Goal: Task Accomplishment & Management: Complete application form

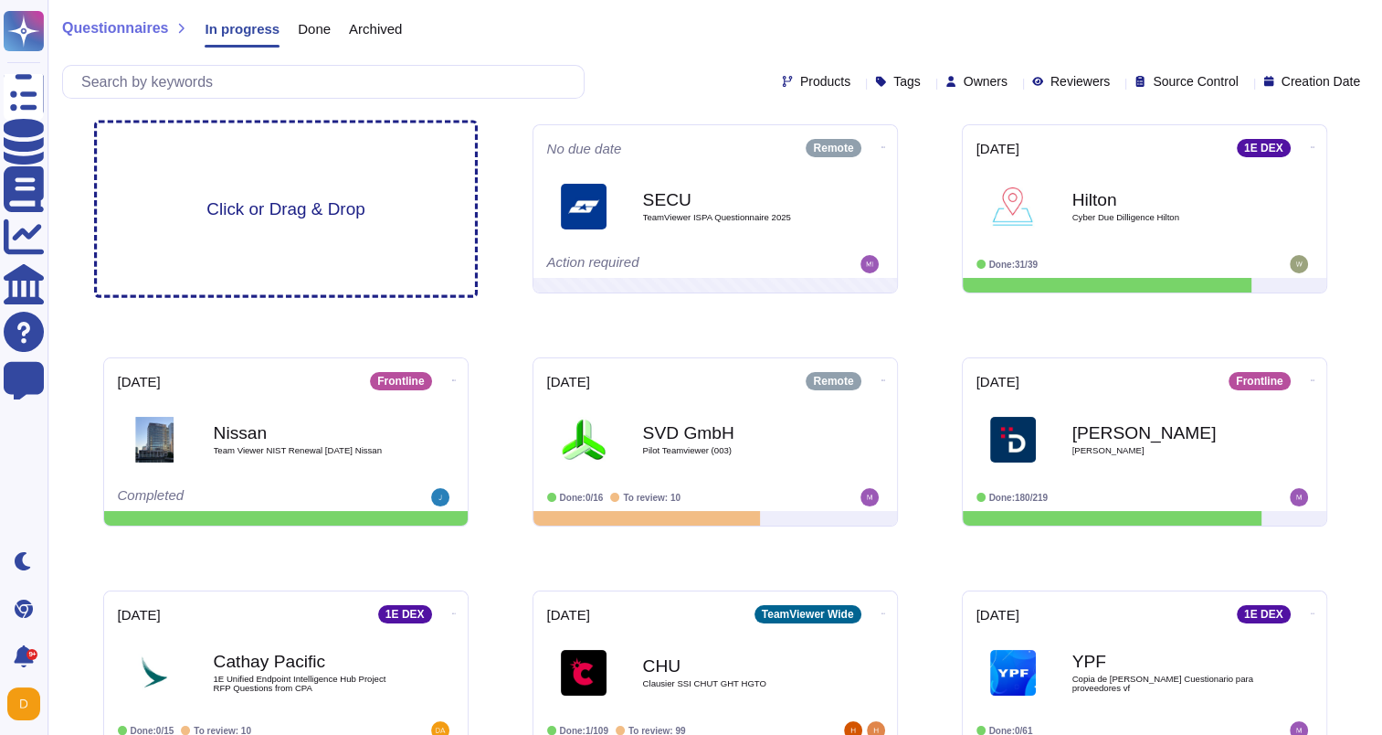
click at [268, 215] on span "Click or Drag & Drop" at bounding box center [285, 208] width 158 height 17
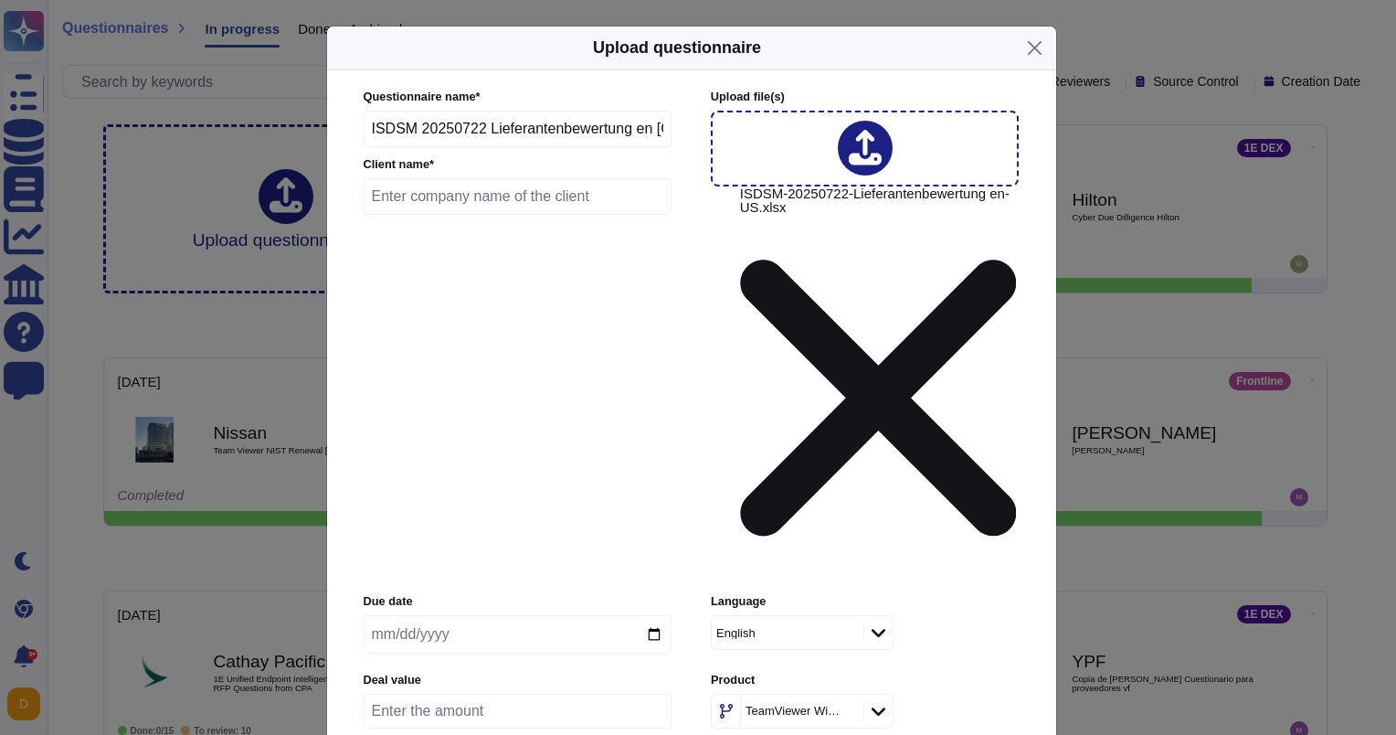
click at [447, 615] on input "date" at bounding box center [518, 634] width 308 height 38
type input "[DATE]"
click at [859, 616] on div "English" at bounding box center [785, 632] width 147 height 33
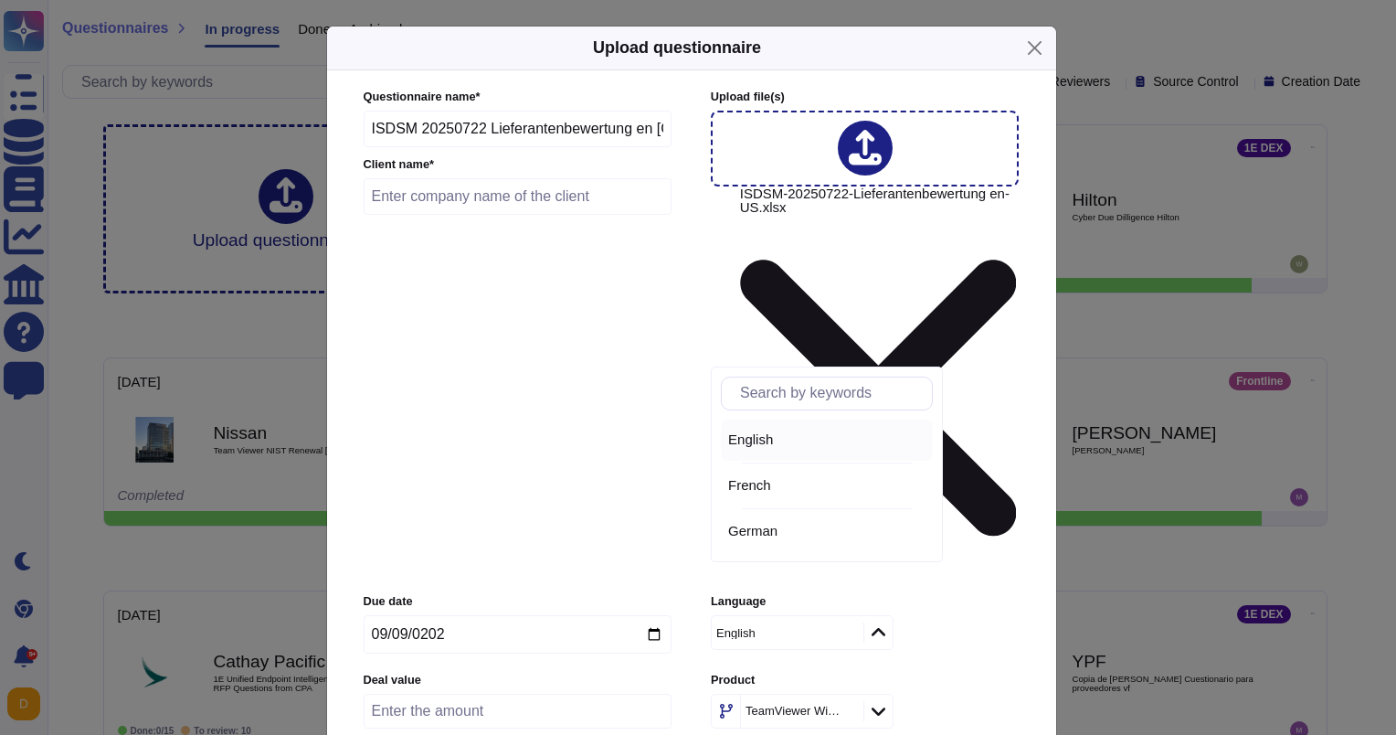
click at [845, 616] on div "English" at bounding box center [785, 632] width 147 height 33
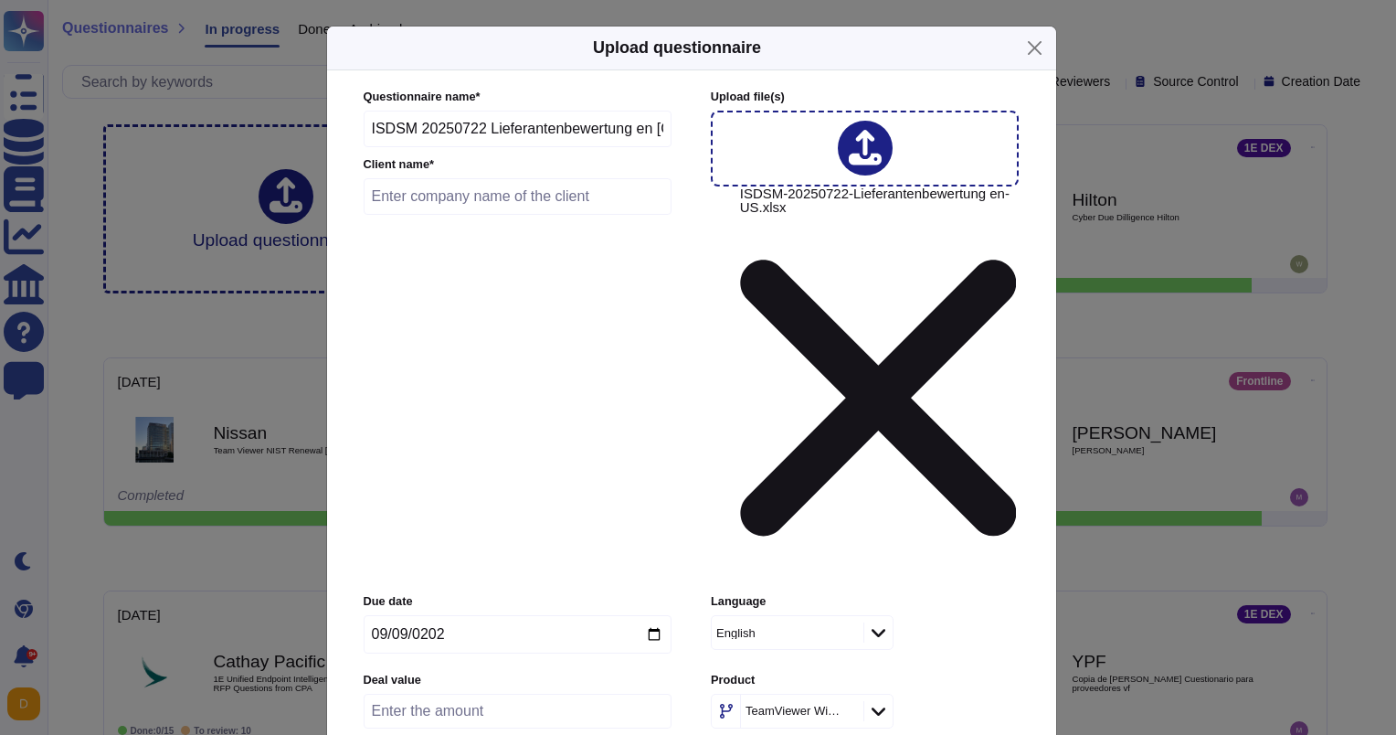
click at [441, 694] on input "number" at bounding box center [518, 711] width 308 height 35
click at [491, 215] on input "text" at bounding box center [518, 196] width 309 height 37
type input "BG Kliniken"
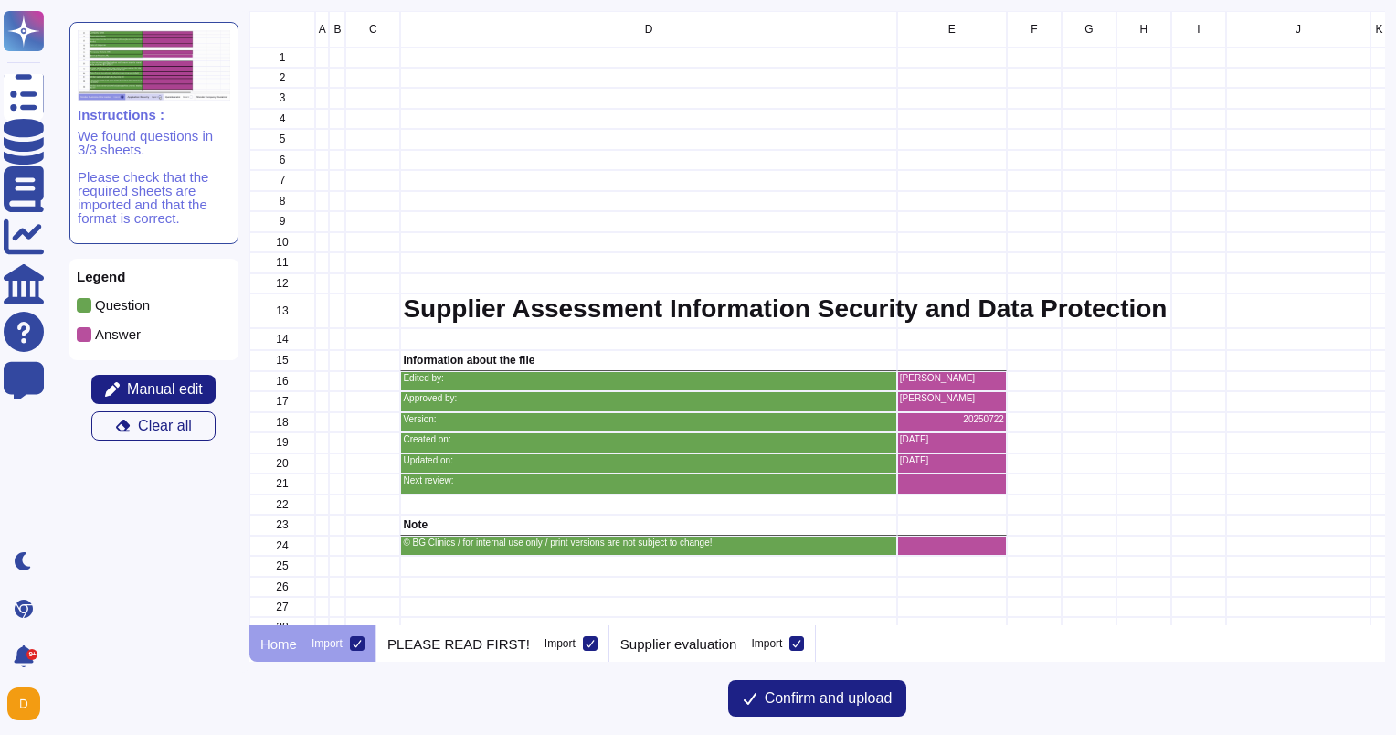
scroll to position [599, 1122]
click at [358, 643] on icon at bounding box center [357, 643] width 9 height 9
click at [0, 0] on input "Import" at bounding box center [0, 0] width 0 height 0
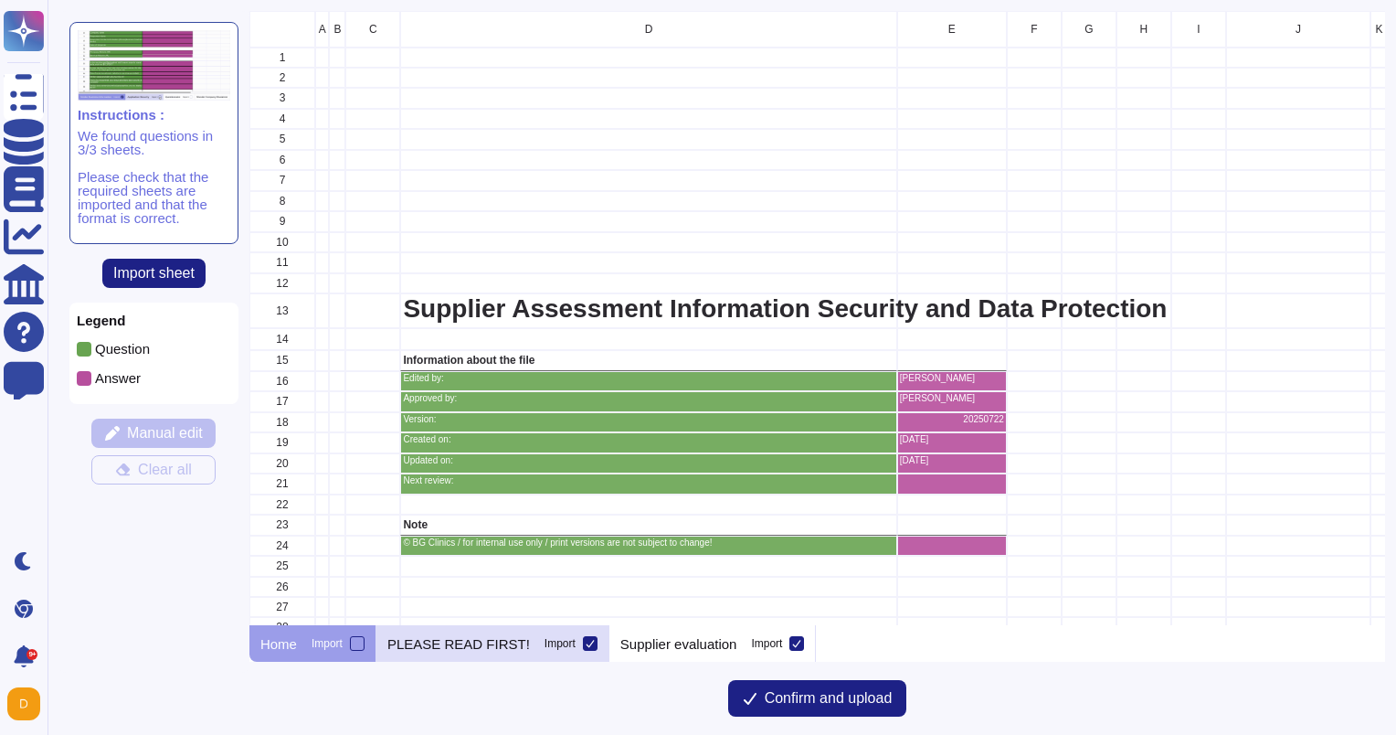
click at [583, 646] on div at bounding box center [590, 643] width 15 height 15
click at [0, 0] on input "Import" at bounding box center [0, 0] width 0 height 0
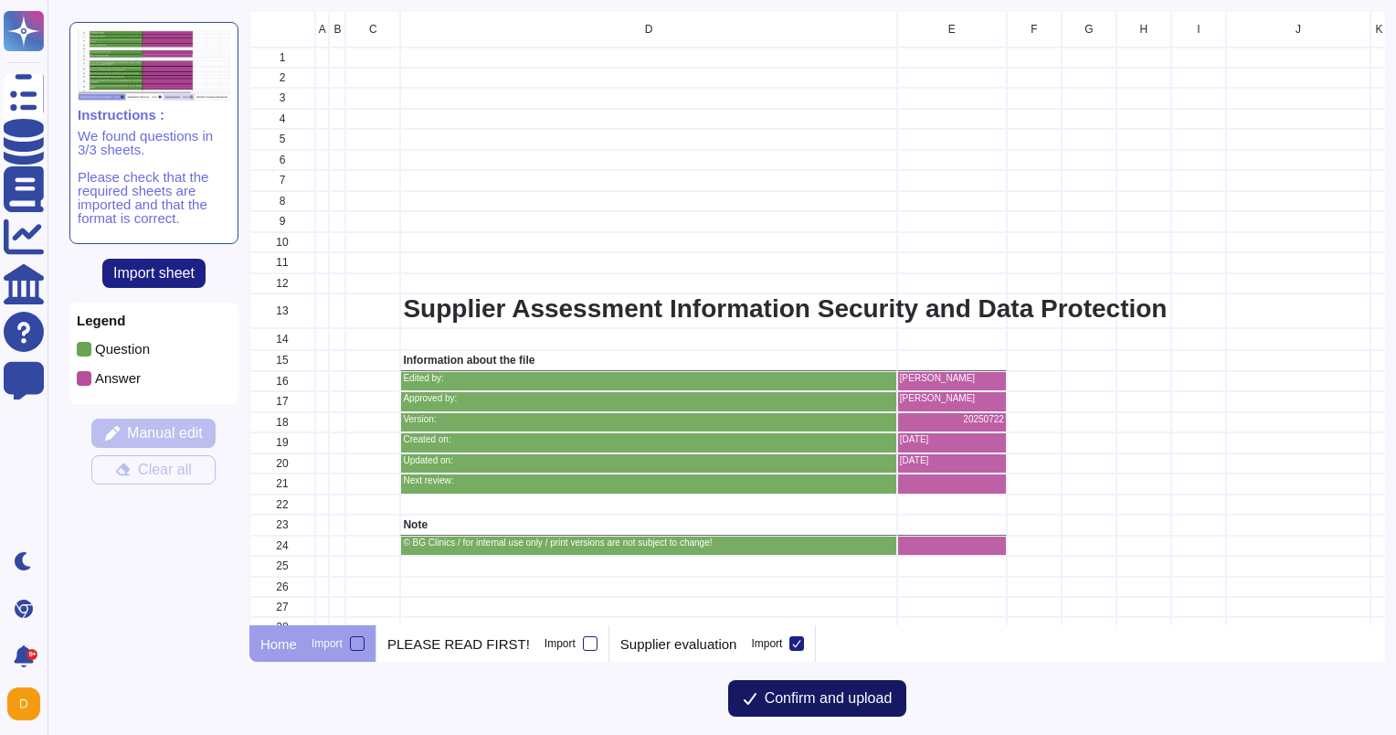
click at [811, 709] on button "Confirm and upload" at bounding box center [817, 698] width 179 height 37
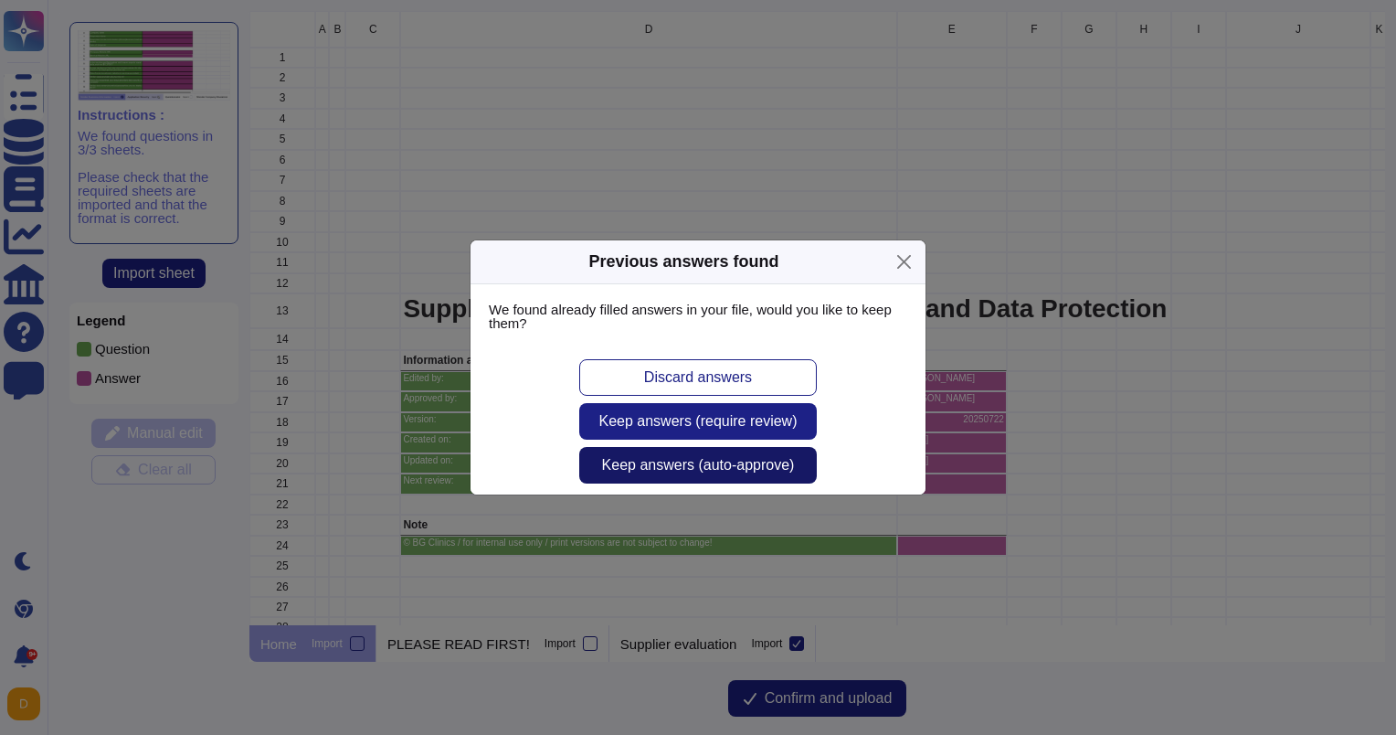
click at [687, 460] on span "Keep answers (auto-approve)" at bounding box center [698, 465] width 193 height 15
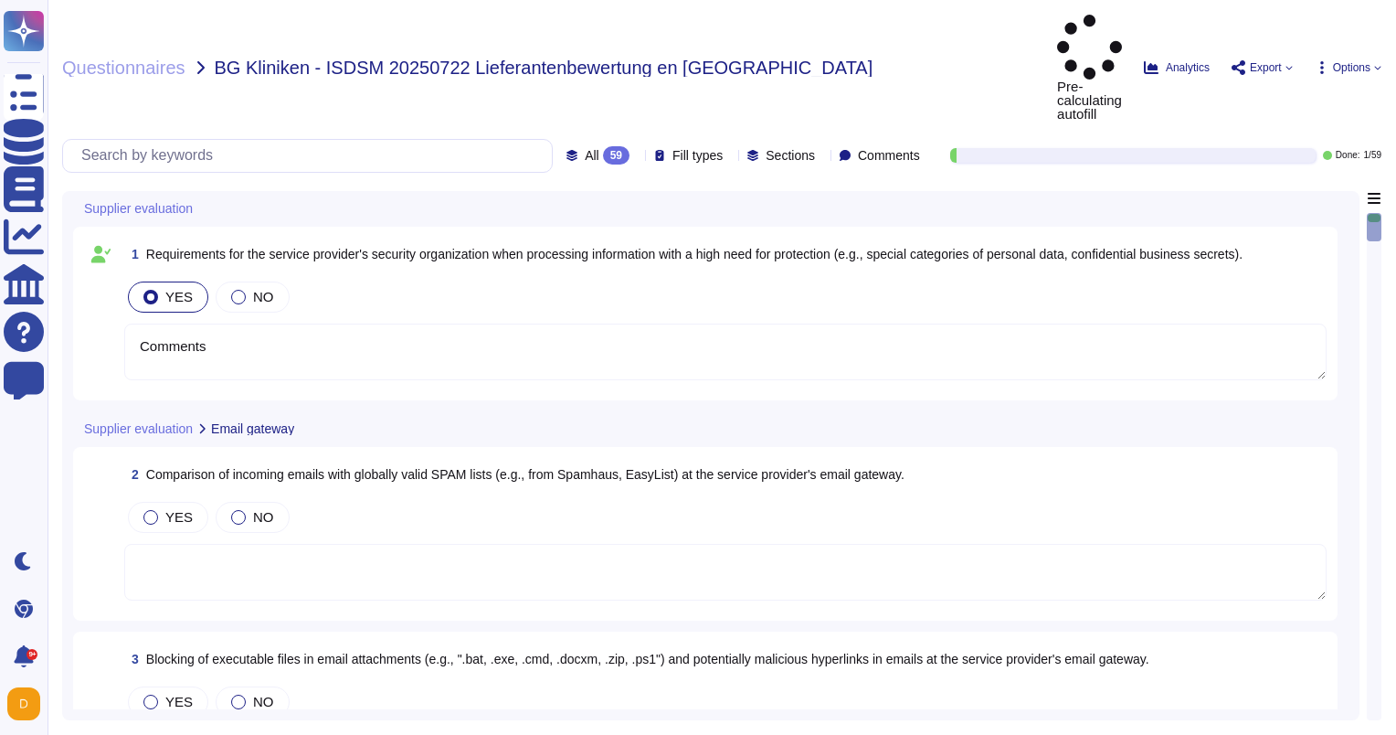
type textarea "Comments"
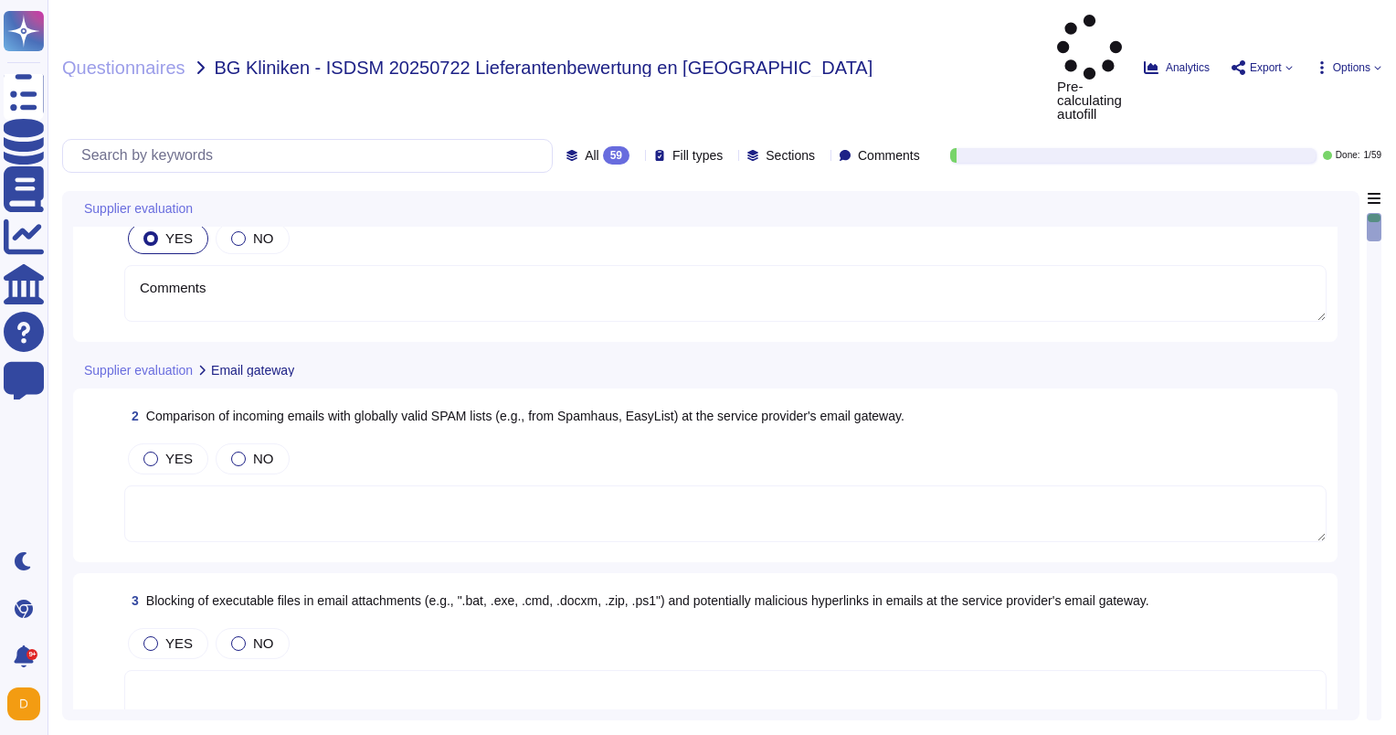
type textarea "Comments"
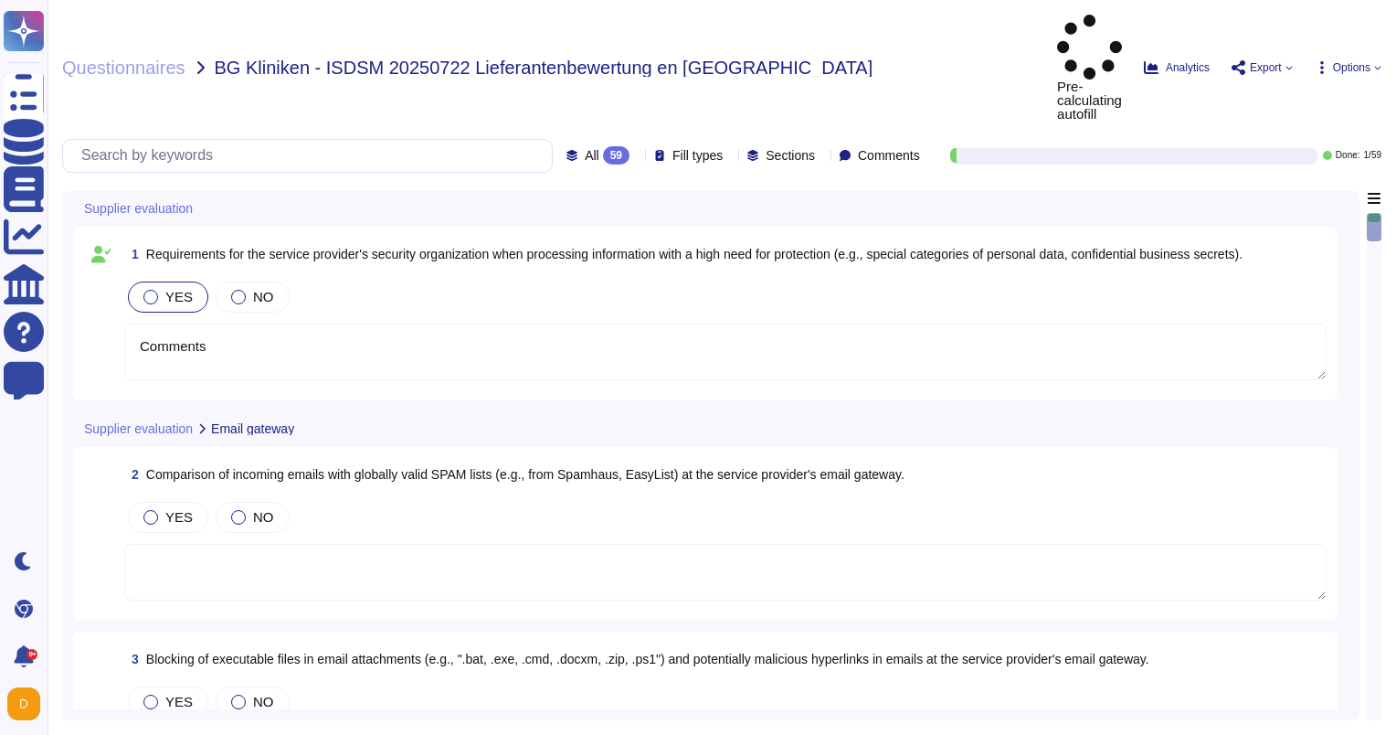
click at [730, 303] on icon at bounding box center [934, 420] width 409 height 234
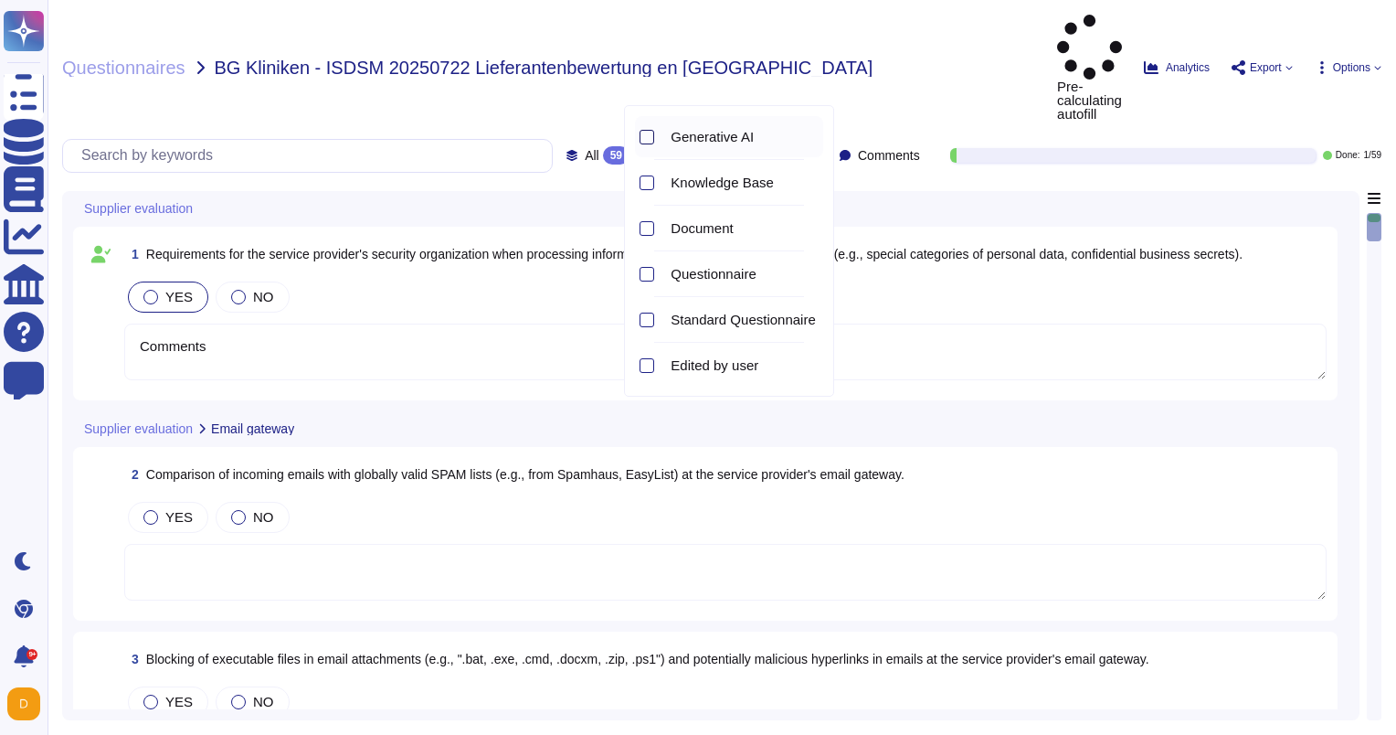
click at [648, 137] on div at bounding box center [647, 137] width 15 height 15
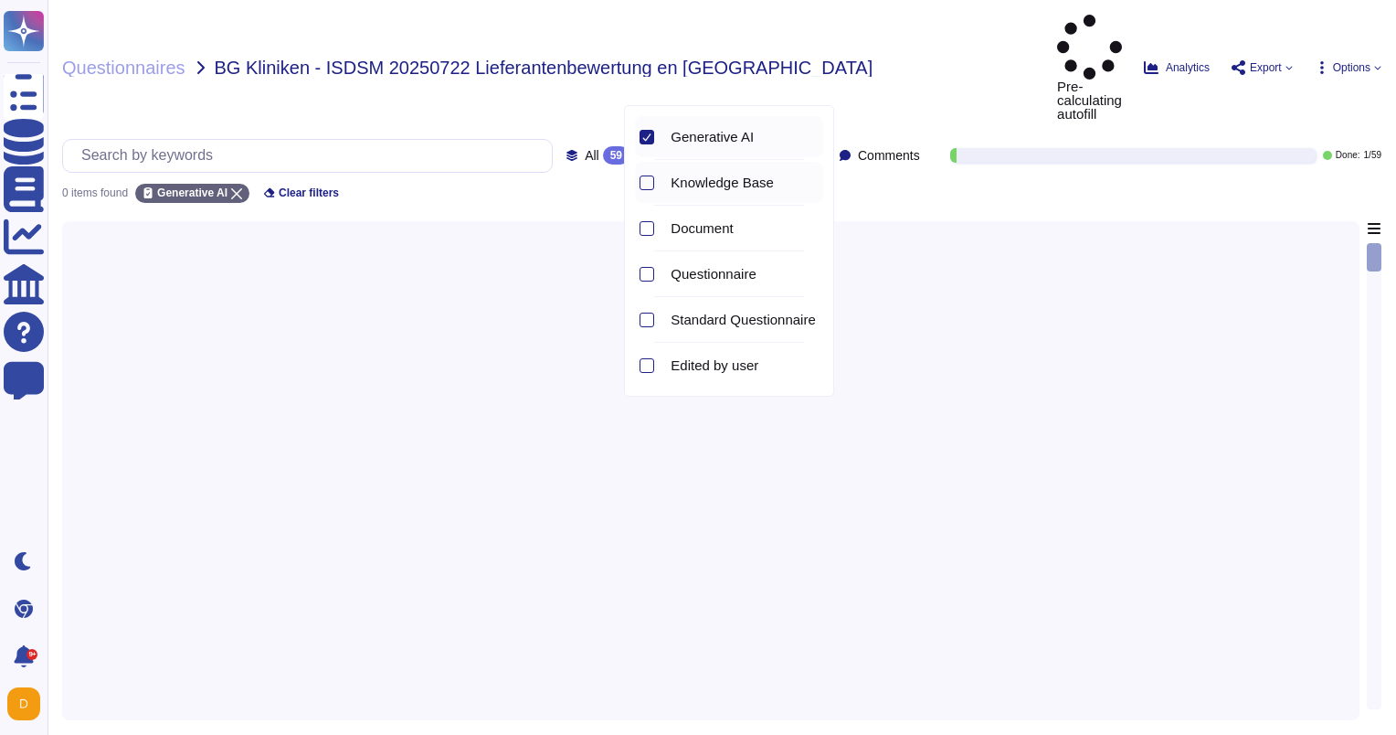
click at [647, 171] on div at bounding box center [644, 182] width 19 height 41
click at [672, 149] on span "Fill types" at bounding box center [697, 155] width 50 height 13
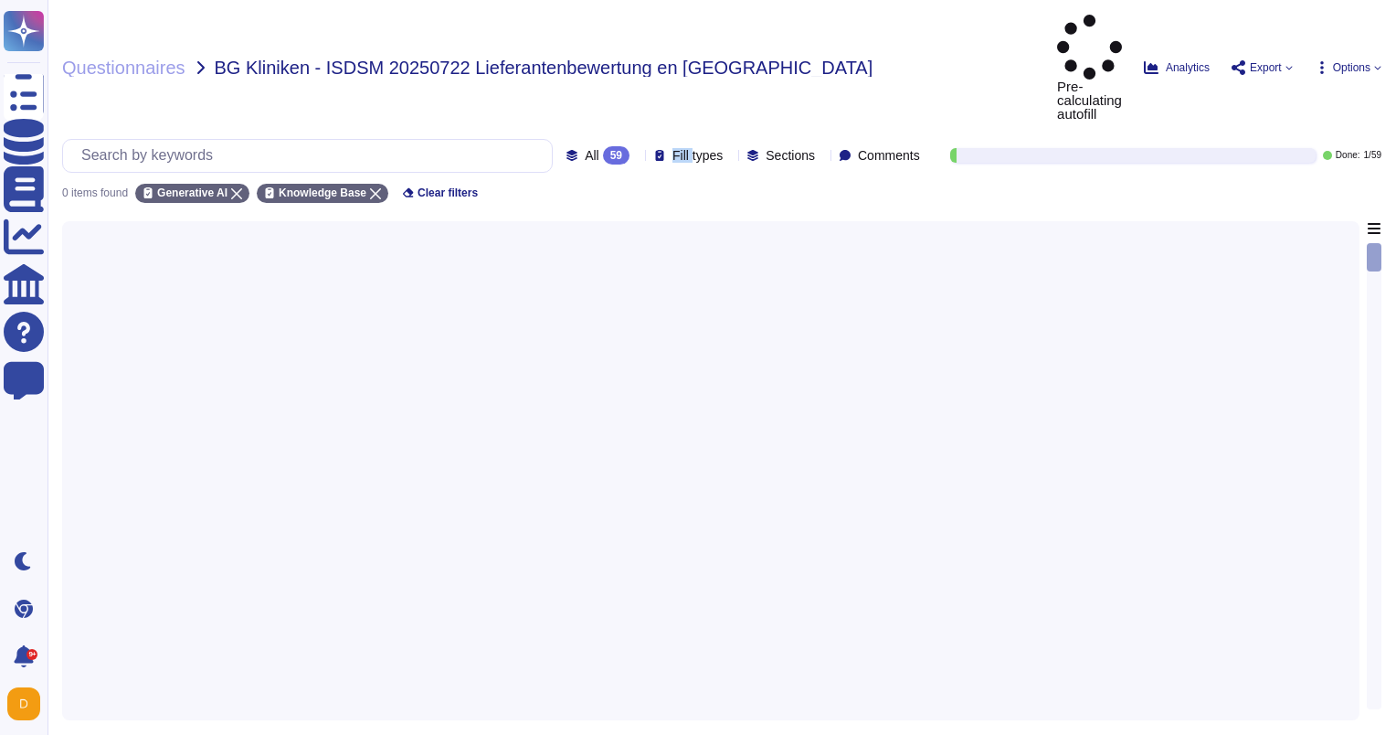
click at [672, 149] on span "Fill types" at bounding box center [697, 155] width 50 height 13
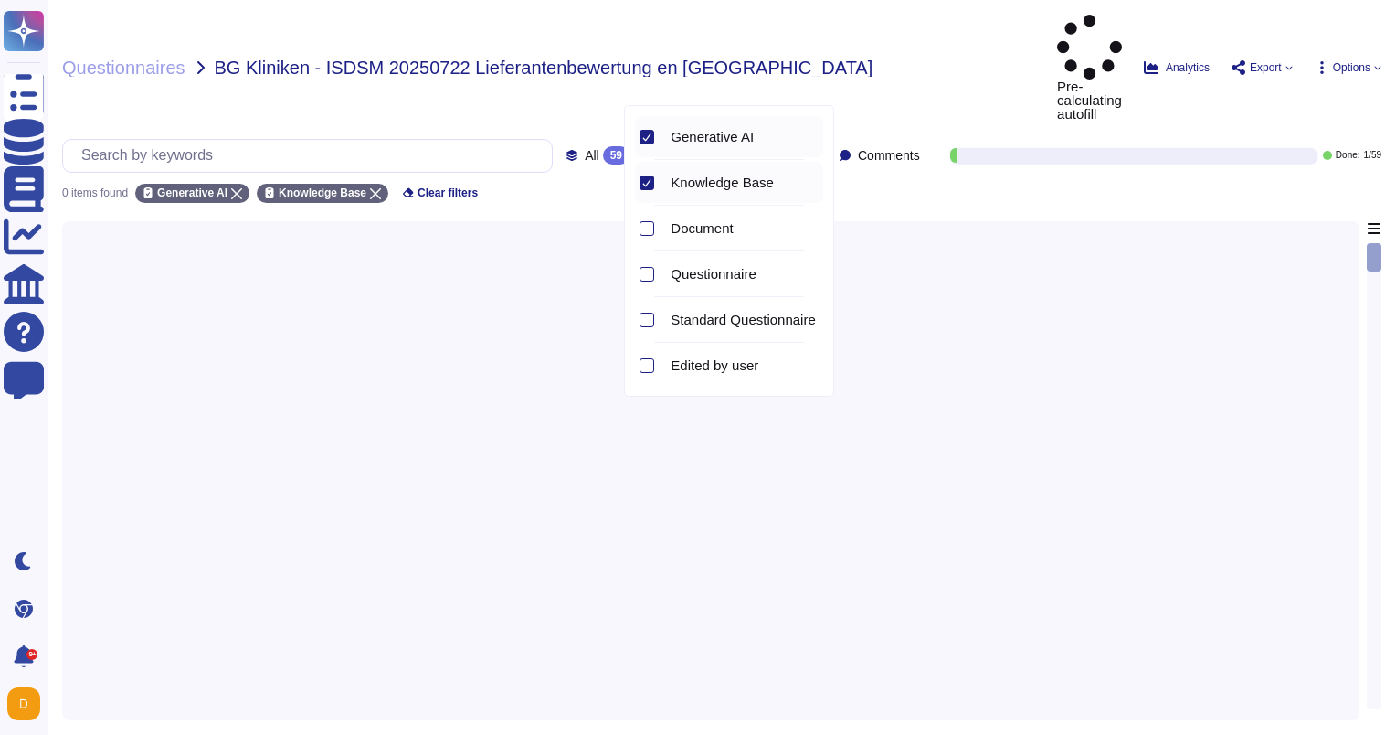
drag, startPoint x: 651, startPoint y: 88, endPoint x: 641, endPoint y: 132, distance: 45.0
click at [641, 132] on div at bounding box center [647, 137] width 15 height 15
click at [650, 149] on div at bounding box center [644, 136] width 19 height 41
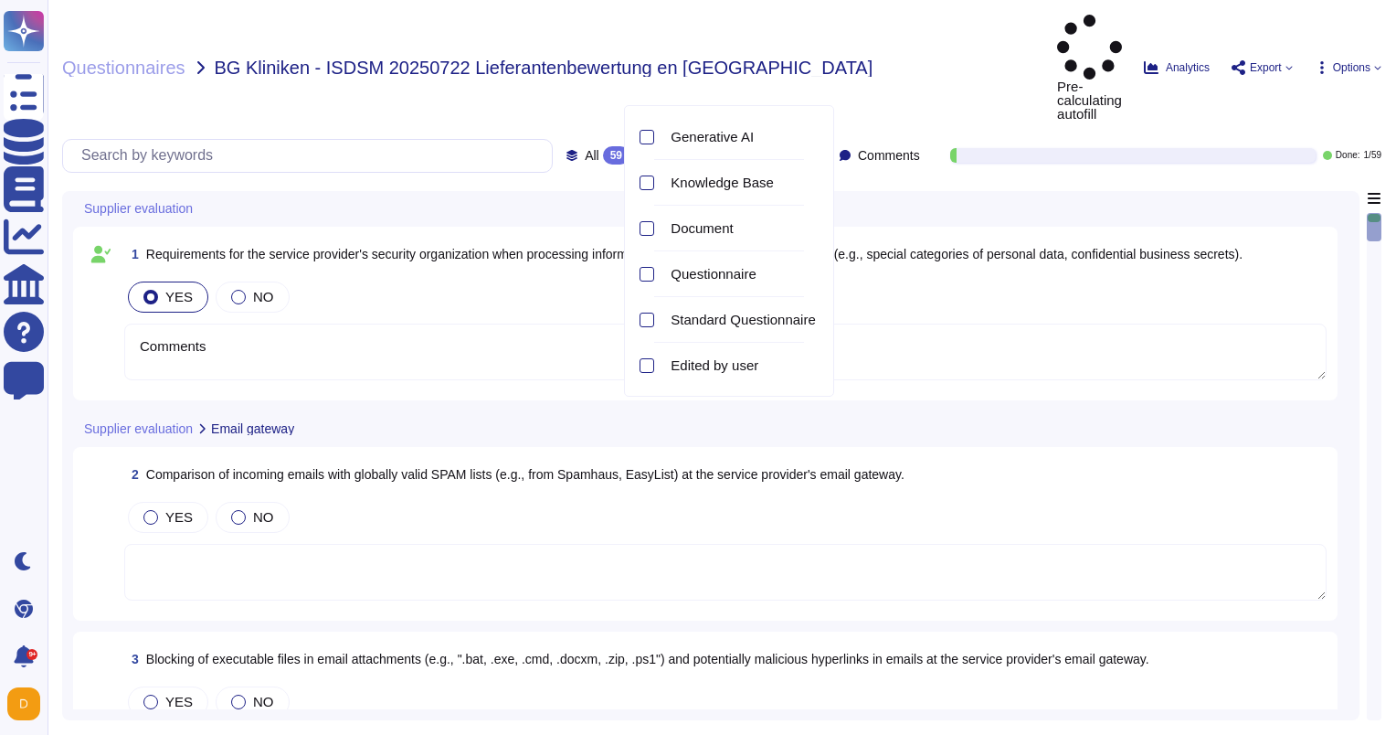
type textarea "Comments"
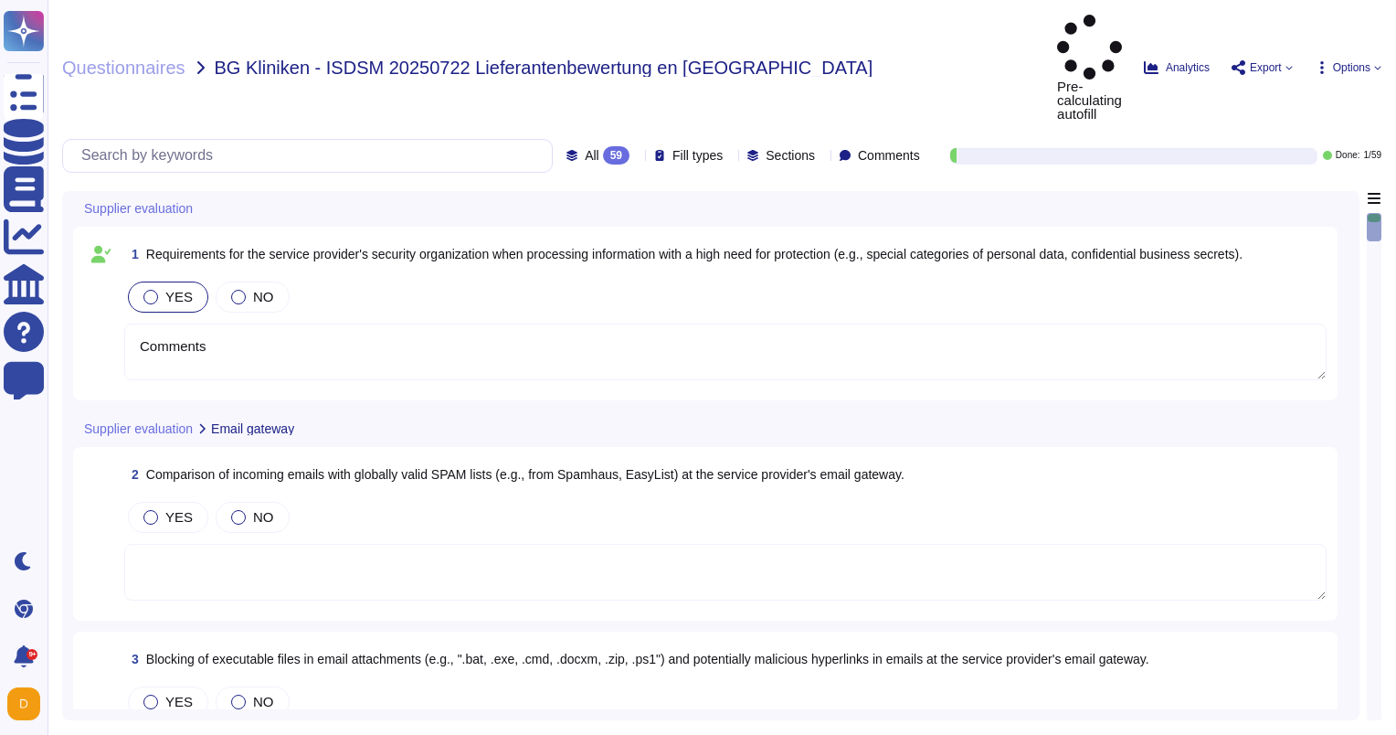
click at [572, 191] on div "Supplier evaluation" at bounding box center [583, 209] width 1020 height 36
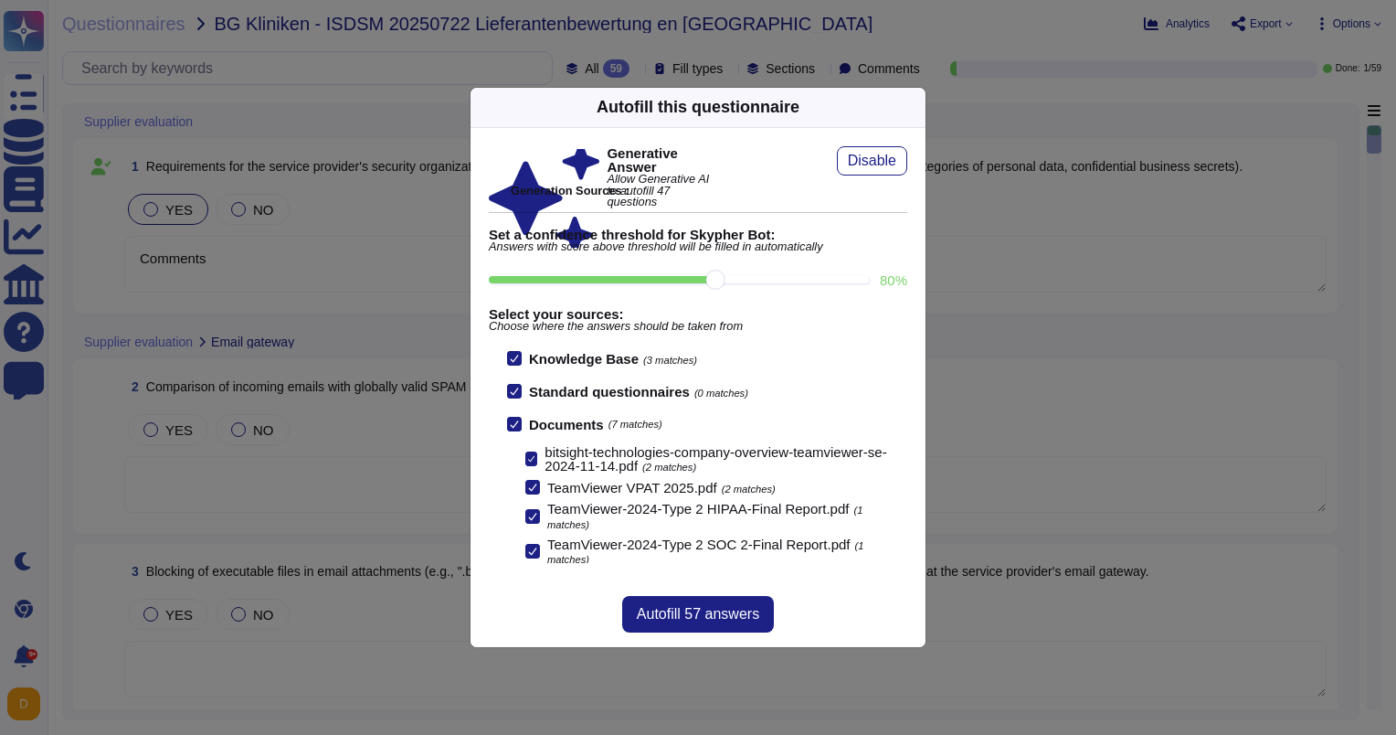
drag, startPoint x: 38, startPoint y: 125, endPoint x: 20, endPoint y: 136, distance: 21.3
click at [20, 136] on div "Autofill this questionnaire Generative Answer Allow Generative AI to autofill 4…" at bounding box center [698, 367] width 1396 height 735
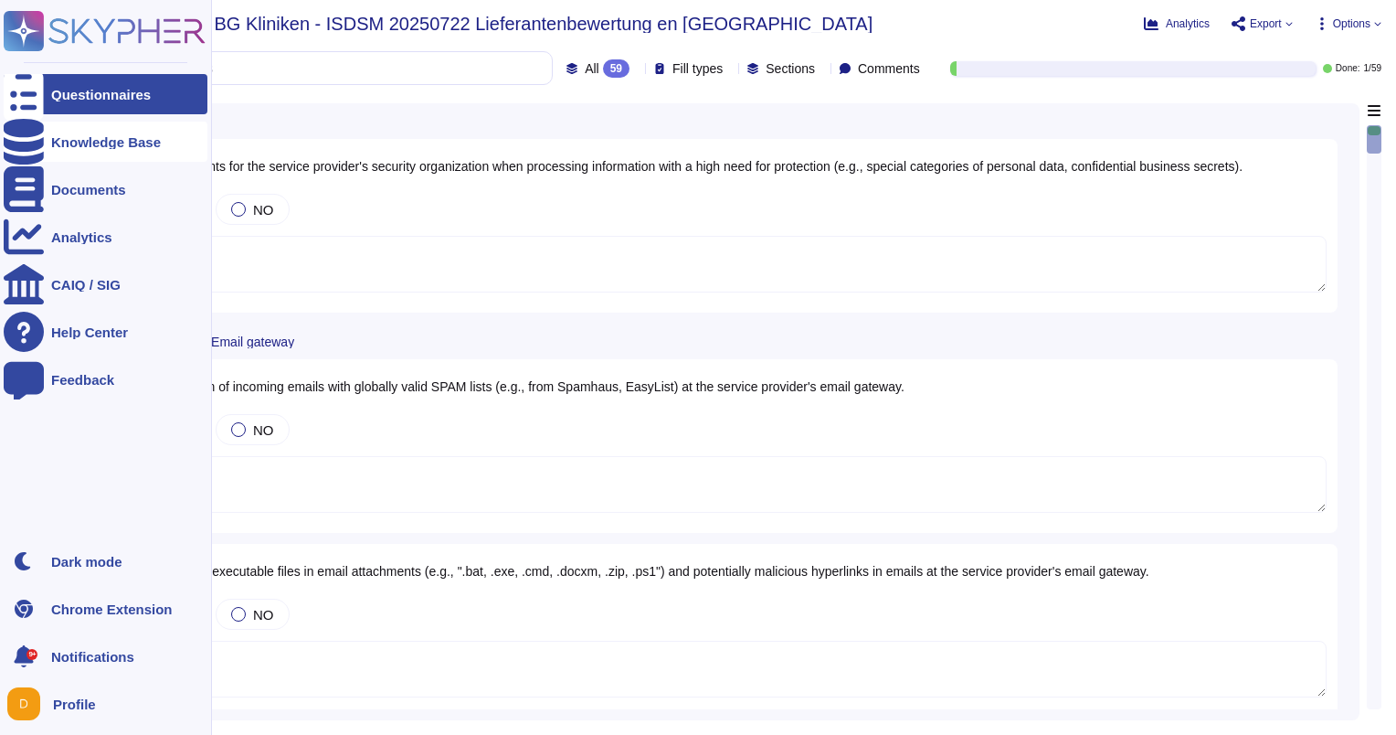
click at [50, 139] on div "Knowledge Base" at bounding box center [106, 142] width 204 height 40
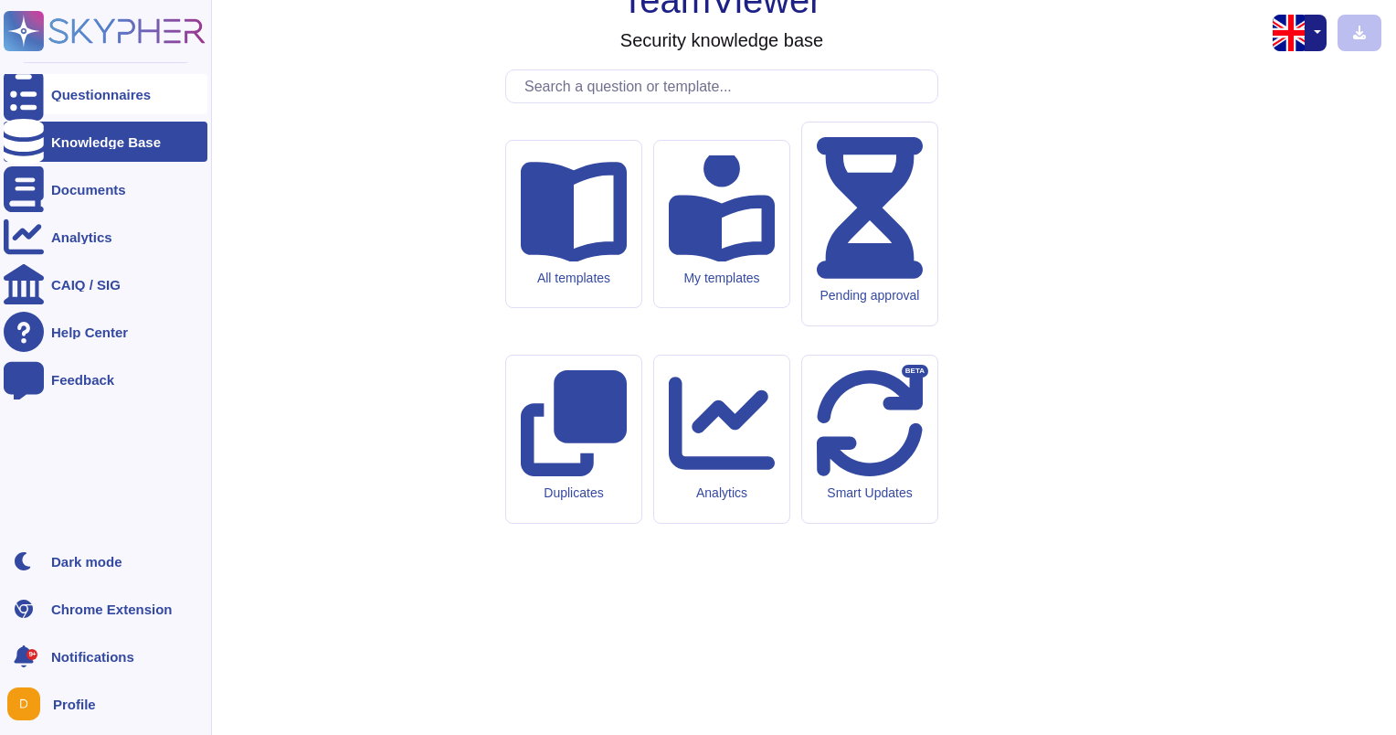
click at [48, 99] on div "Questionnaires" at bounding box center [106, 94] width 204 height 40
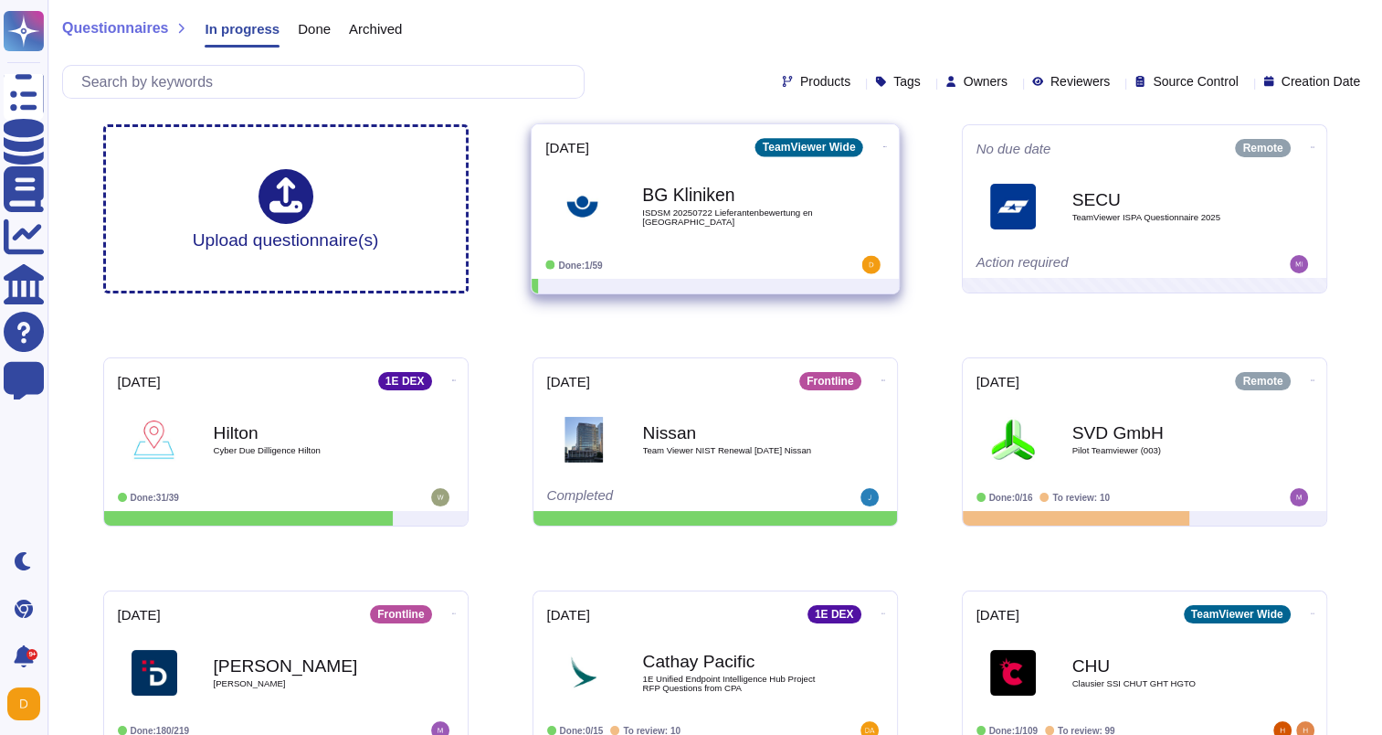
click at [670, 213] on span "ISDSM 20250722 Lieferantenbewertung en [GEOGRAPHIC_DATA]" at bounding box center [734, 216] width 185 height 17
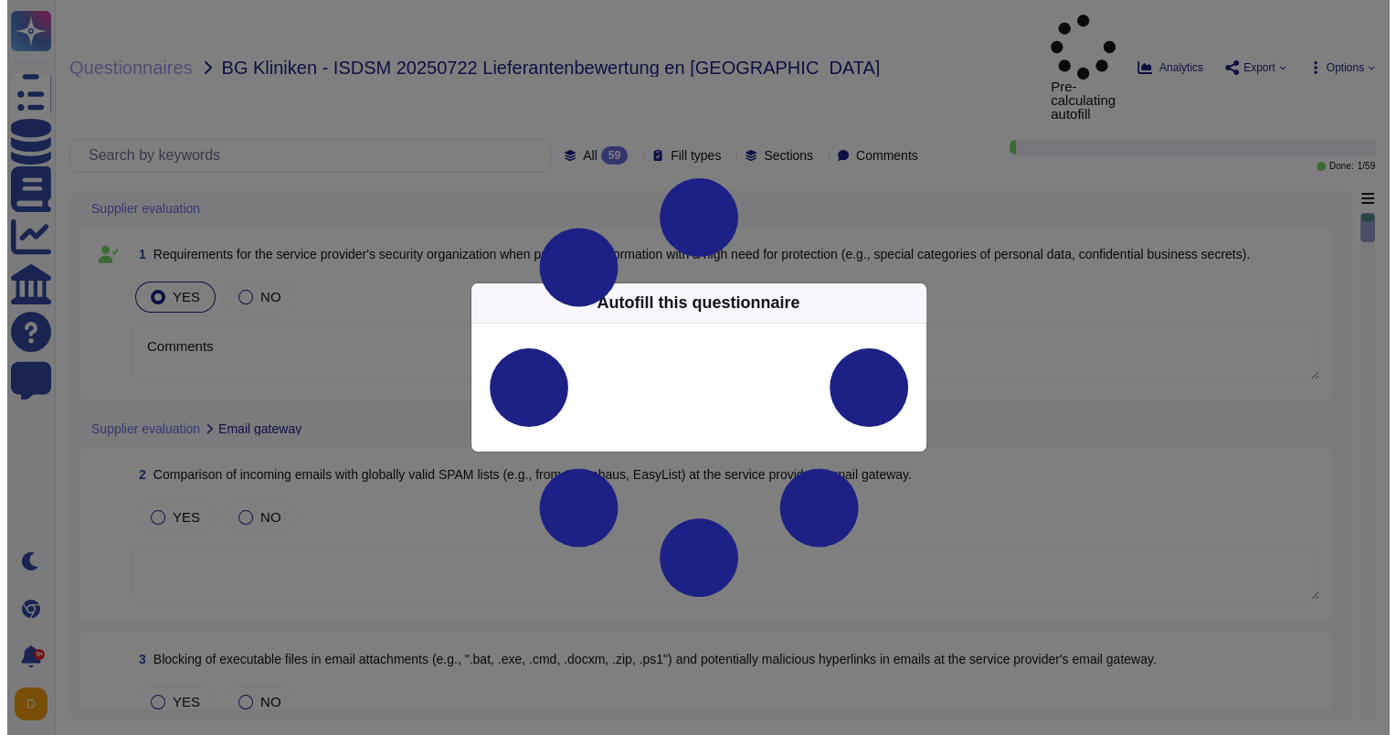
type textarea "Comments"
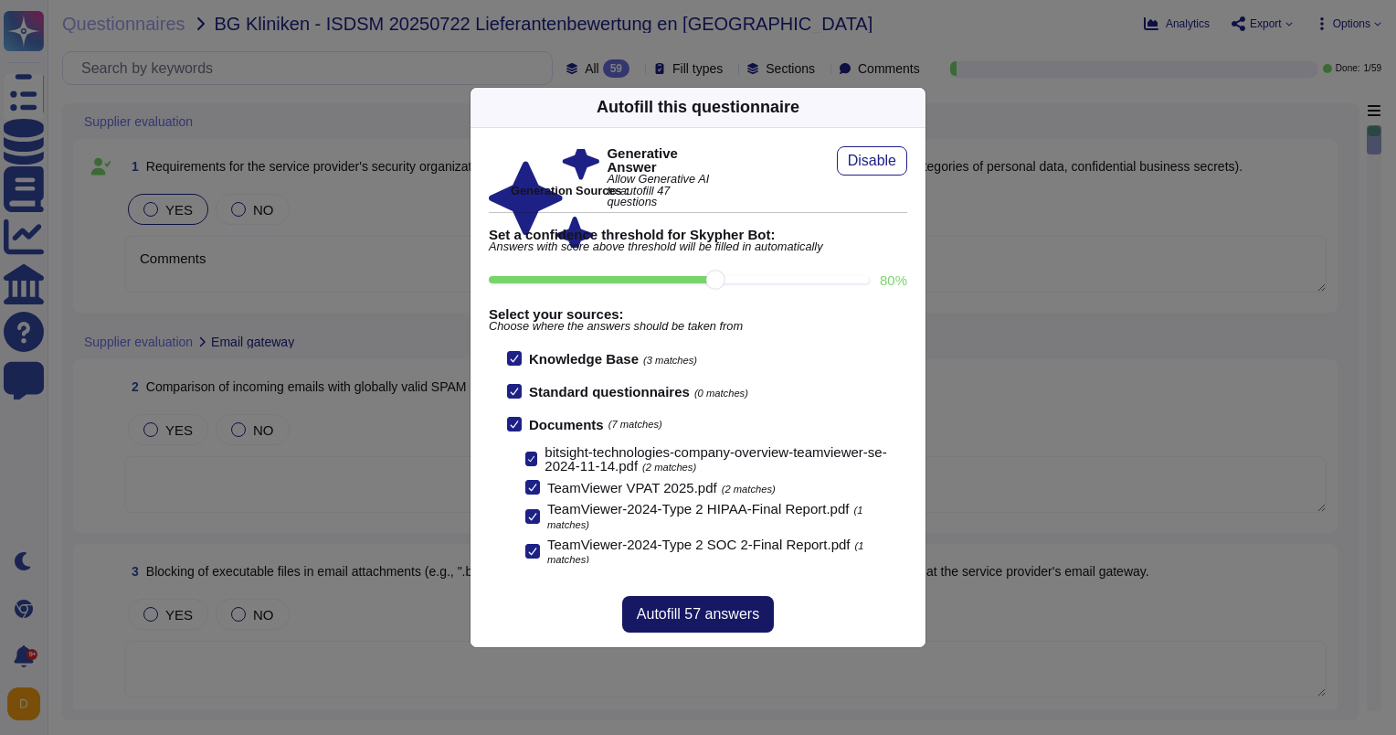
click at [694, 618] on span "Autofill 57 answers" at bounding box center [698, 614] width 122 height 15
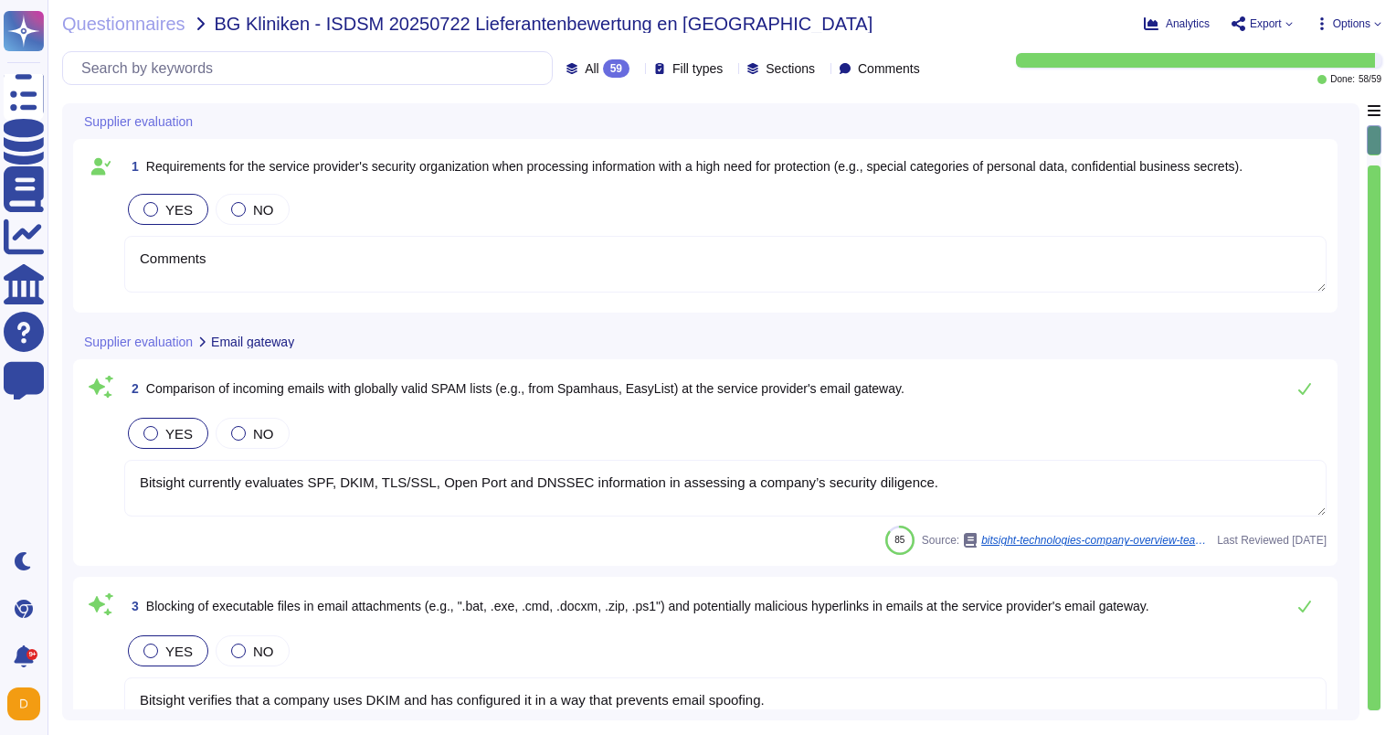
type textarea "Bitsight currently evaluates SPF, DKIM, TLS/SSL, Open Port and DNSSEC informati…"
type textarea "Bitsight verifies that a company uses DKIM and has configured it in a way that …"
type textarea "TeamViewer utilizes an intrusion detection system (IDS) to analyze network even…"
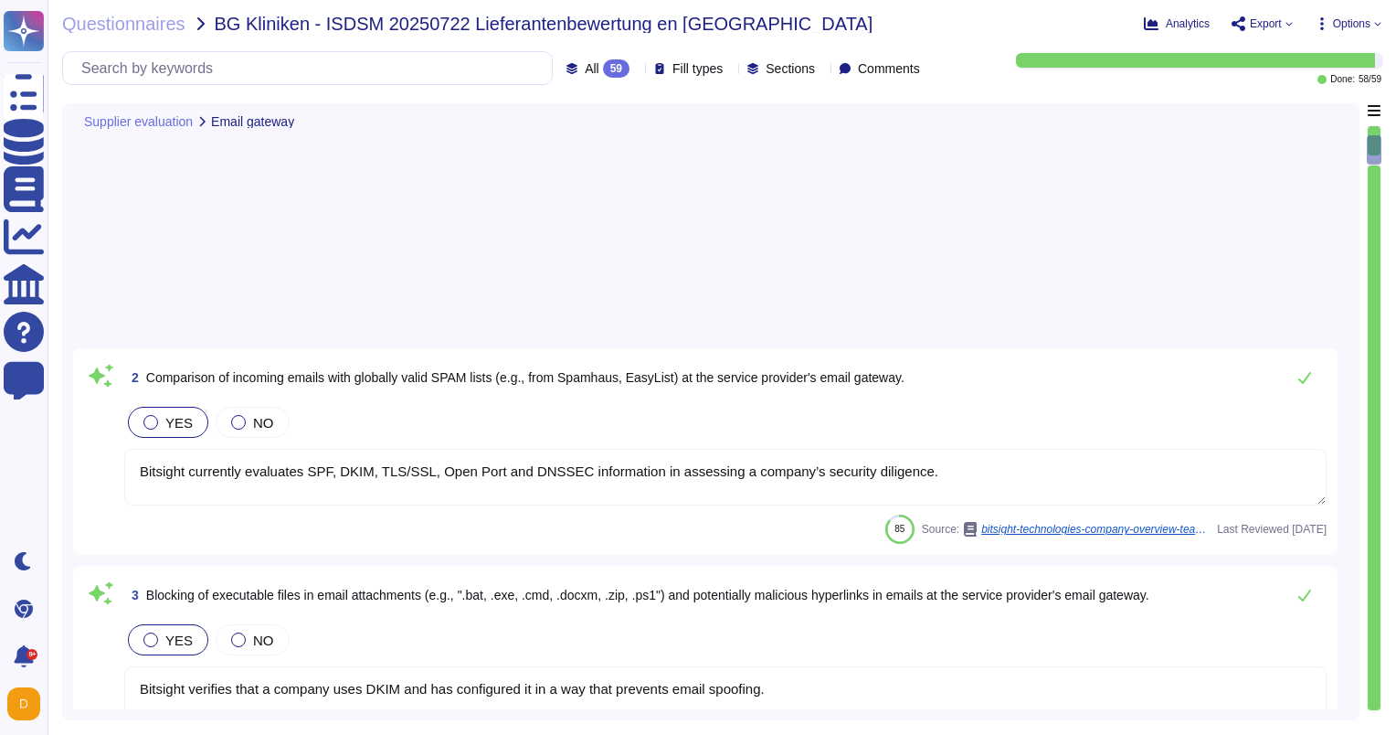
type textarea "Electronic intrusion detection systems are installed with the purpose of monito…"
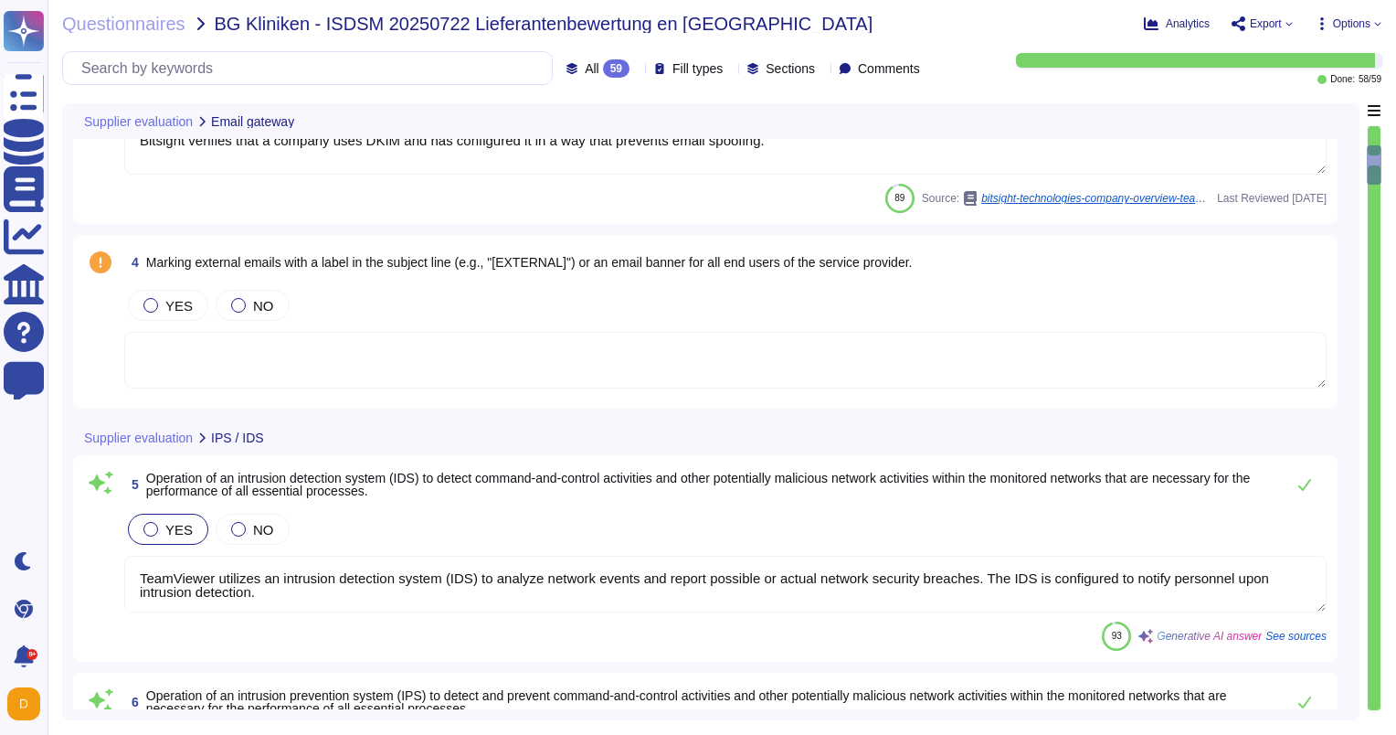
type textarea "TeamViewer ensures the comprehensive use of state-of-the-art anti-malware softw…"
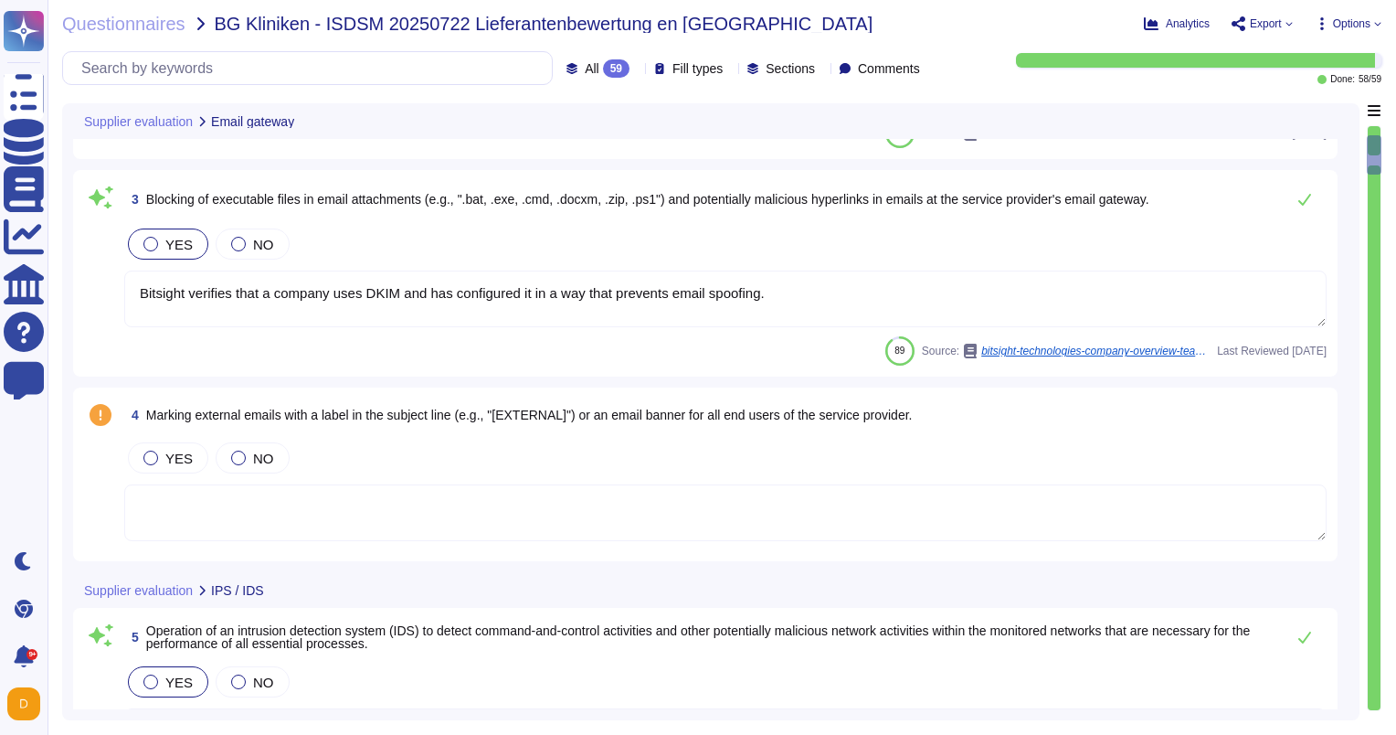
scroll to position [365, 0]
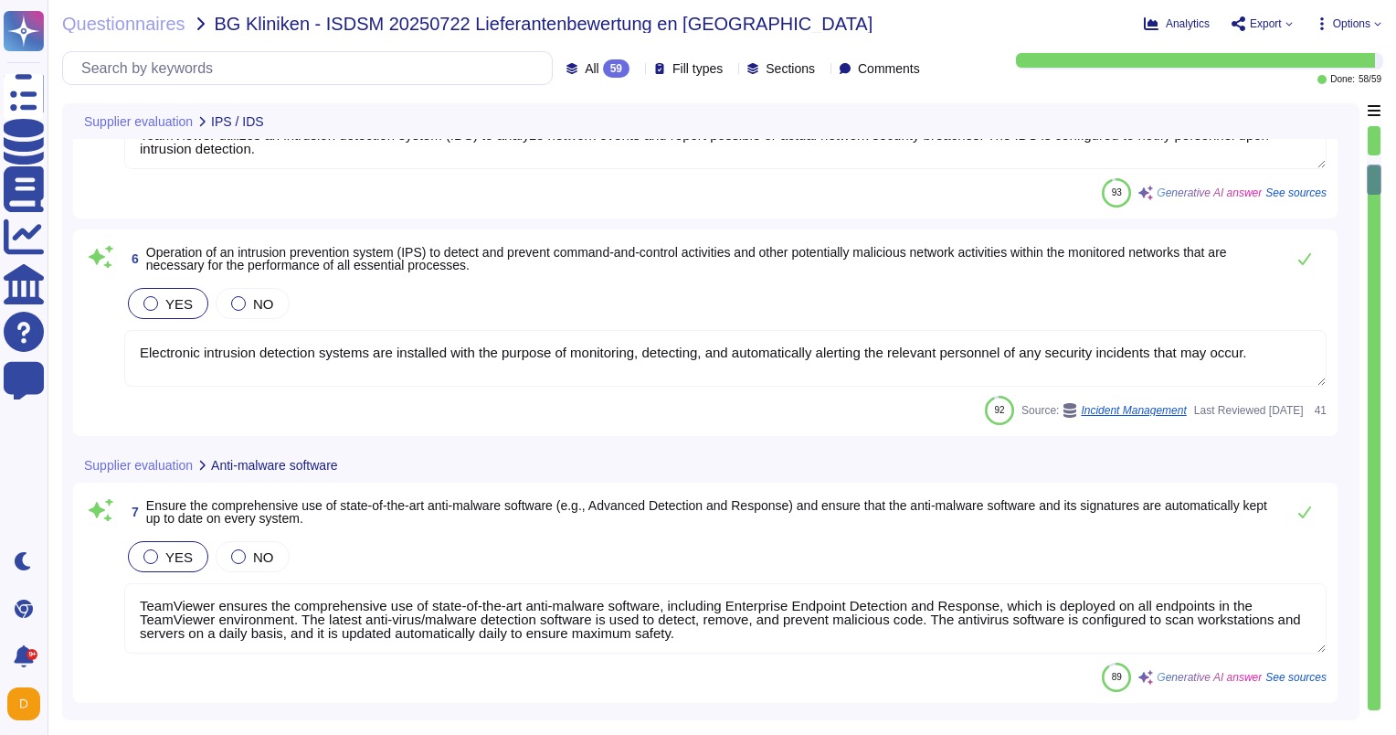
type textarea "TeamViewer uses CSP to restrict resource sources, which adds an extra layer of …"
type textarea "Most of the TeamViewer screens functionalities can be operated using keyboard o…"
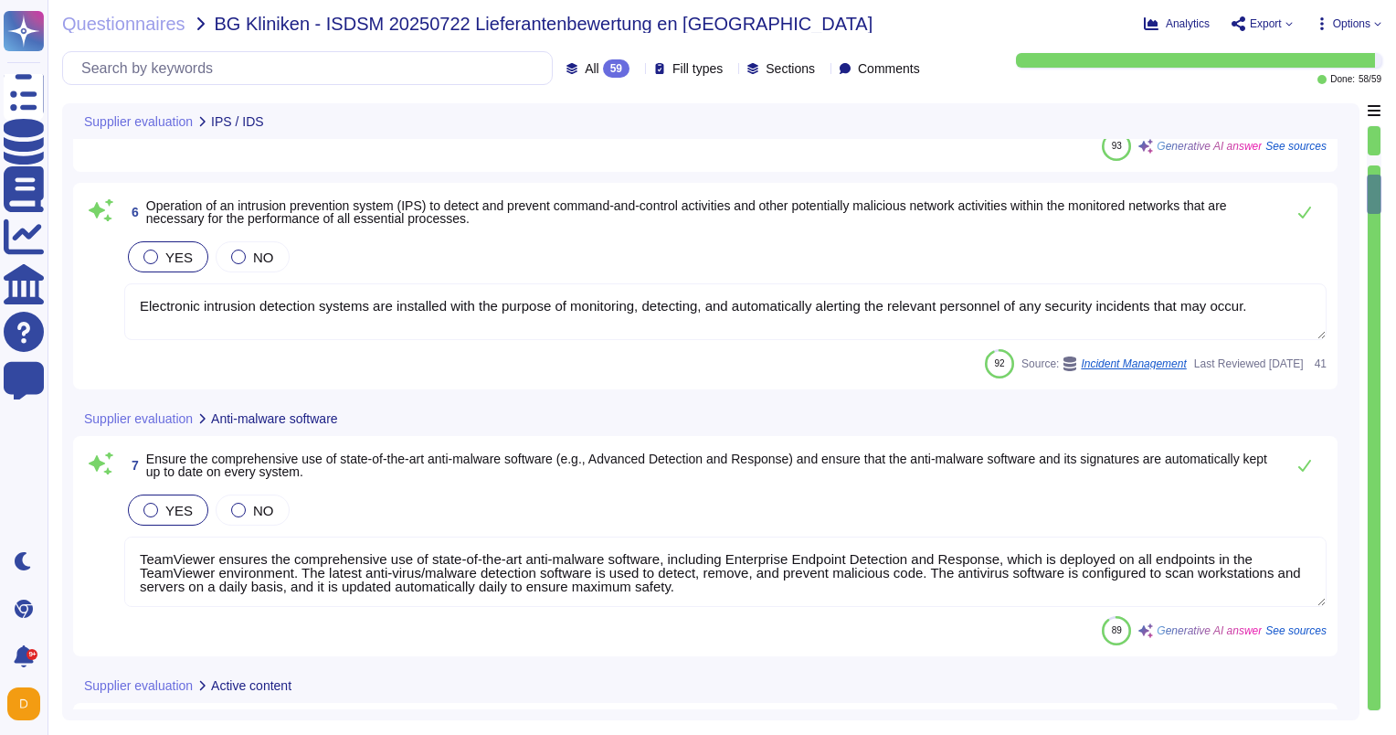
type textarea "TeamViewer bases its software development activities on the industry best pract…"
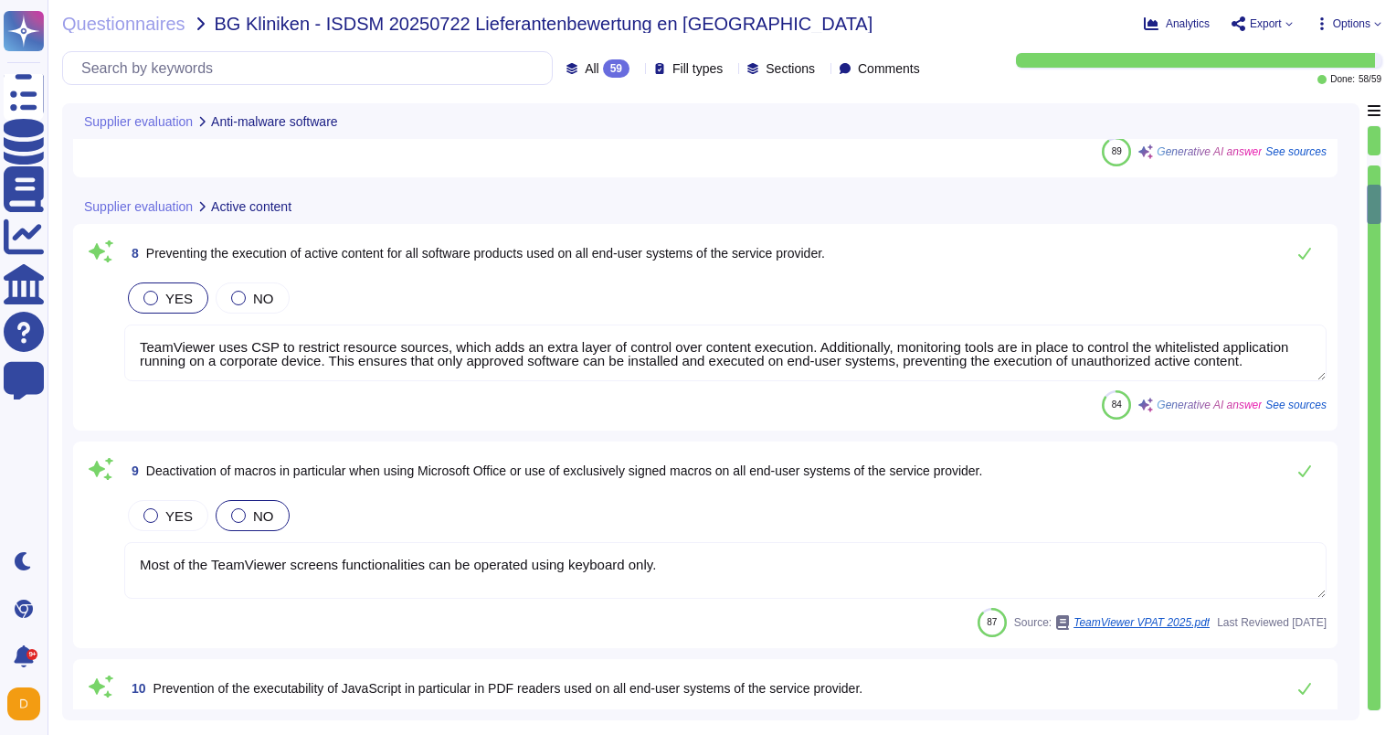
type textarea "TeamViewer's access control policies adhere to industry best practices, includi…"
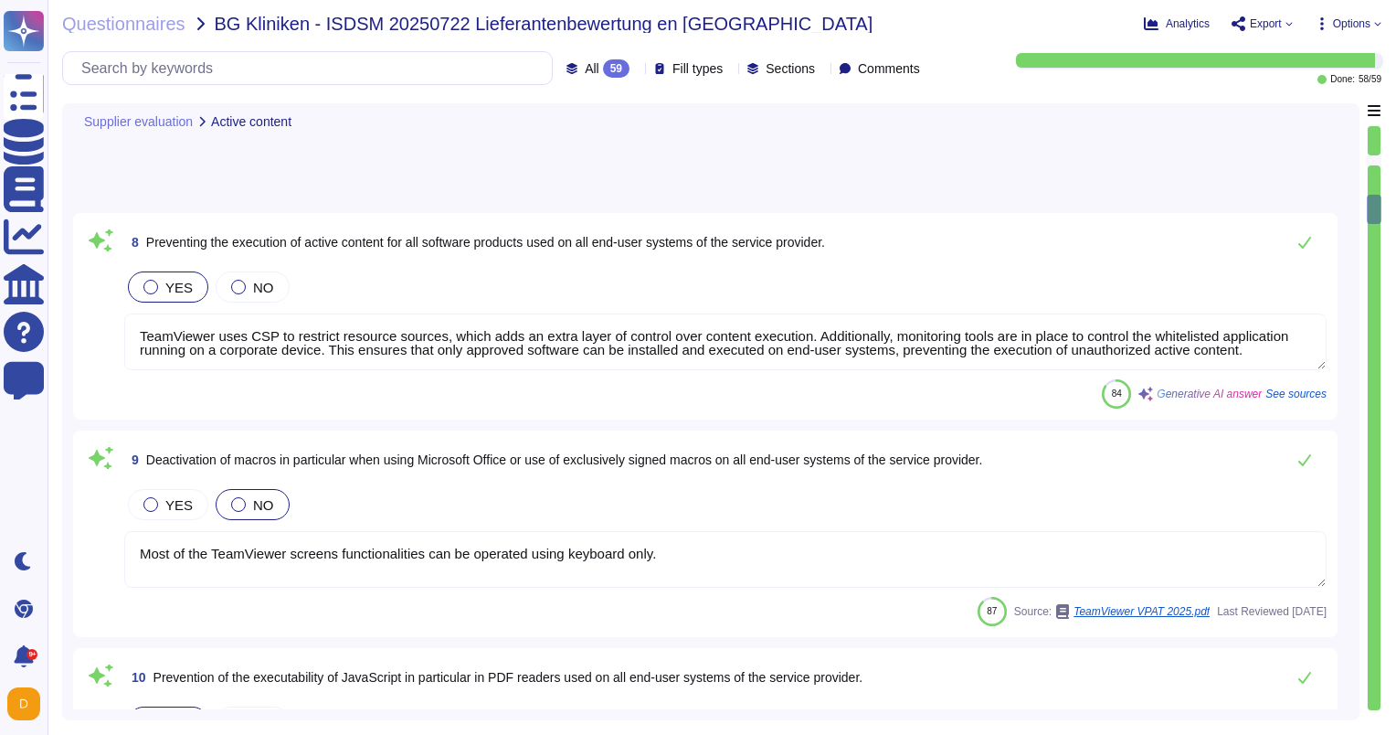
type textarea "TeamViewer's policy ensures that only authorized personnel have the ability to …"
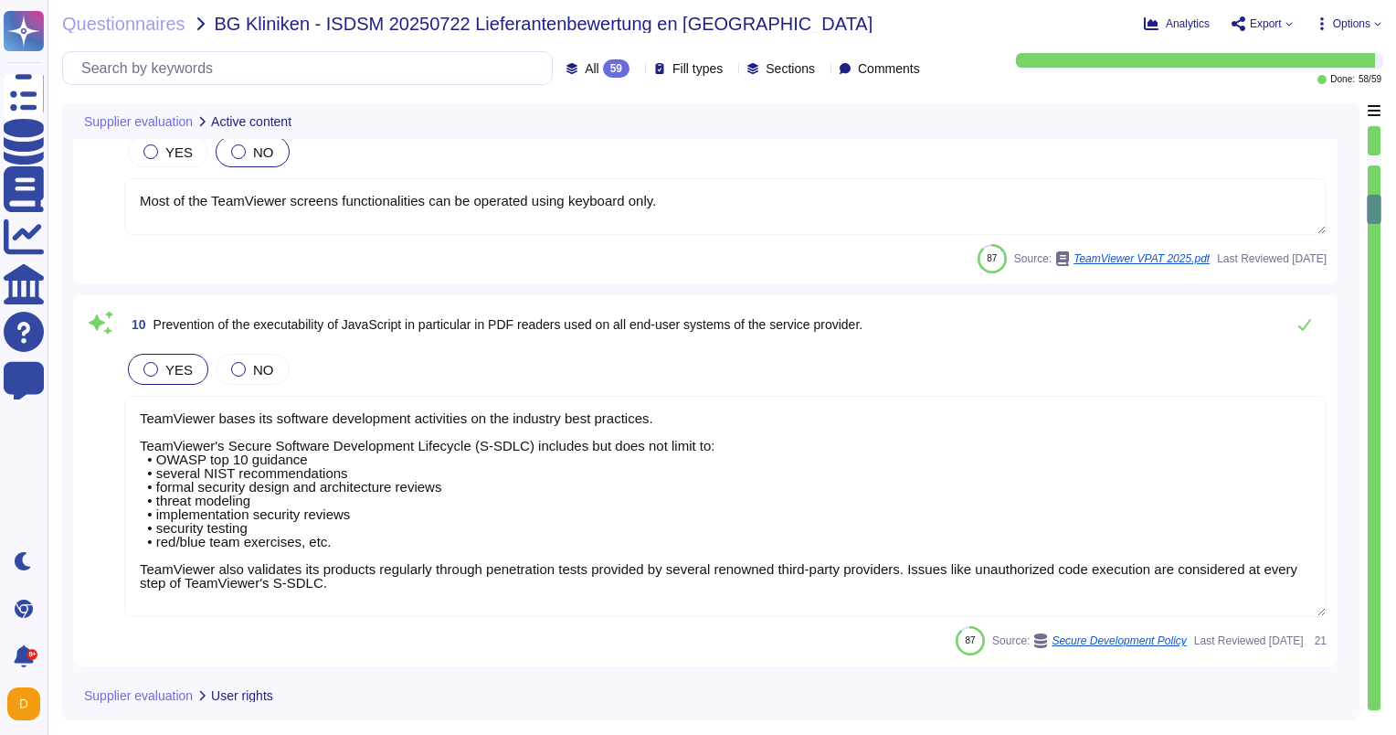
scroll to position [1919, 0]
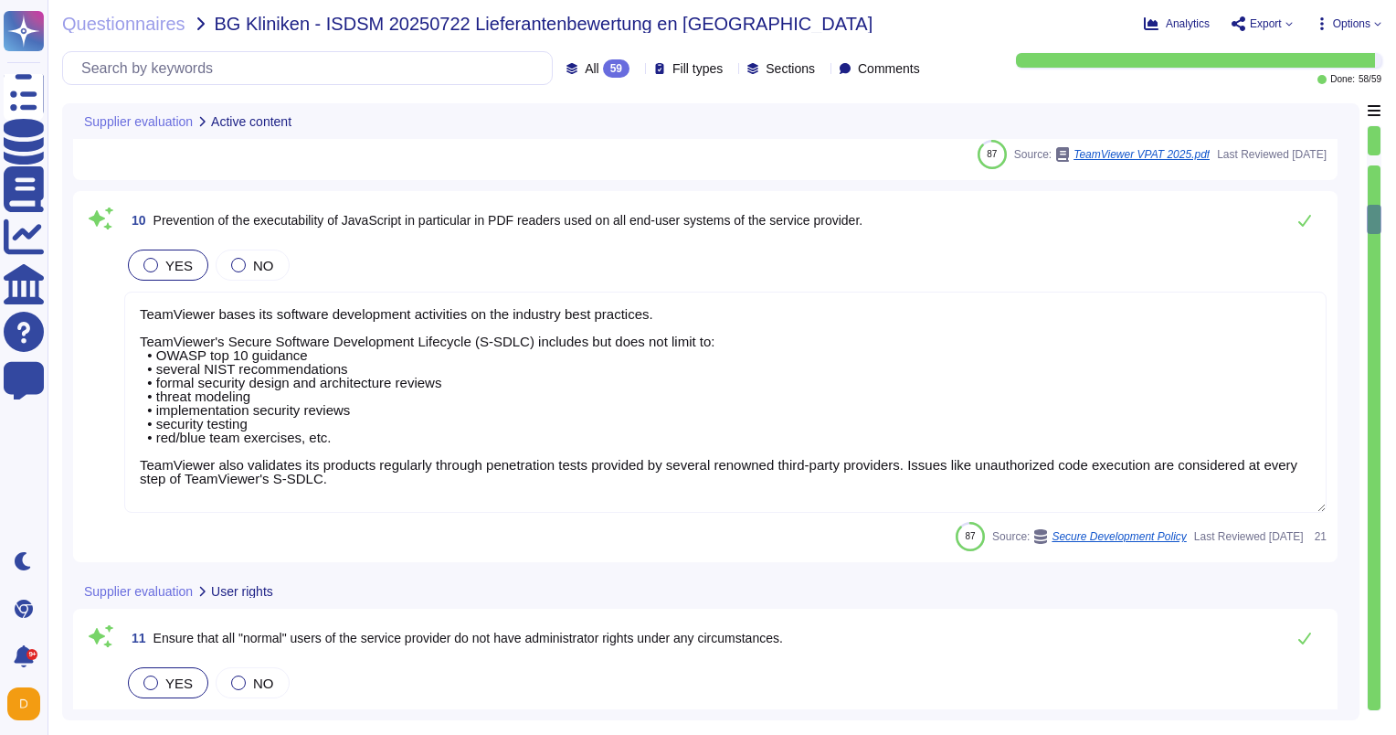
type textarea "Employees and approved vendor personnel sign on to the TeamViewer network using…"
drag, startPoint x: 1377, startPoint y: 220, endPoint x: 1382, endPoint y: 261, distance: 41.4
click at [1382, 261] on div "Questionnaires BG Kliniken - ISDSM 20250722 Lieferantenbewertung en US Analytic…" at bounding box center [722, 367] width 1349 height 735
click at [1375, 227] on div at bounding box center [1374, 219] width 15 height 29
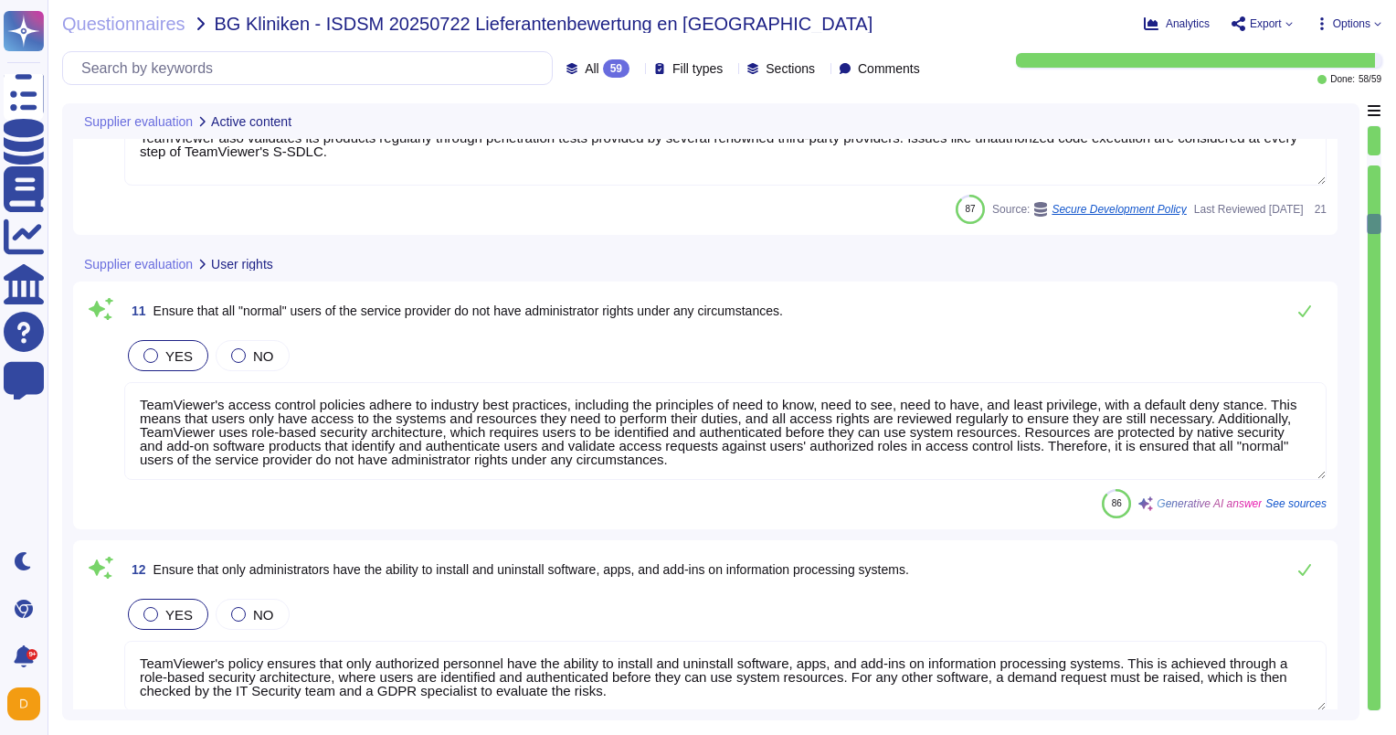
scroll to position [2356, 0]
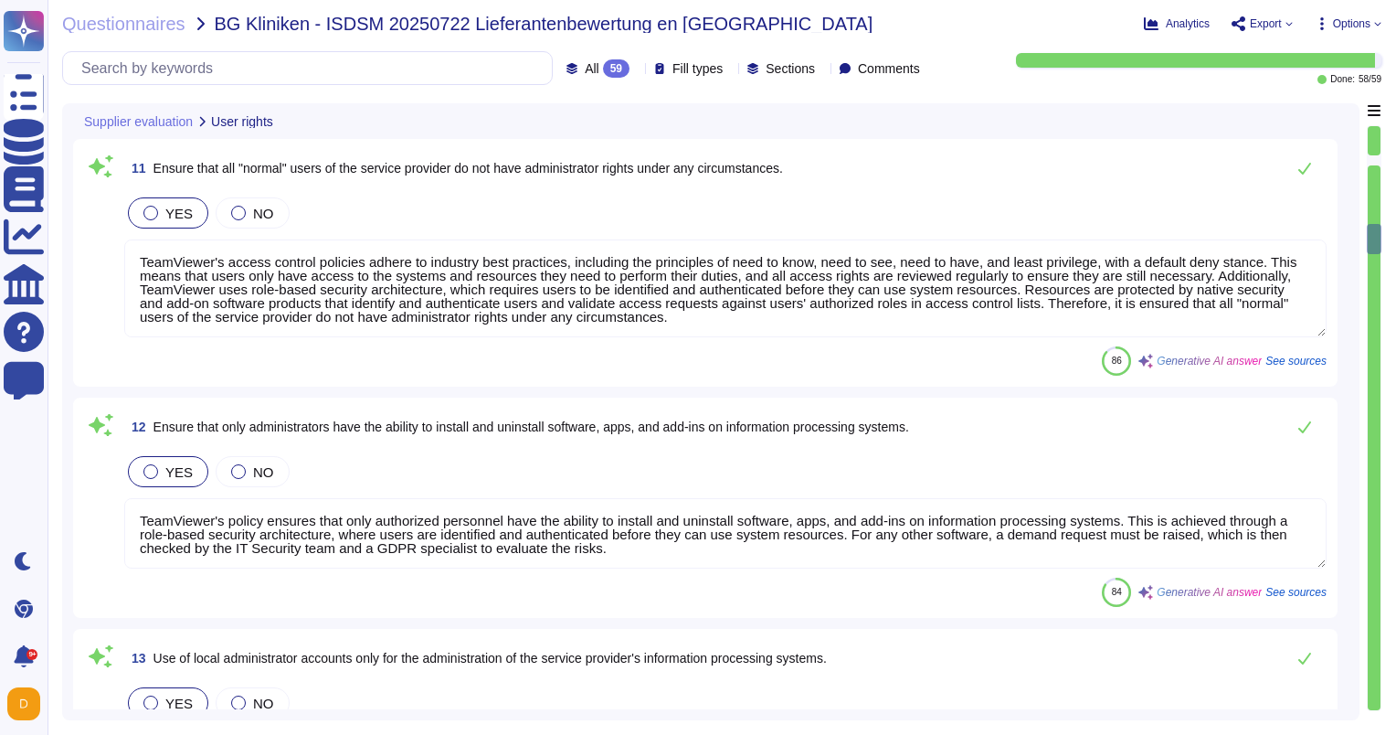
type textarea "TeamViewer grants access rights to users of the service provider in accordance …"
drag, startPoint x: 1374, startPoint y: 223, endPoint x: 1374, endPoint y: 261, distance: 38.4
click at [1374, 261] on div at bounding box center [1374, 437] width 13 height 545
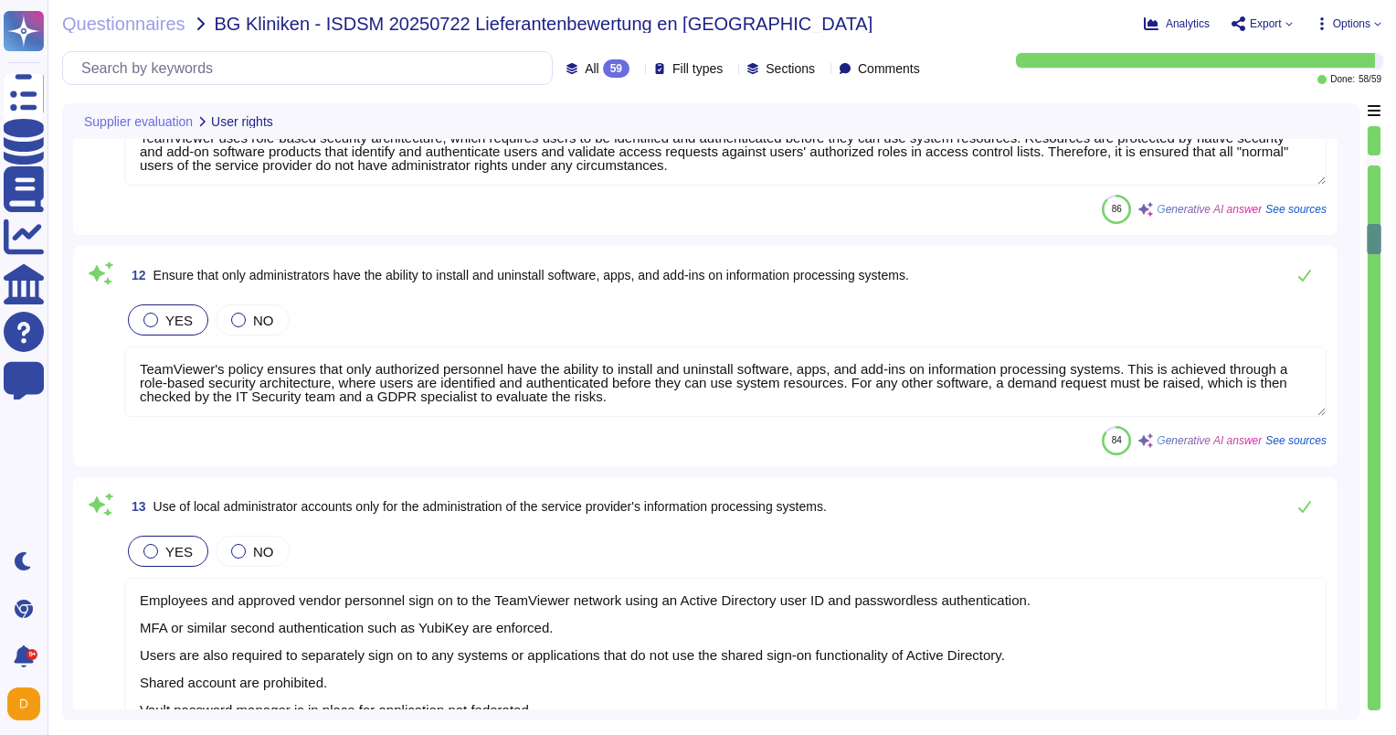
type textarea "The majority of product functionality does not meet the criterion."
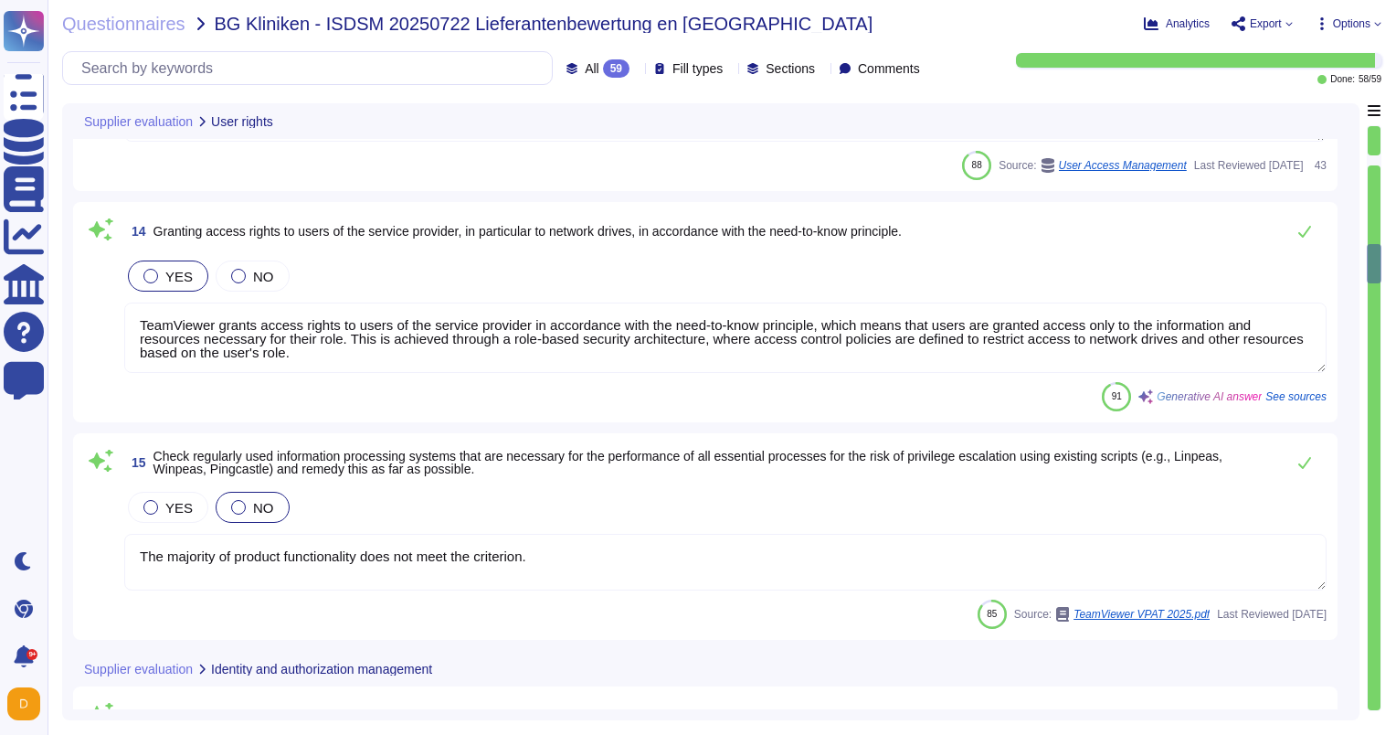
type textarea "TeamViewer ensures comprehensive compliance with authentication standards throu…"
type textarea "The requirement for administrator passwords is already set to at least 16 chara…"
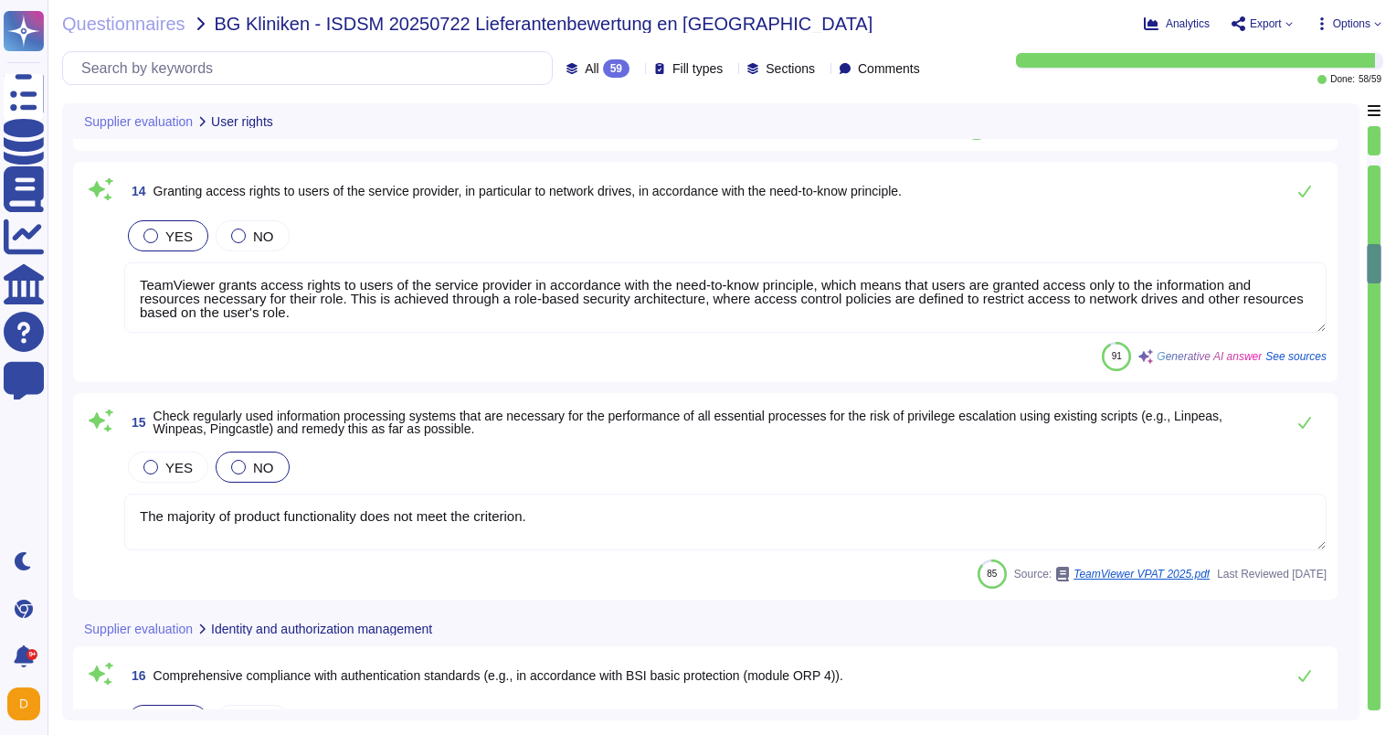
type textarea "TeamViewer offers MFA authentication (TOTP) as an additional security option to…"
drag, startPoint x: 1374, startPoint y: 270, endPoint x: 1383, endPoint y: 154, distance: 117.3
click at [1383, 154] on div "Questionnaires BG Kliniken - ISDSM 20250722 Lieferantenbewertung en US Analytic…" at bounding box center [722, 367] width 1349 height 735
click at [1374, 186] on div at bounding box center [1374, 437] width 13 height 545
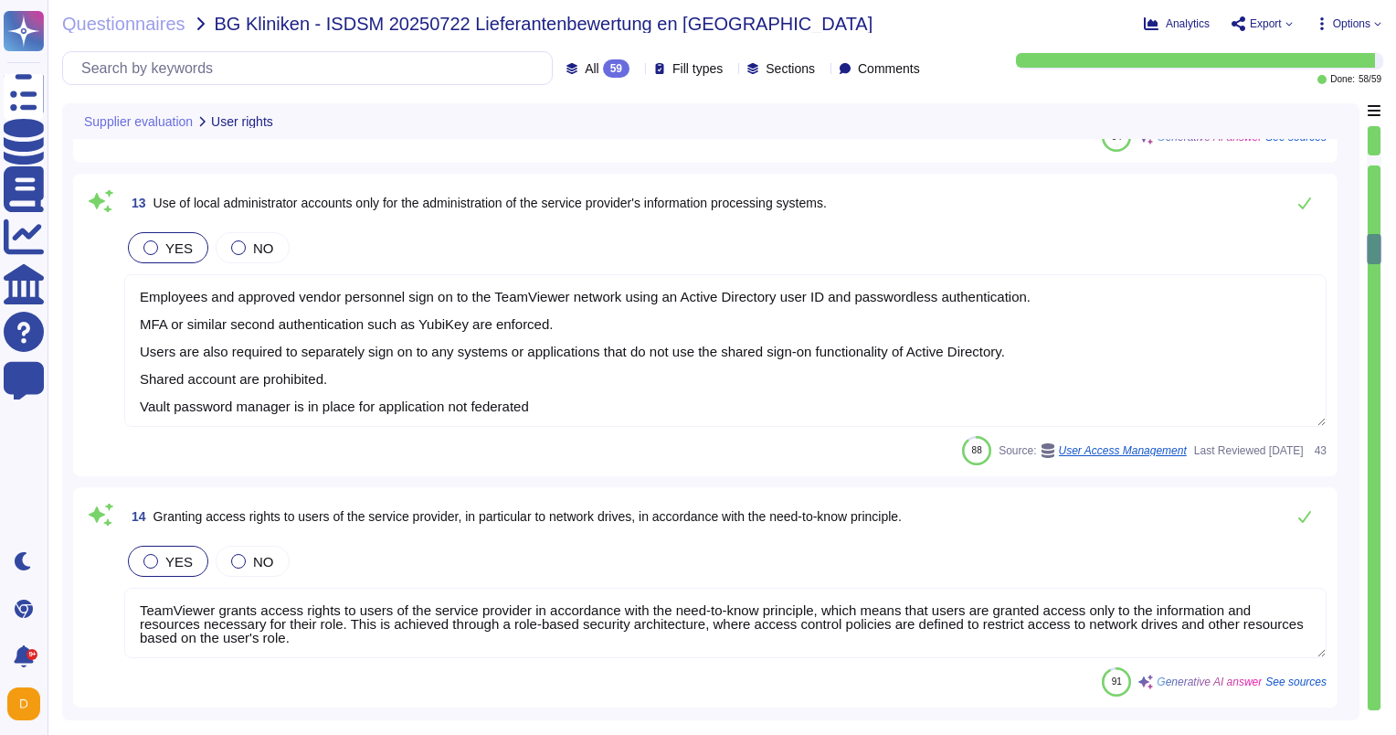
click at [1374, 185] on div at bounding box center [1374, 437] width 13 height 545
type textarea "TeamViewer's access control policies adhere to industry best practices, includi…"
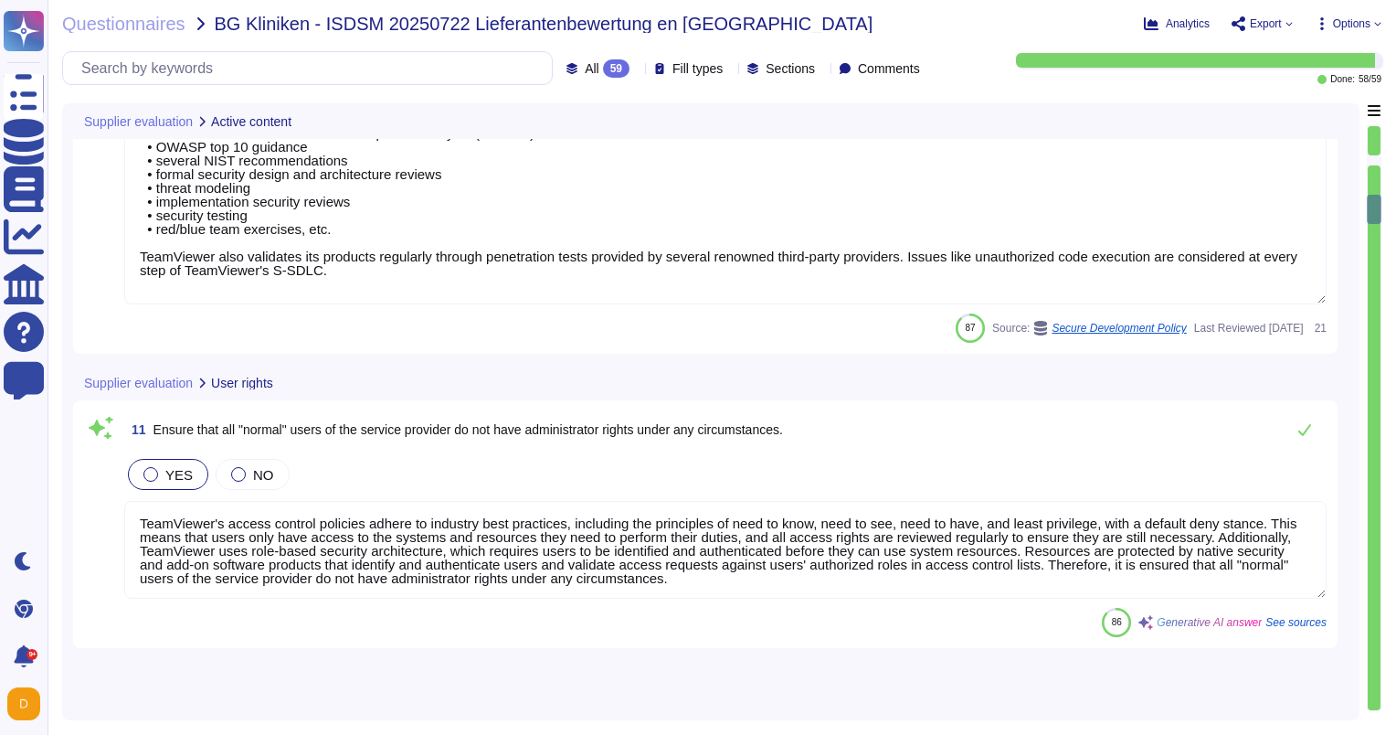
click at [1372, 184] on div at bounding box center [1374, 437] width 13 height 545
type textarea "TeamViewer uses CSP to restrict resource sources, which adds an extra layer of …"
type textarea "Most of the TeamViewer screens functionalities can be operated using keyboard o…"
type textarea "TeamViewer bases its software development activities on the industry best pract…"
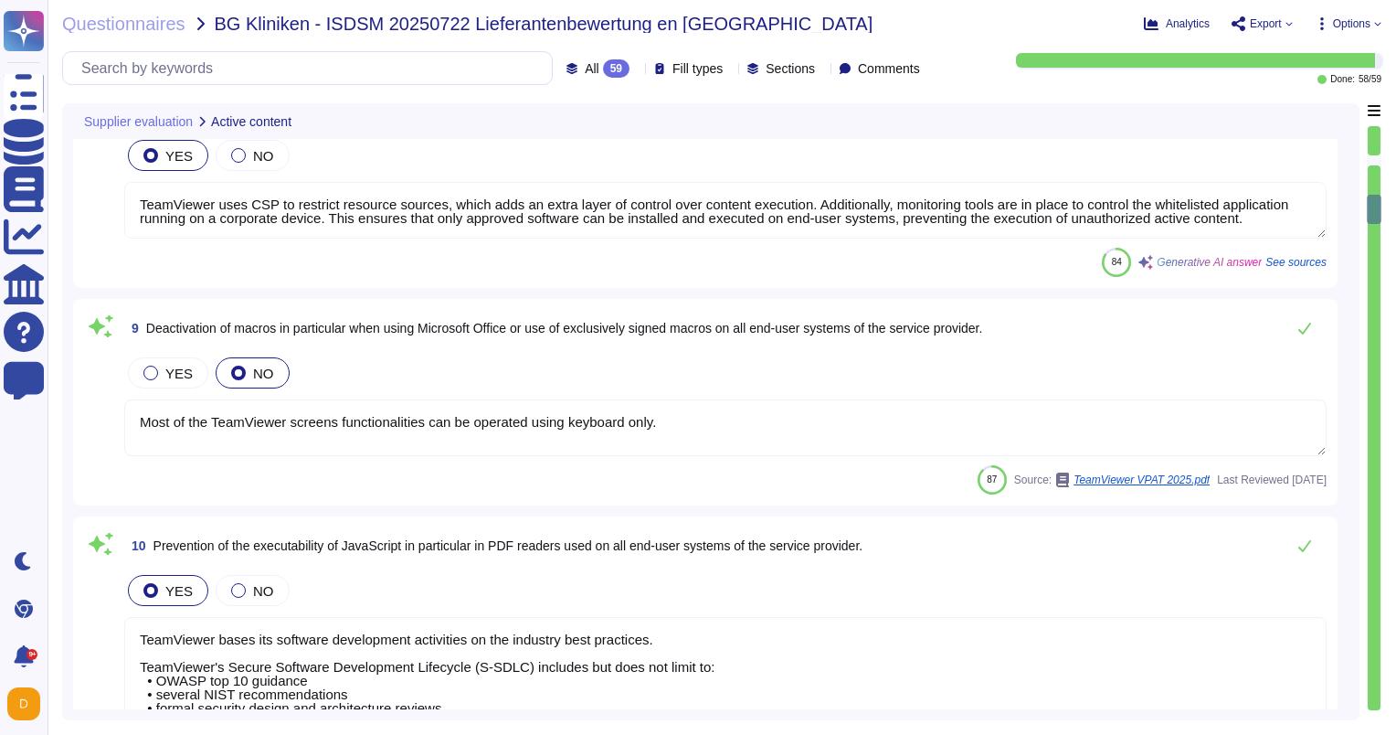
click at [1371, 183] on div at bounding box center [1374, 437] width 13 height 545
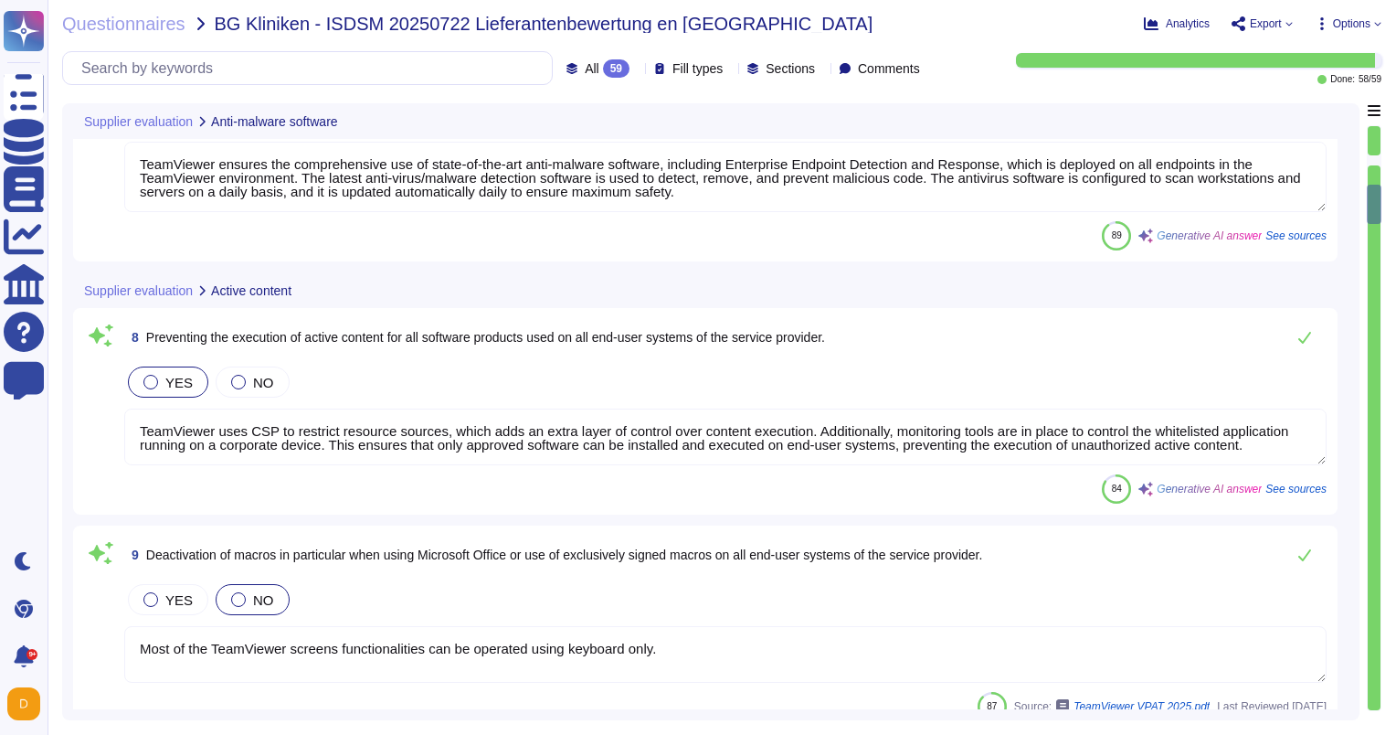
click at [1371, 183] on div at bounding box center [1374, 437] width 13 height 545
type textarea "TeamViewer ensures the comprehensive use of state-of-the-art anti-malware softw…"
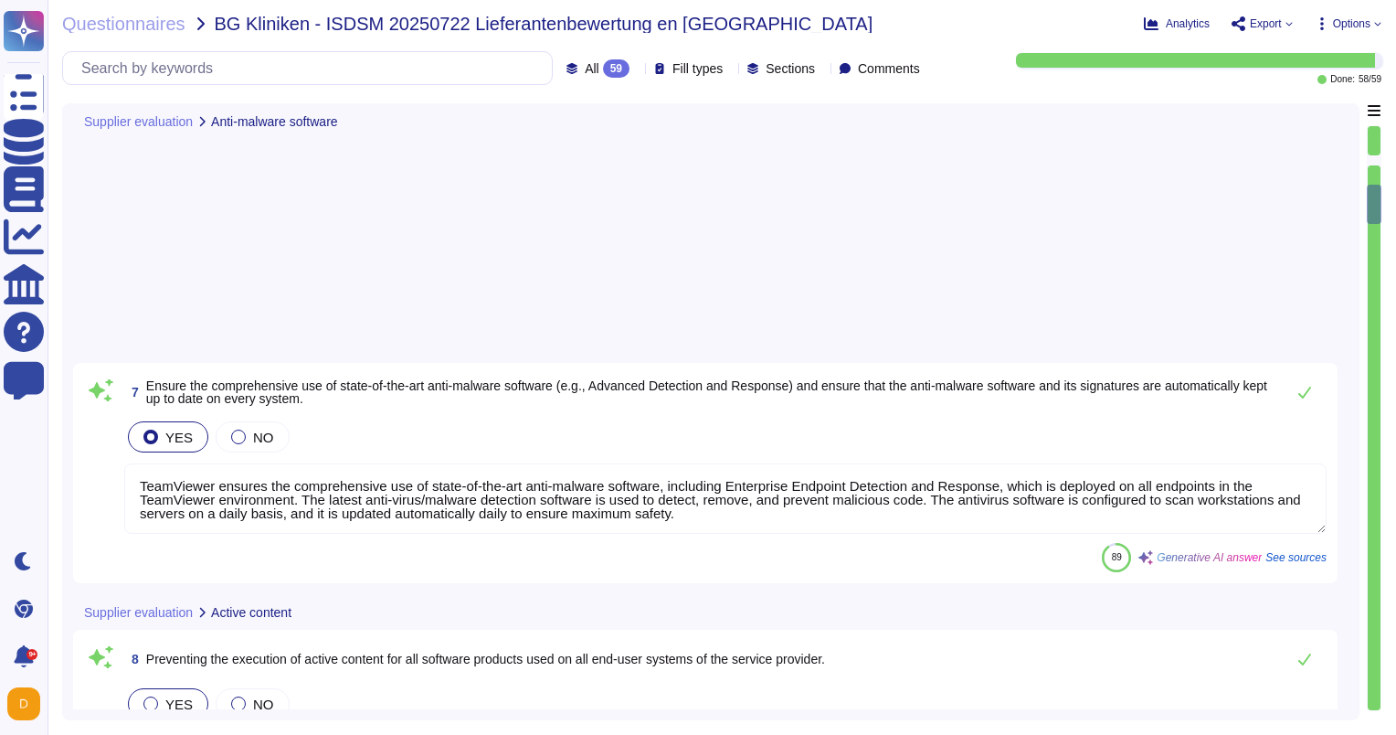
click at [1371, 183] on div at bounding box center [1374, 418] width 15 height 586
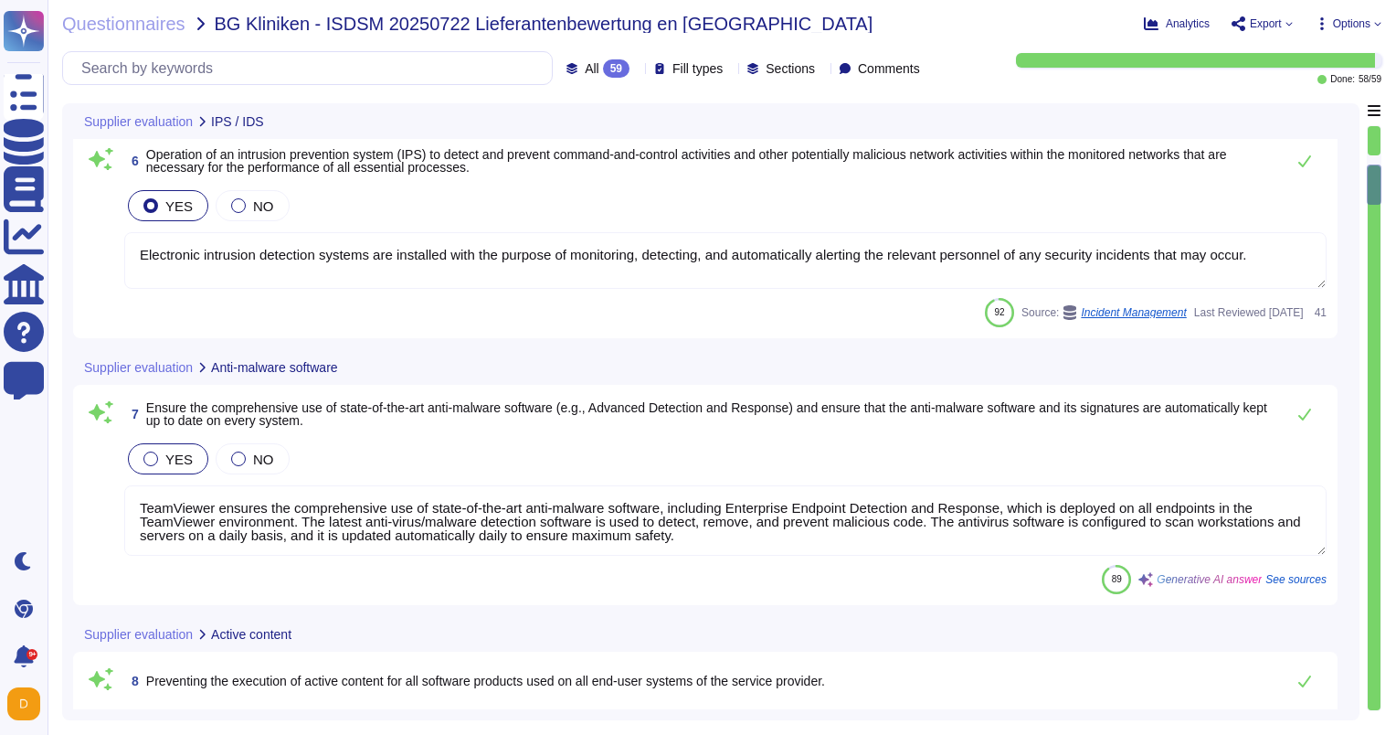
type textarea "TeamViewer utilizes an intrusion detection system (IDS) to analyze network even…"
type textarea "Electronic intrusion detection systems are installed with the purpose of monito…"
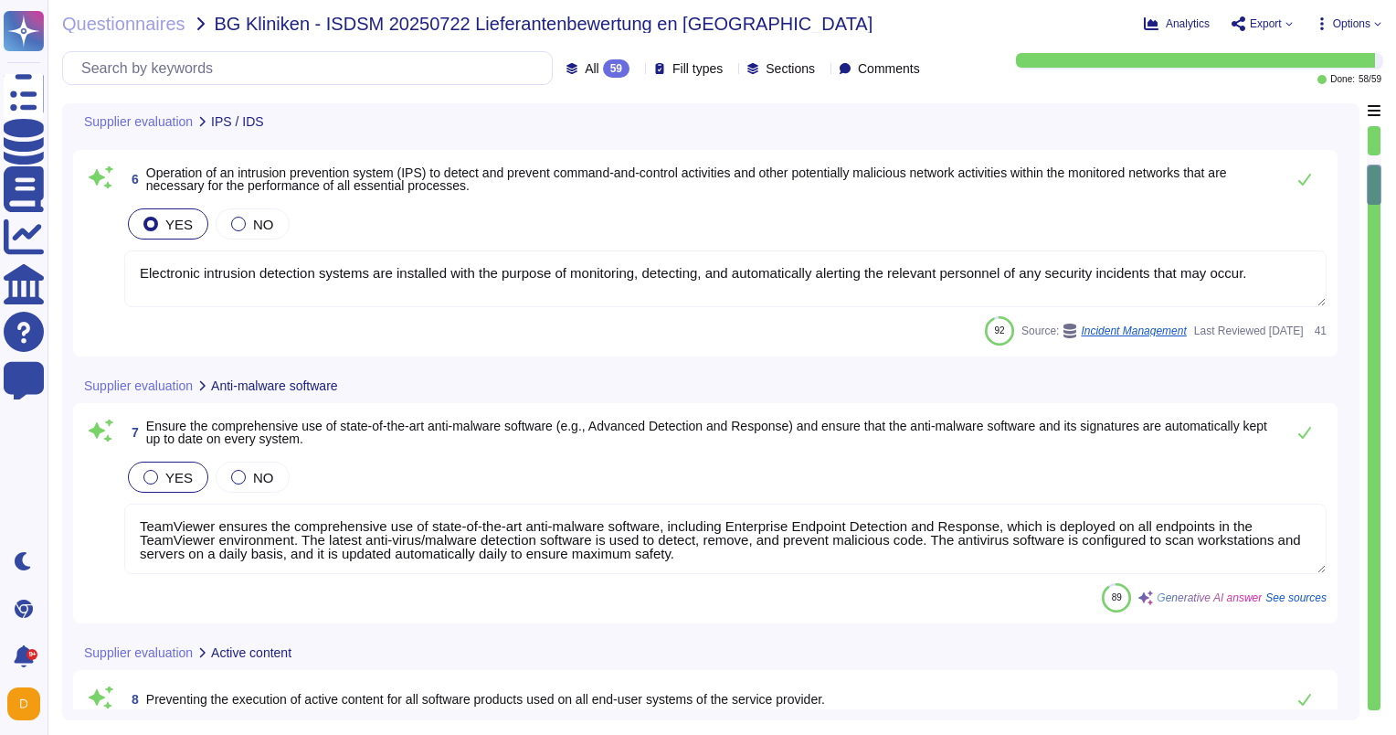
click at [1371, 183] on div at bounding box center [1374, 183] width 15 height 39
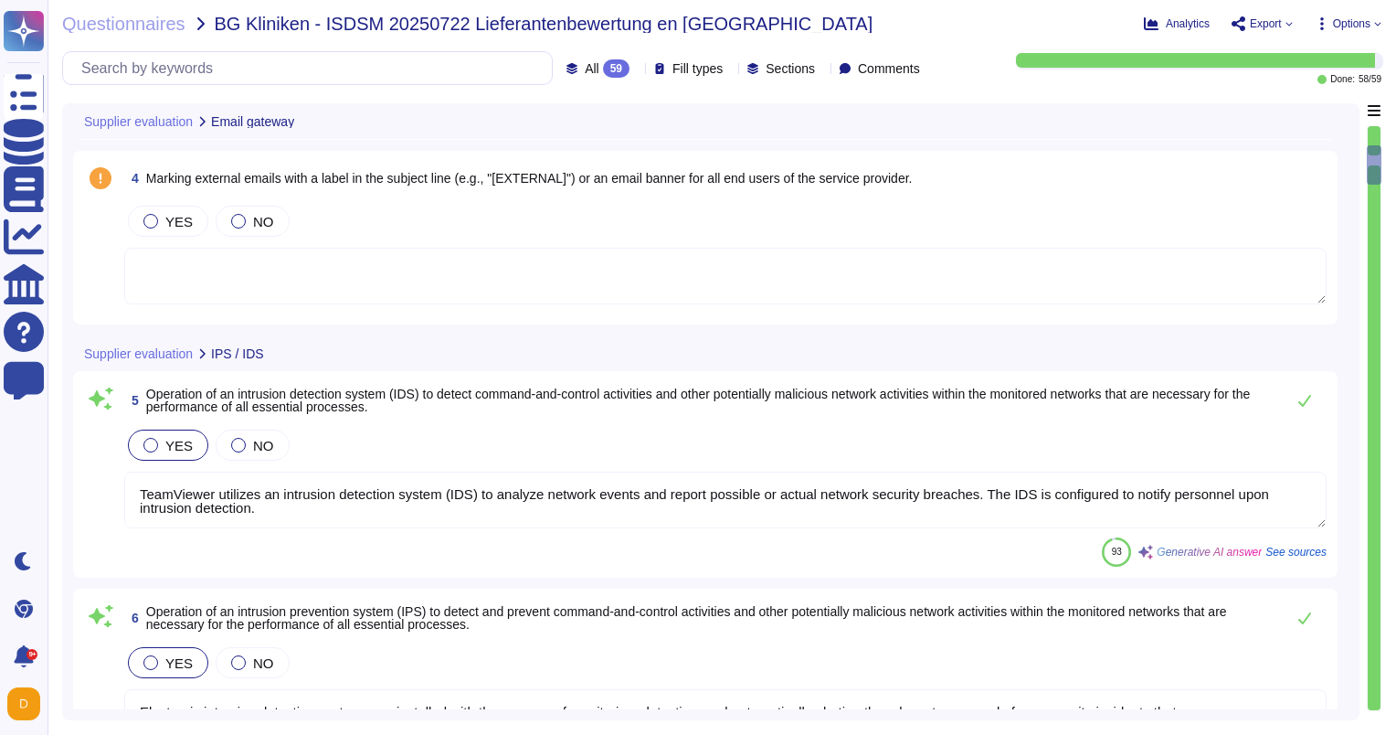
type textarea "Bitsight currently evaluates SPF, DKIM, TLS/SSL, Open Port and DNSSEC informati…"
type textarea "Bitsight verifies that a company uses DKIM and has configured it in a way that …"
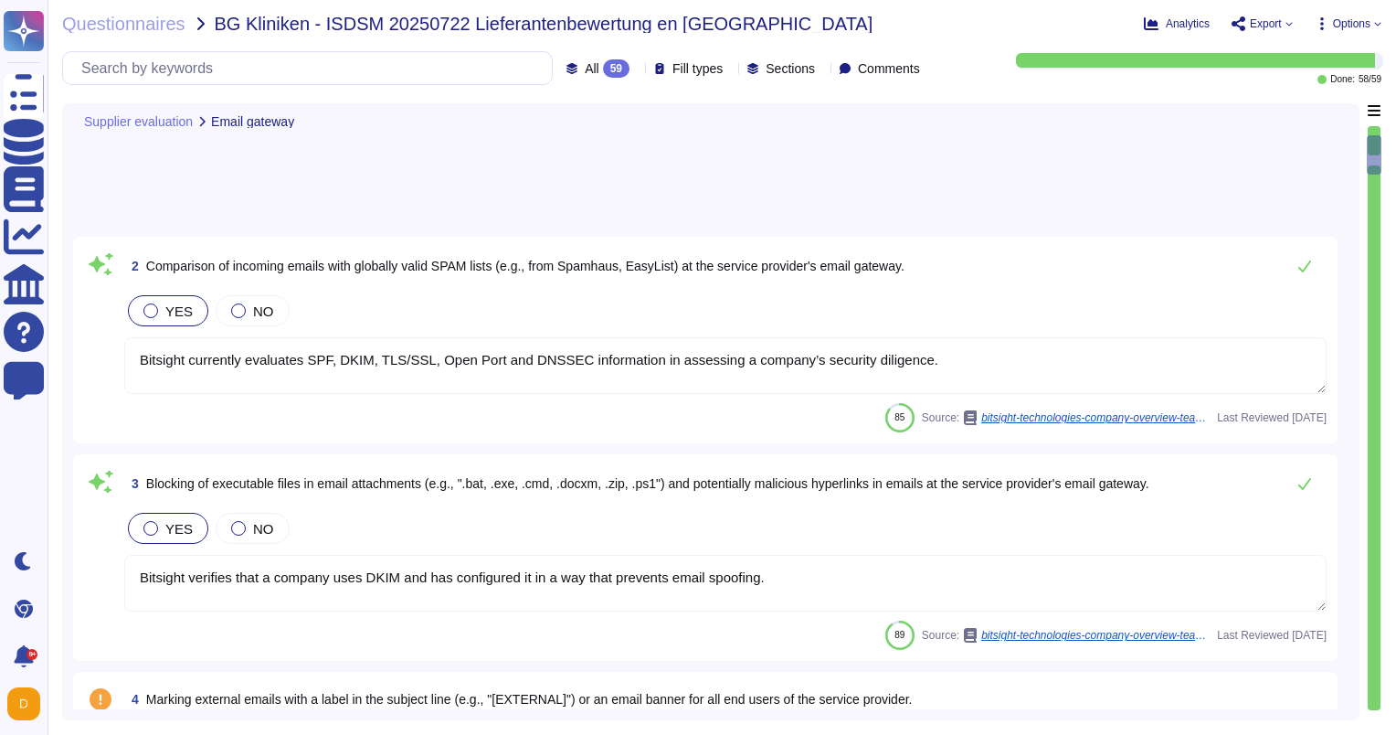
scroll to position [0, 0]
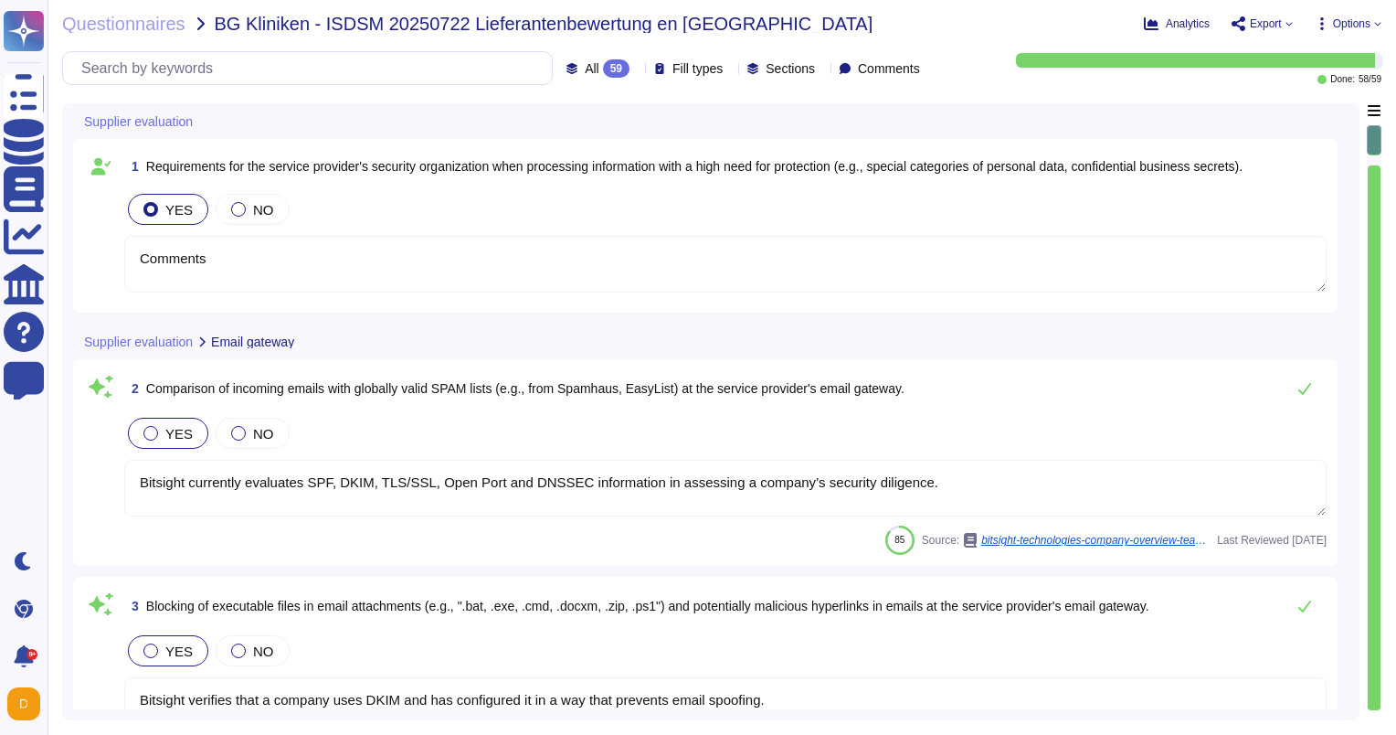
type textarea "Comments"
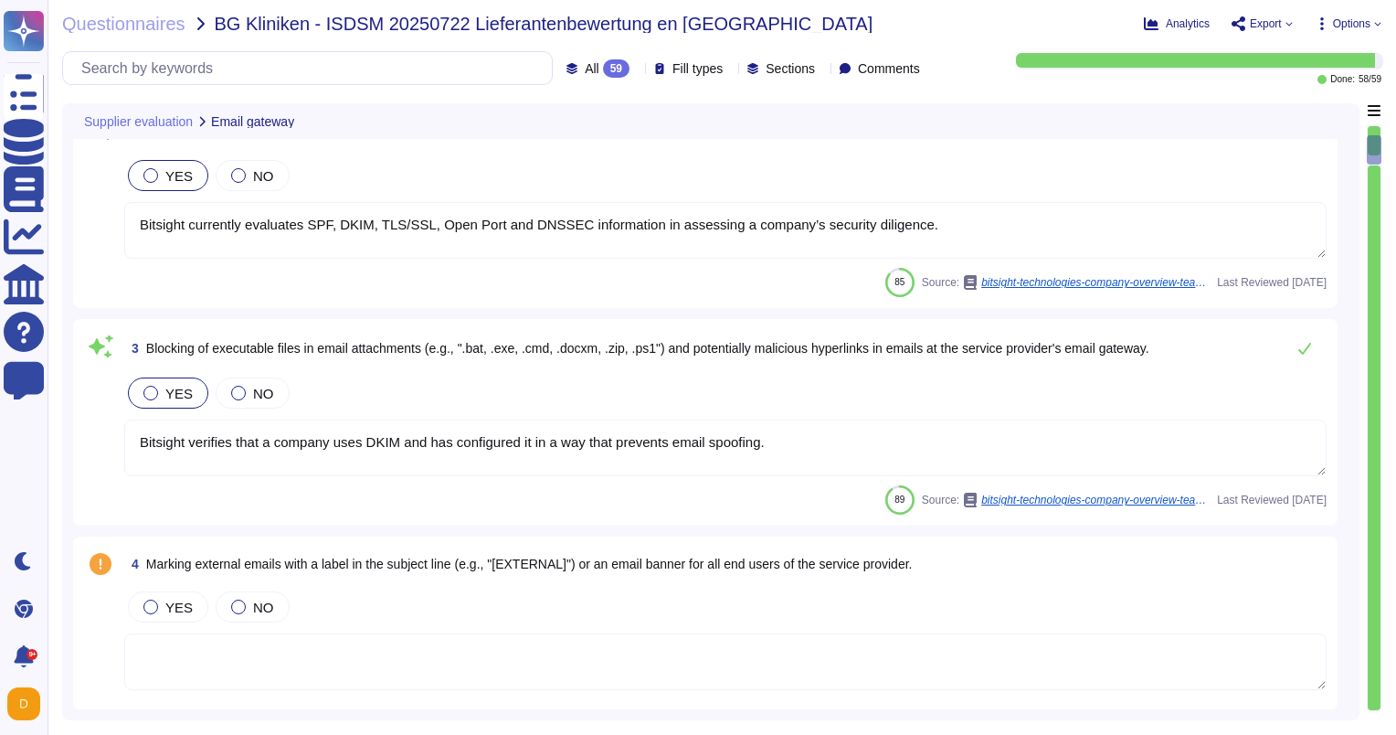
type textarea "Electronic intrusion detection systems are installed with the purpose of monito…"
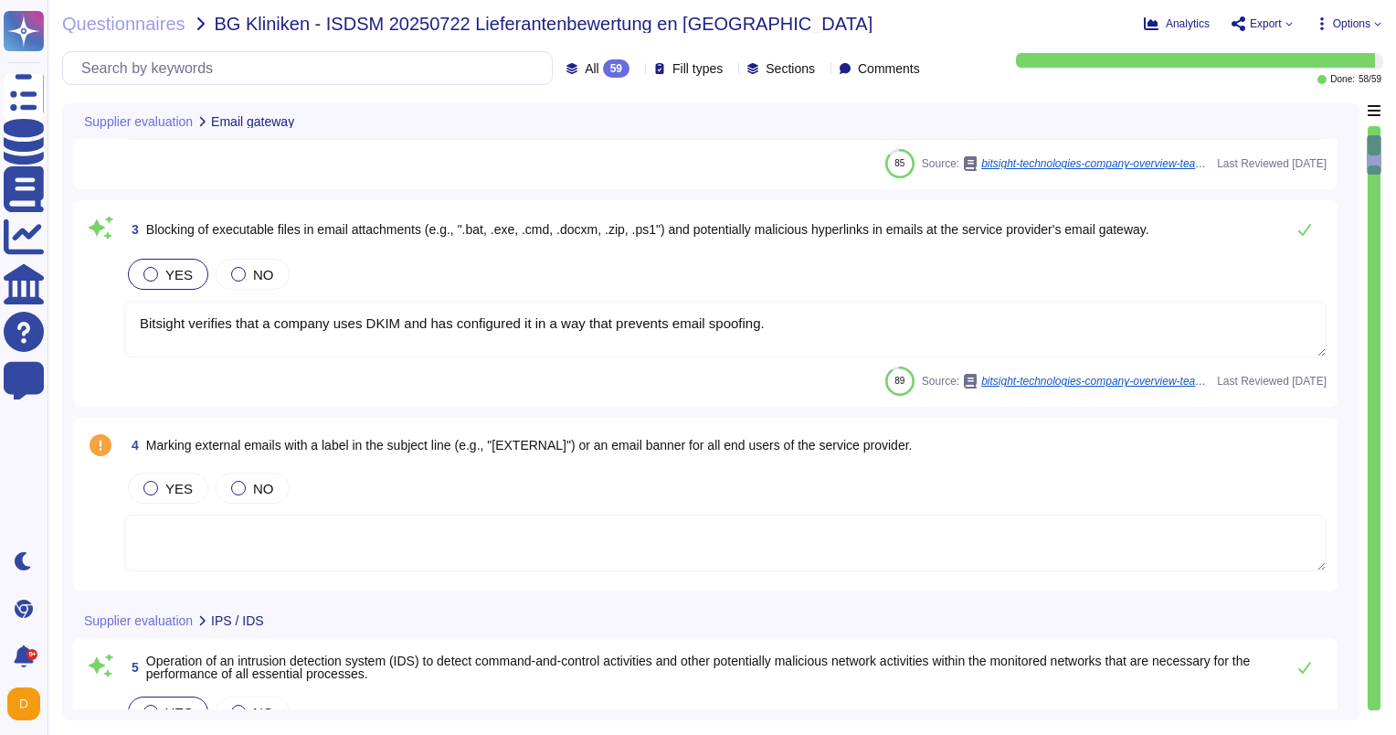
type textarea "TeamViewer ensures the comprehensive use of state-of-the-art anti-malware softw…"
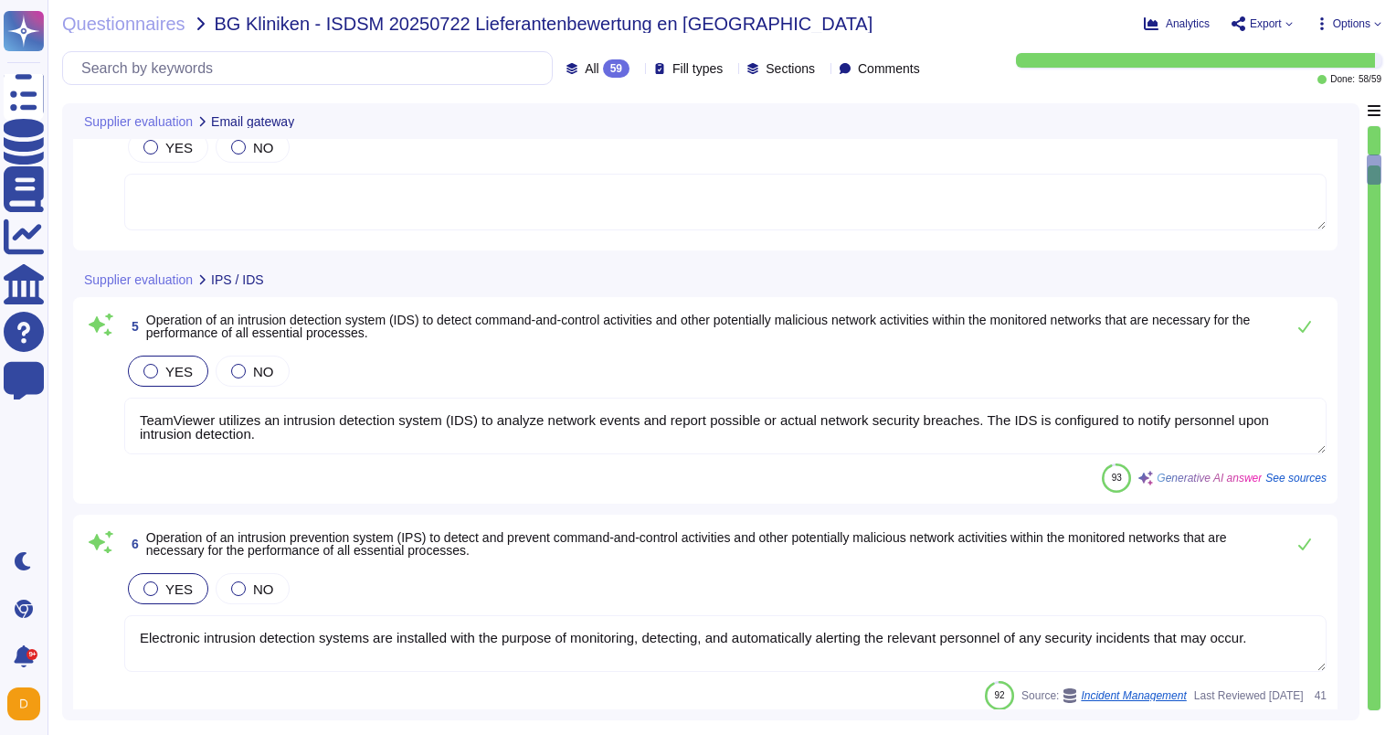
type textarea "TeamViewer uses CSP to restrict resource sources, which adds an extra layer of …"
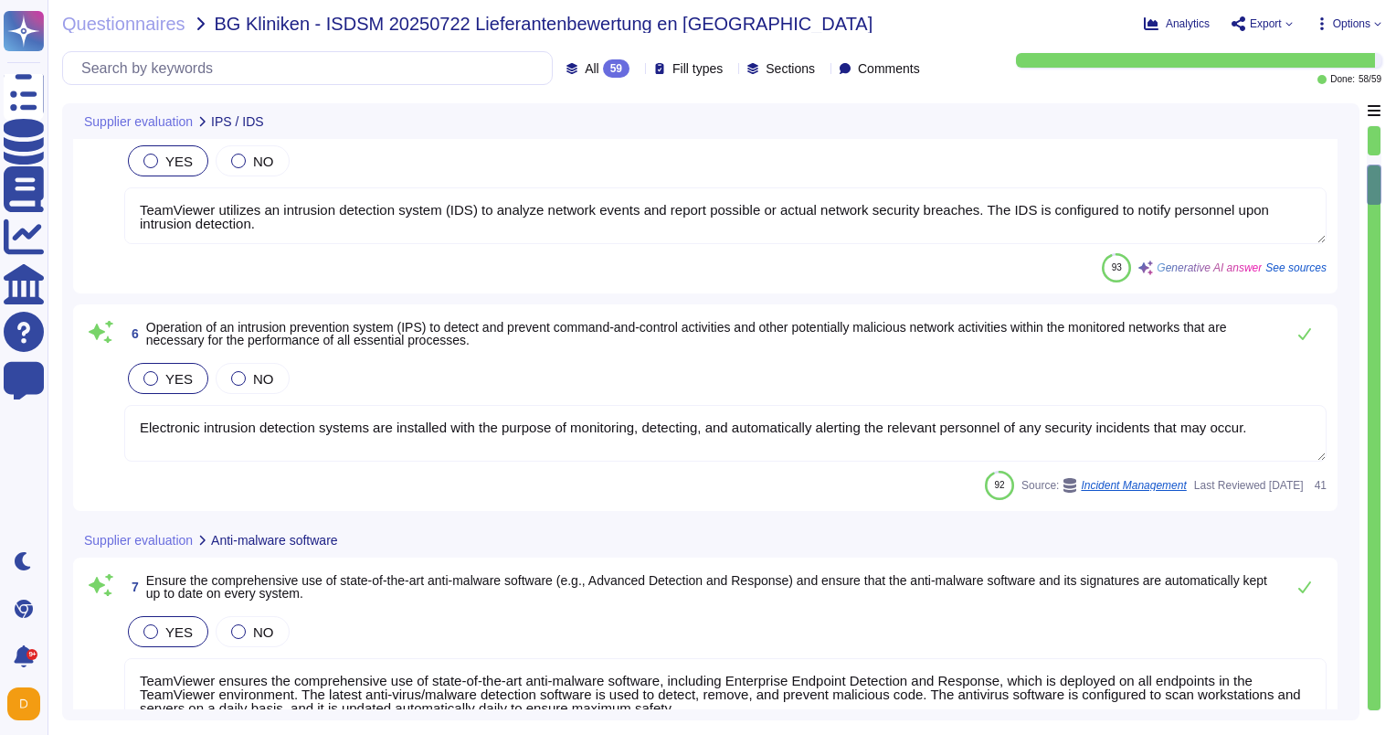
type textarea "Most of the TeamViewer screens functionalities can be operated using keyboard o…"
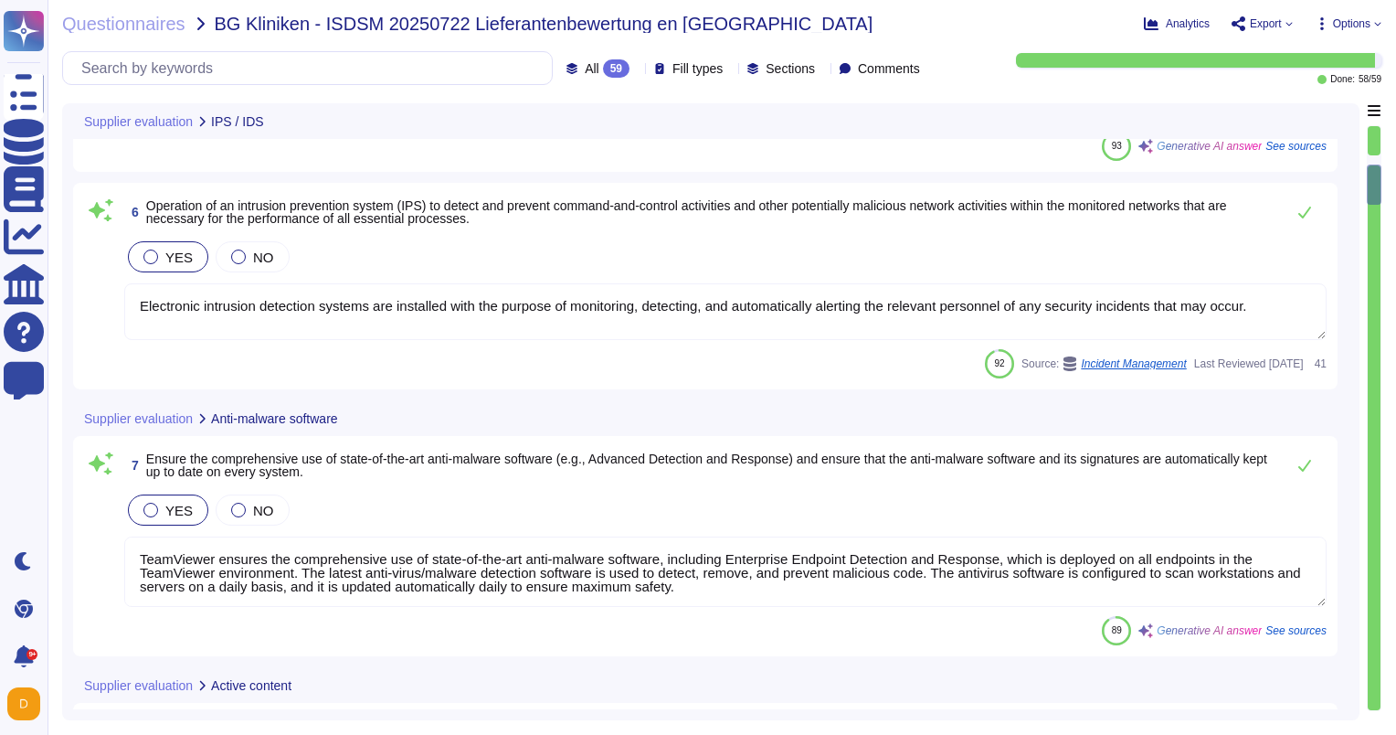
type textarea "TeamViewer bases its software development activities on the industry best pract…"
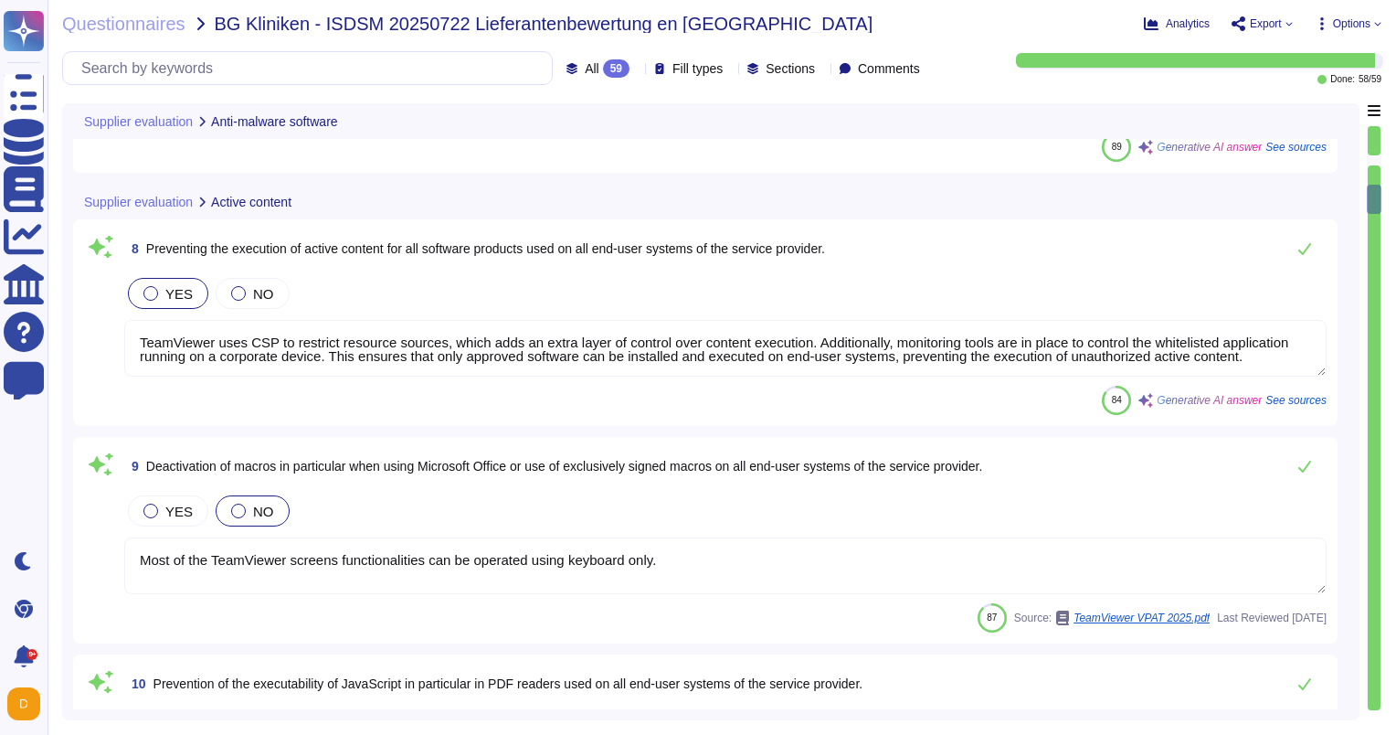
scroll to position [1553, 0]
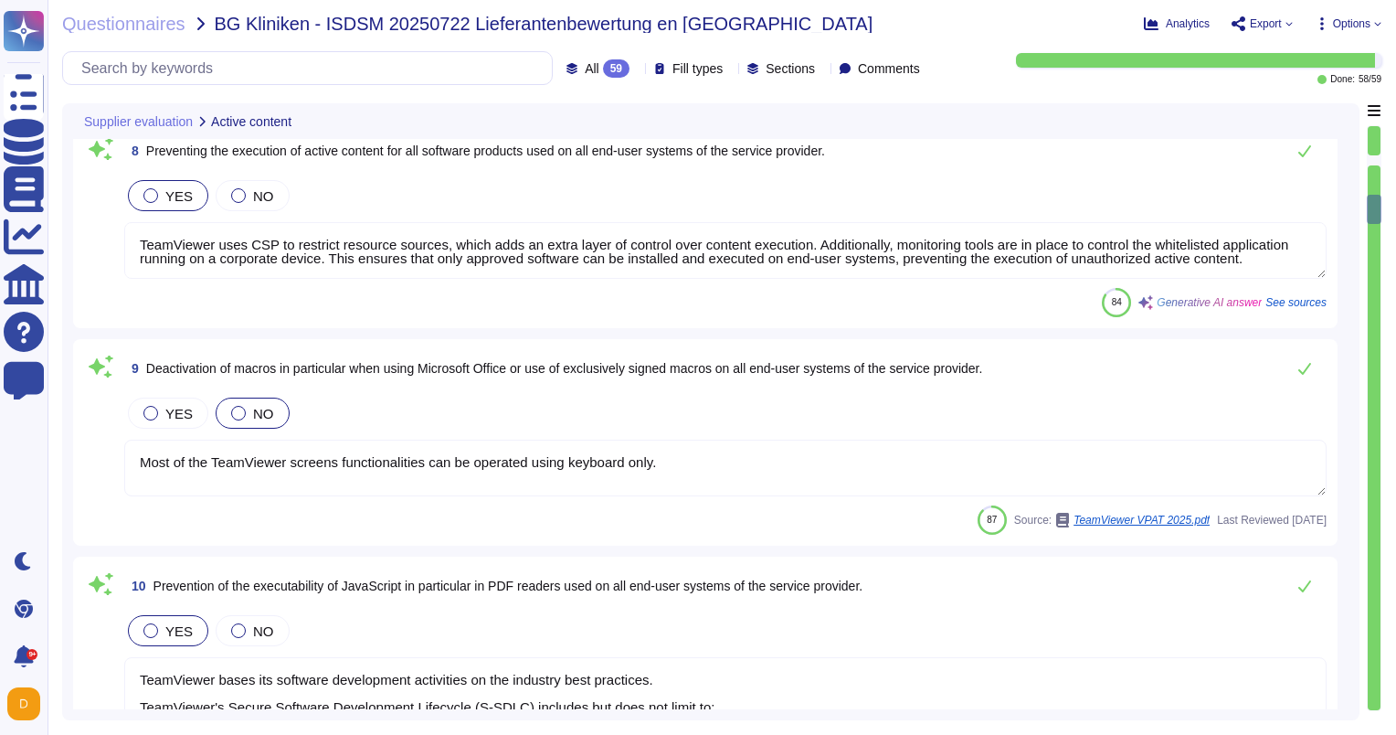
type textarea "TeamViewer's access control policies adhere to industry best practices, includi…"
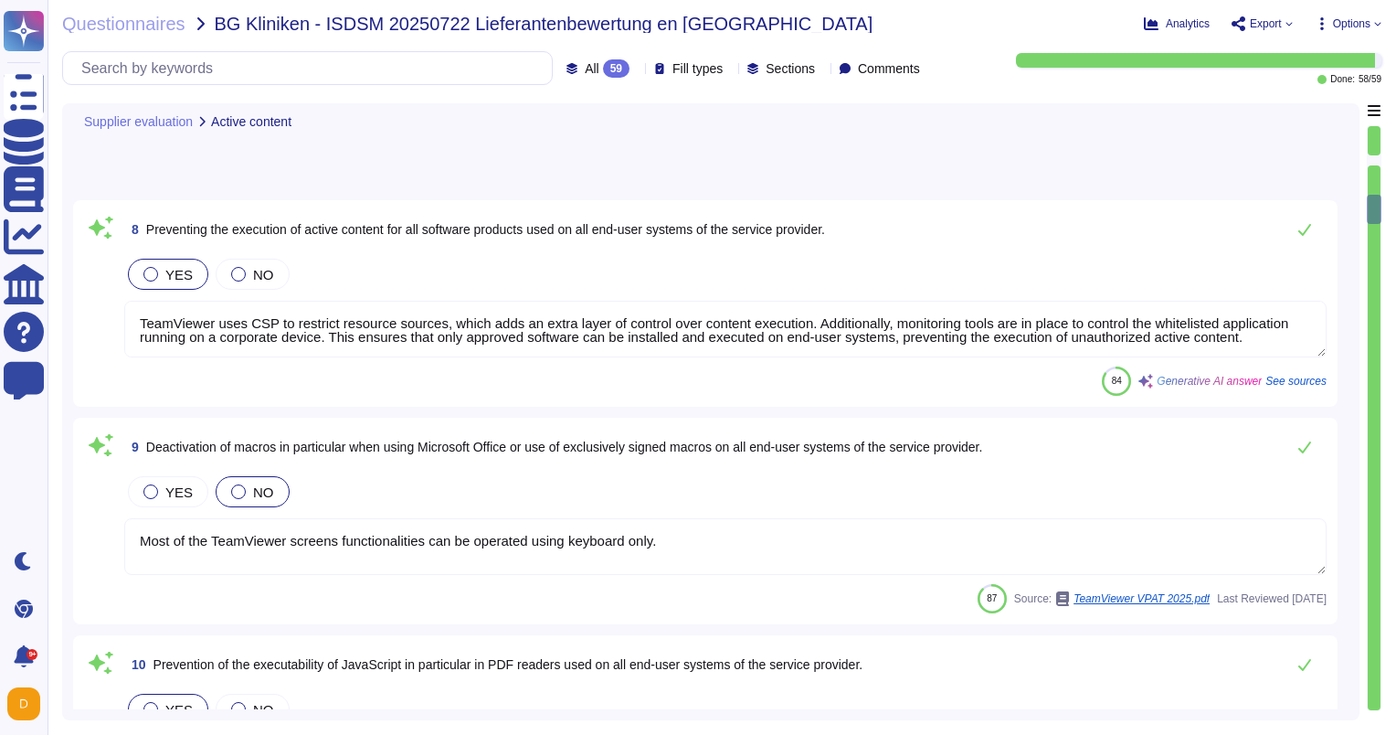
scroll to position [1462, 0]
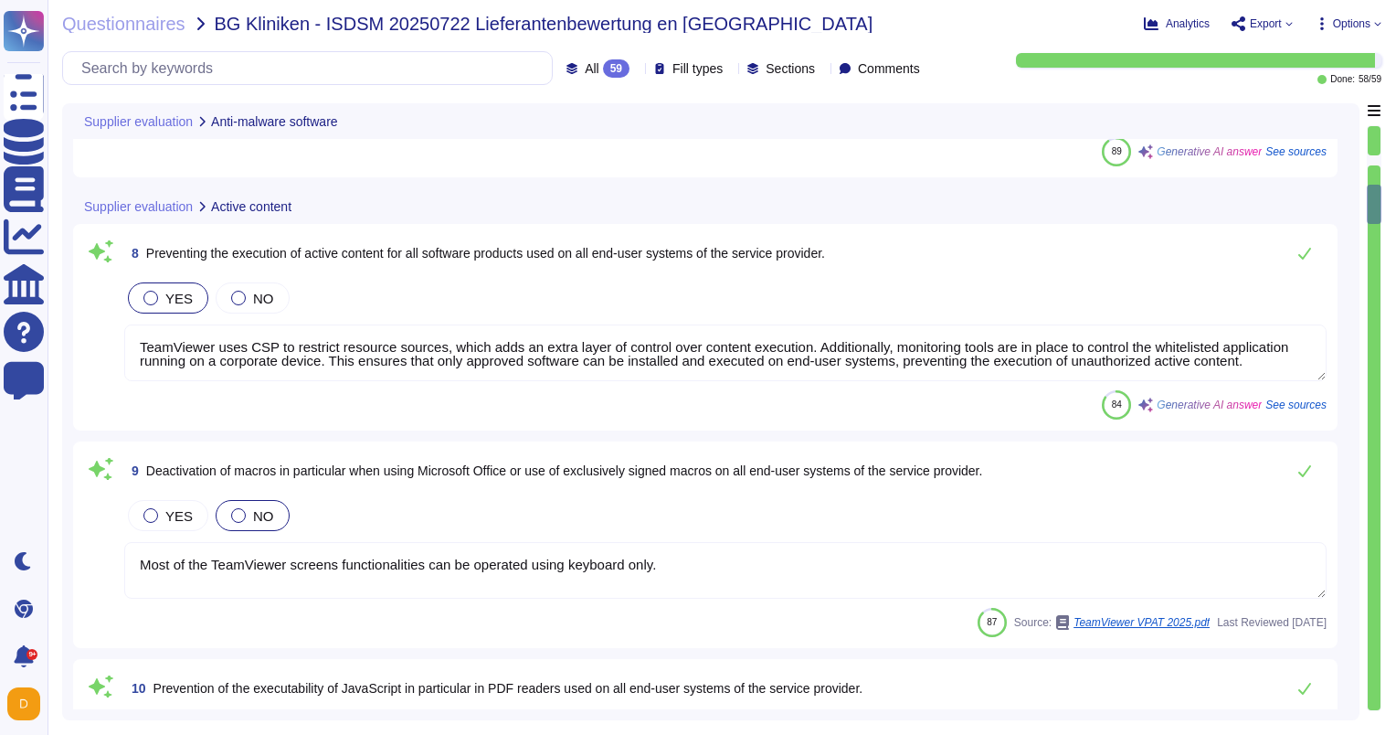
type textarea "TeamViewer ensures the comprehensive use of state-of-the-art anti-malware softw…"
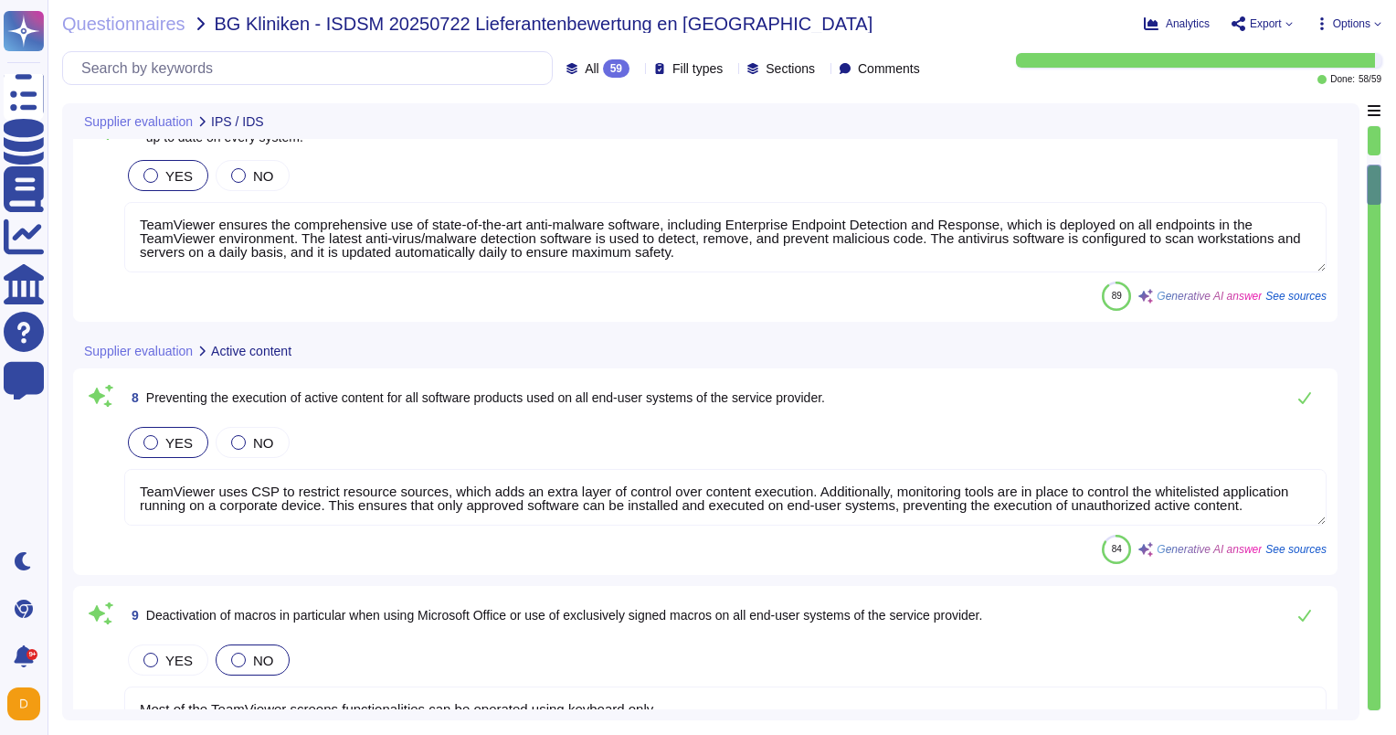
type textarea "TeamViewer utilizes an intrusion detection system (IDS) to analyze network even…"
type textarea "Electronic intrusion detection systems are installed with the purpose of monito…"
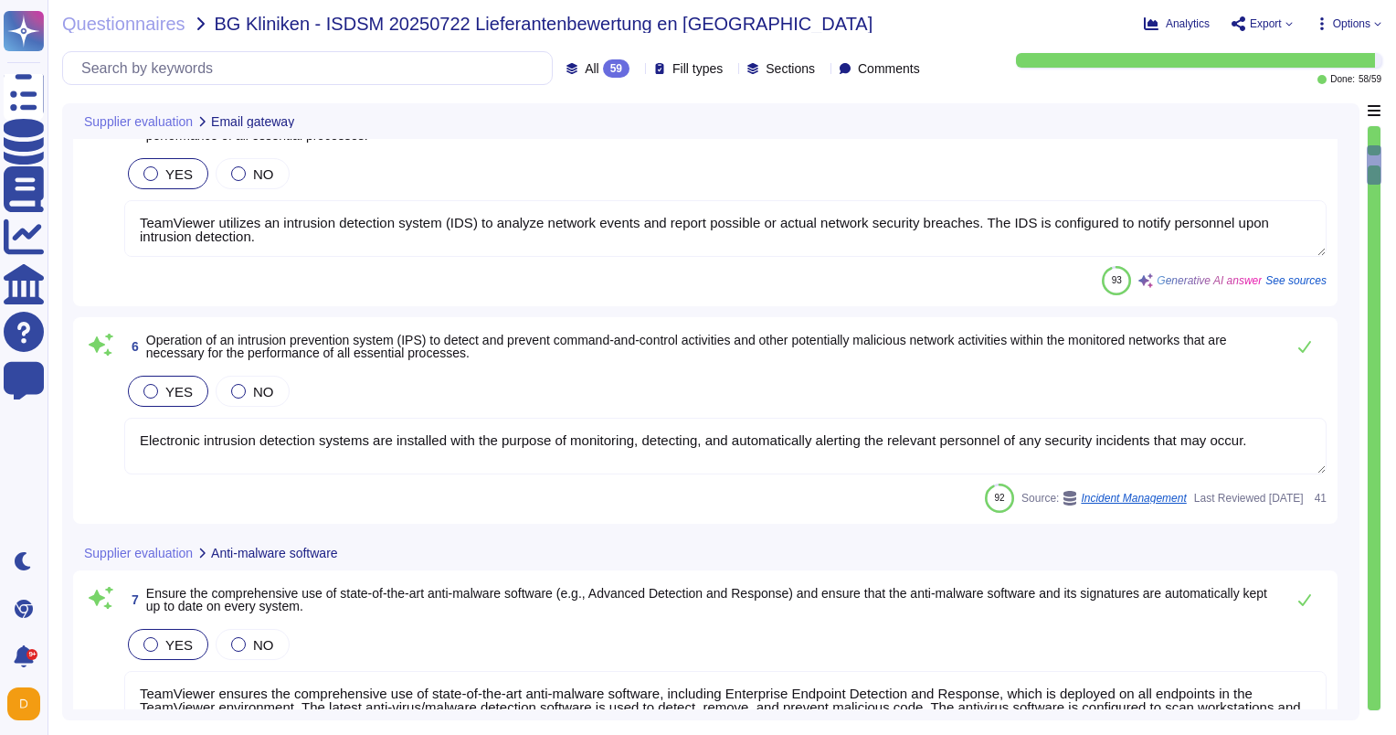
type textarea "Bitsight currently evaluates SPF, DKIM, TLS/SSL, Open Port and DNSSEC informati…"
type textarea "Bitsight verifies that a company uses DKIM and has configured it in a way that …"
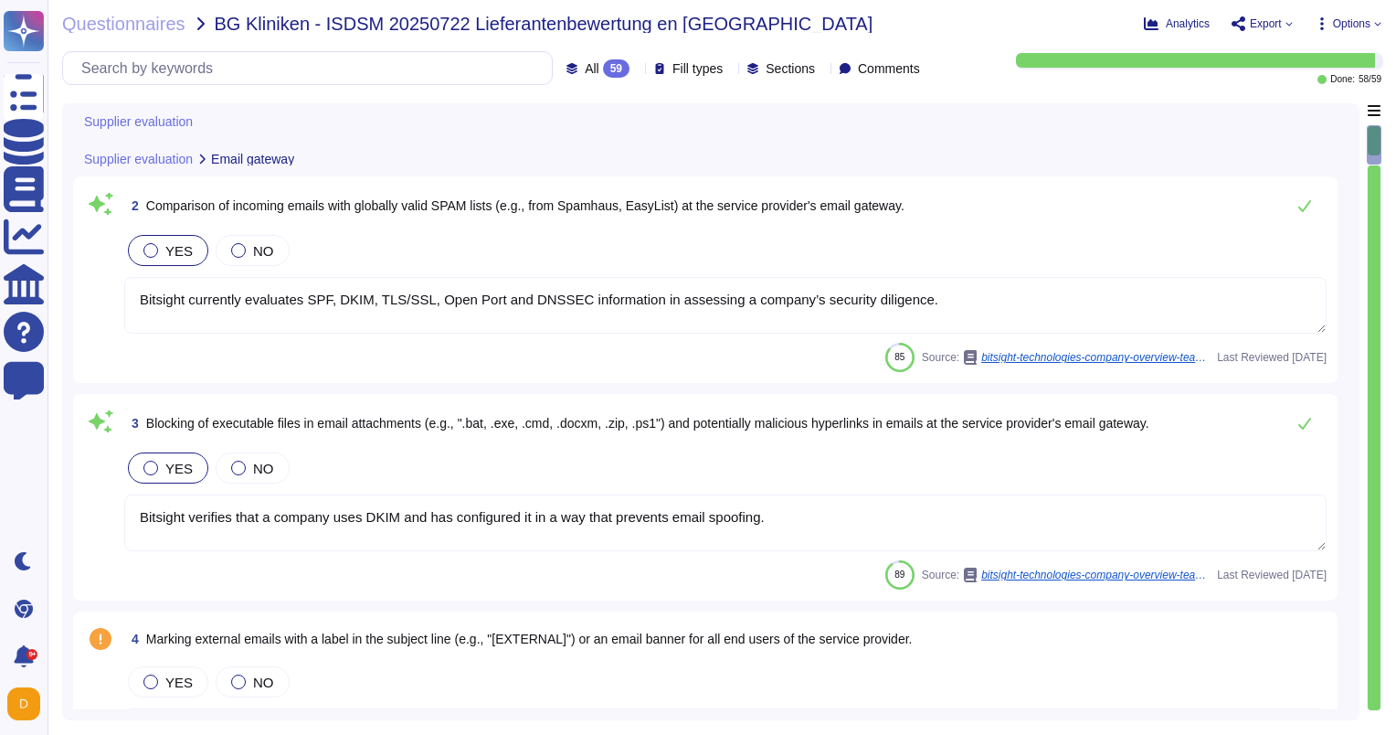
type textarea "Comments"
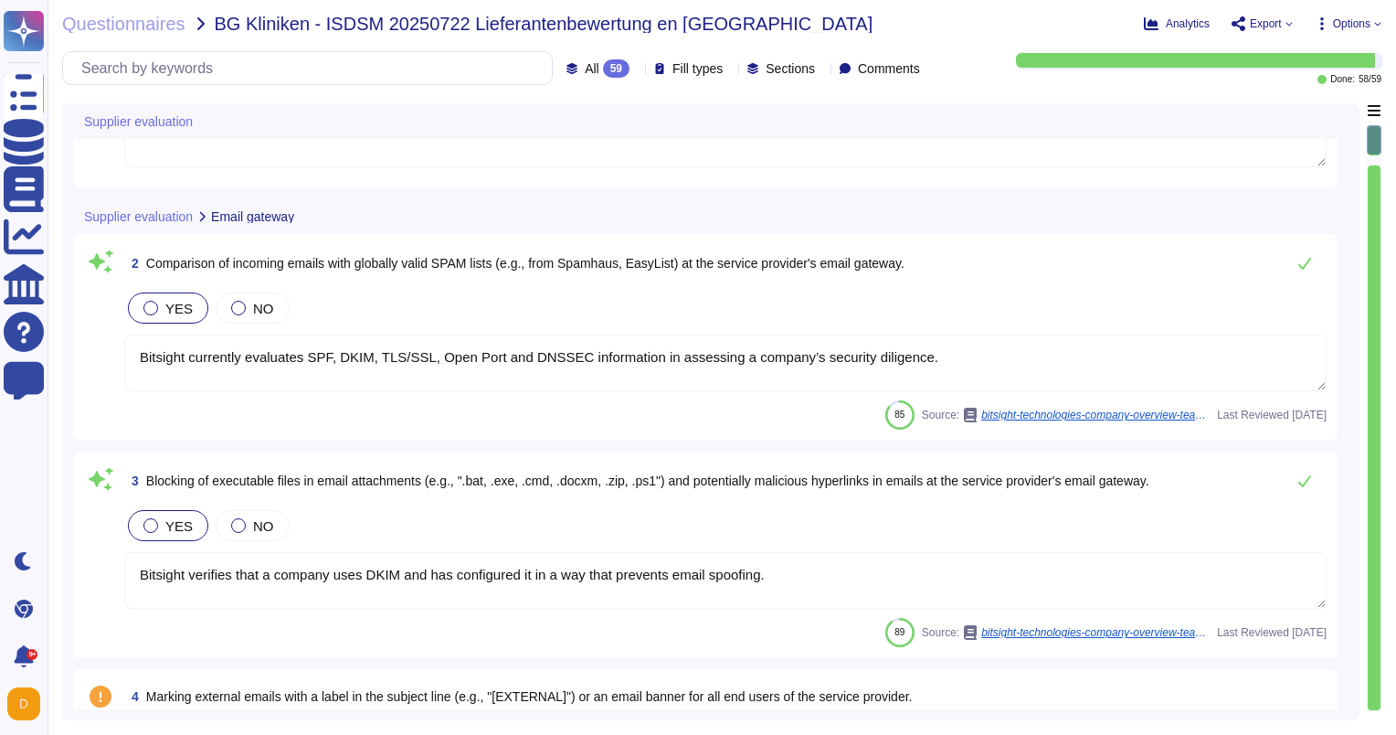
scroll to position [0, 0]
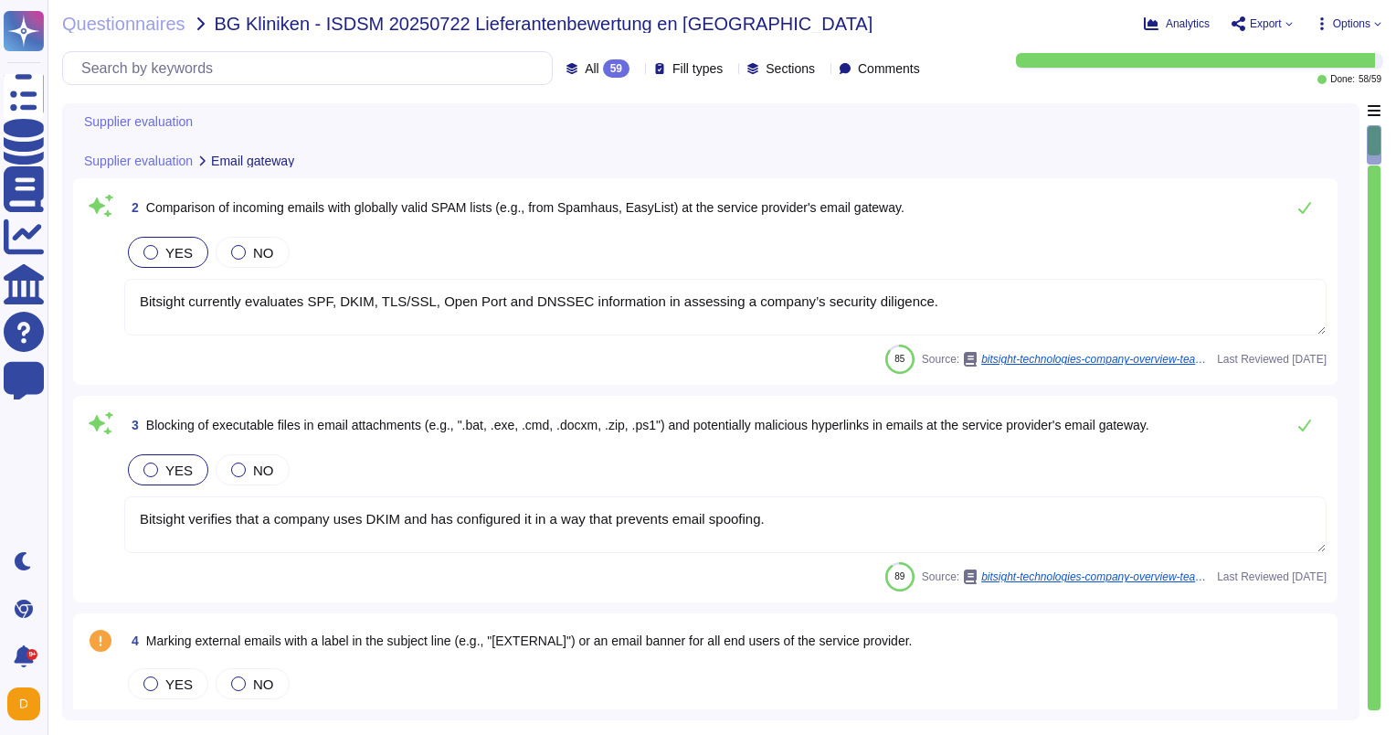
type textarea "Electronic intrusion detection systems are installed with the purpose of monito…"
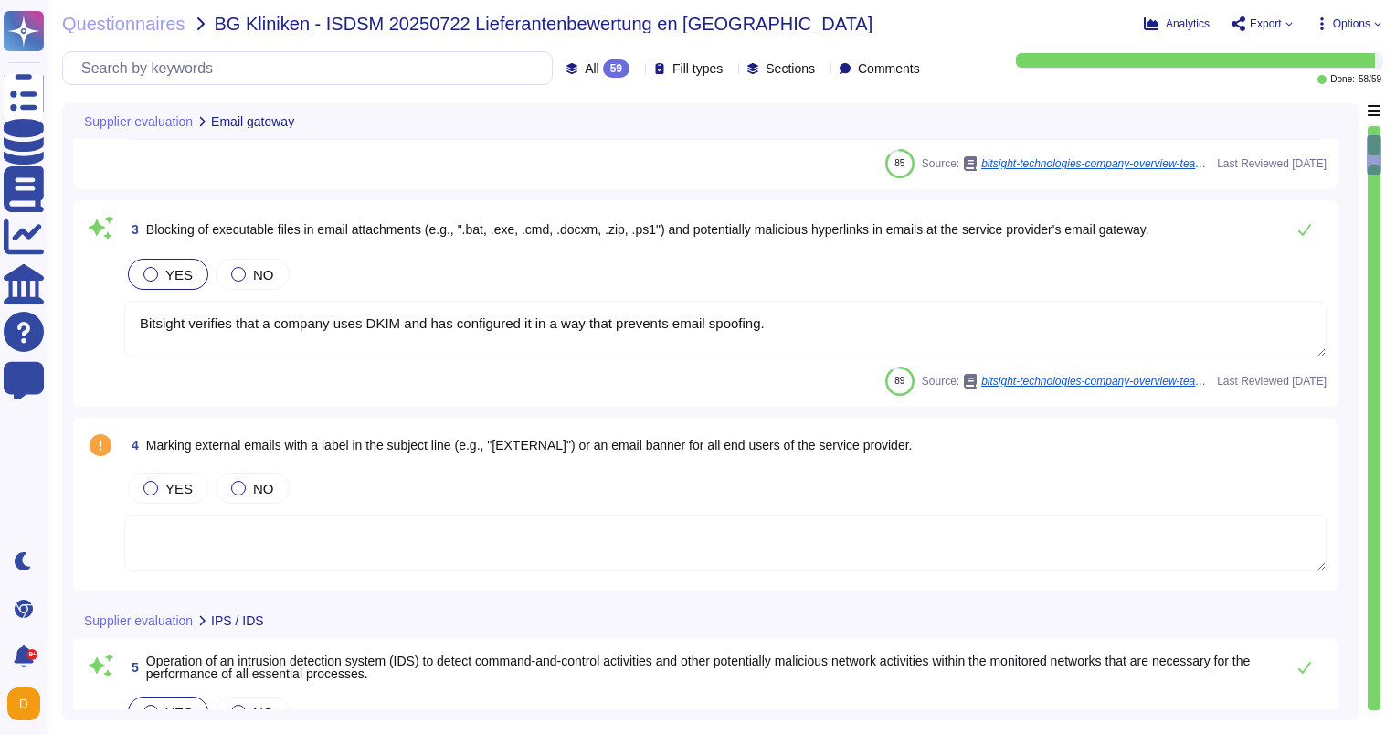
type textarea "TeamViewer ensures the comprehensive use of state-of-the-art anti-malware softw…"
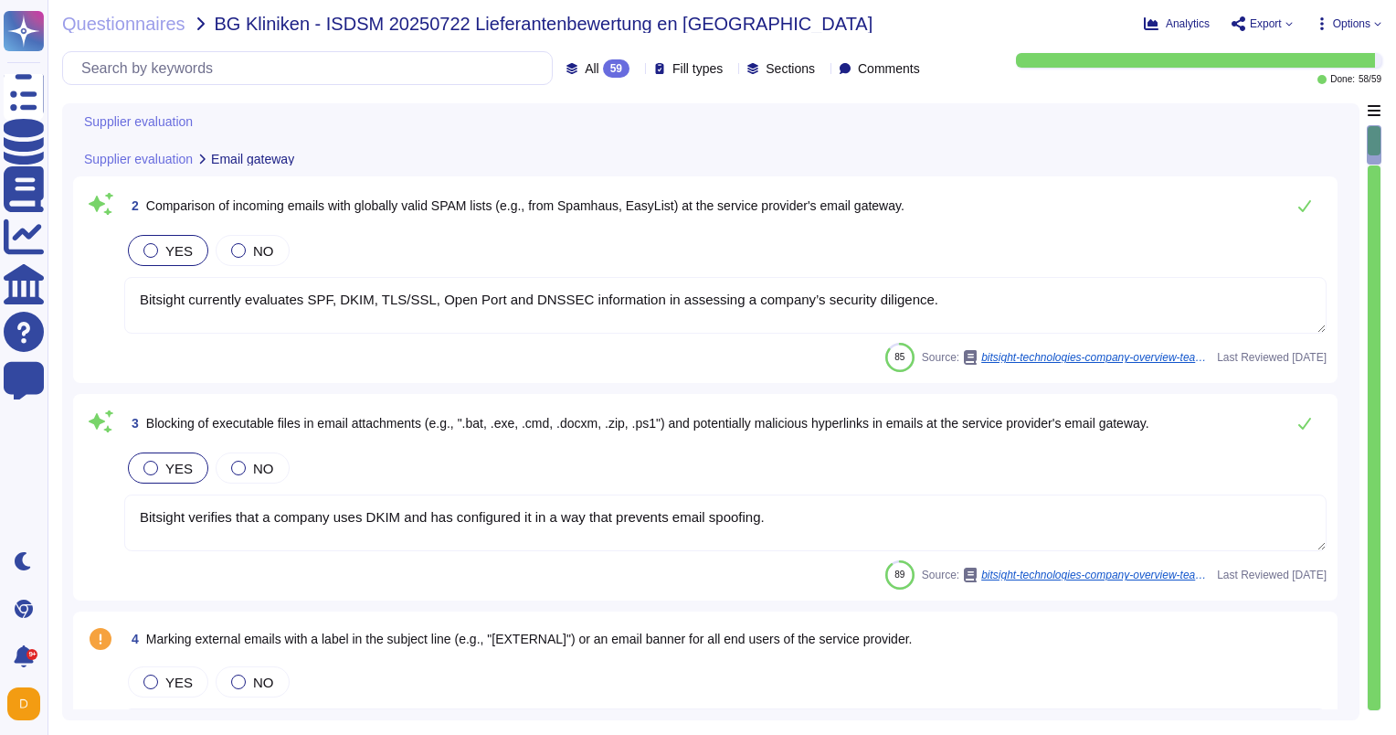
type textarea "Comments"
drag, startPoint x: 137, startPoint y: 296, endPoint x: 221, endPoint y: 297, distance: 84.1
click at [221, 297] on textarea "Bitsight currently evaluates SPF, DKIM, TLS/SSL, Open Port and DNSSEC informati…" at bounding box center [725, 305] width 1202 height 57
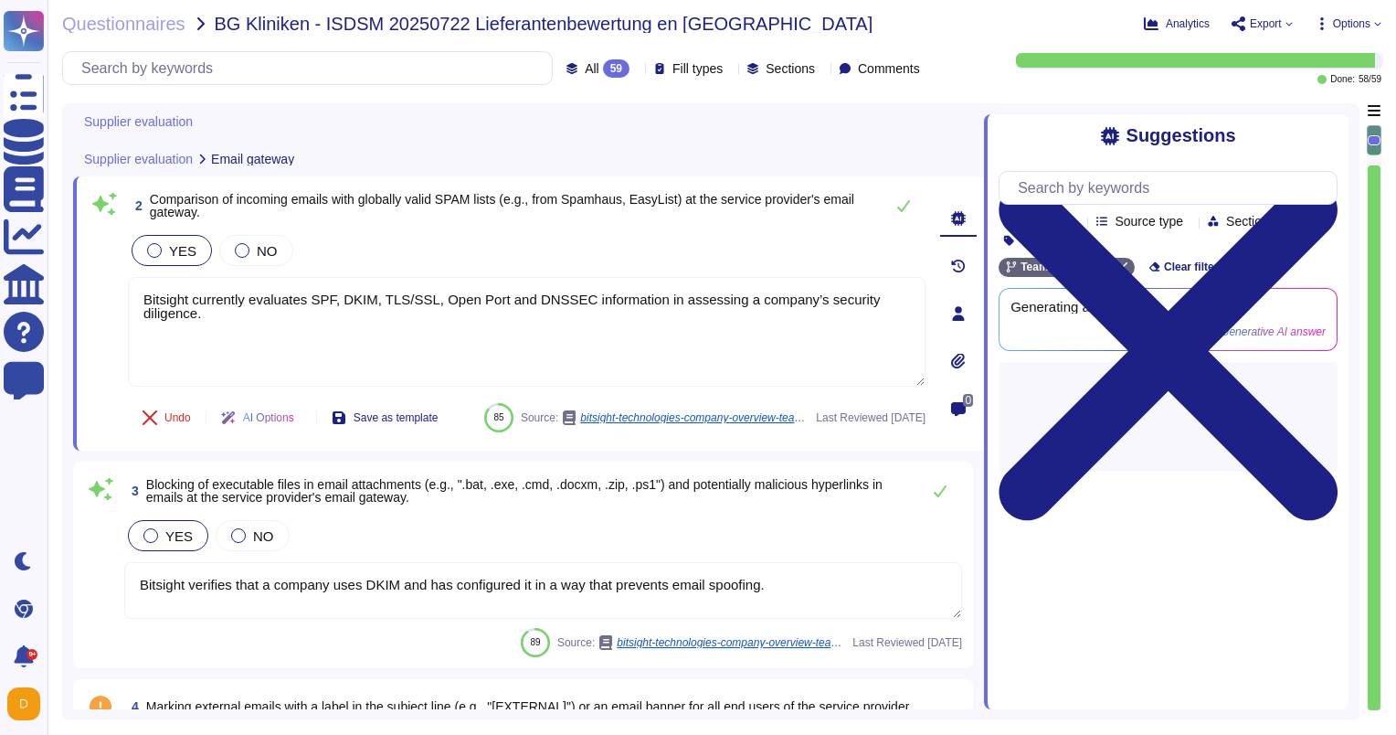
click at [62, 411] on div "Supplier evaluation 1 Requirements for the service provider's security organiza…" at bounding box center [710, 411] width 1297 height 617
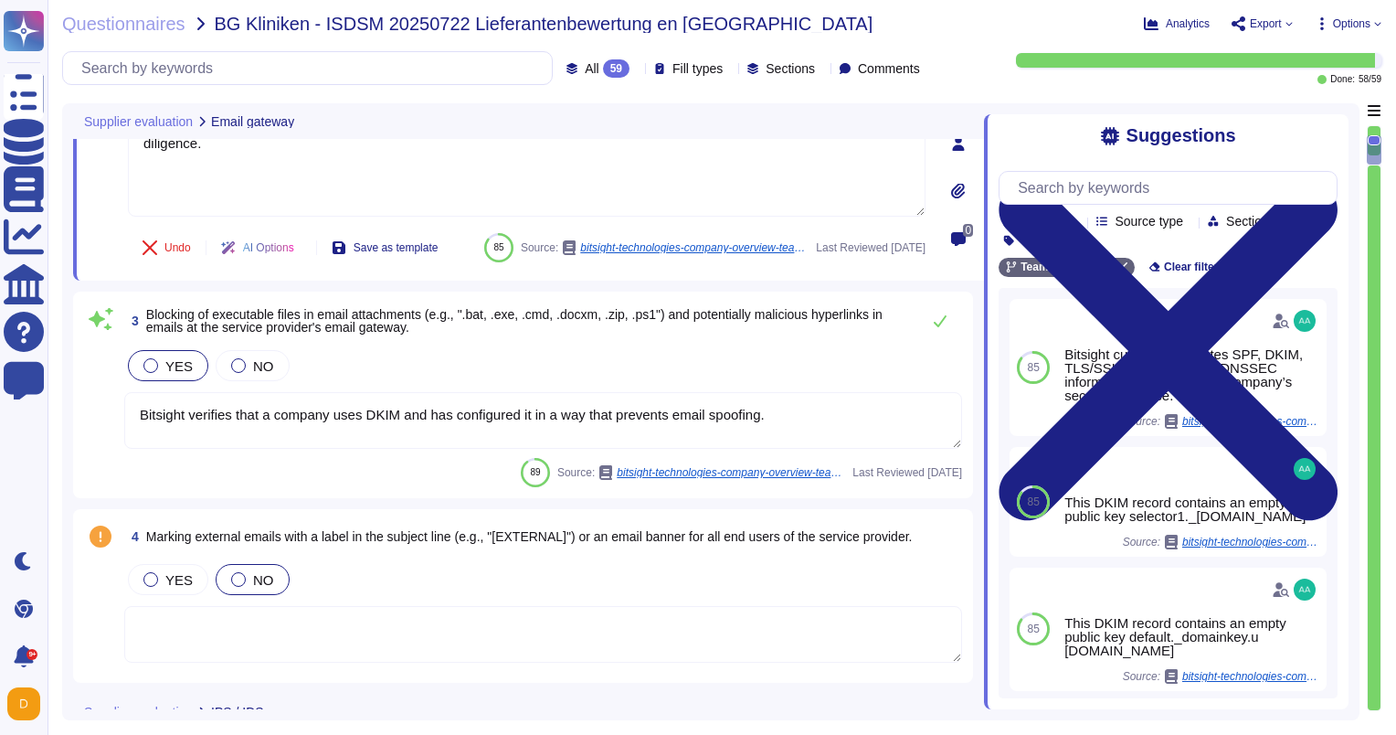
type textarea "Electronic intrusion detection systems are installed with the purpose of monito…"
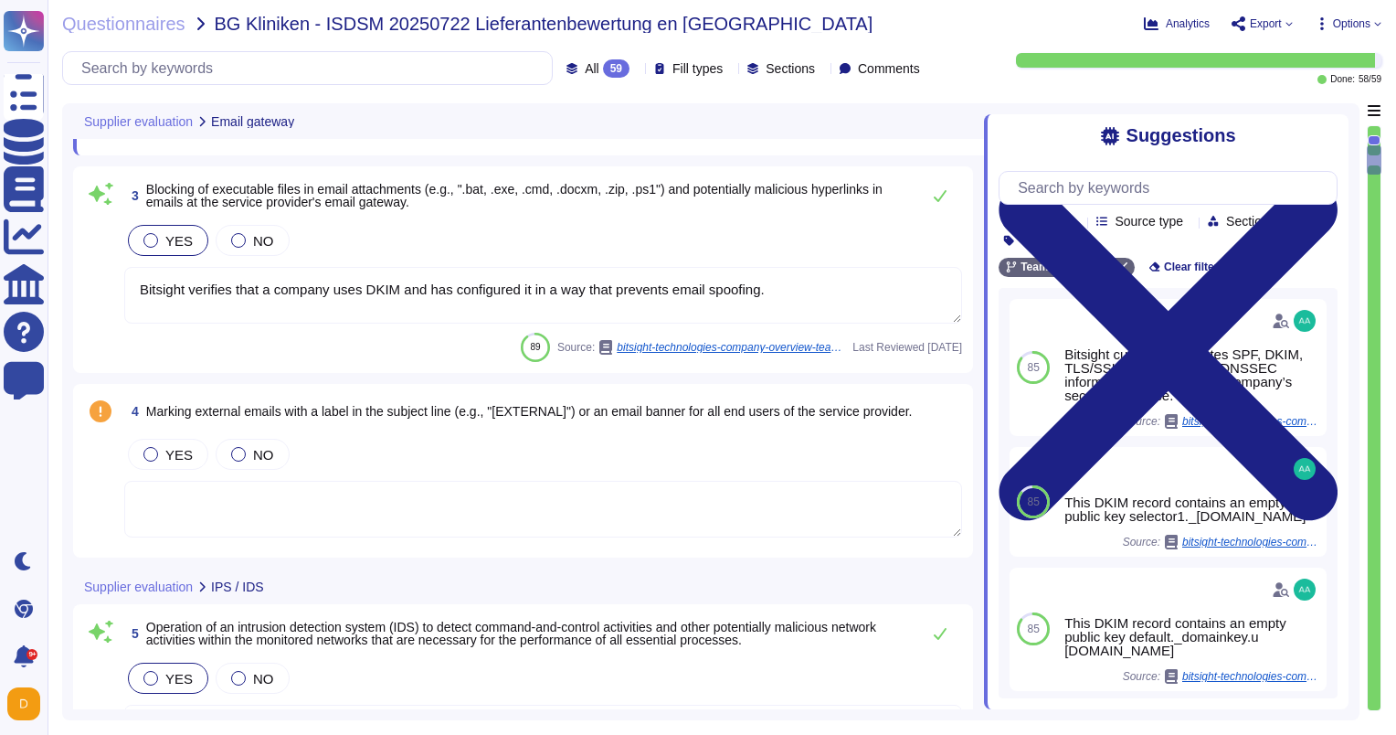
type textarea "TeamViewer ensures the comprehensive use of state-of-the-art anti-malware softw…"
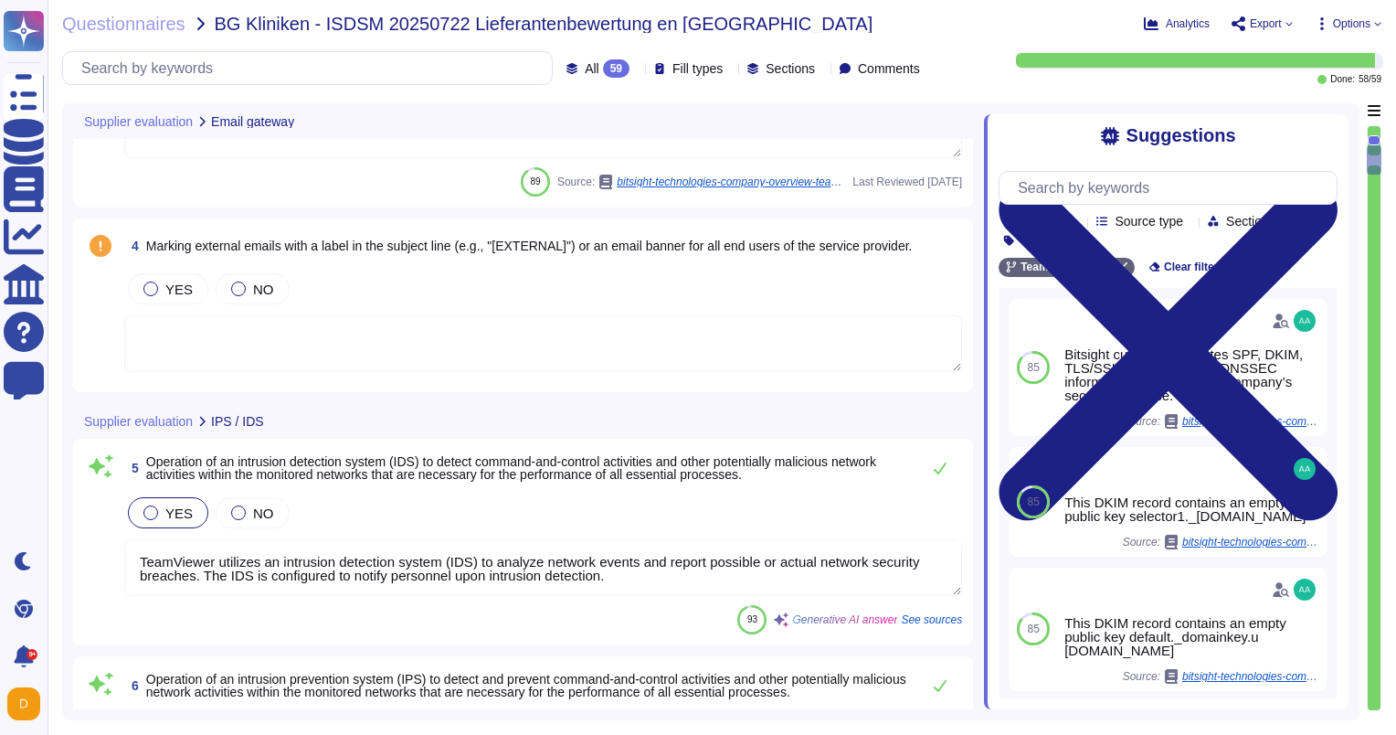
scroll to position [640, 0]
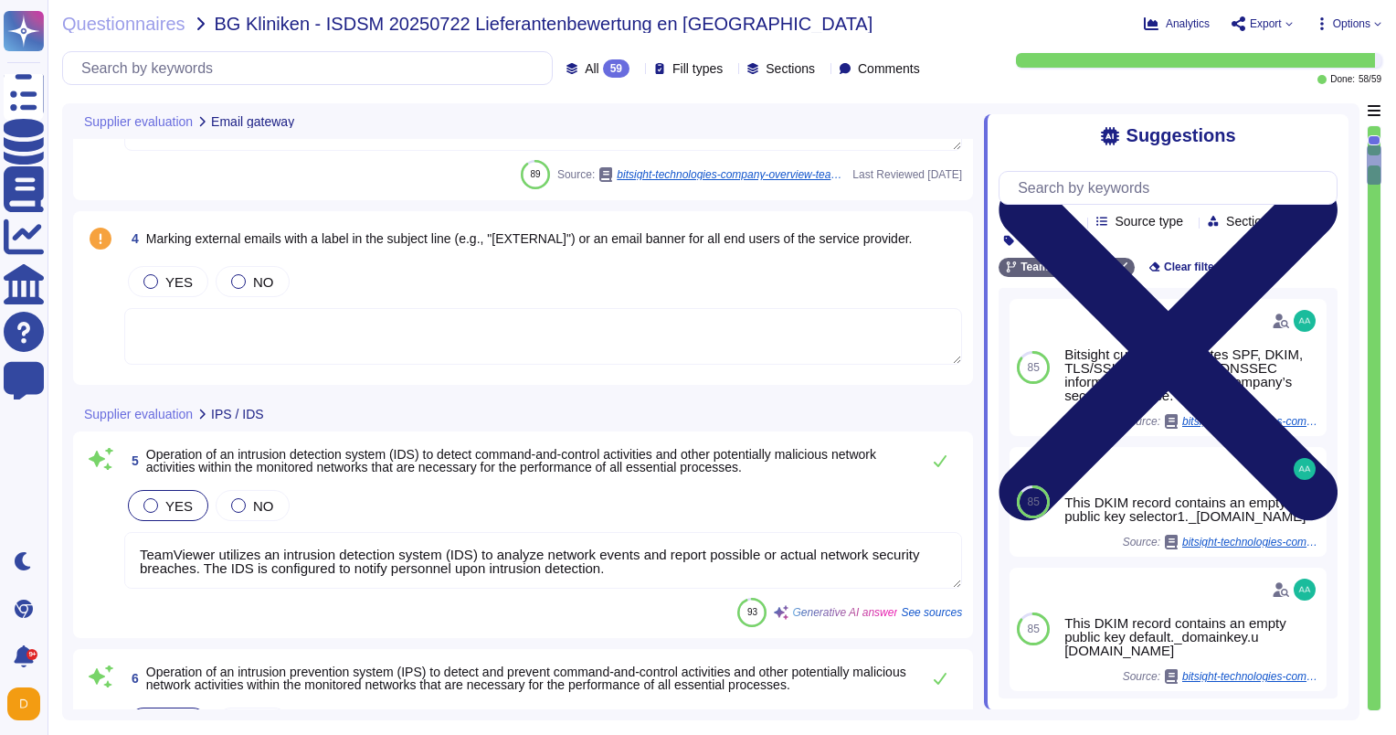
click at [1319, 182] on icon at bounding box center [1169, 351] width 339 height 339
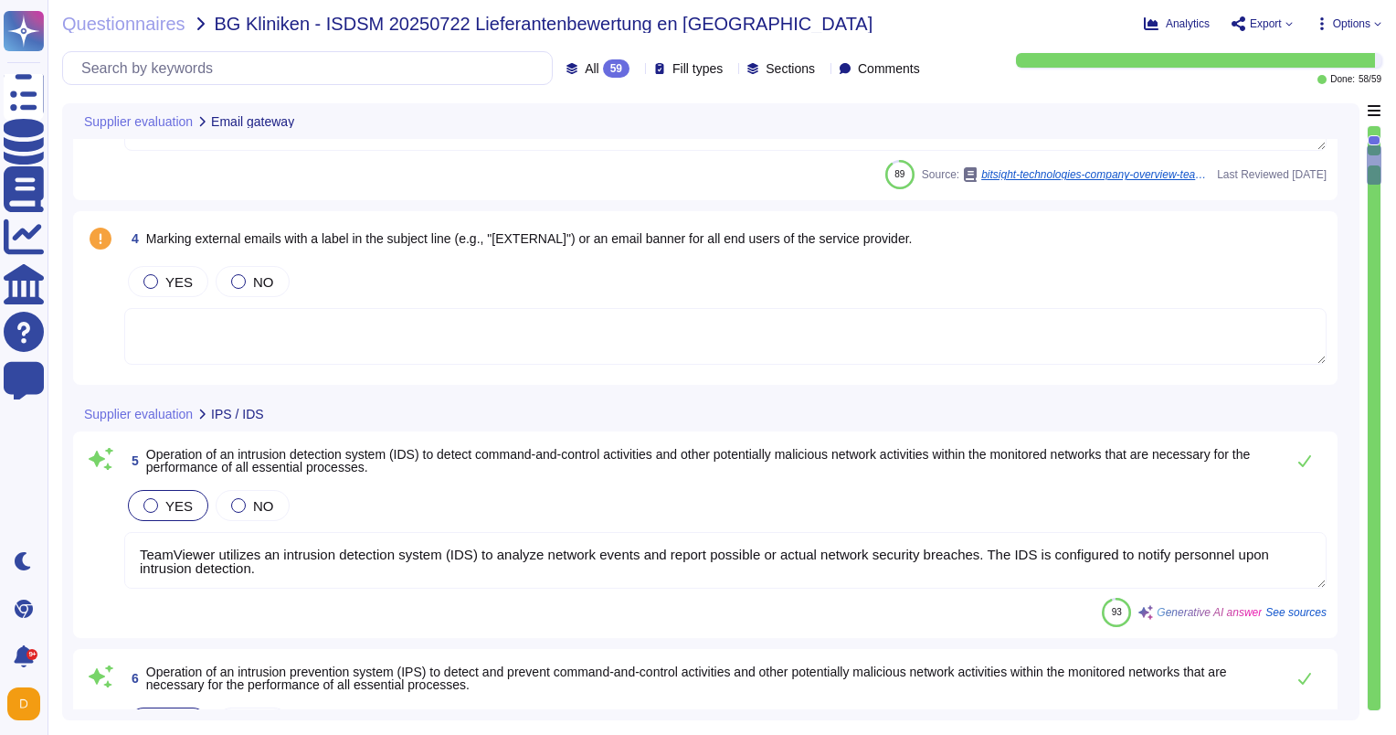
type textarea "TeamViewer uses CSP to restrict resource sources, which adds an extra layer of …"
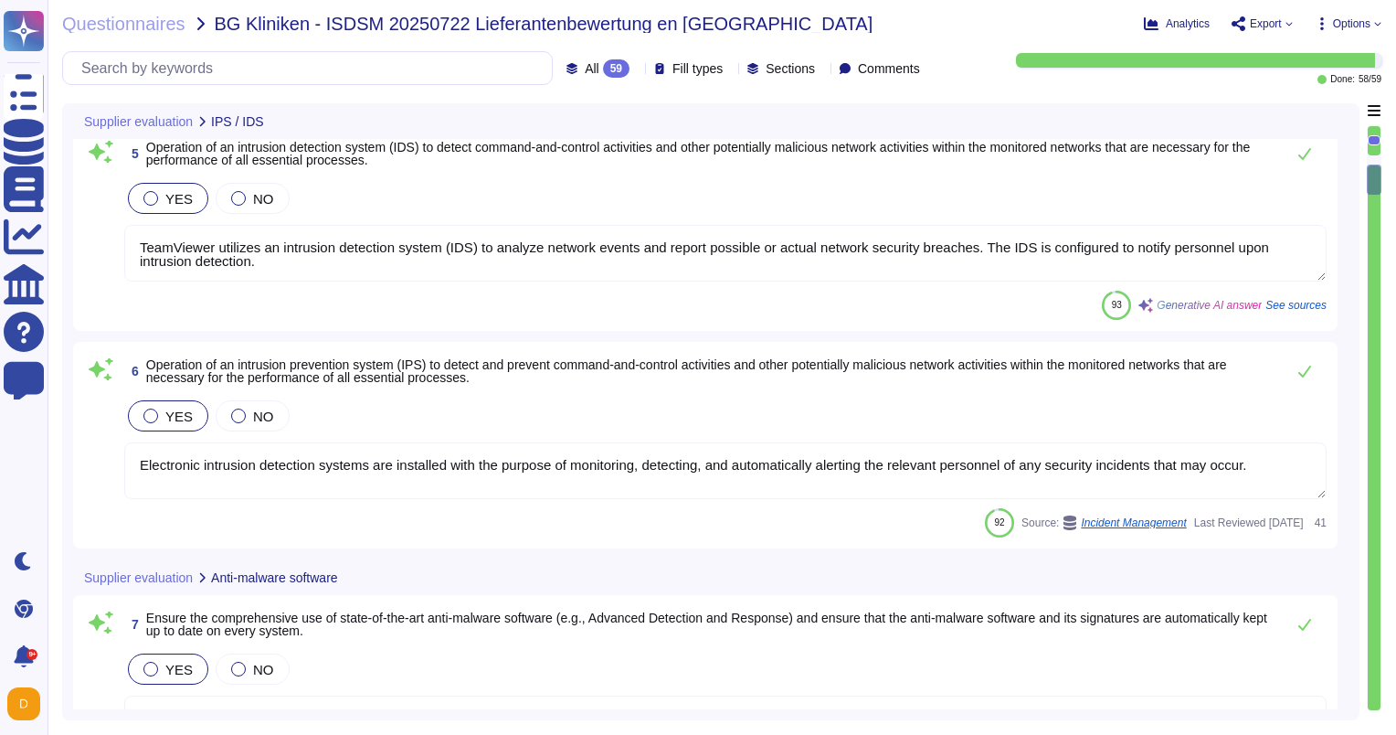
type textarea "Most of the TeamViewer screens functionalities can be operated using keyboard o…"
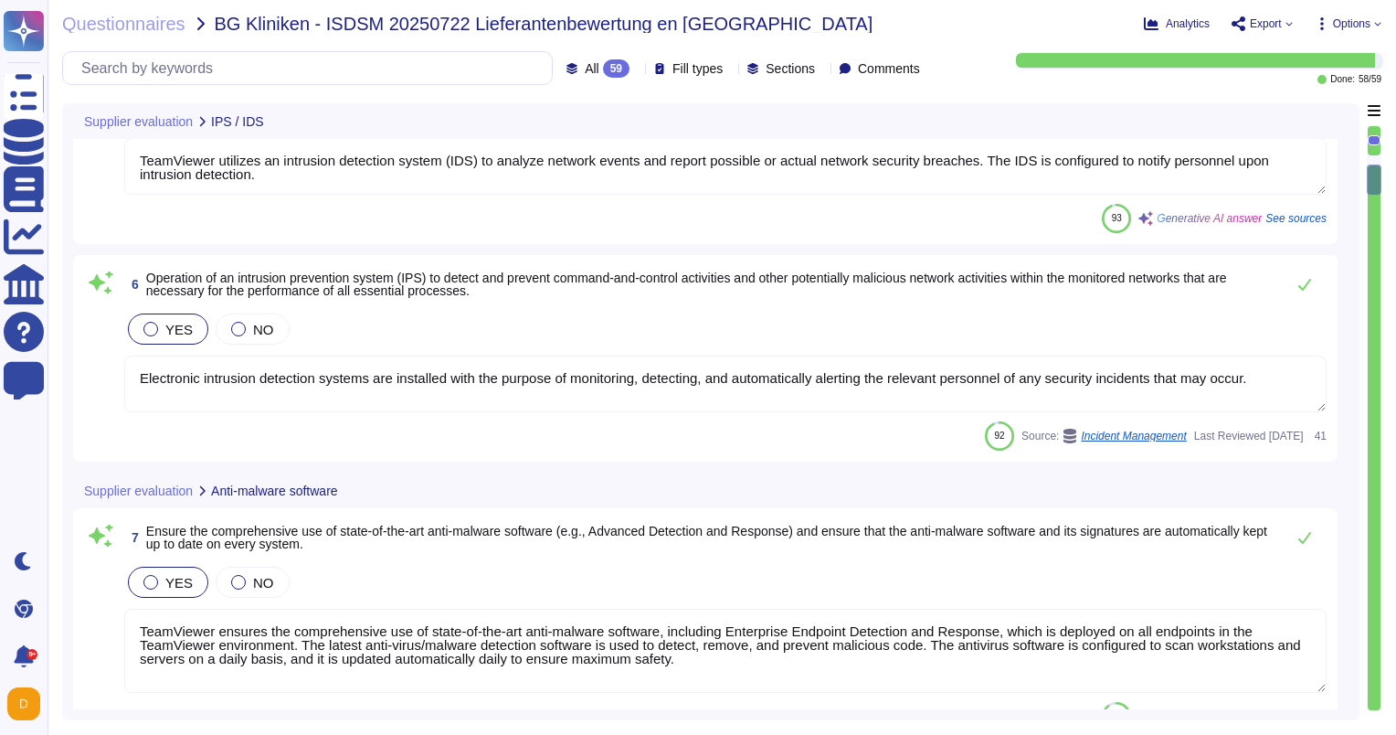
scroll to position [1005, 0]
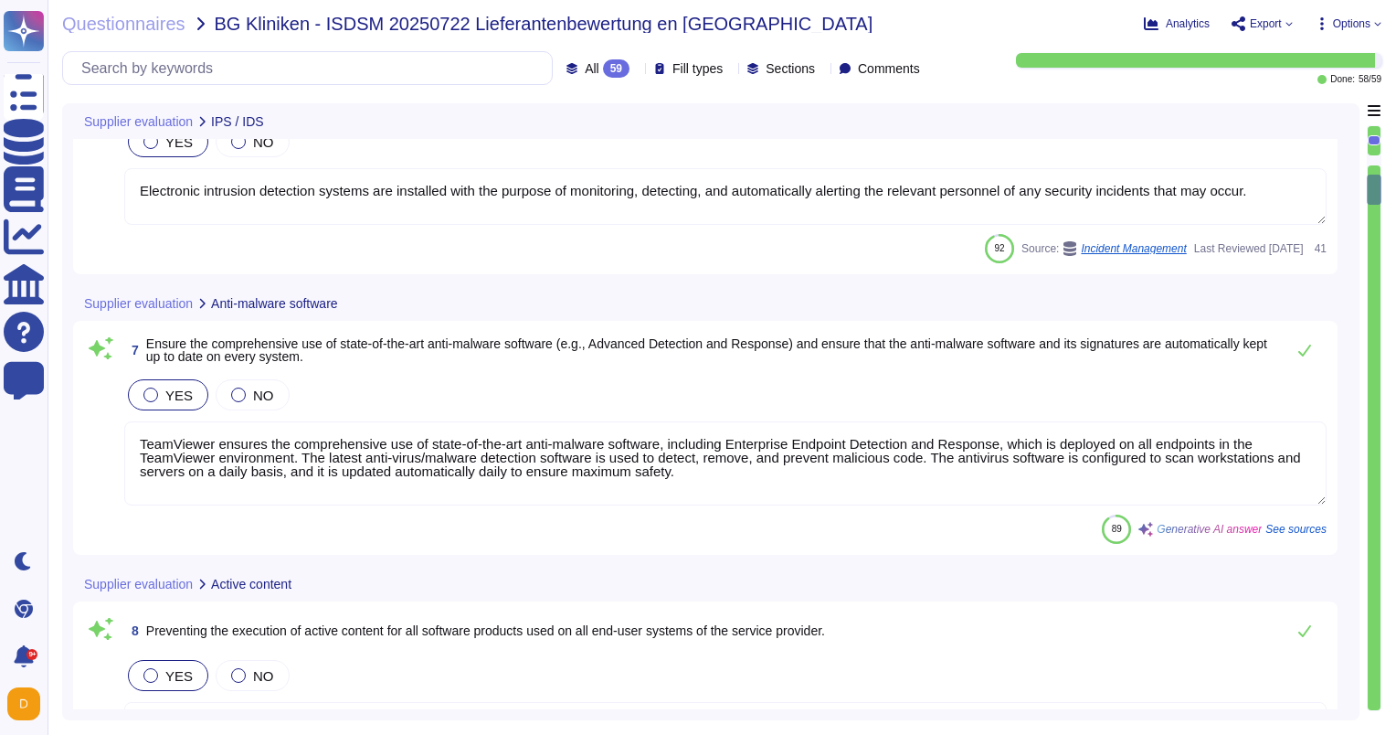
type textarea "TeamViewer bases its software development activities on the industry best pract…"
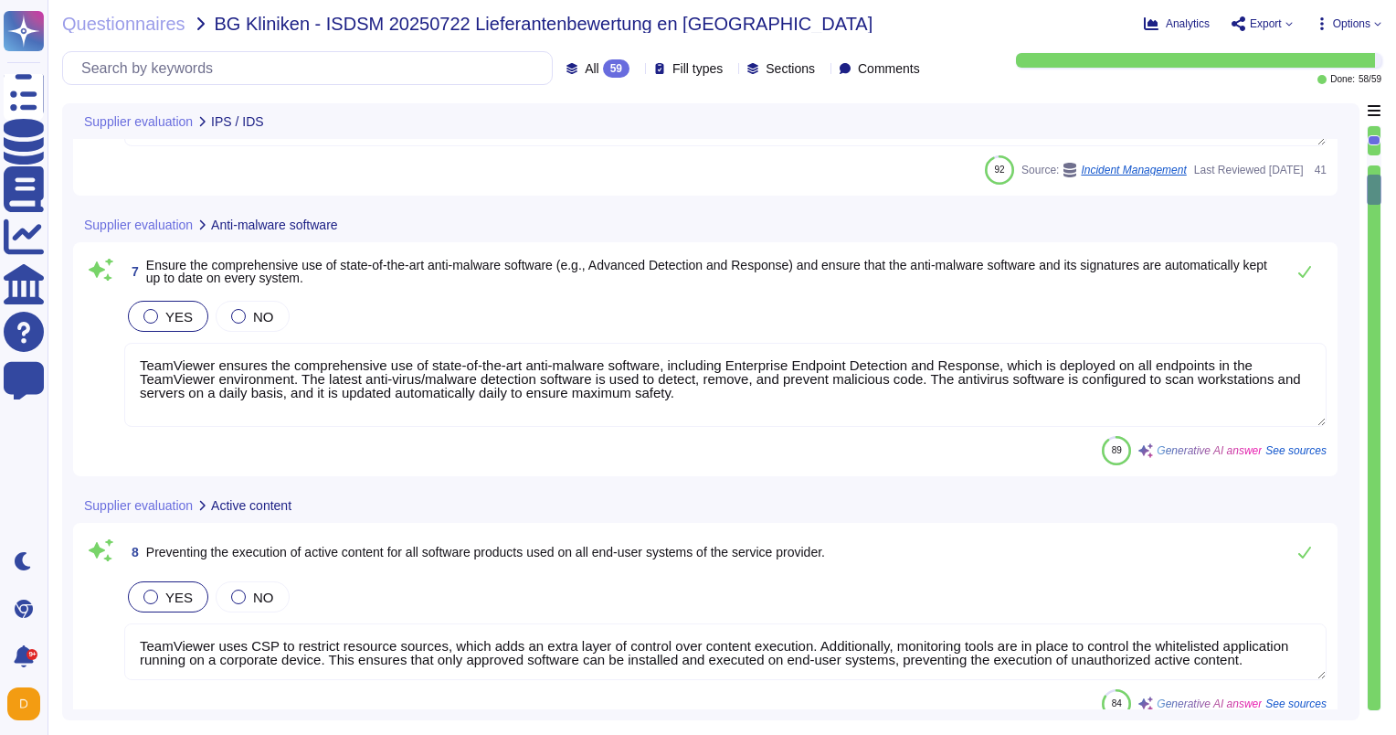
type textarea "TeamViewer bases its software development activities on the industry best pract…"
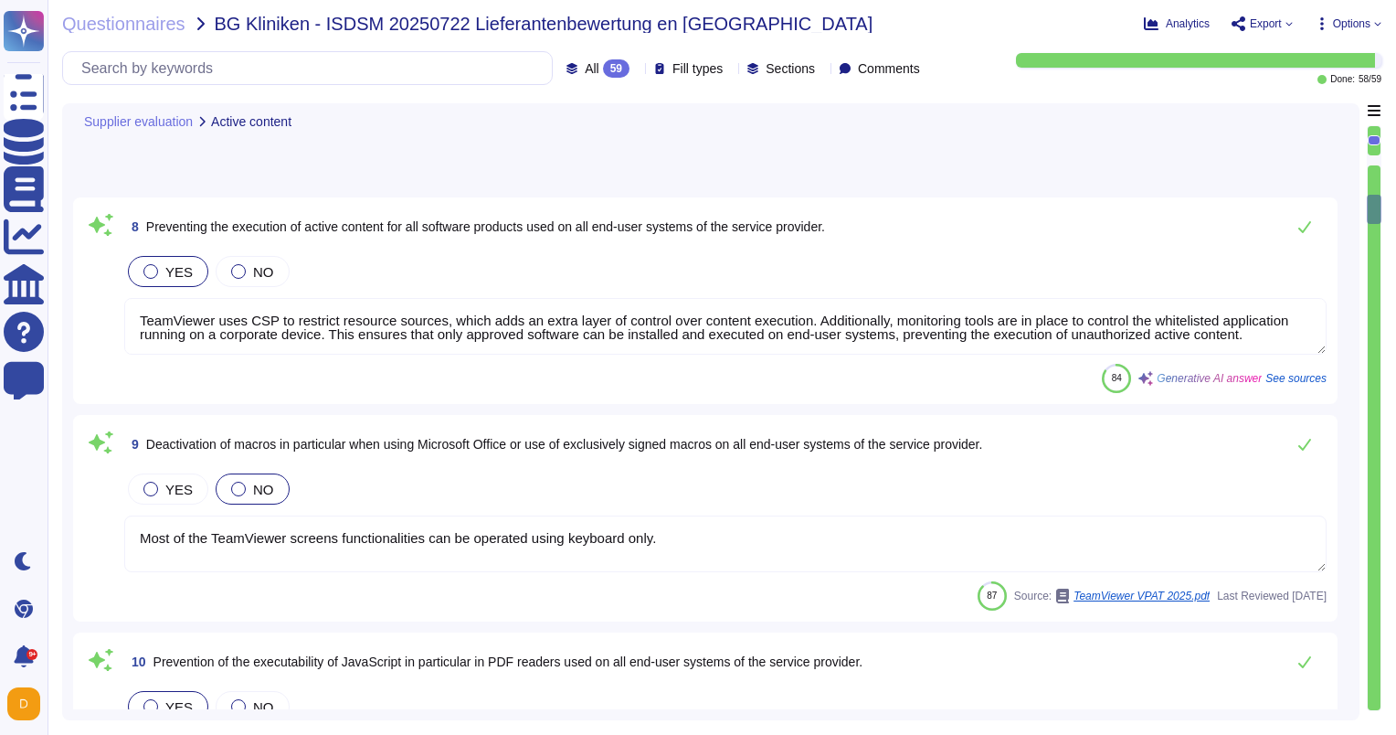
scroll to position [1645, 0]
type textarea "TeamViewer's access control policies adhere to industry best practices, includi…"
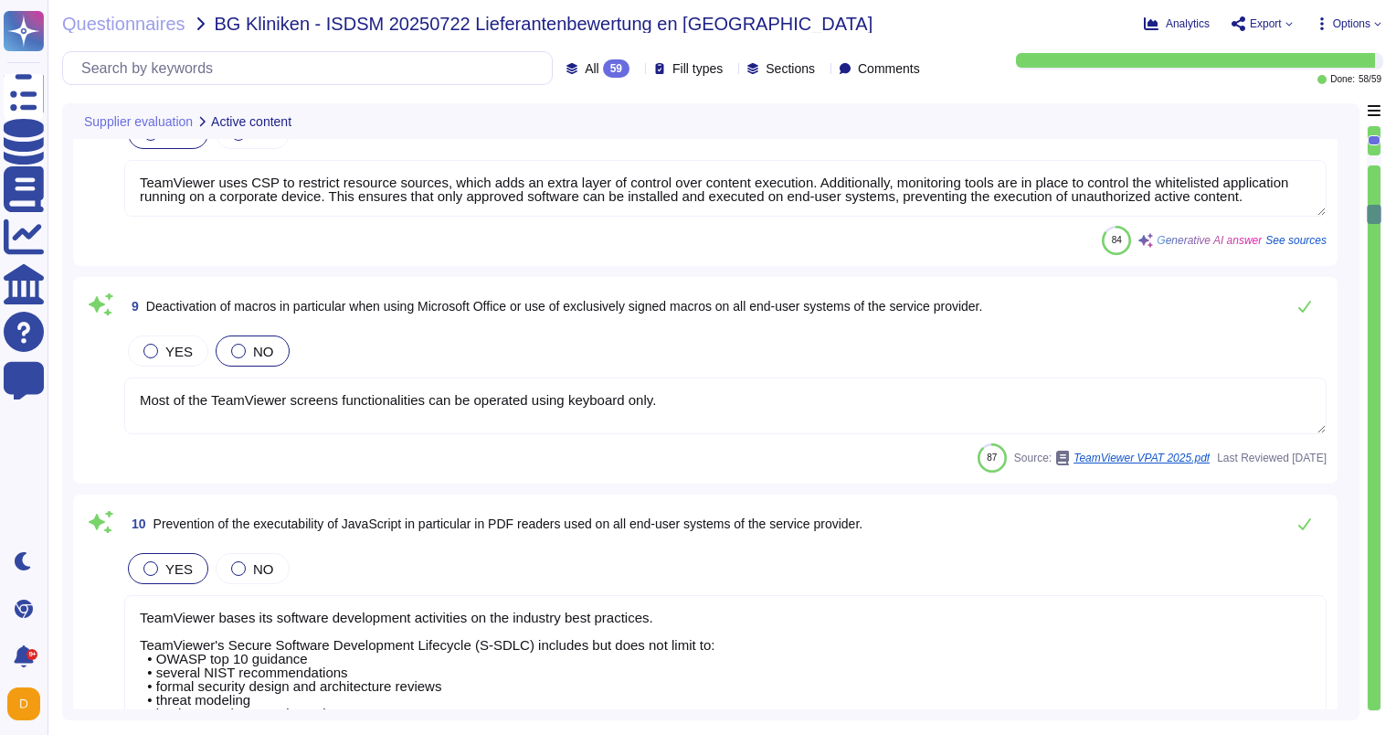
scroll to position [1919, 0]
type textarea "TeamViewer's policy ensures that only authorized personnel have the ability to …"
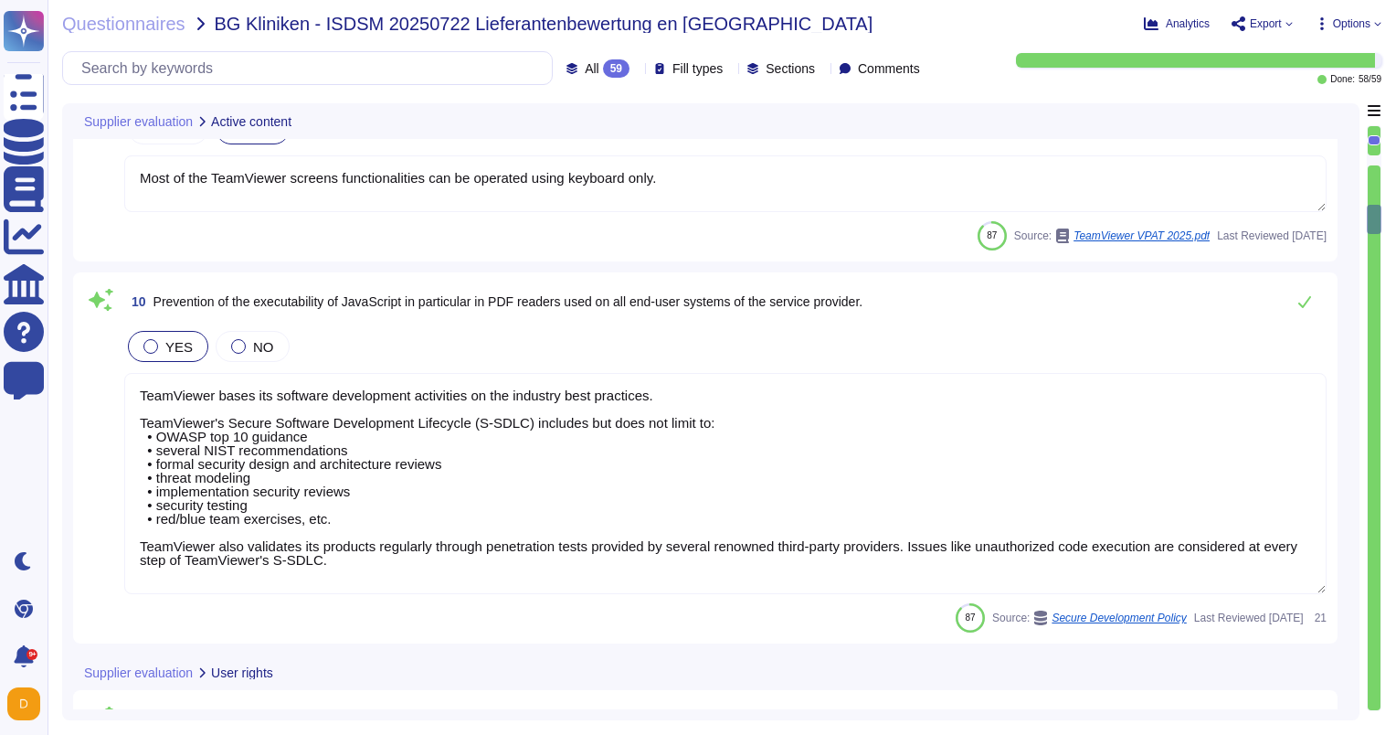
scroll to position [1, 0]
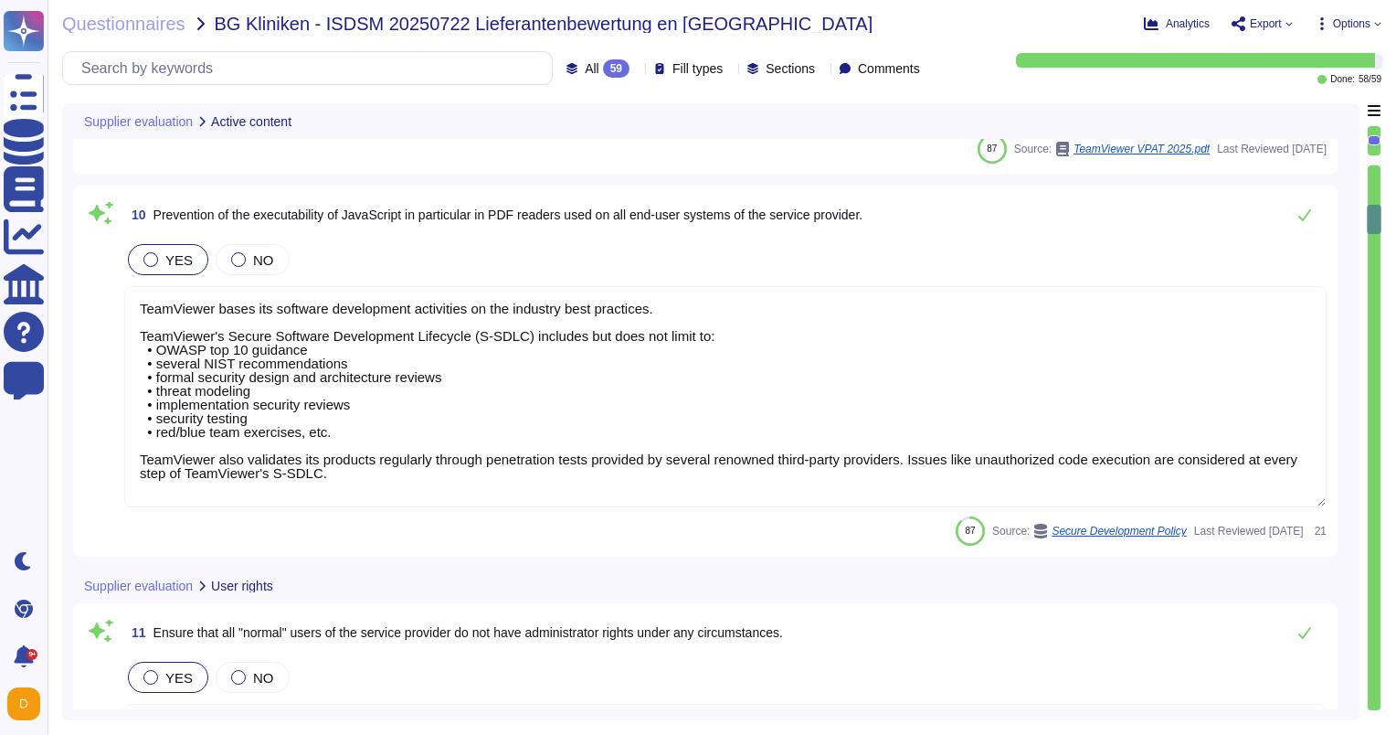
type textarea "Employees and approved vendor personnel sign on to the TeamViewer network using…"
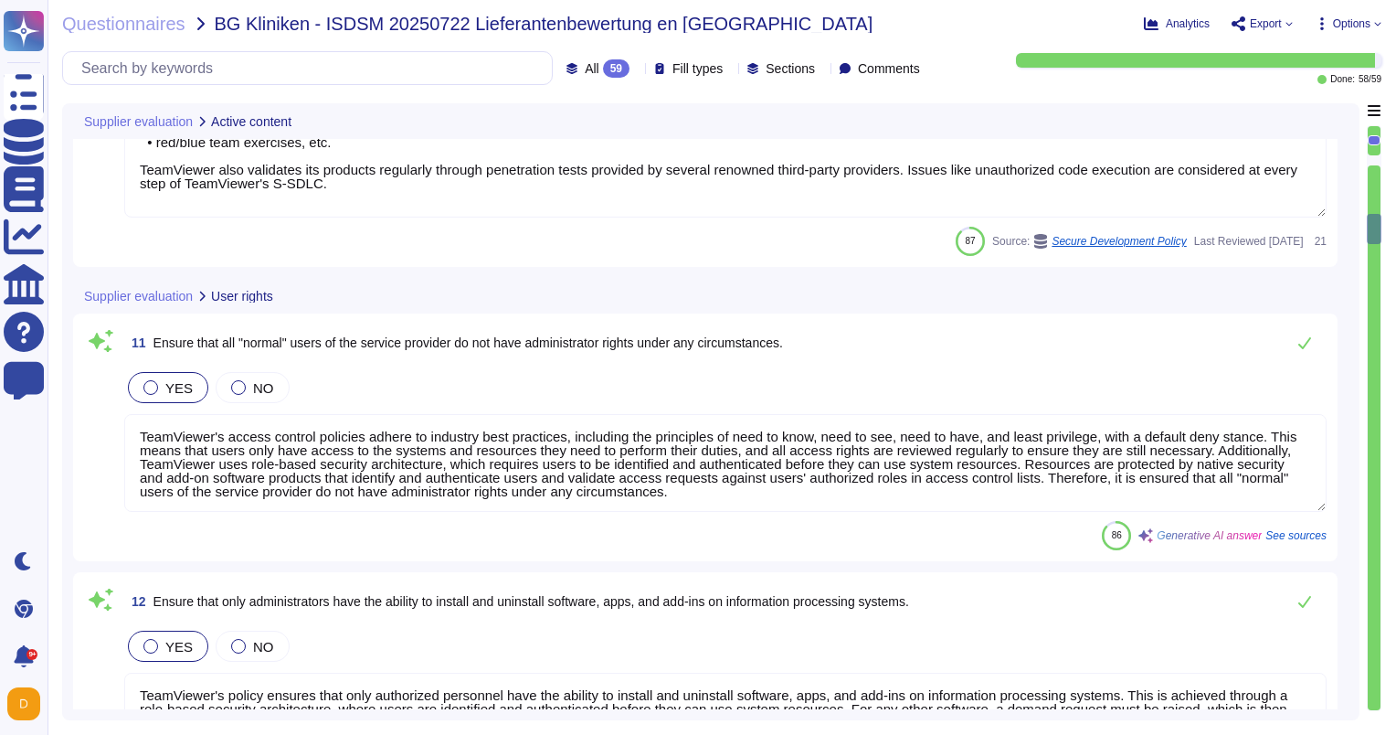
type textarea "TeamViewer grants access rights to users of the service provider in accordance …"
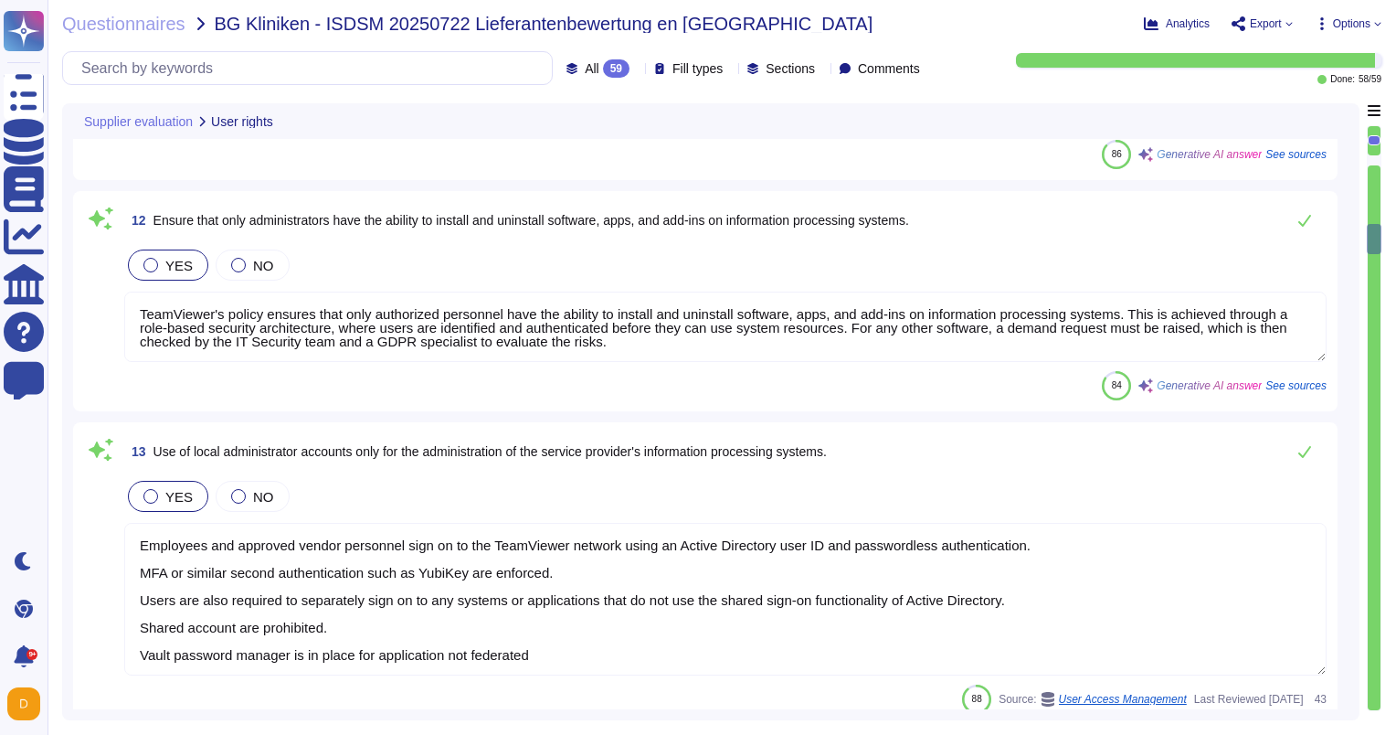
type textarea "The majority of product functionality does not meet the criterion."
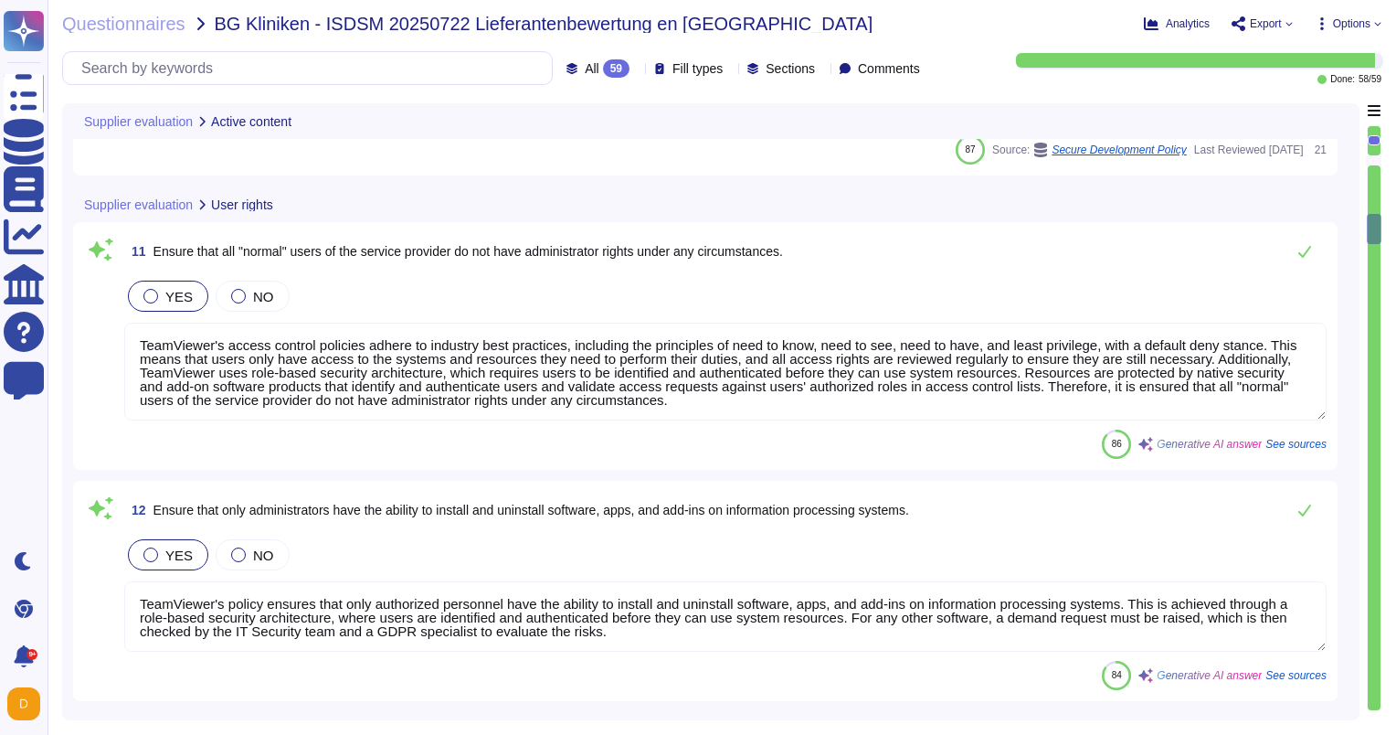
type textarea "Most of the TeamViewer screens functionalities can be operated using keyboard o…"
type textarea "TeamViewer bases its software development activities on the industry best pract…"
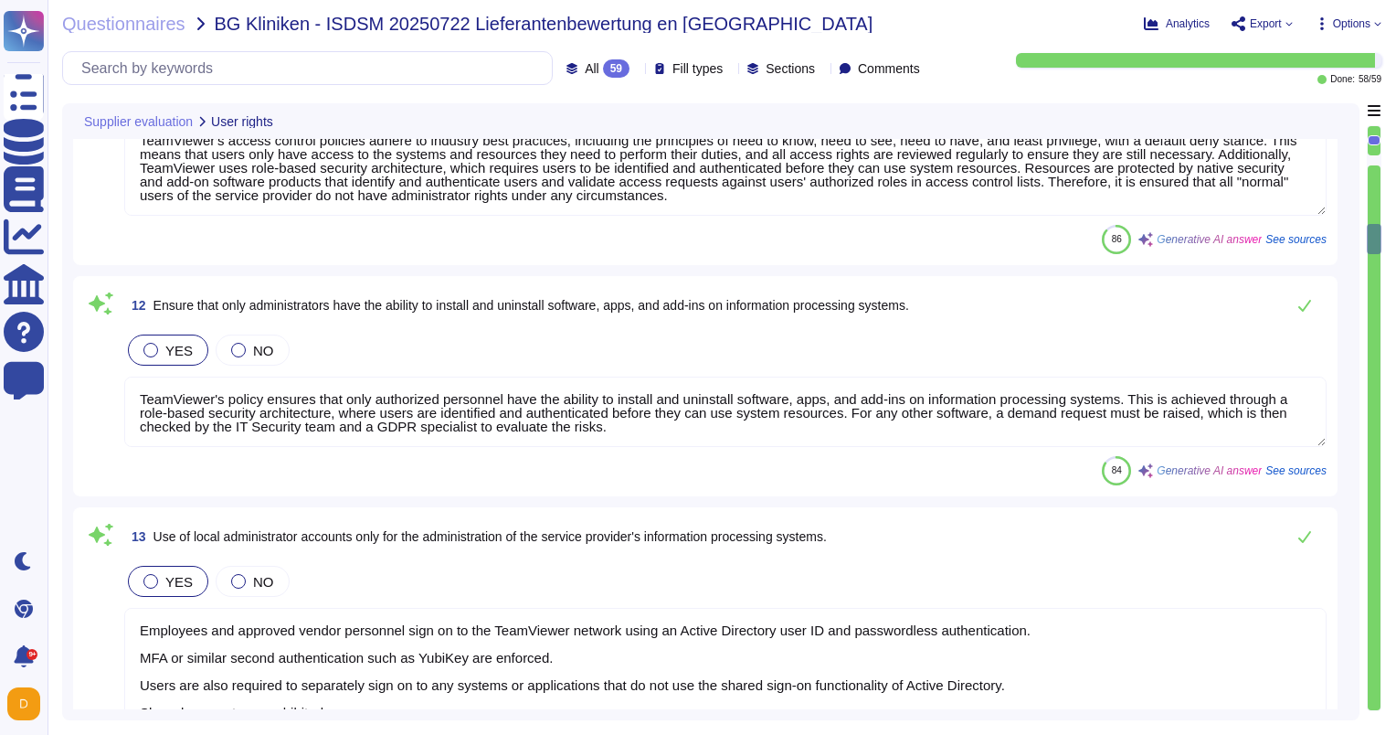
type textarea "The majority of product functionality does not meet the criterion."
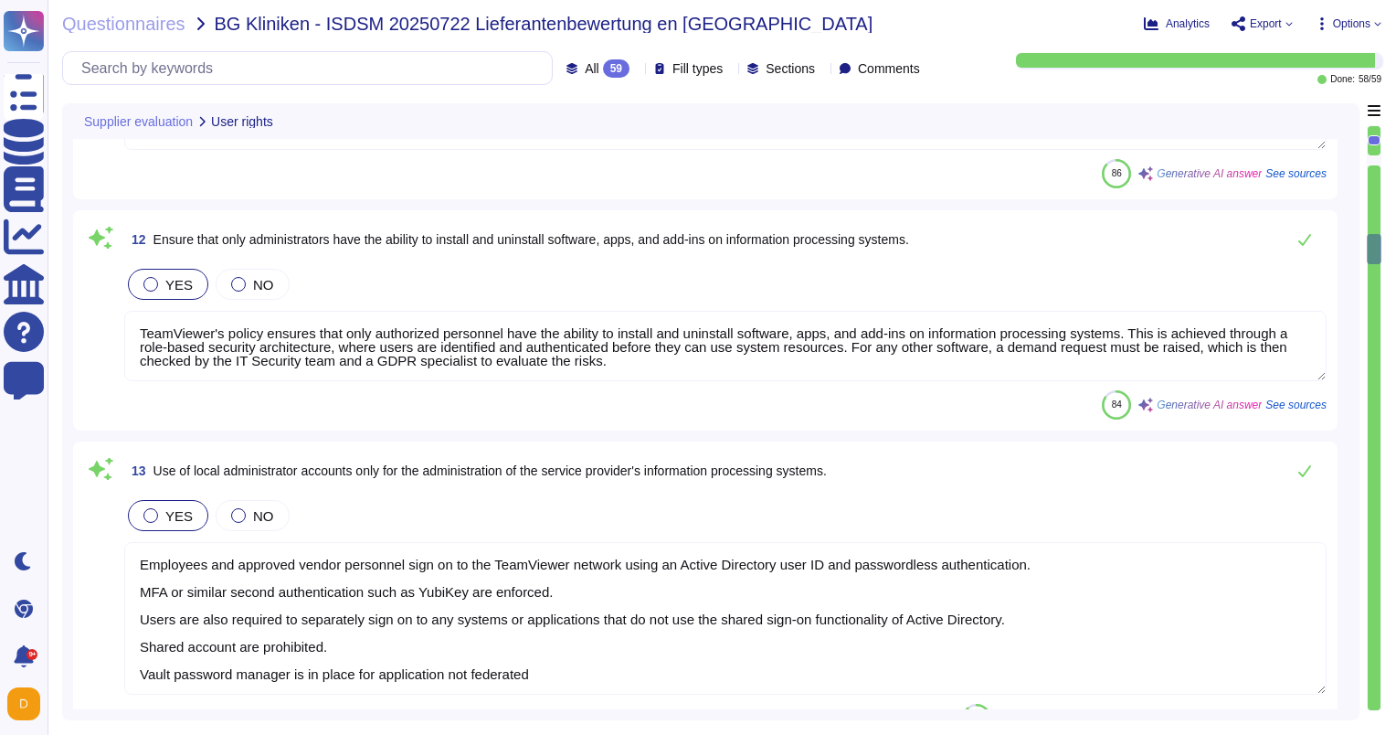
scroll to position [2741, 0]
type textarea "TeamViewer ensures comprehensive compliance with authentication standards throu…"
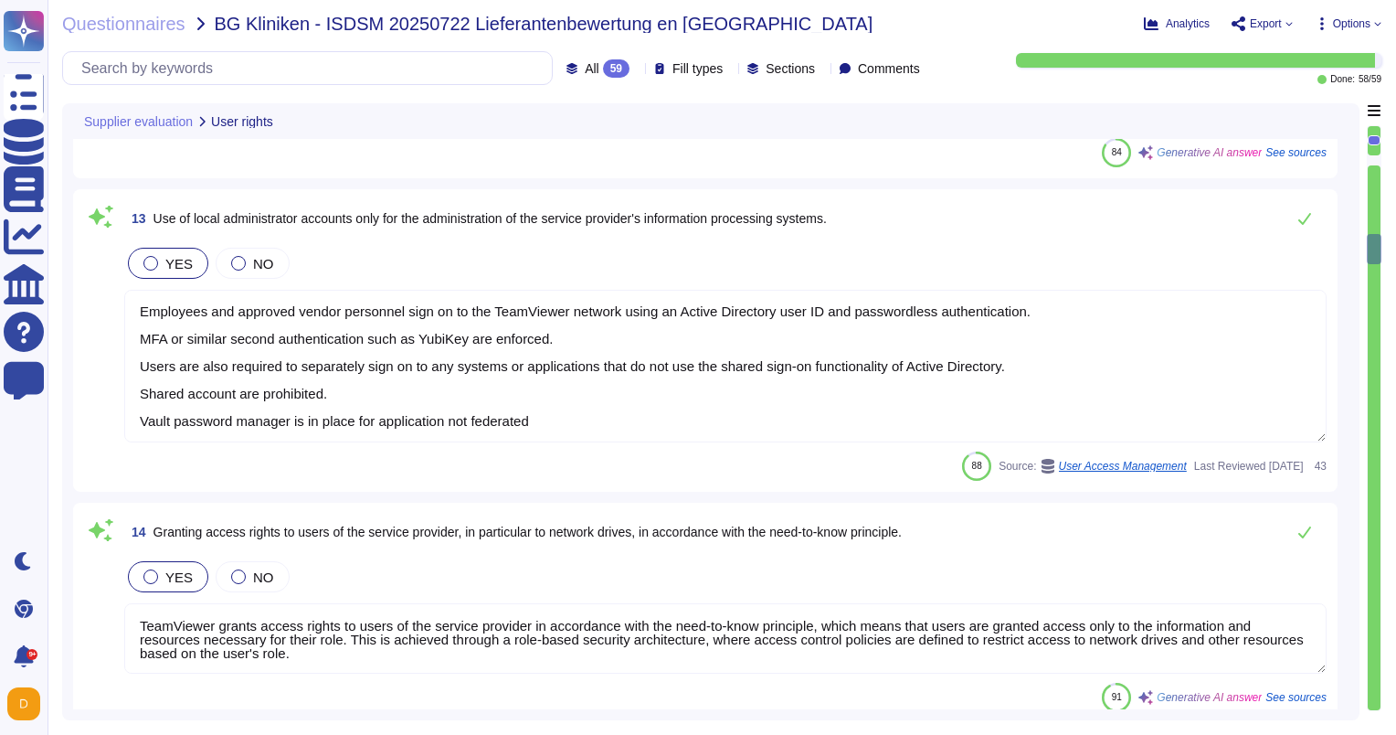
scroll to position [3015, 0]
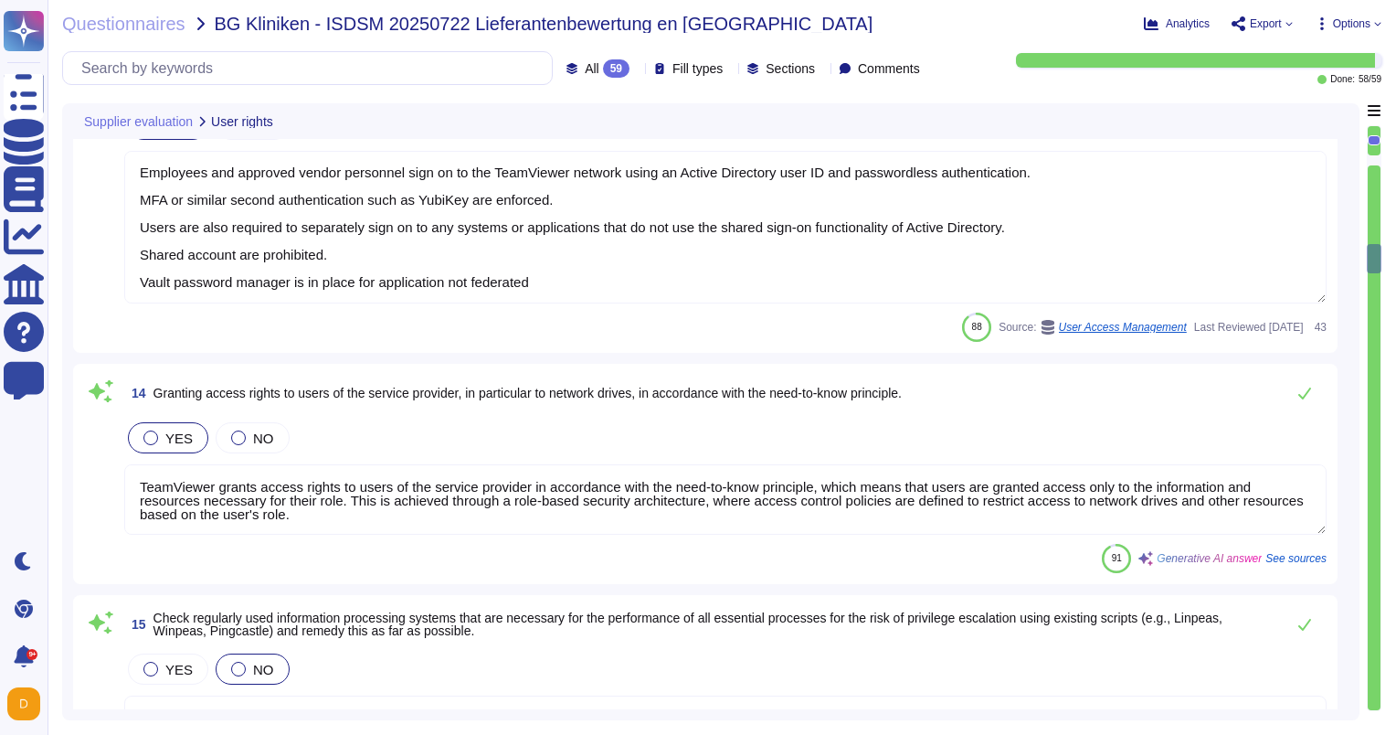
type textarea "The requirement for administrator passwords is already set to at least 16 chara…"
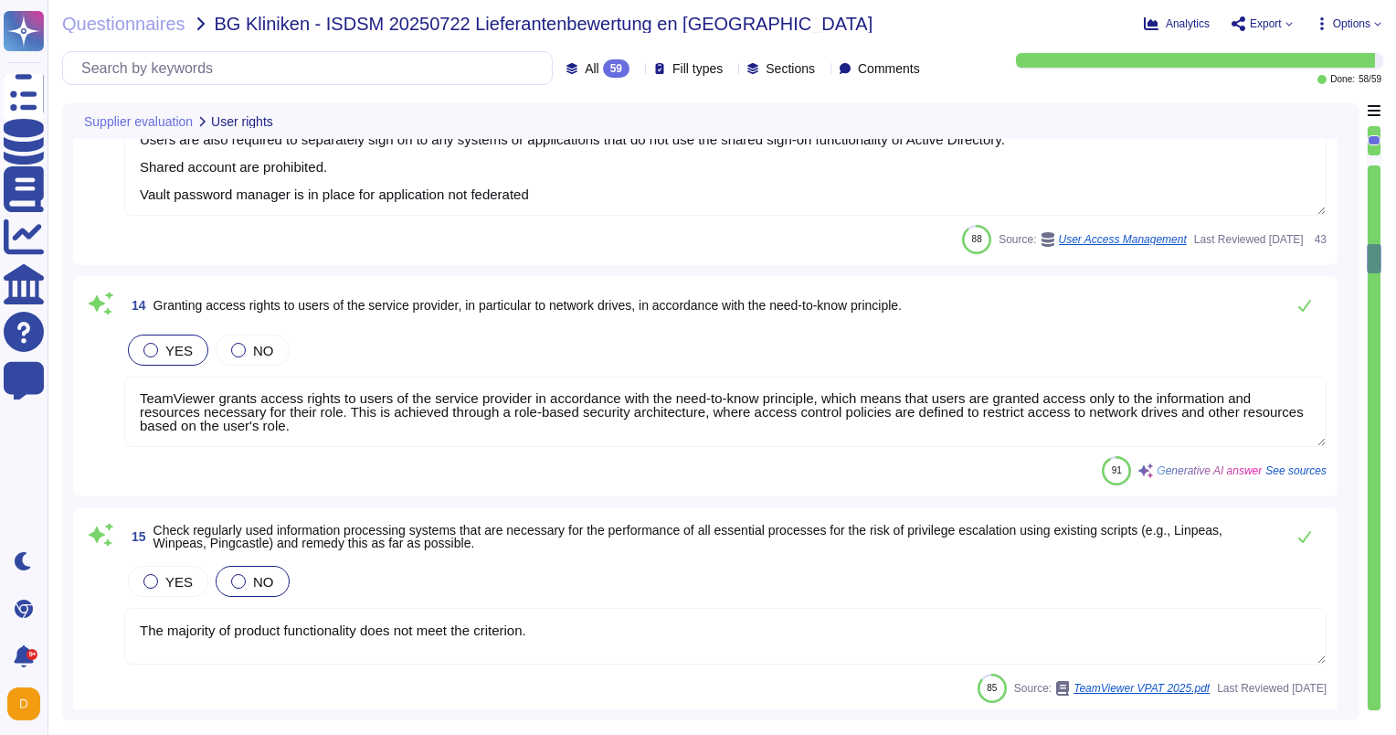
scroll to position [3107, 0]
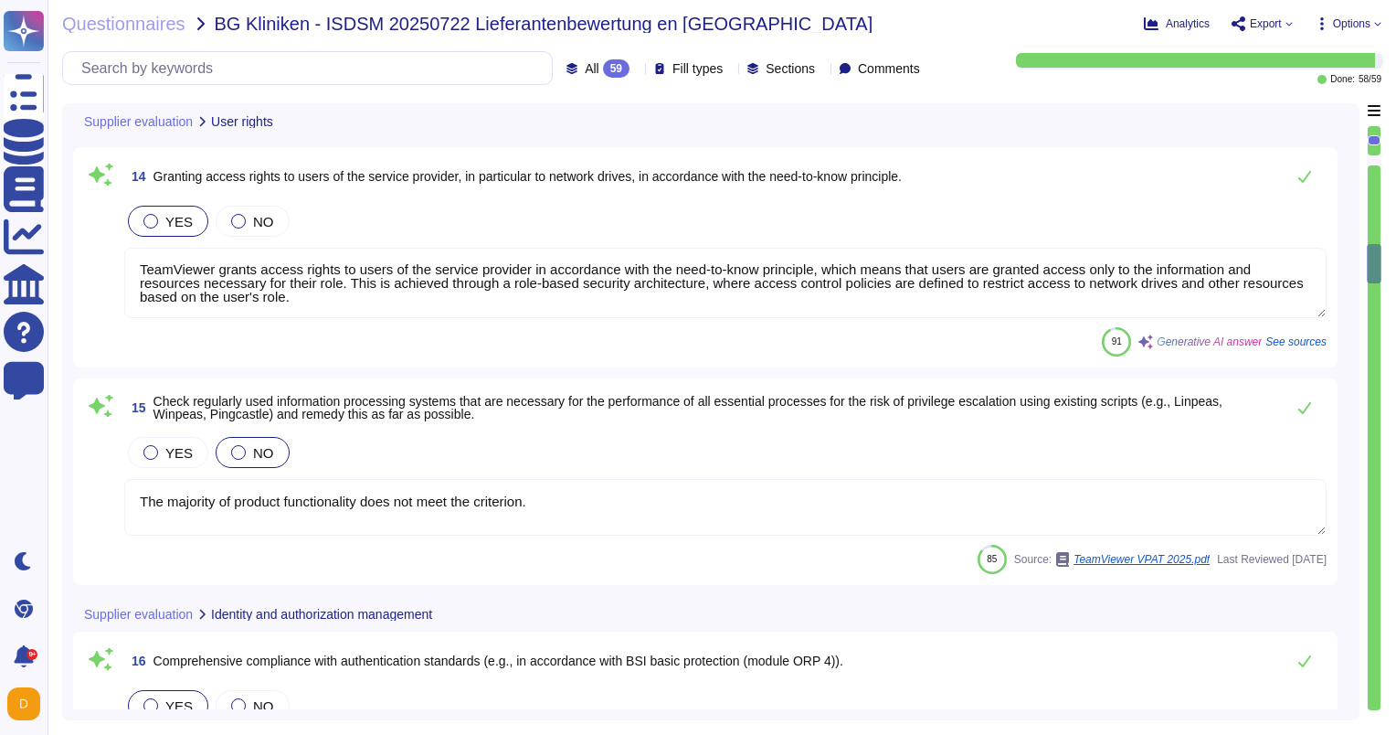
type textarea "TeamViewer offers MFA authentication (TOTP) as an additional security option to…"
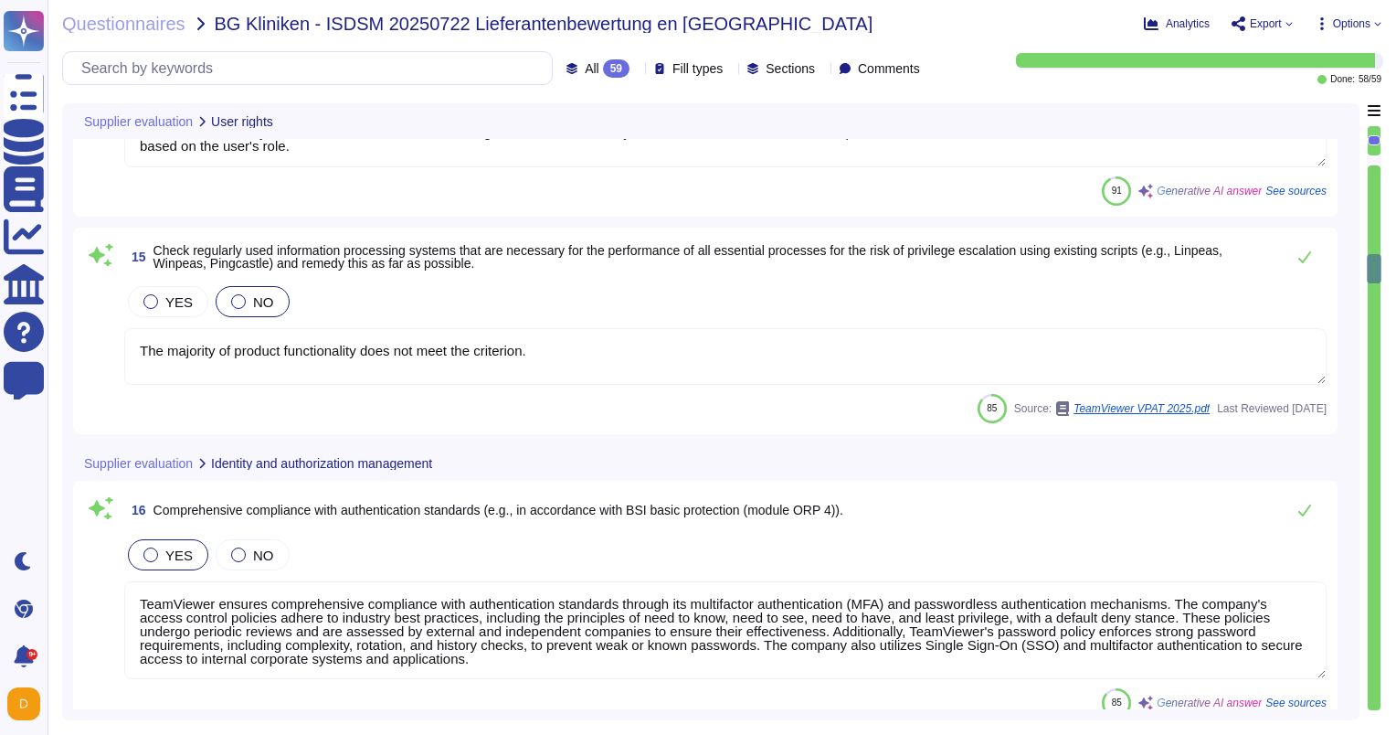
scroll to position [3381, 0]
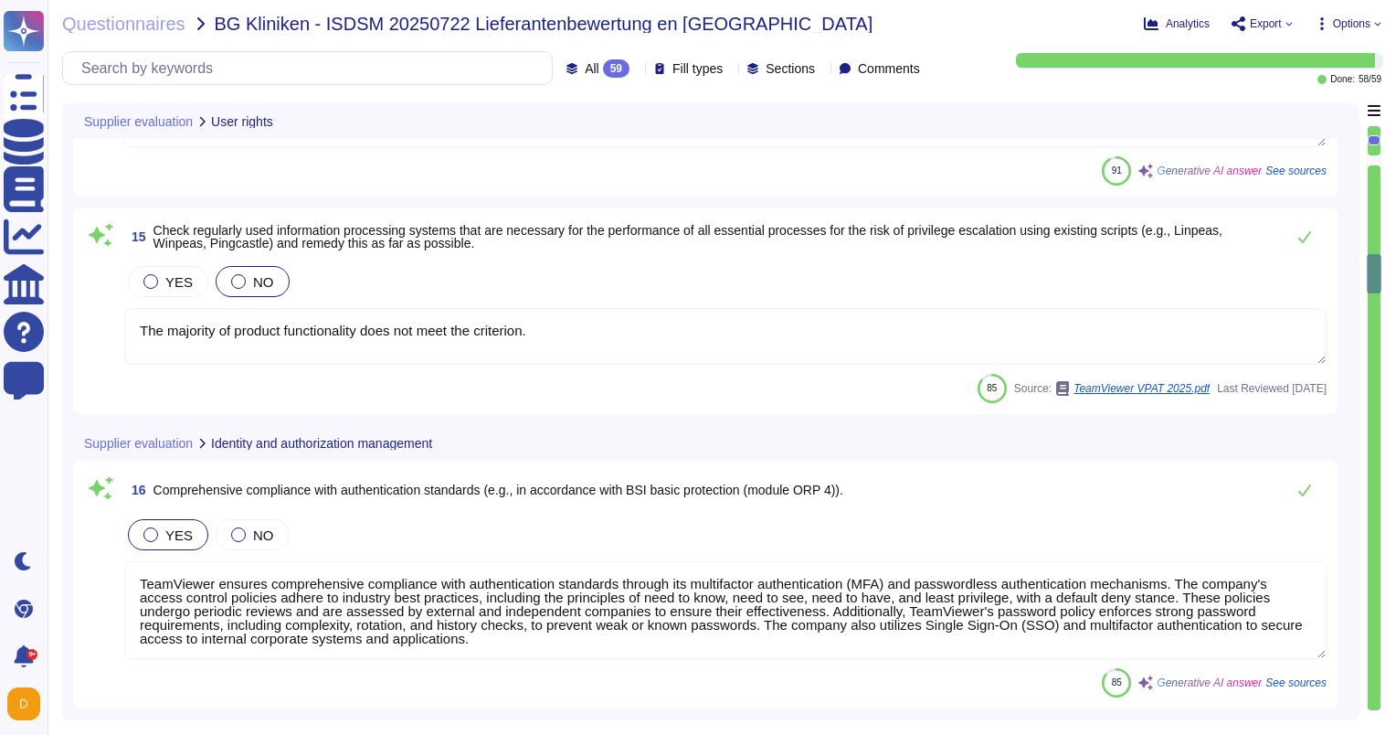
type textarea "Yes, TeamViewer uses secured password management solutions as a password vault,…"
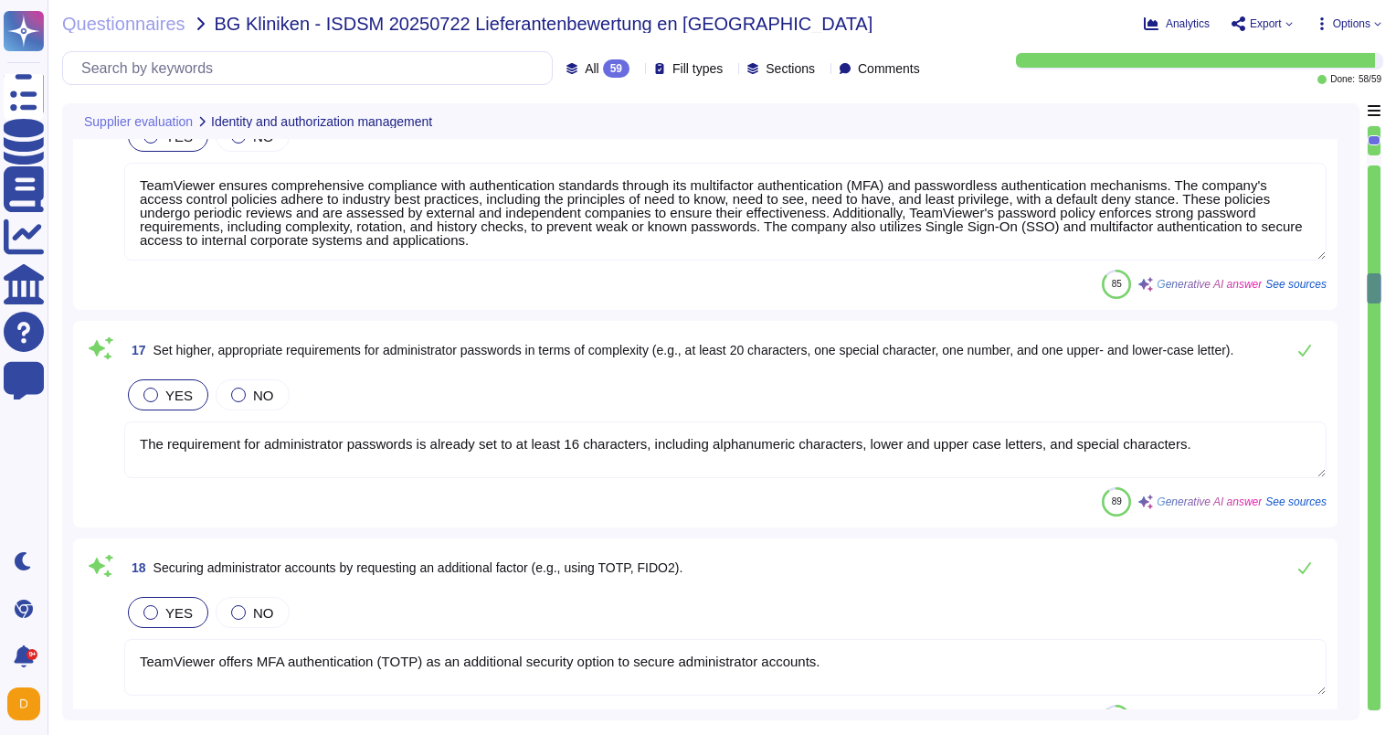
type textarea "TeamViewer creates backups of critical data in accordance with common practice …"
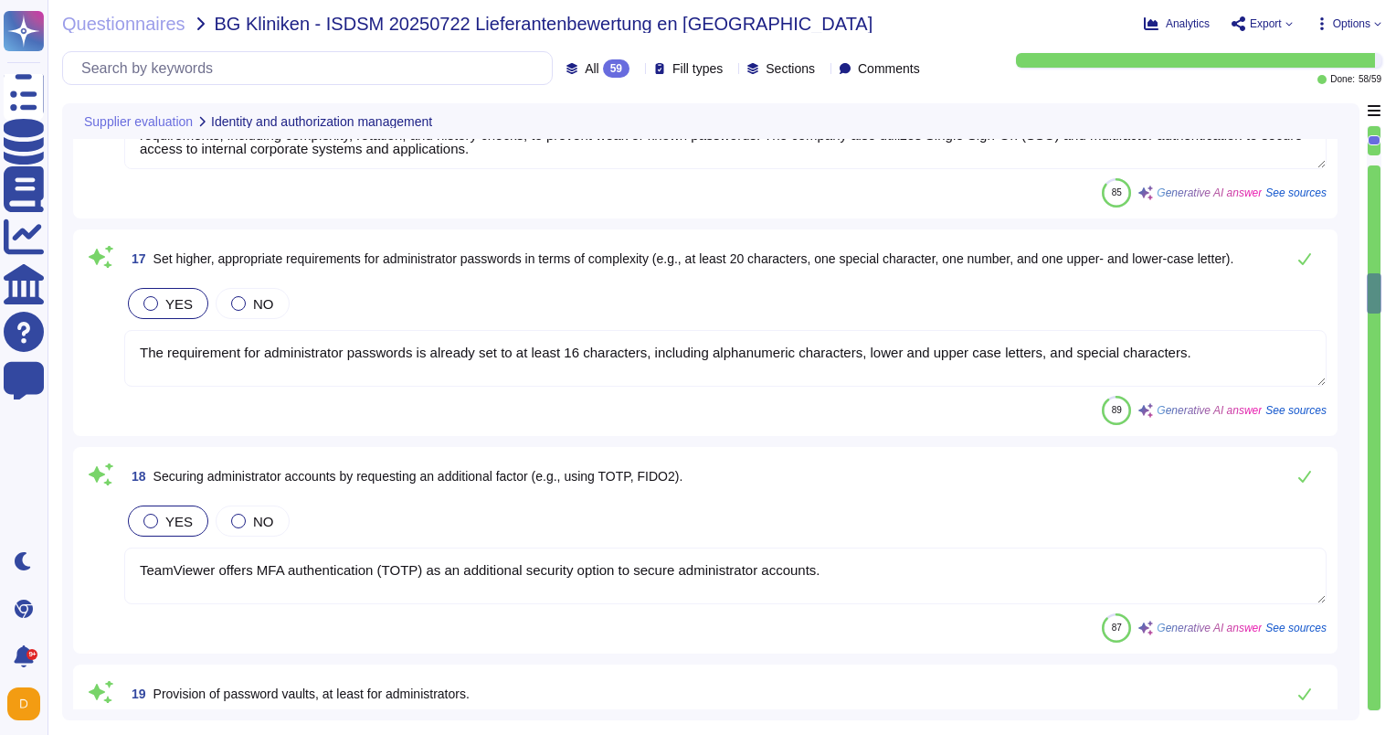
type textarea "Yes, TeamViewer regularly performs backups and tests their functionality on all…"
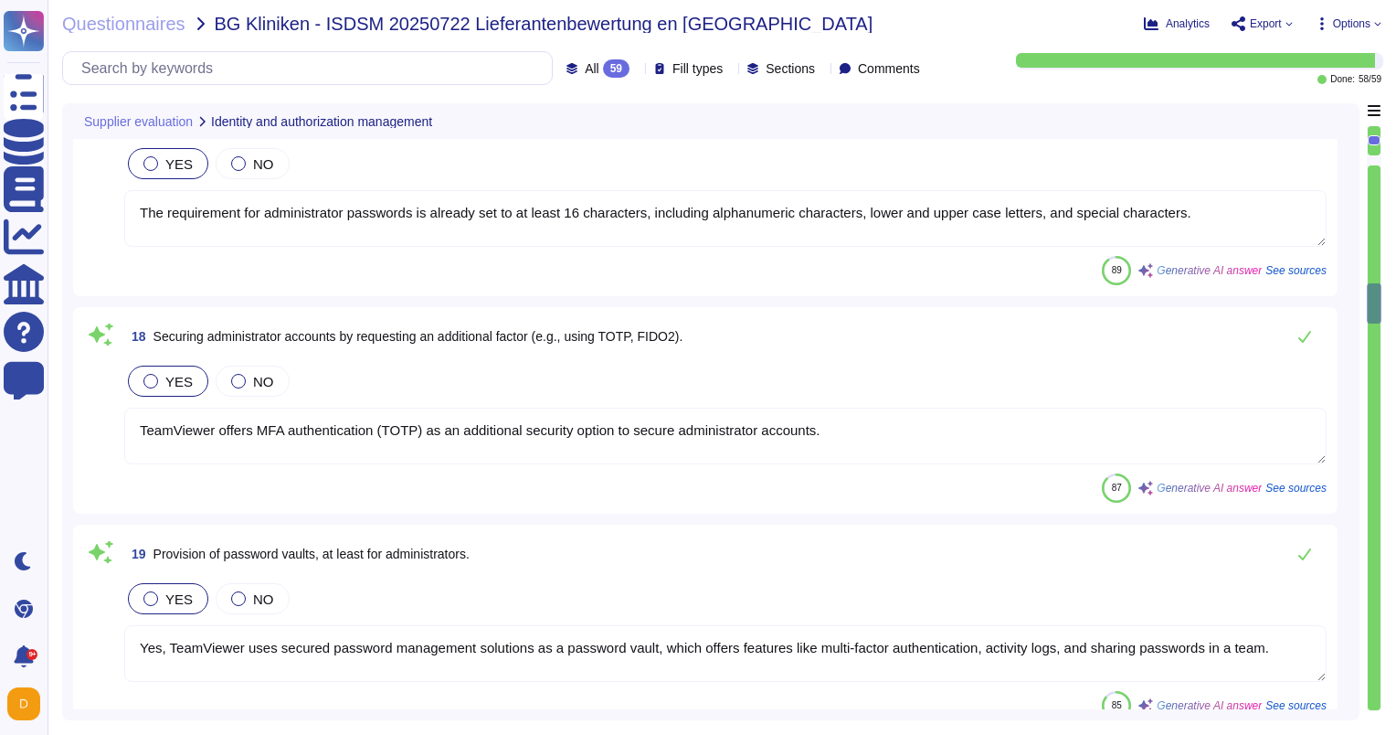
type textarea "TeamViewer maintains backups of critical data in accordance with common practic…"
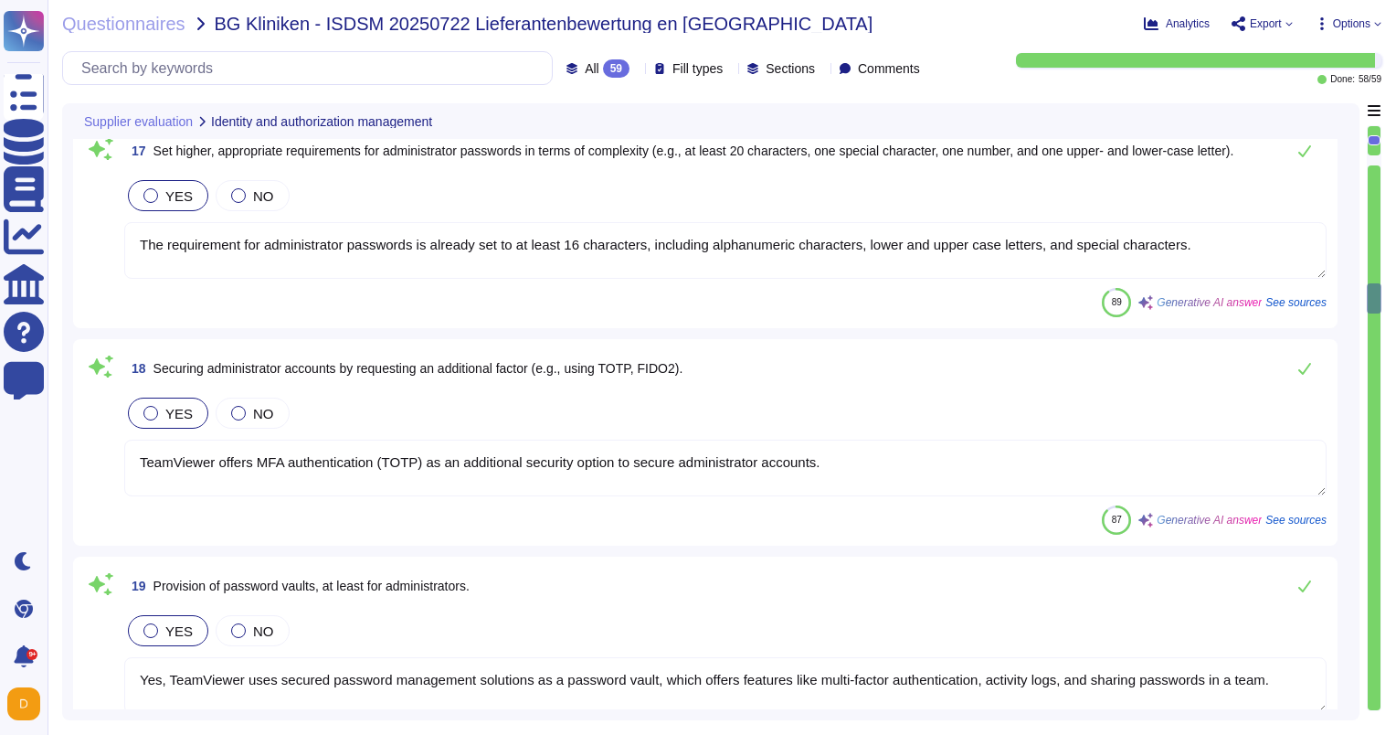
type textarea "Yes, TeamViewer regularly performs backups and tests their functionality on all…"
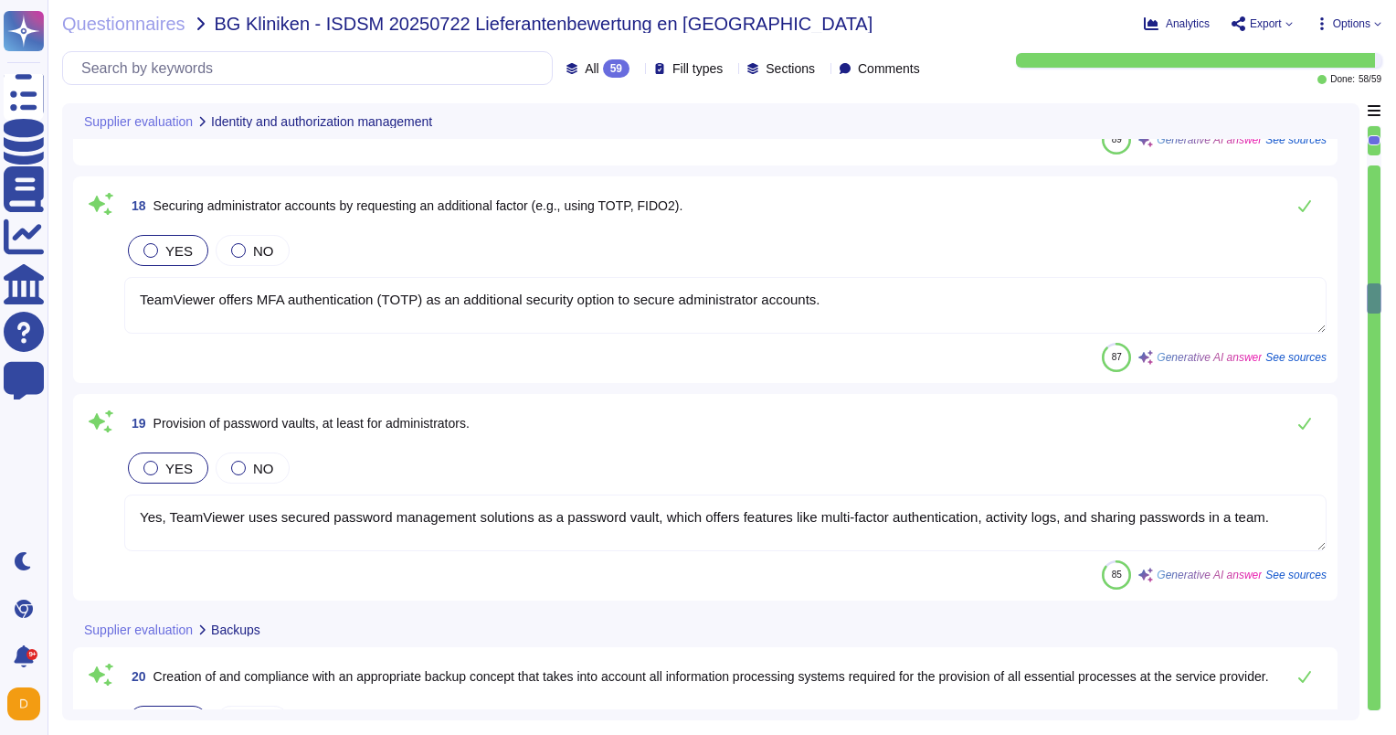
scroll to position [4112, 0]
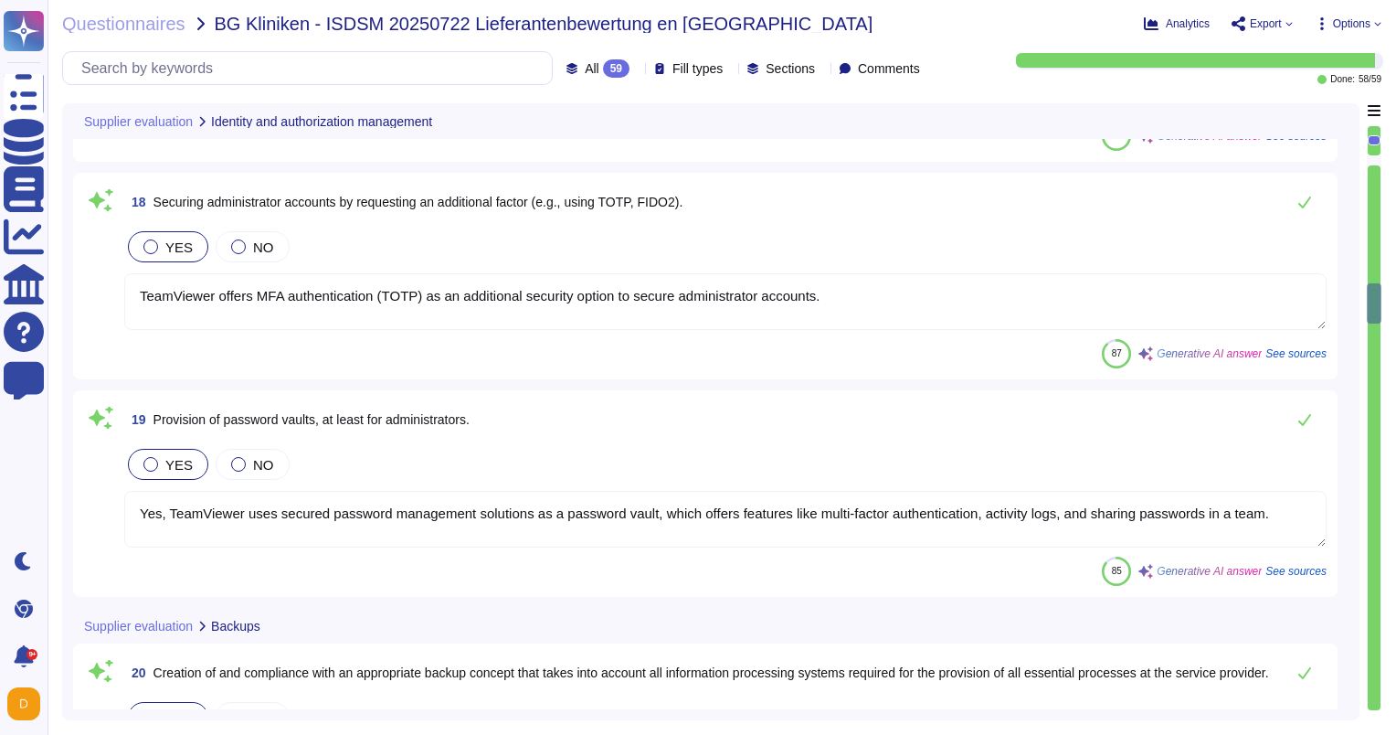
type textarea "TeamViewer maintains backups of critical data in accordance with common practic…"
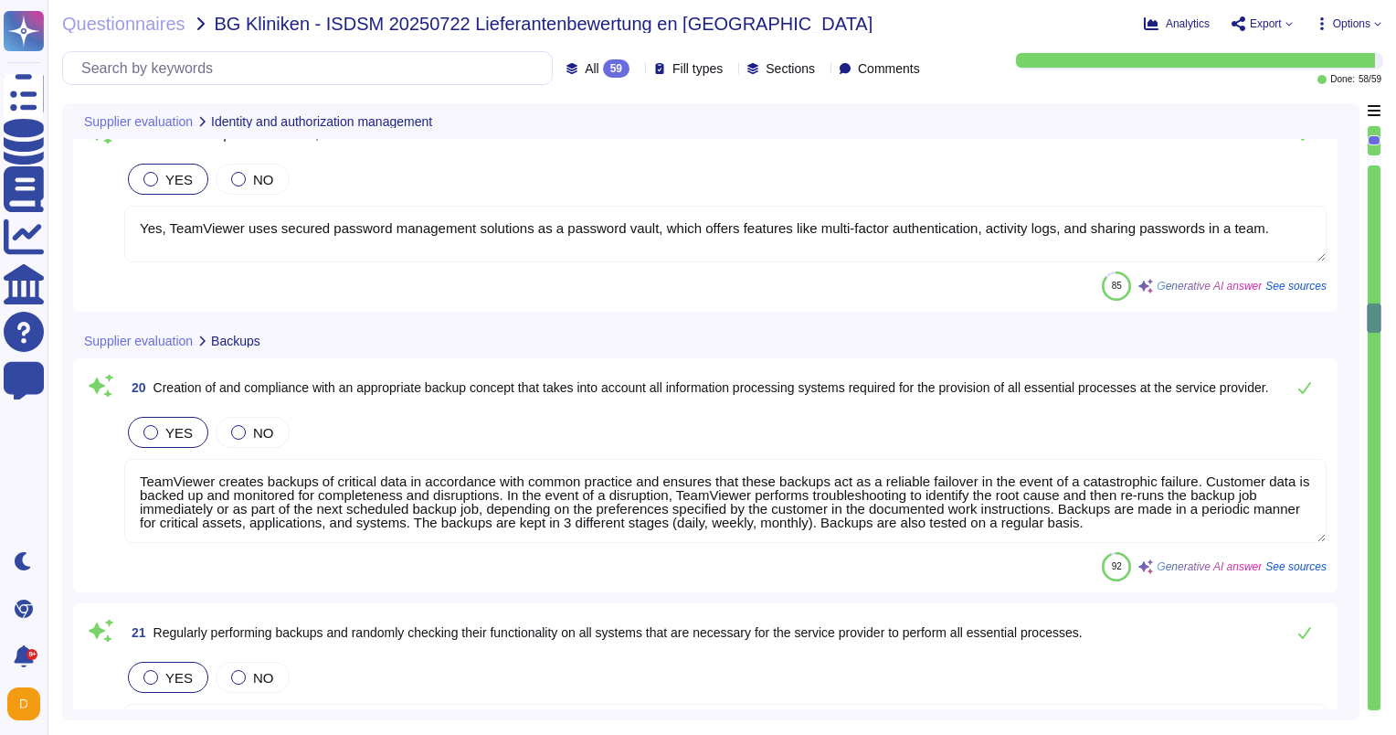
type textarea "TeamViewer's network is highly segmented, and networks are segregated and separ…"
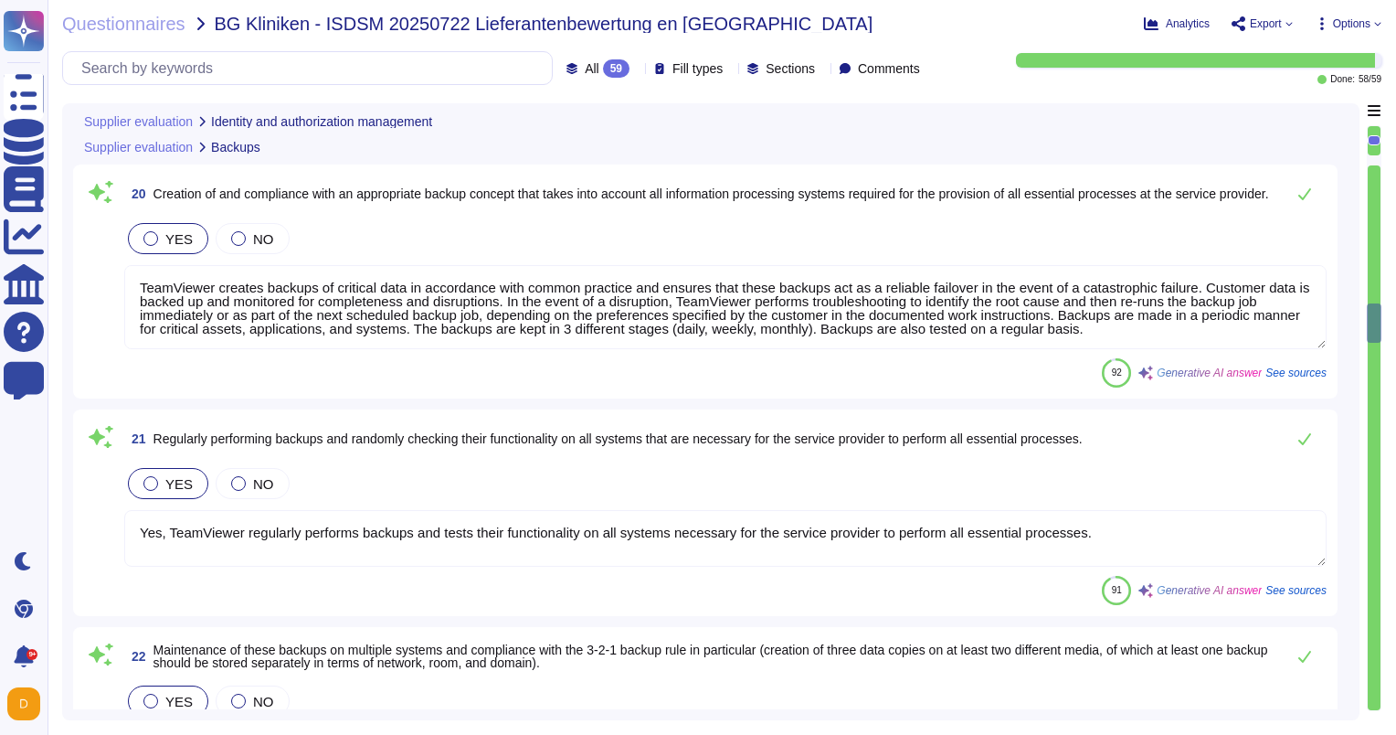
type textarea "The firewall system is configured to deny any type of network connection that i…"
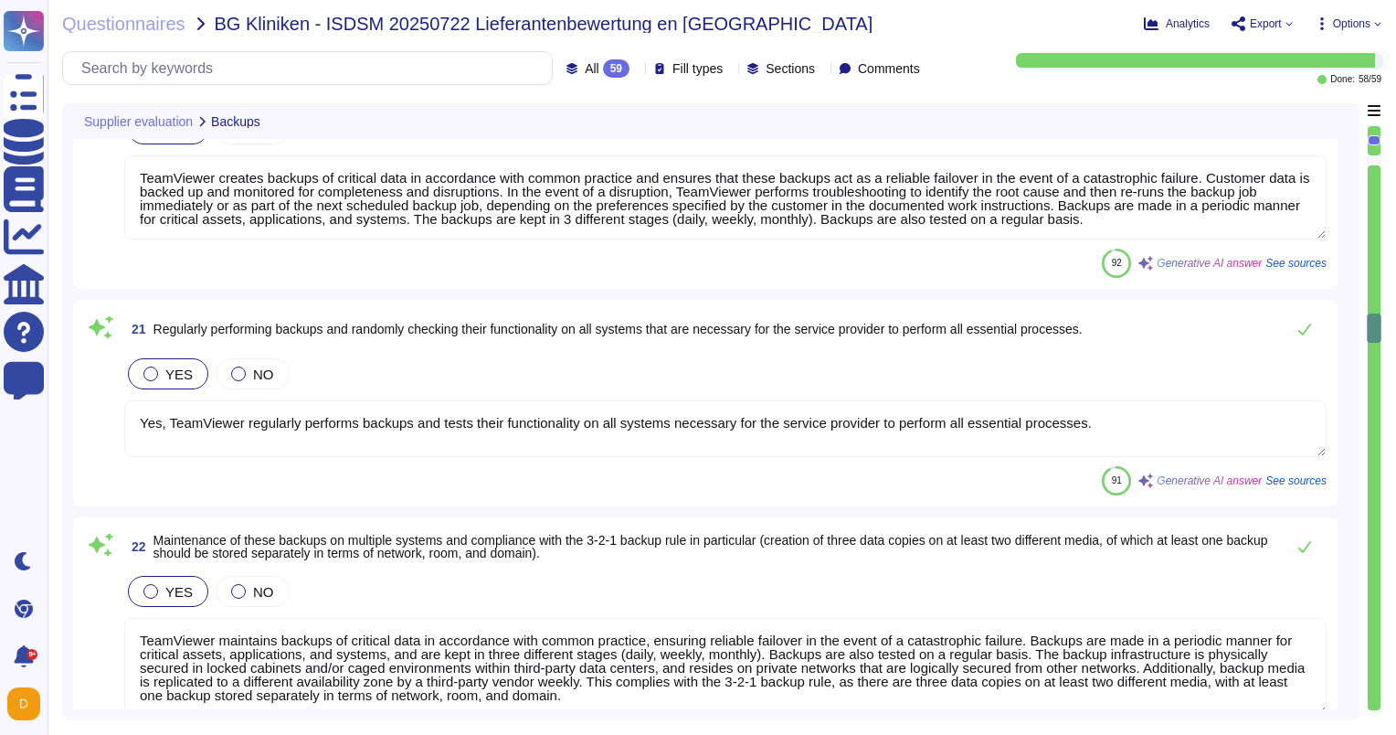
scroll to position [4660, 0]
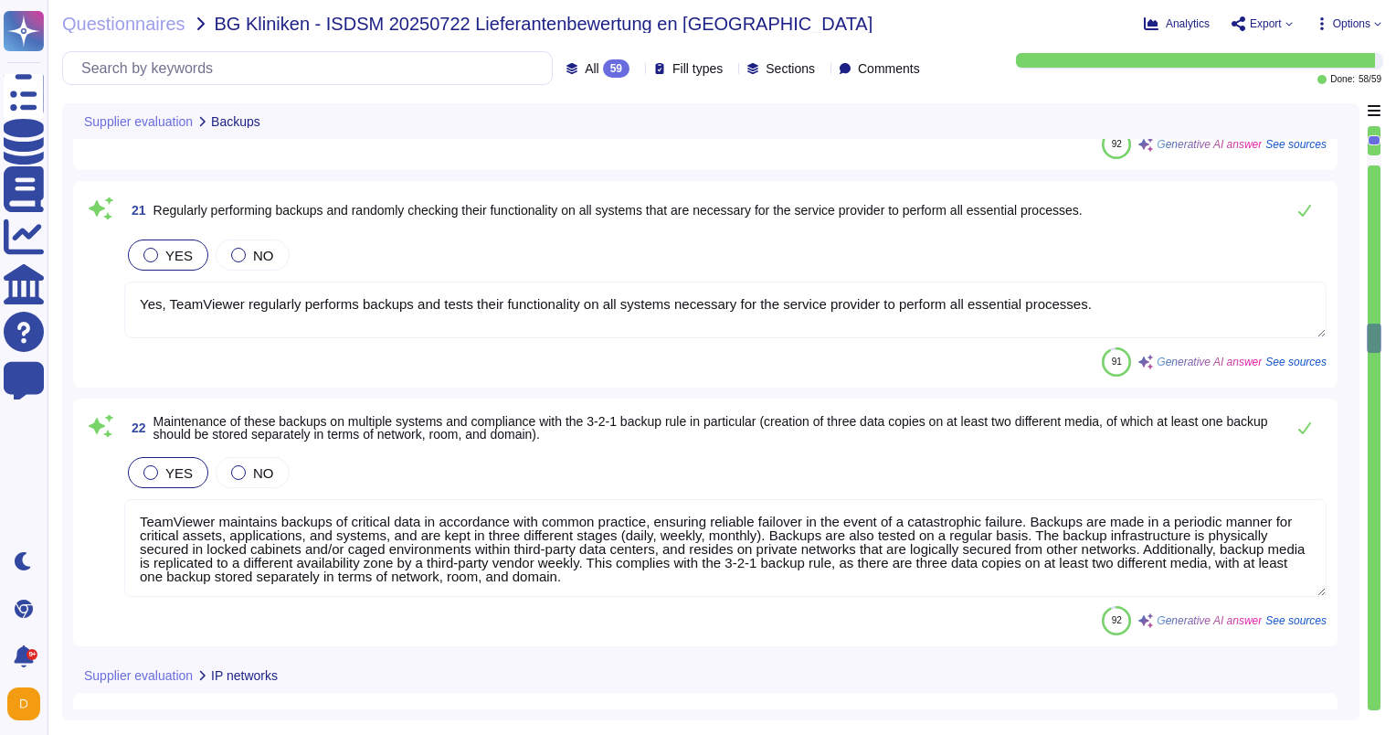
type textarea "Employees are required to attend continued training annually that relates to th…"
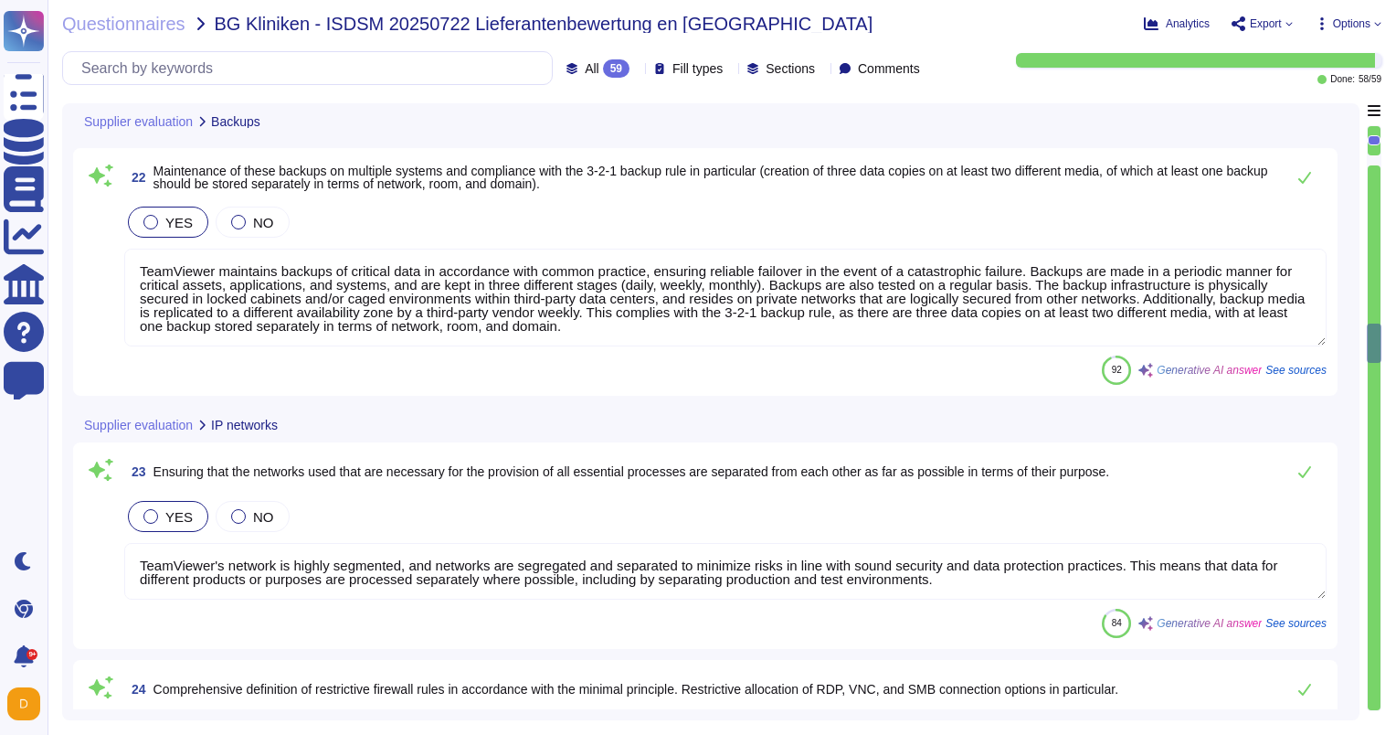
type textarea "TeamViewer provides regular data protection training to its employees, which in…"
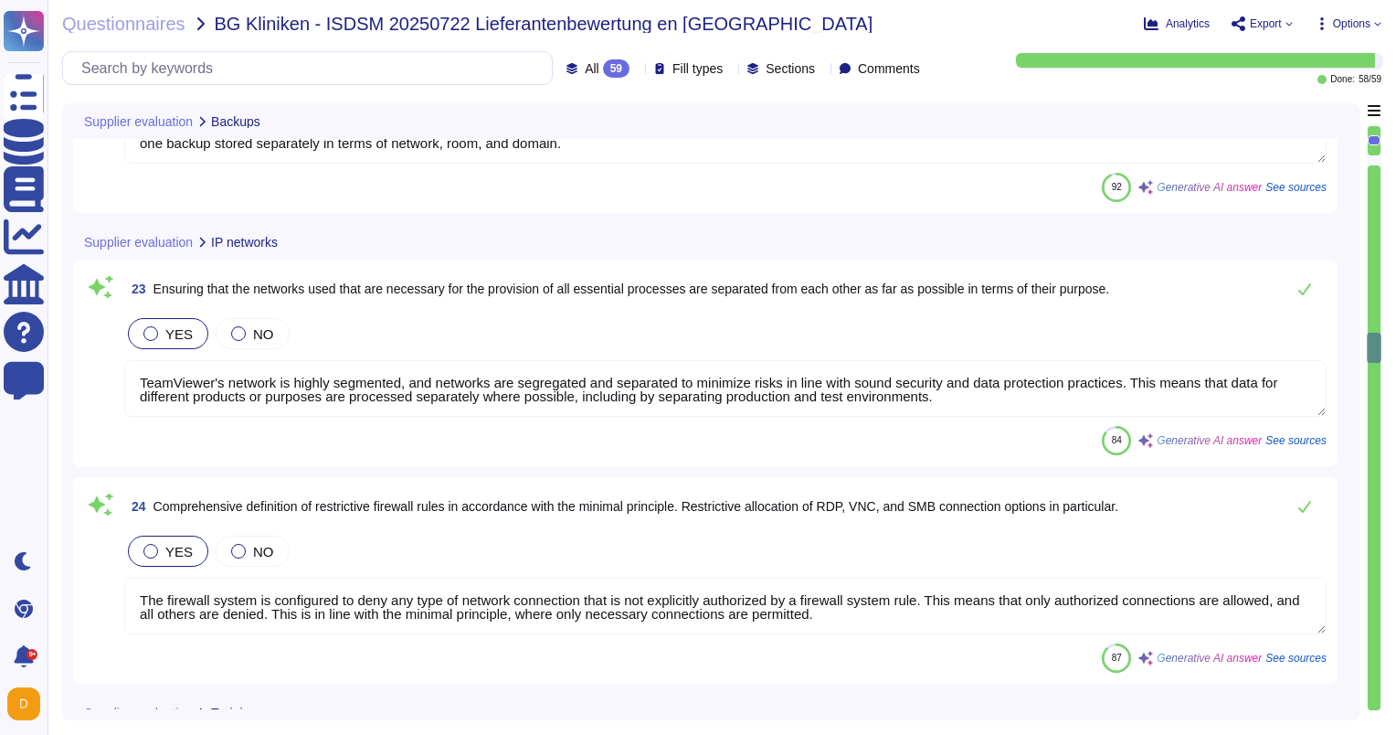
scroll to position [1, 0]
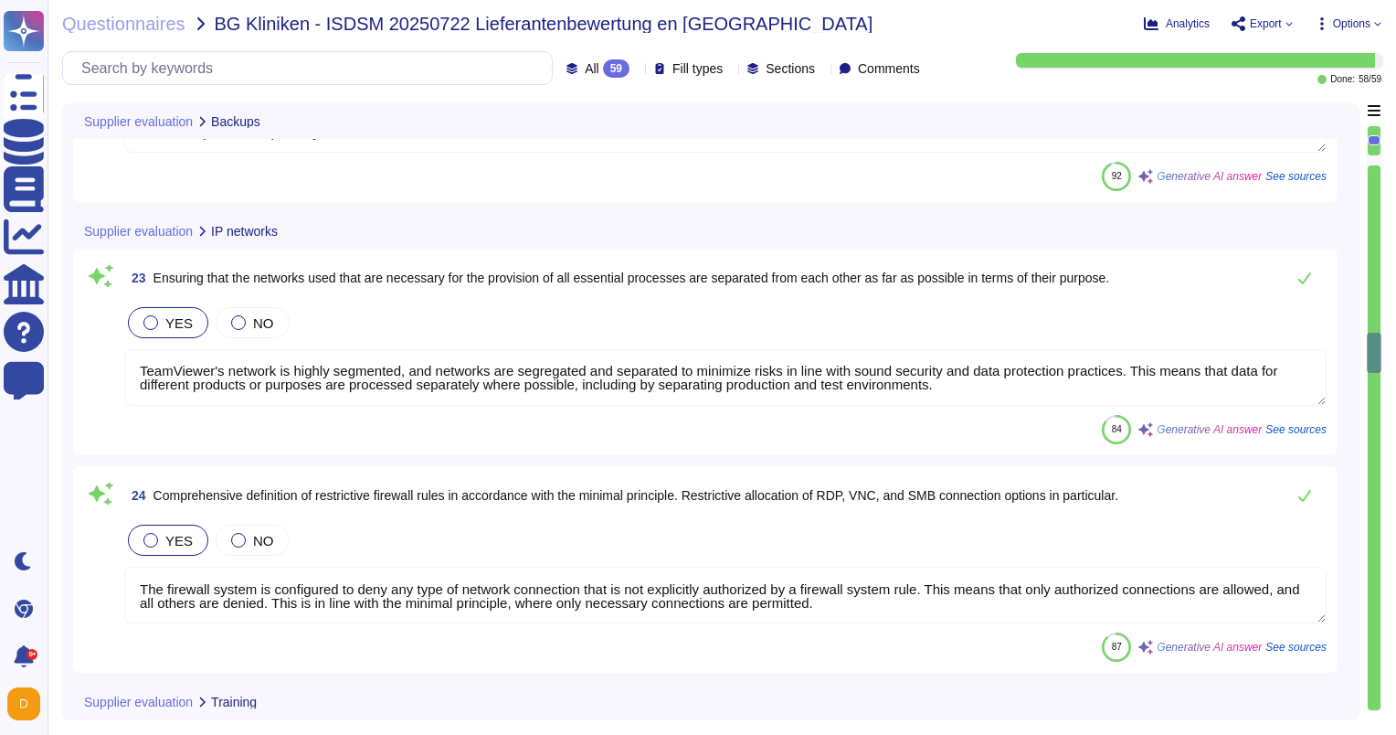
type textarea "If an employee suspects a possible incident, they should report it to the IT Se…"
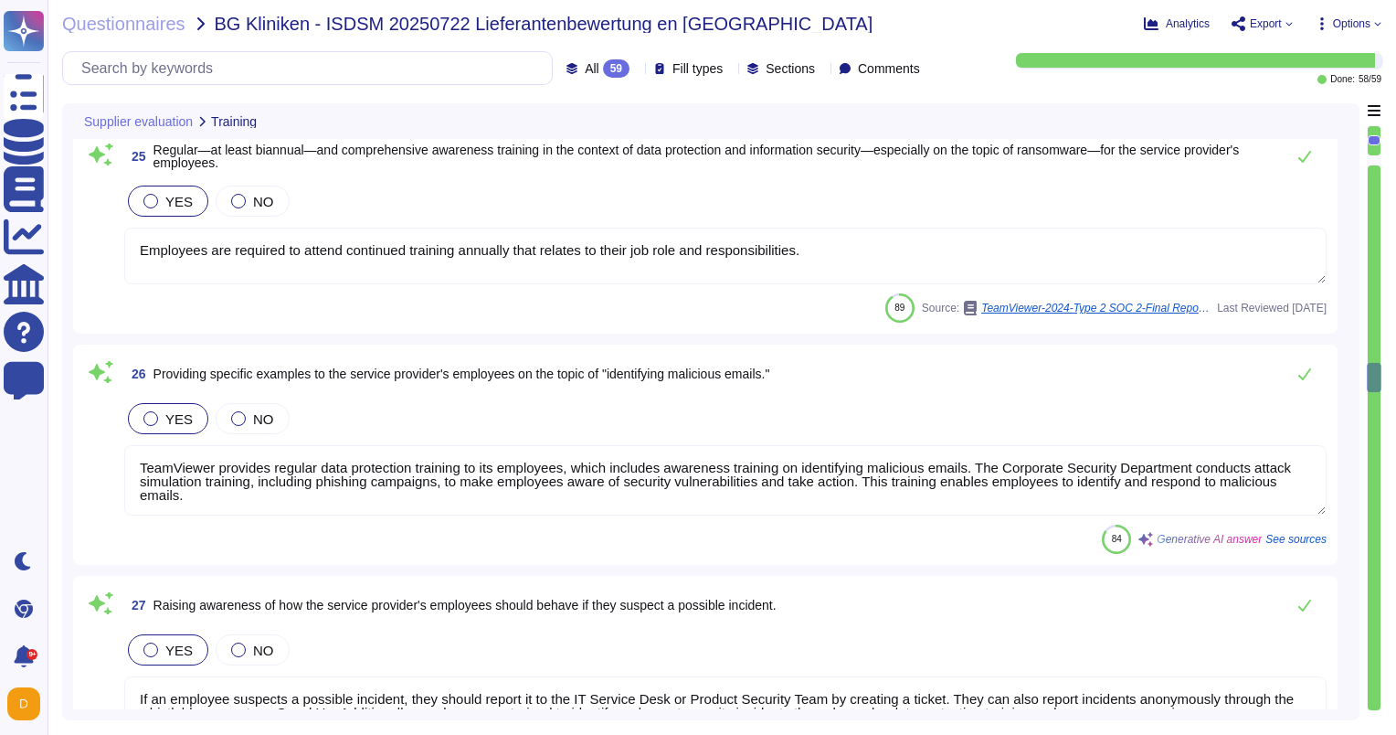
type textarea "Information about reporting channels is available to employees via TeamViewer's…"
type textarea "At TeamViewer, managers' trainings ensure that employees, supervising other emp…"
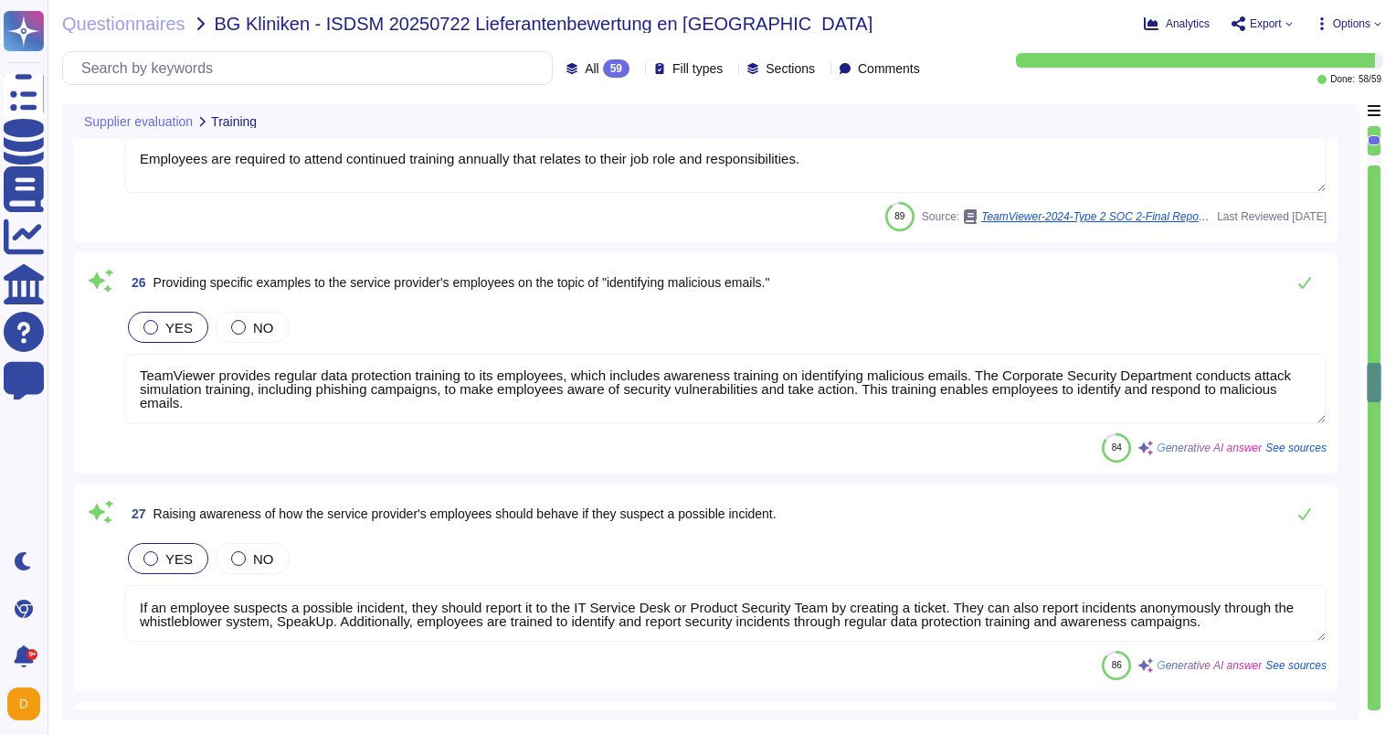
type textarea "TeamViewer recognizes the importance of employee health as a key part of corpor…"
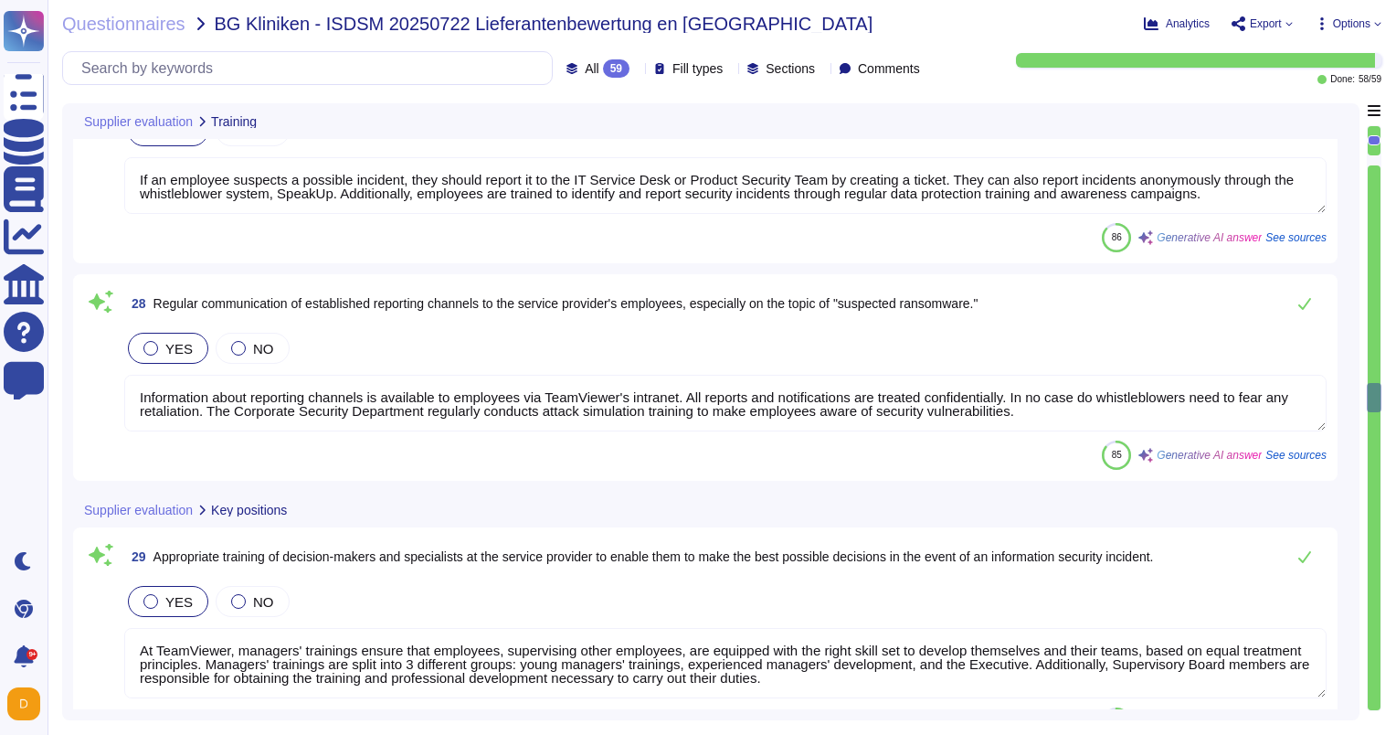
type textarea "TeamViewer has implemented a patch management process to ensure contracted cust…"
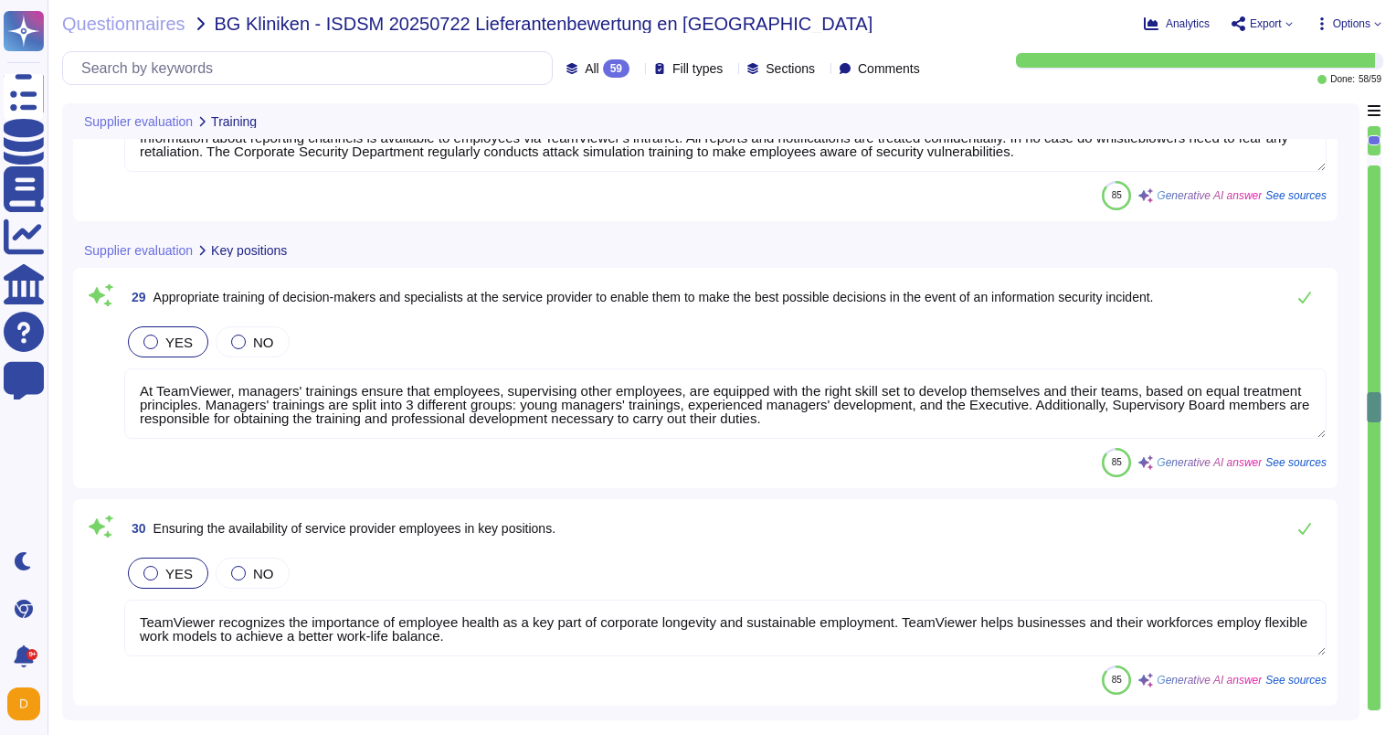
type textarea "As part of TeamViewer S-SDLC process, TeamViewer conducts threat modeling, secu…"
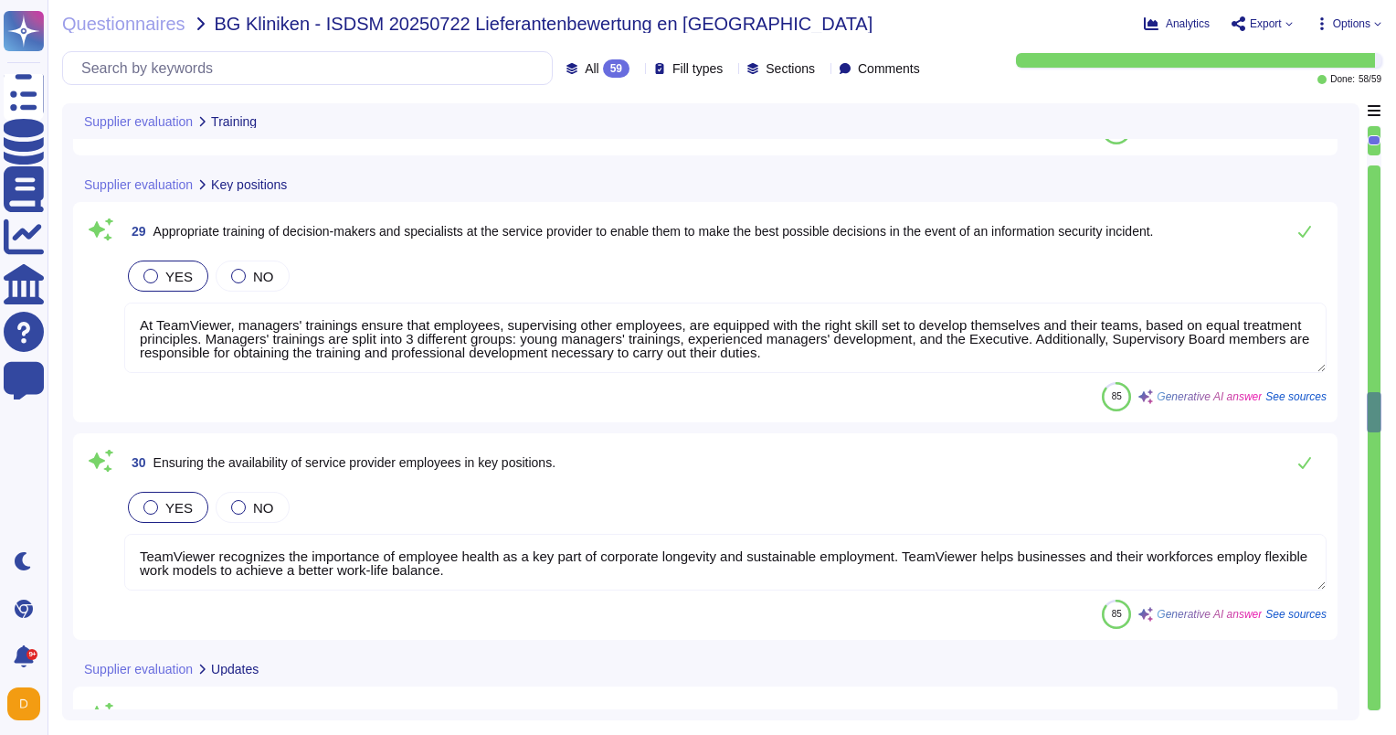
type textarea "The maintenance by TeamViewer set out herein does not include (i) any adaptatio…"
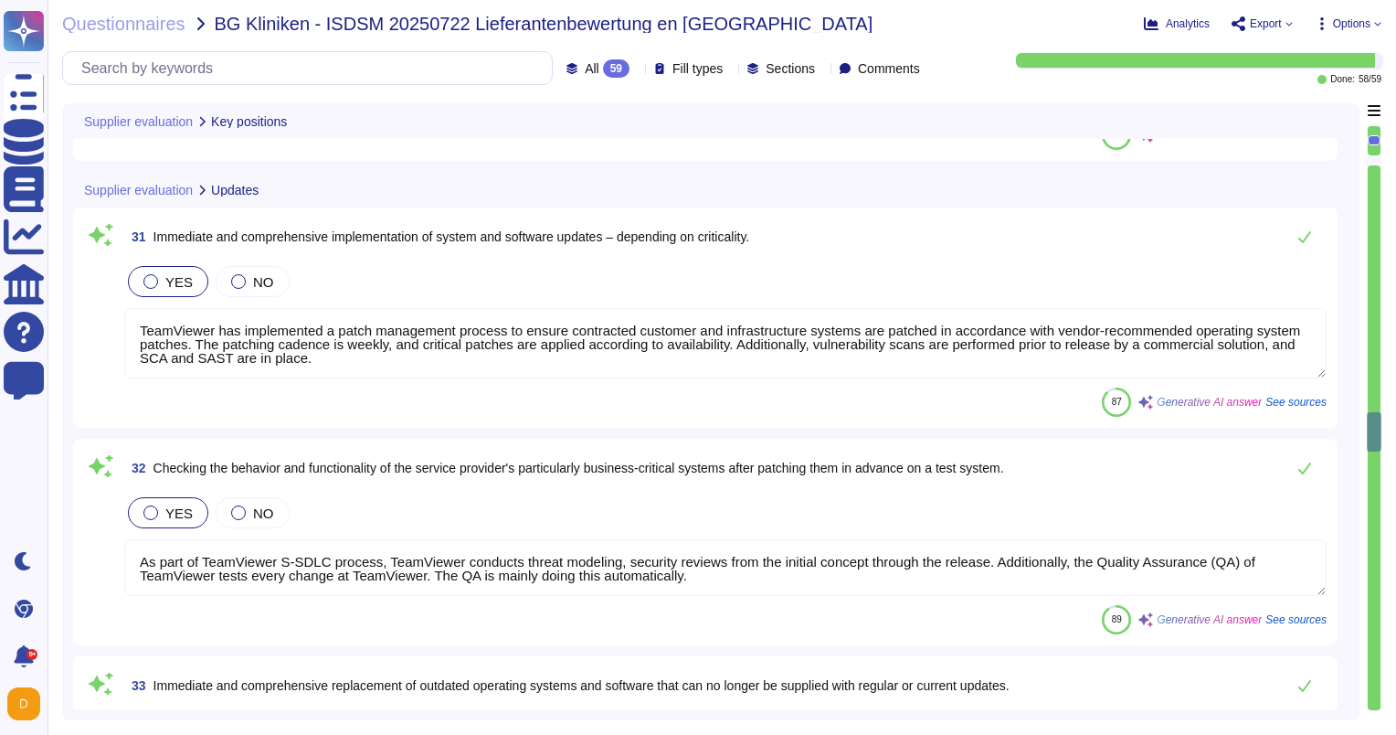
type textarea "TeamViewer has implemented a patch management process to ensure that contracted…"
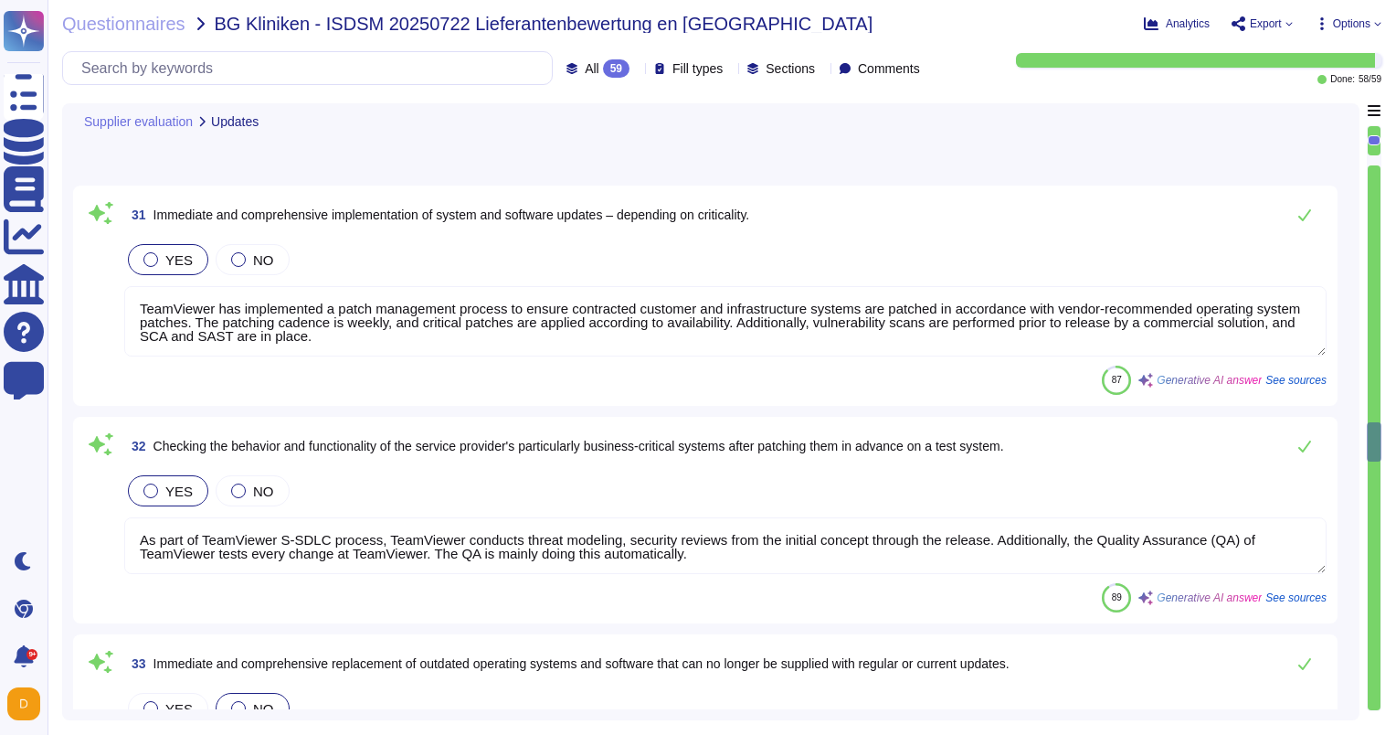
type textarea "Implementation of standardized security configurations for information processi…"
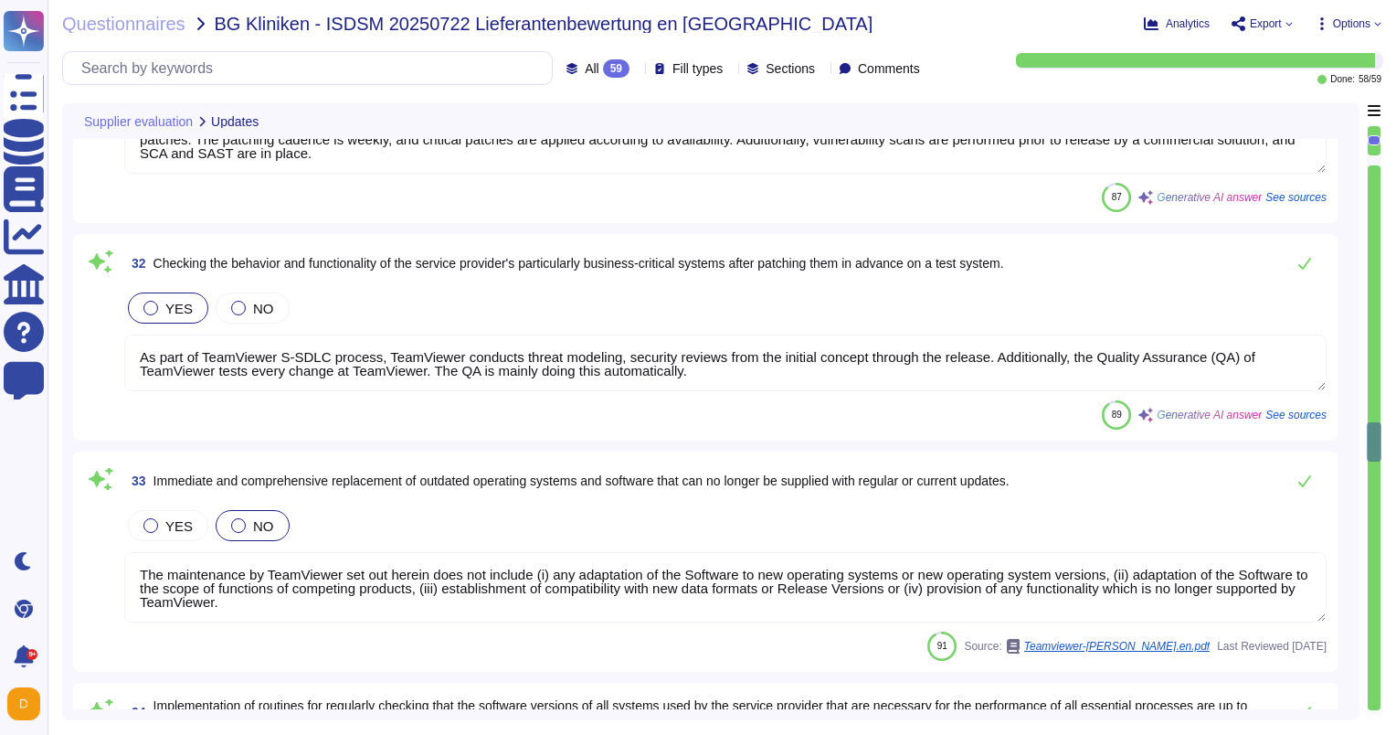
type textarea "At TeamViewer, users are only allowed to install software from the company soft…"
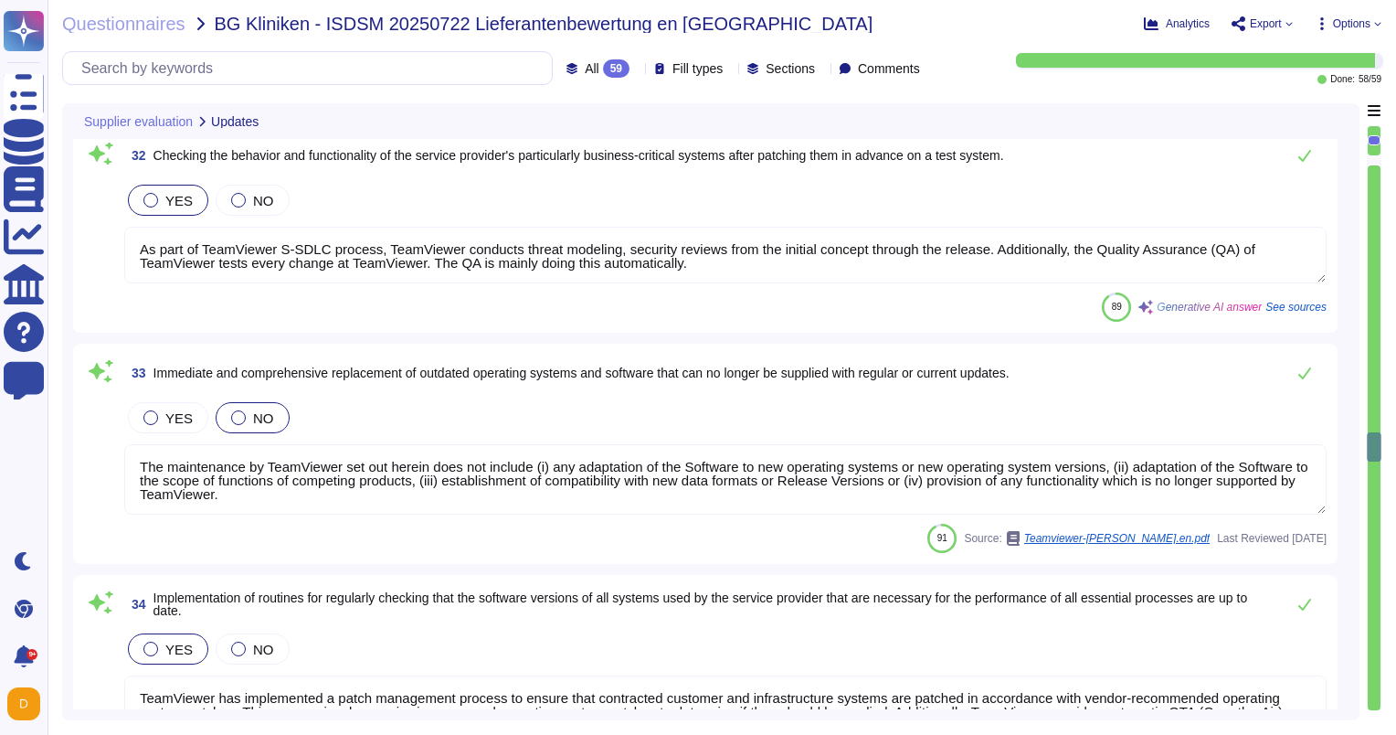
scroll to position [7218, 0]
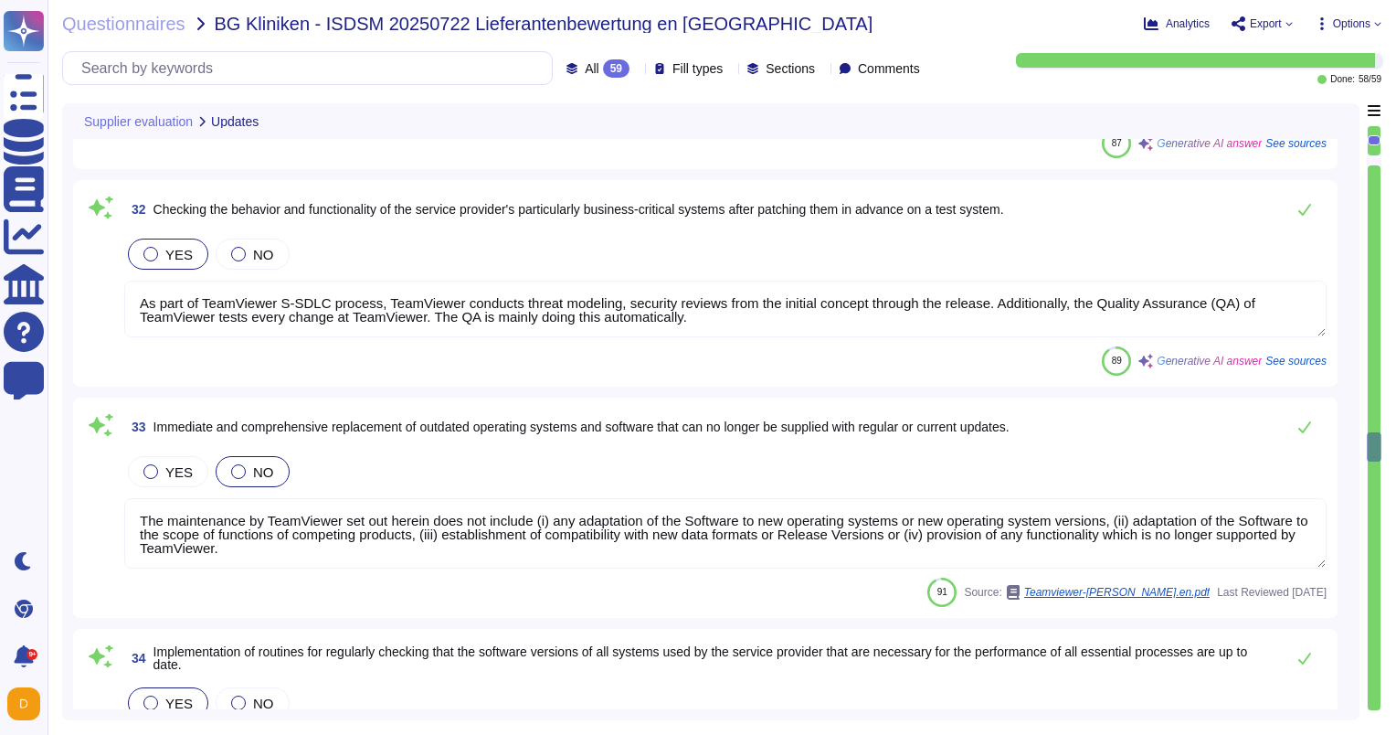
type textarea "At TeamViewer, users are only allowed to install software from the company soft…"
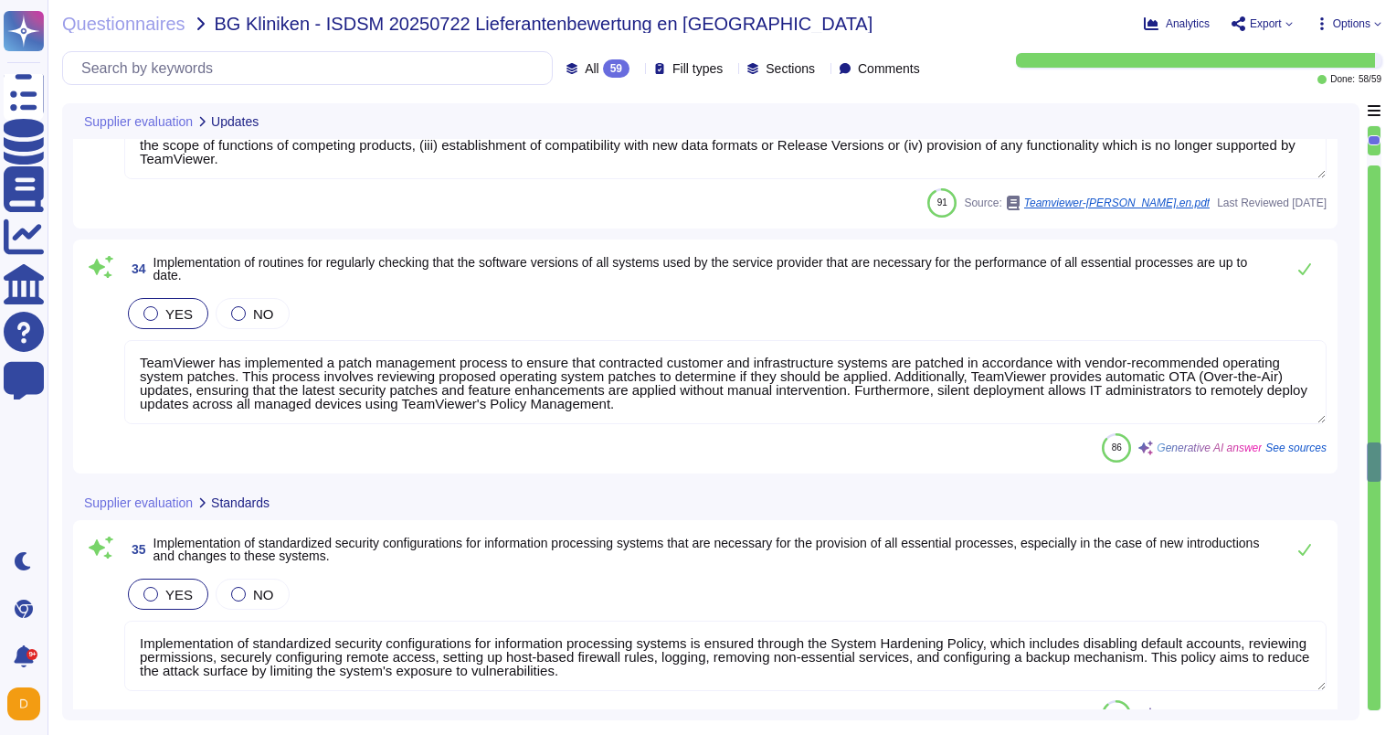
type textarea "Vulnerability scans are performed daily by TeamViewer in accordance with its in…"
type textarea "Vulnerability scans are also performed by a Third-Party Vendor upon request on …"
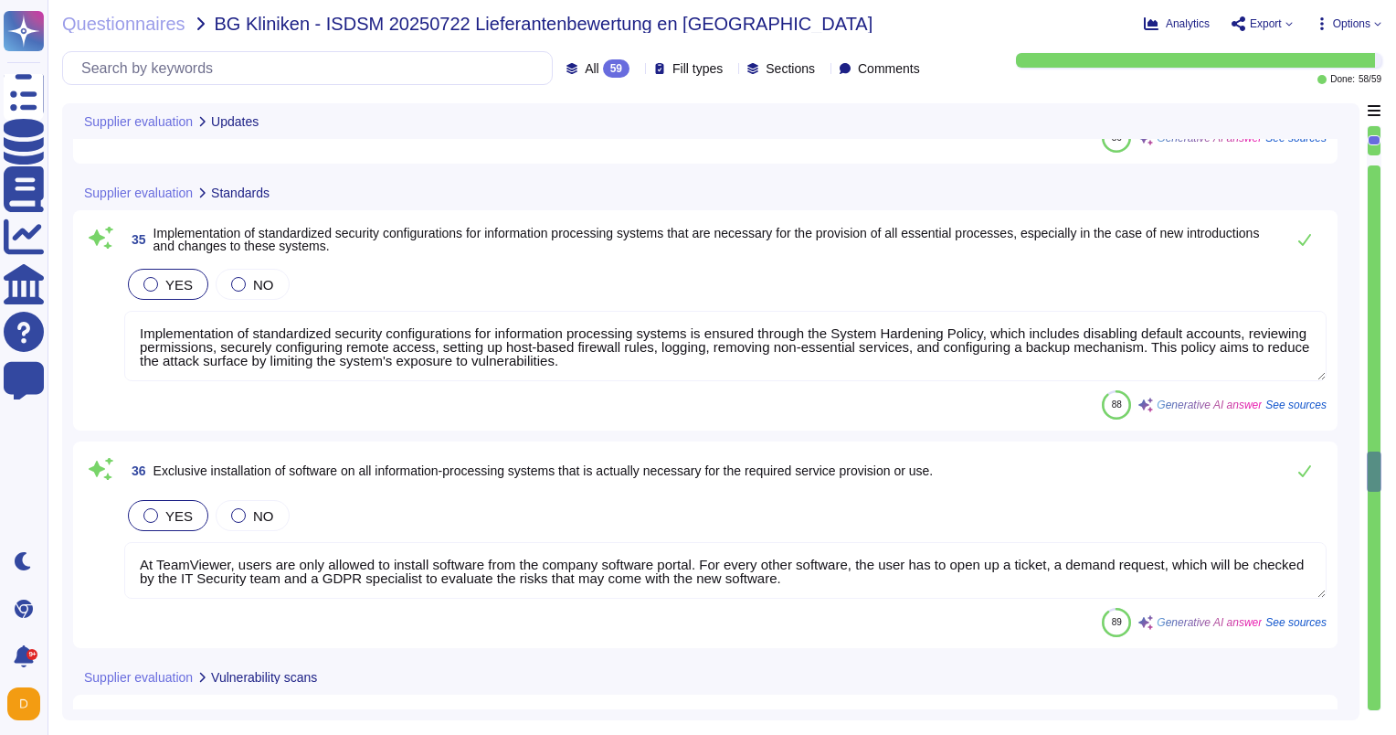
type textarea "Yes, TeamViewer ensures that all systems required for the performance of all es…"
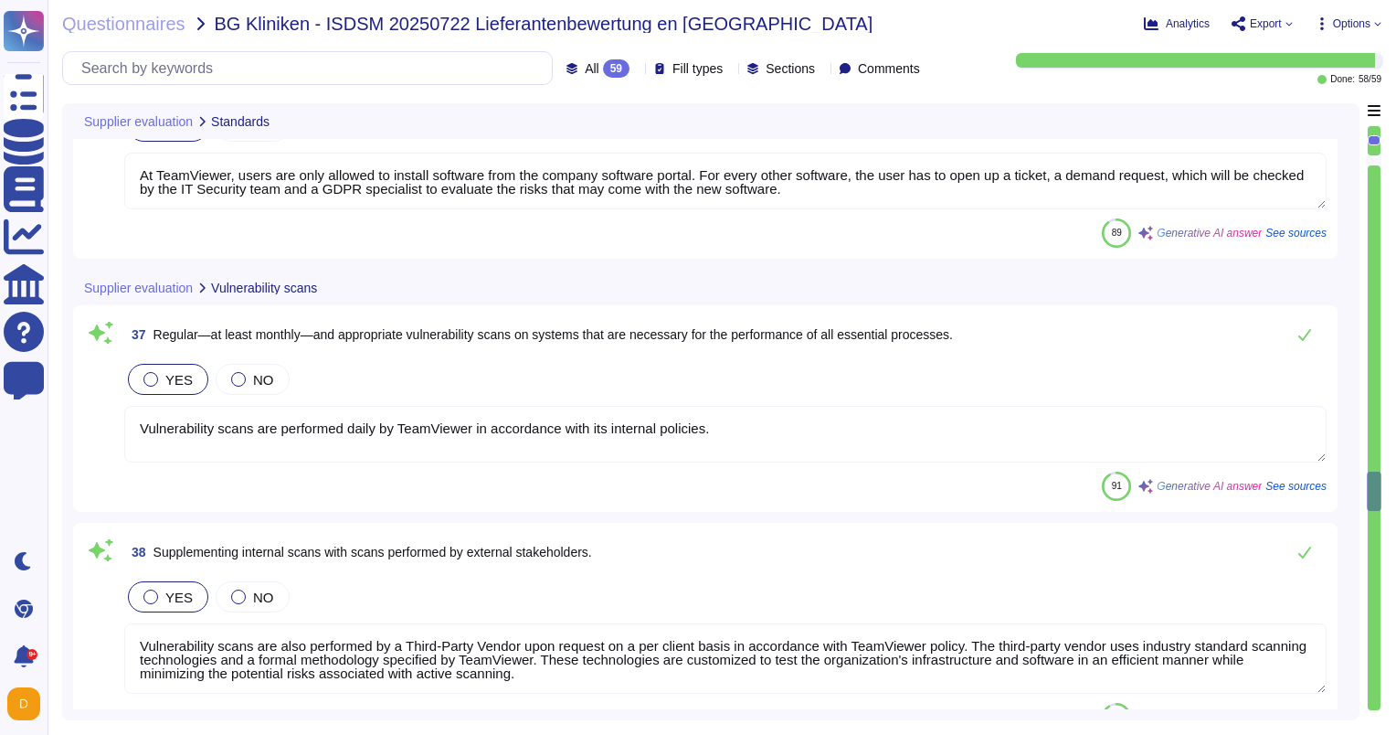
type textarea "TeamViewer ensures that all subprocessors comply with the relevant security and…"
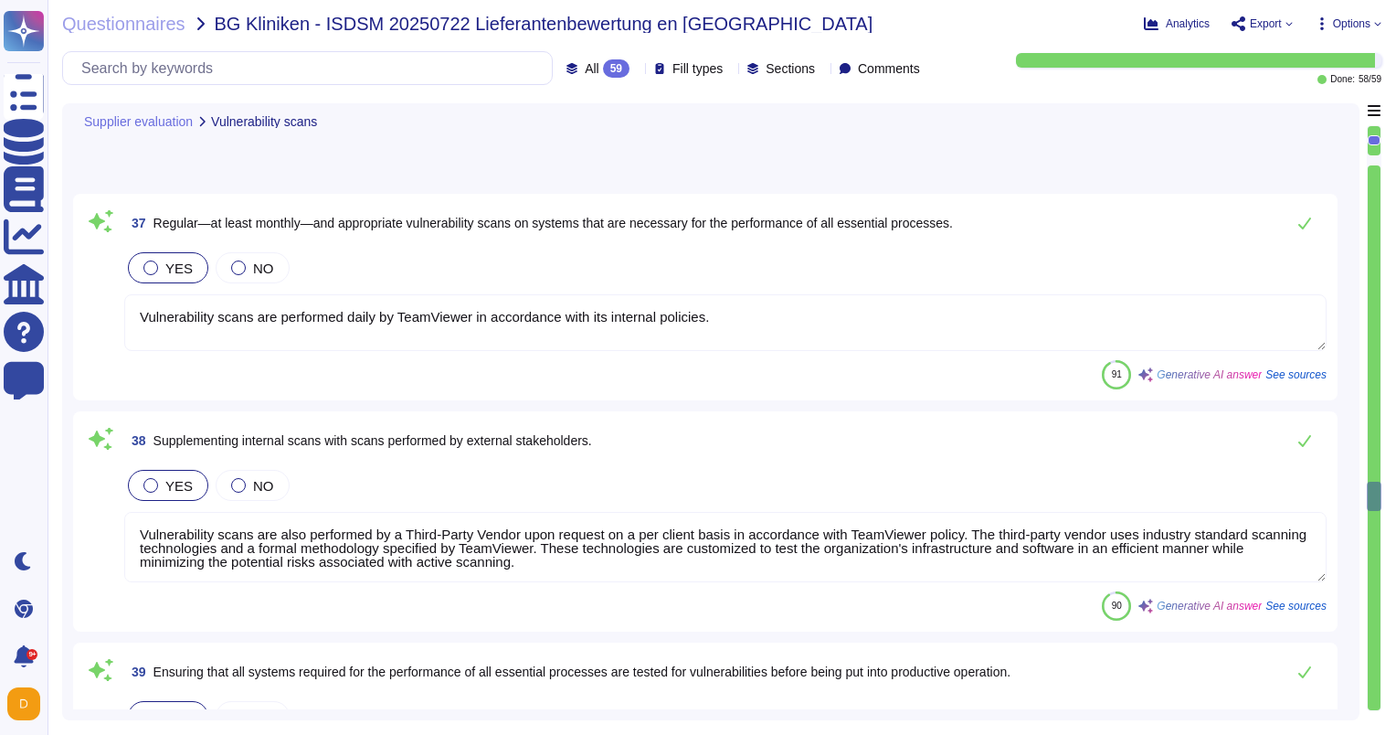
type textarea "TeamViewer ensures the disclosure of all business premises and affiliated compa…"
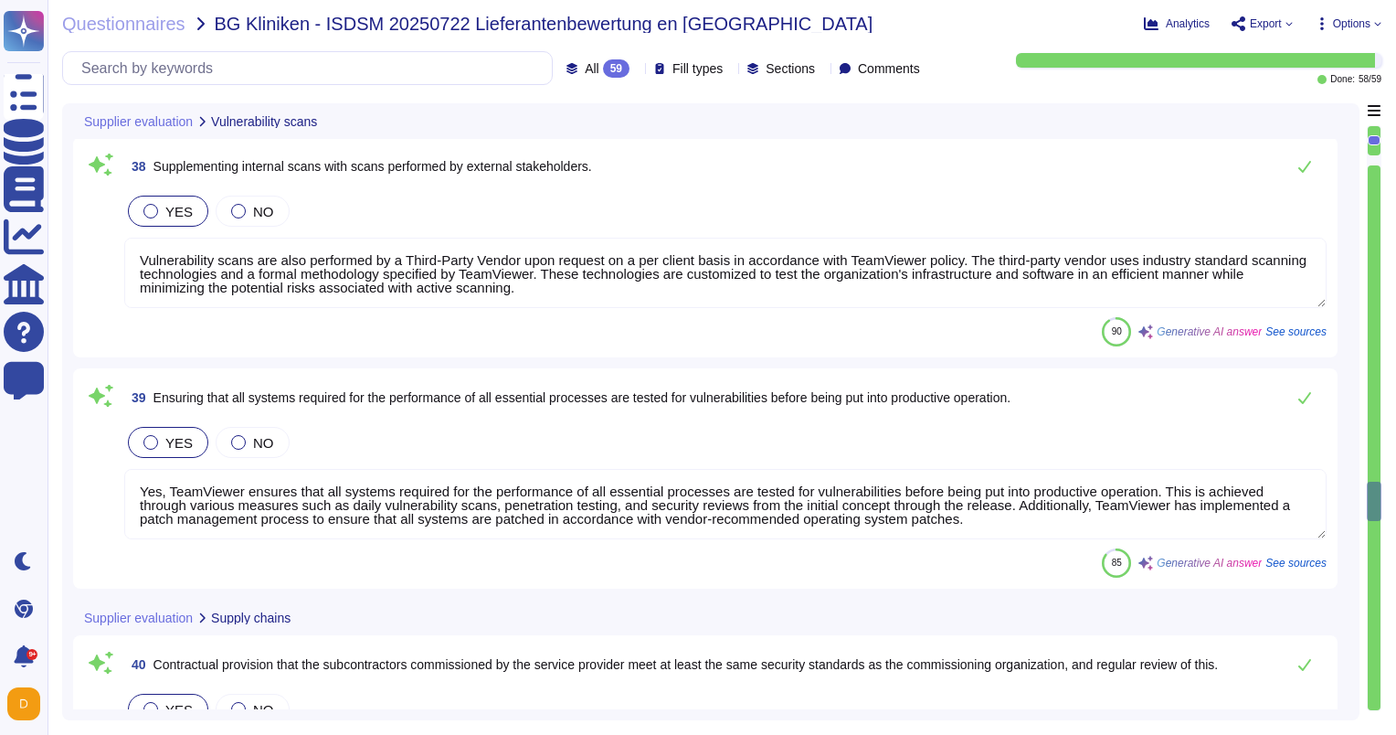
type textarea "TeamViewer conducts Transfer Impact Assessments (TIAs) in the data protection t…"
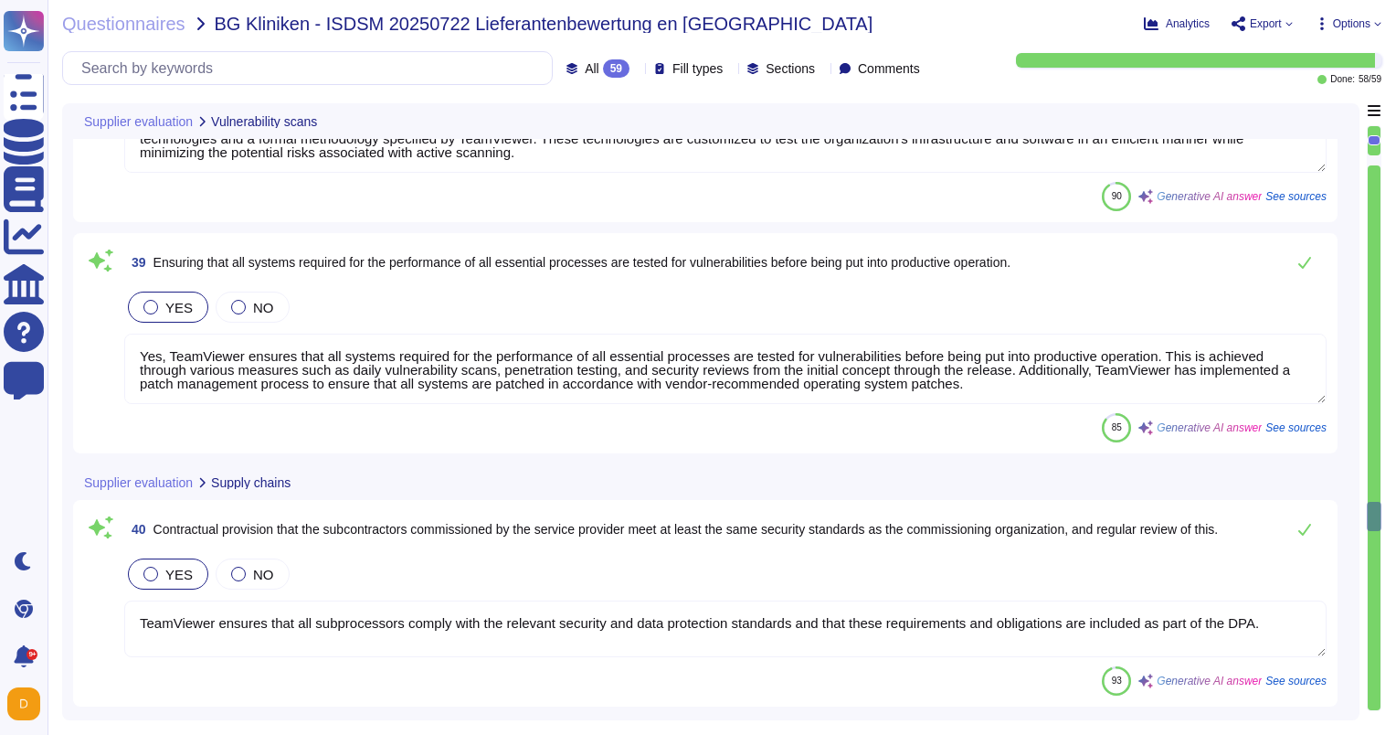
type textarea "TeamViewer ensures that all subprocessors comply with the relevant security and…"
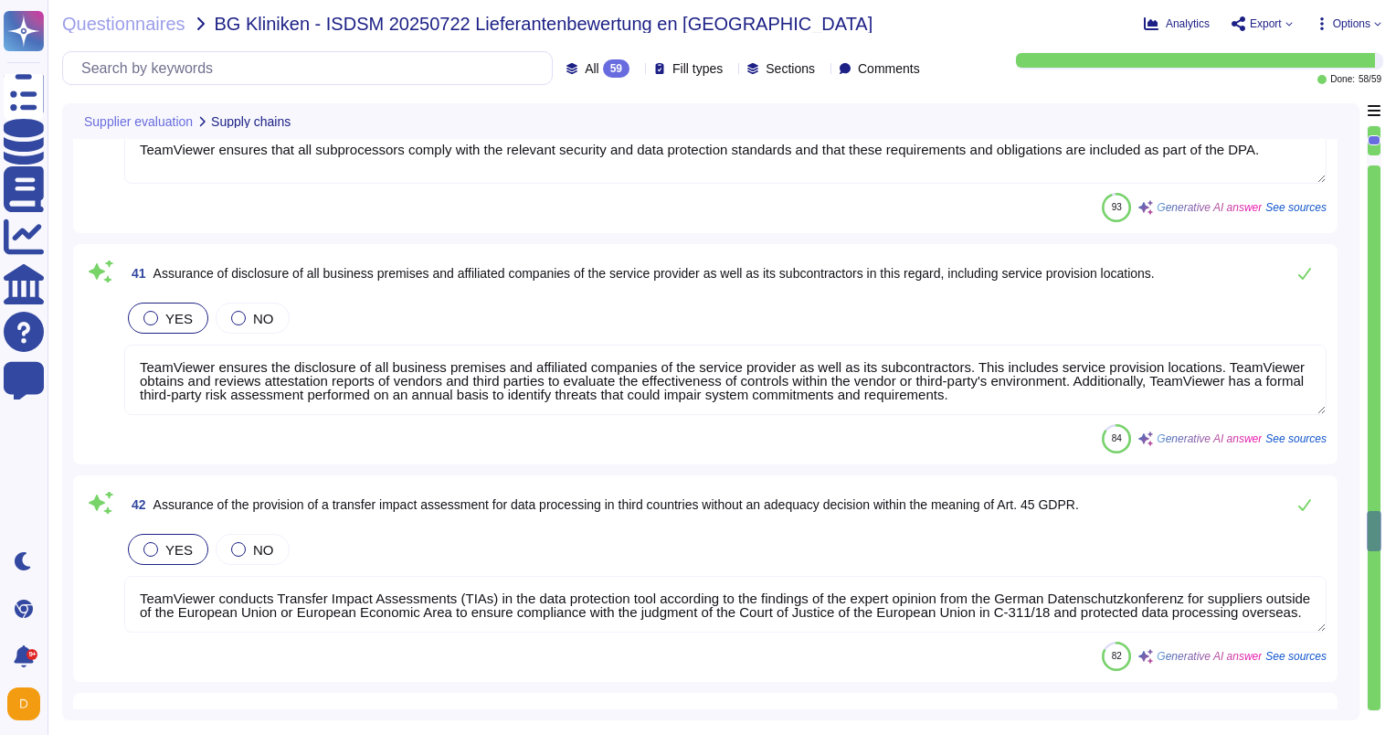
type textarea "TeamViewer's remote access policy requires authorized employees to access the s…"
type textarea "TeamViewer restricts remote access by subcontractors to its systems through the…"
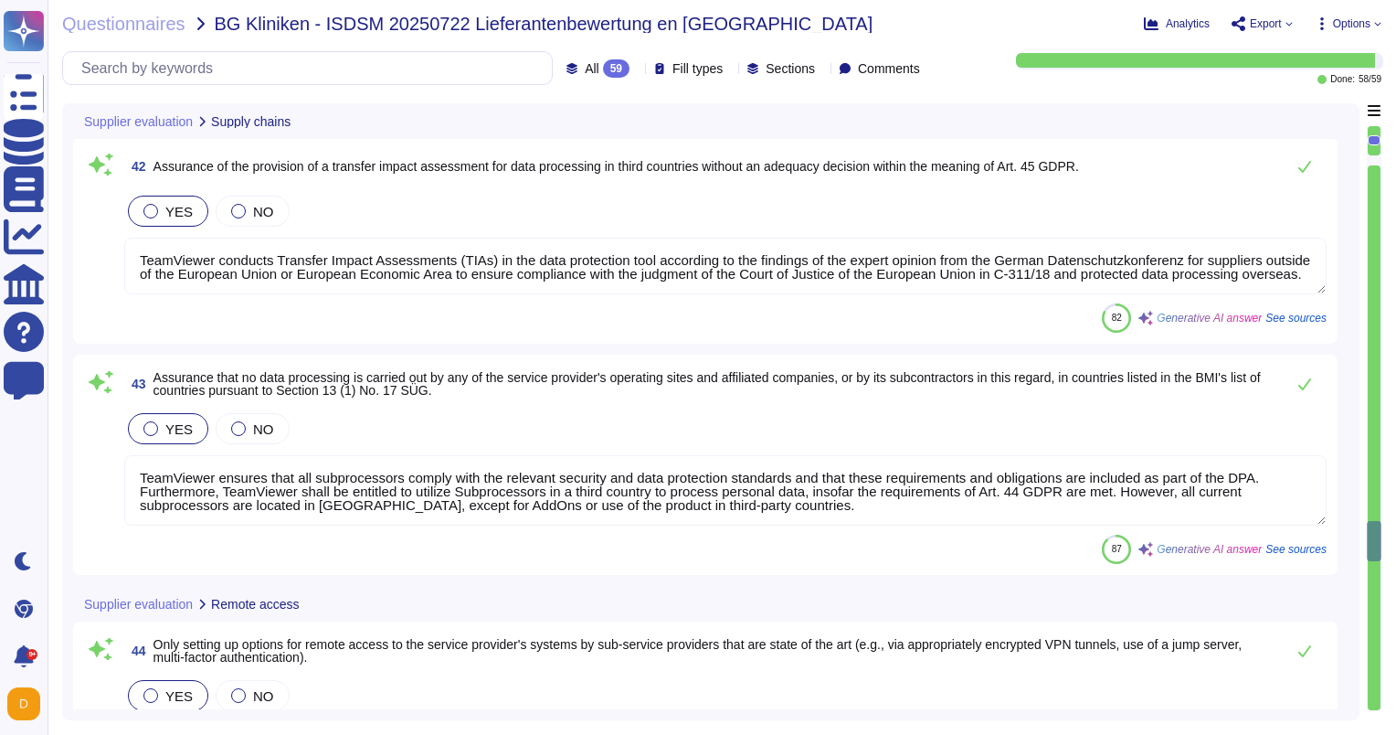
type textarea "Remote connectivity users are authenticated via an authorized user account and …"
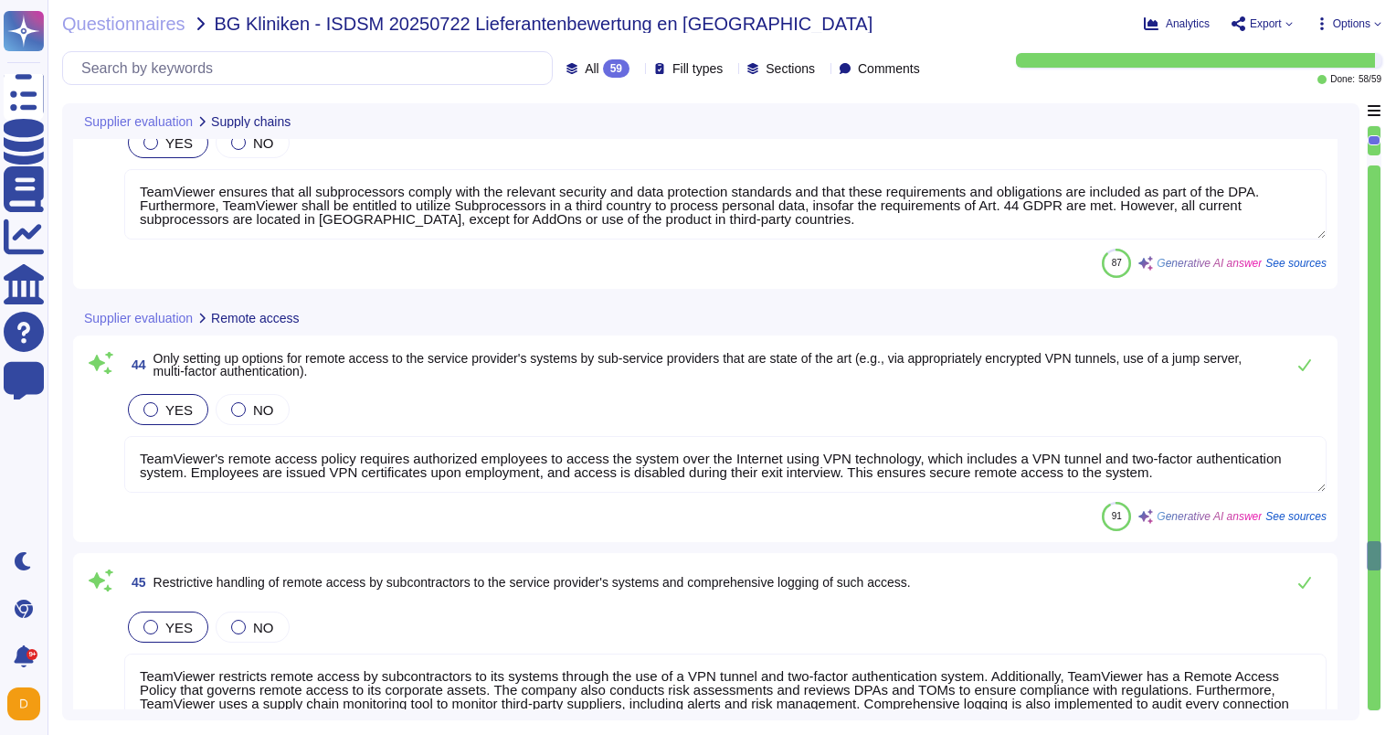
type textarea "TeamViewer conducts regular awareness training for employees at least once a ye…"
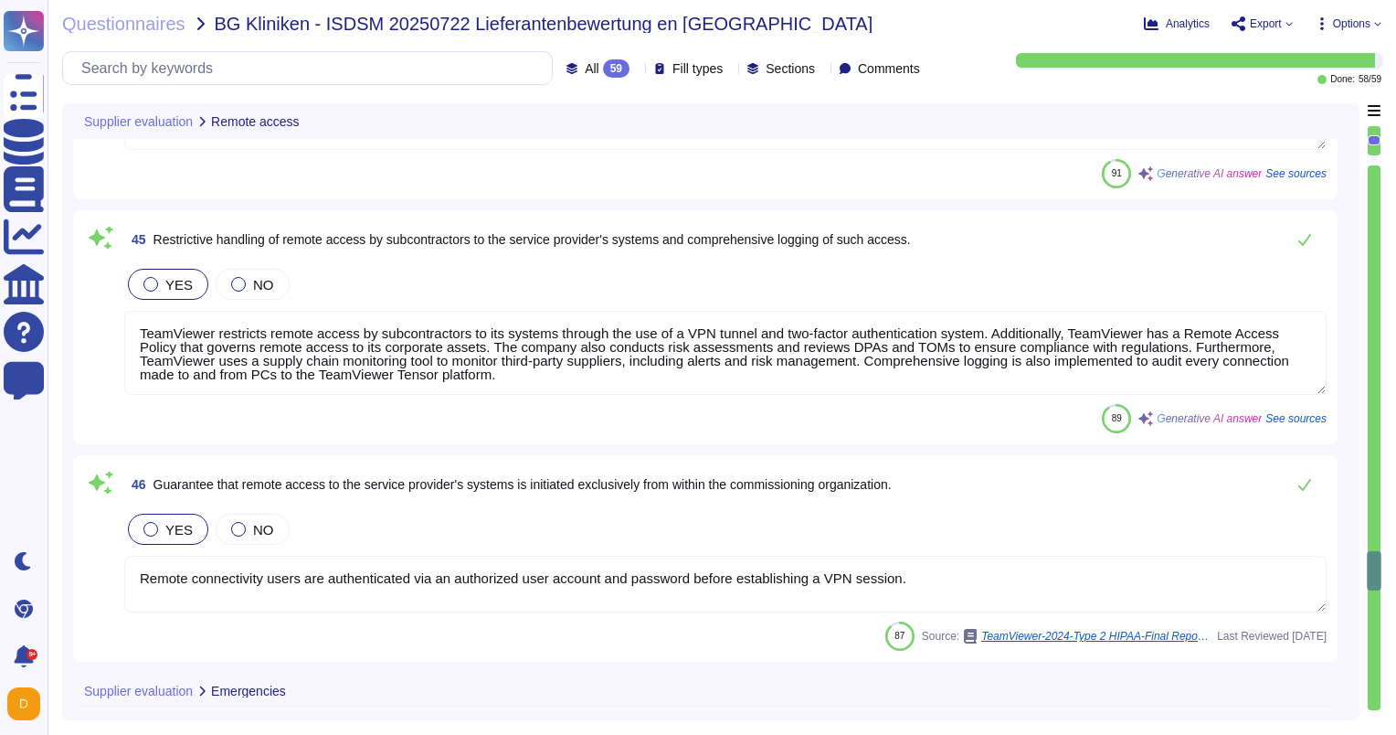
type textarea "TeamViewer permanently monitors its IT systems and applications. To support thi…"
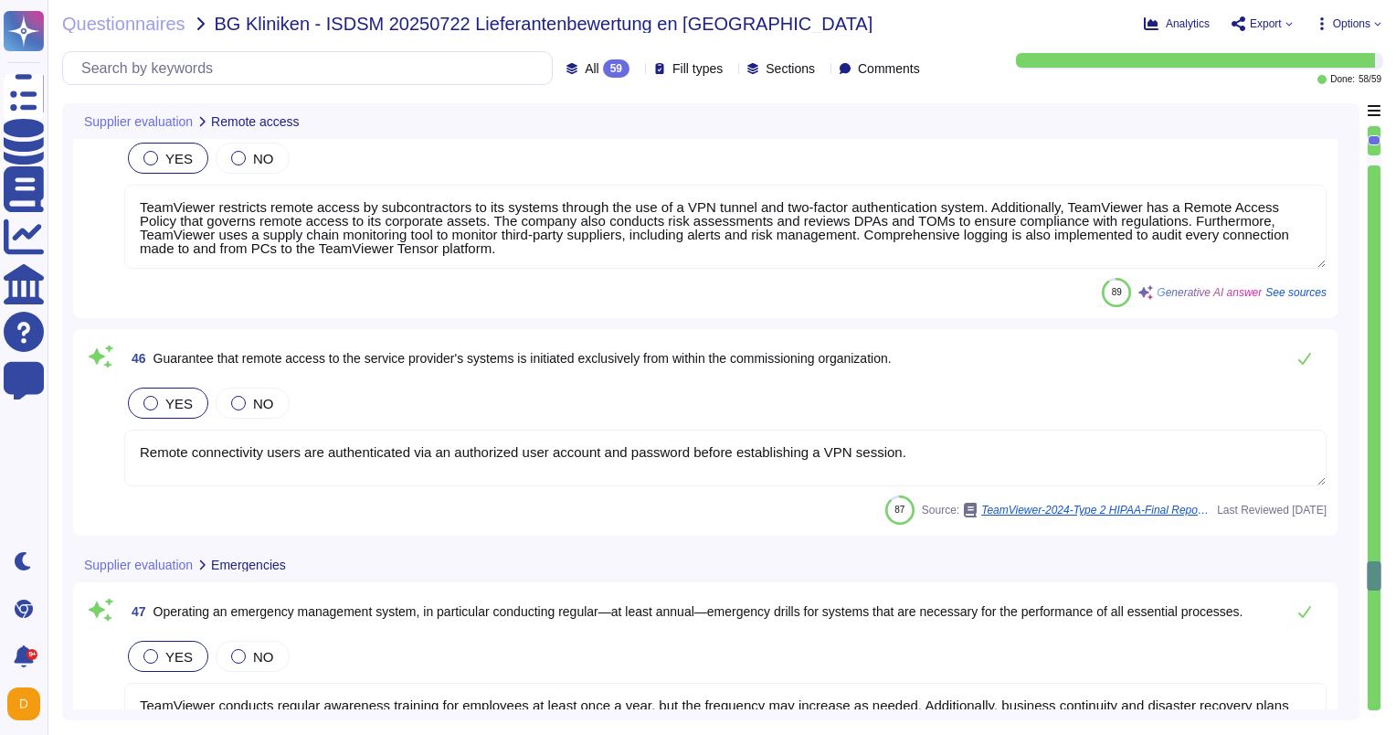
type textarea "TeamViewer has a state-of-the-art logging solution with 24/7 monitoring, which …"
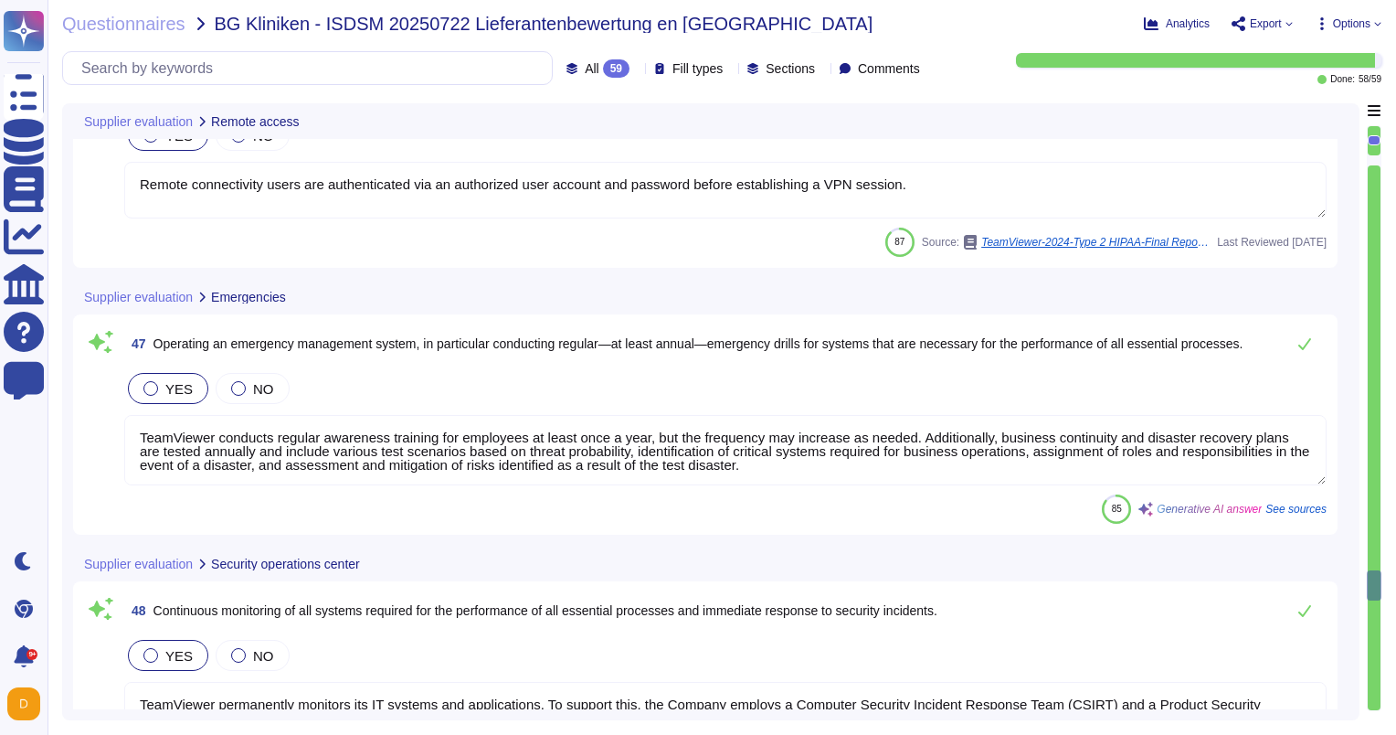
type textarea "TeamViewer owns an ISO 27001 certification, which is a recognized standard for …"
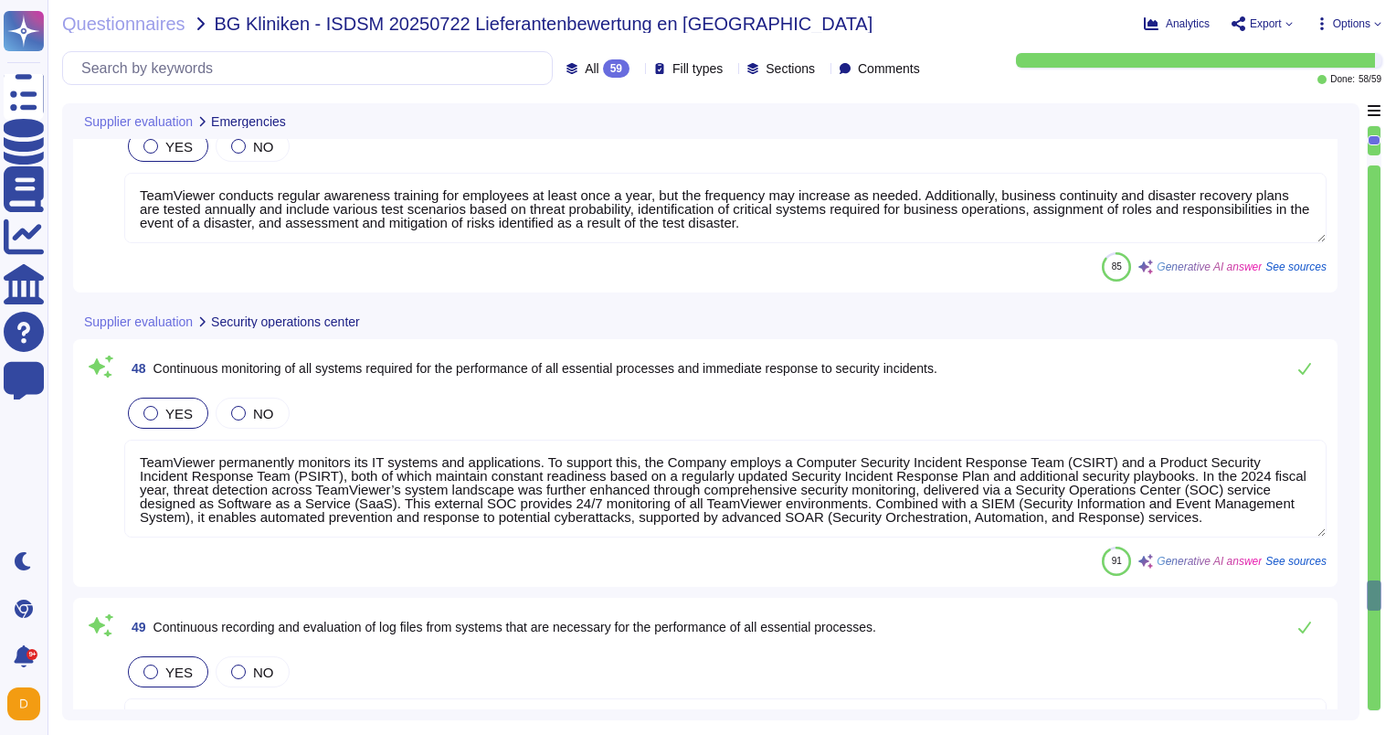
type textarea "Yes, TeamViewer ensures that all essential supply components are designed to be…"
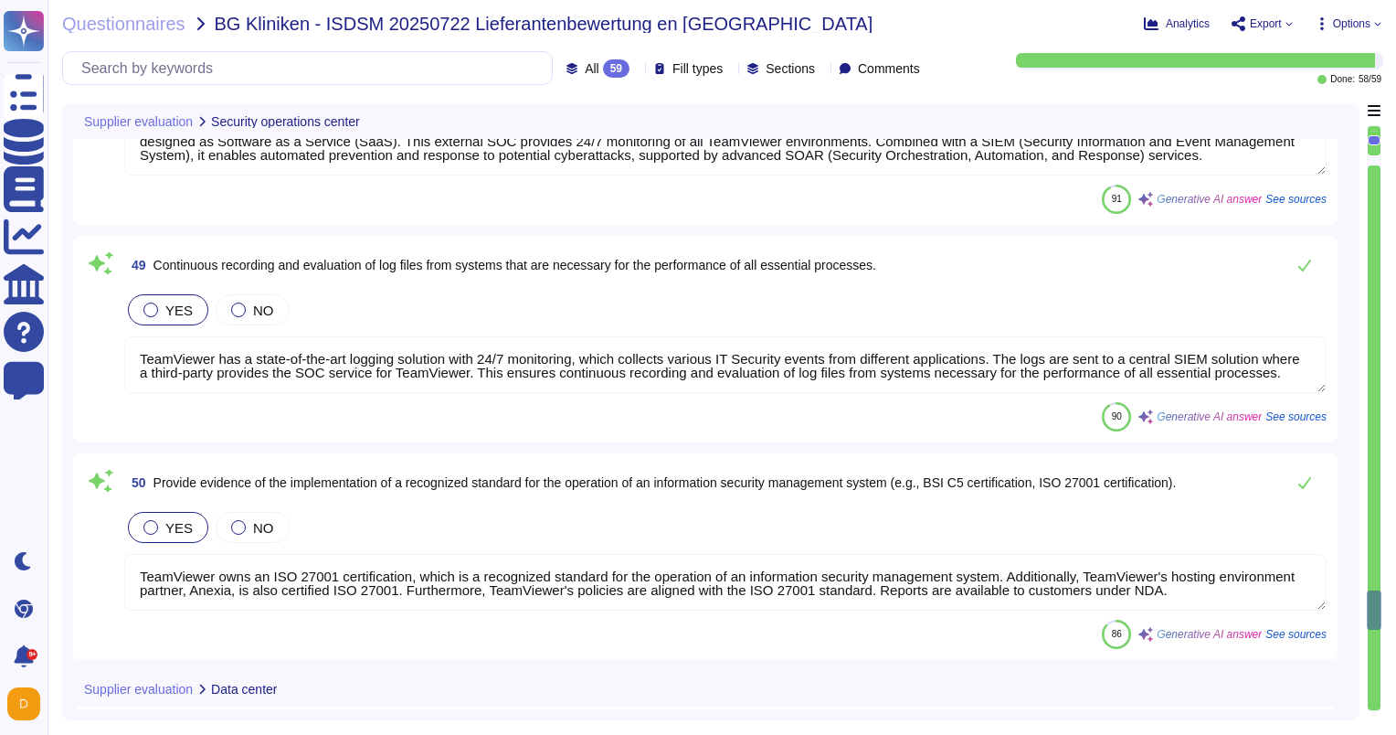
type textarea "Access to the data center space is monitored through various measures, includin…"
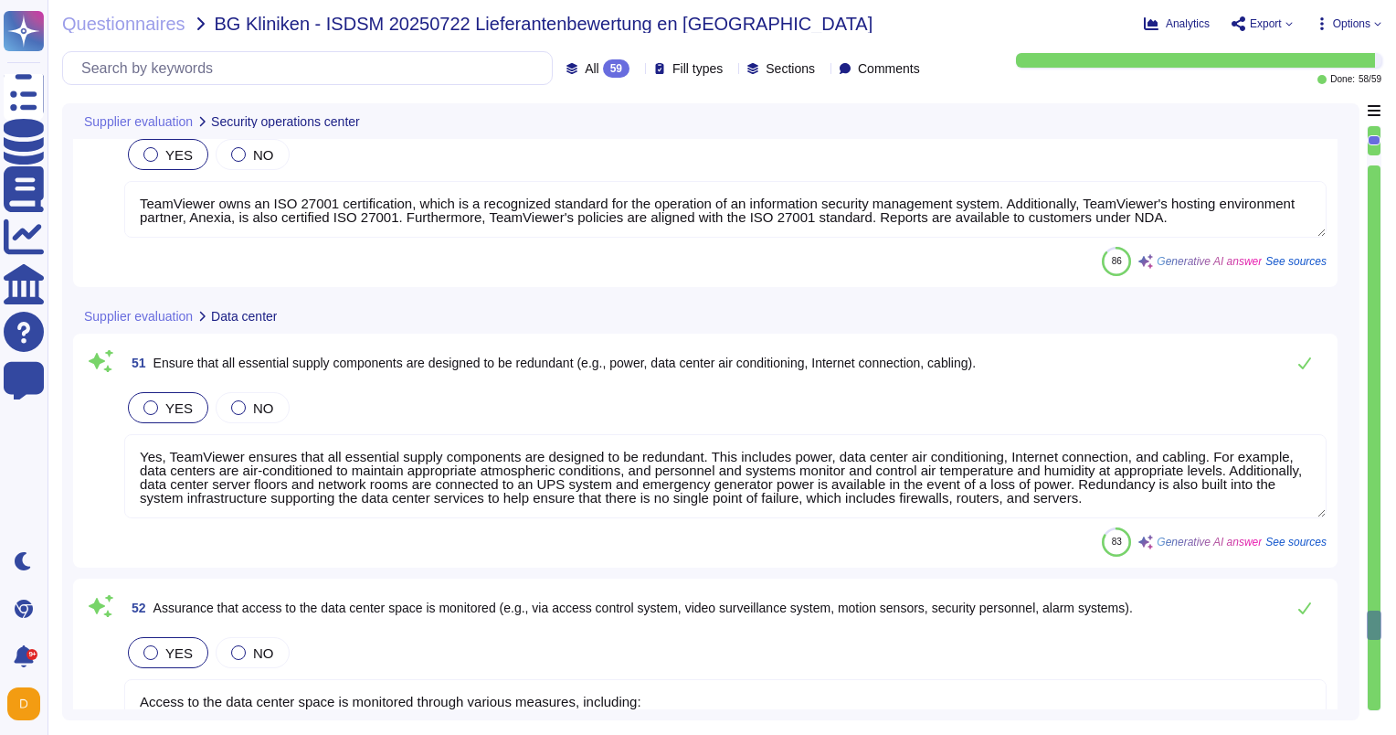
type textarea "TeamViewer hosting providers have taken appropriate measures to ensure adequate…"
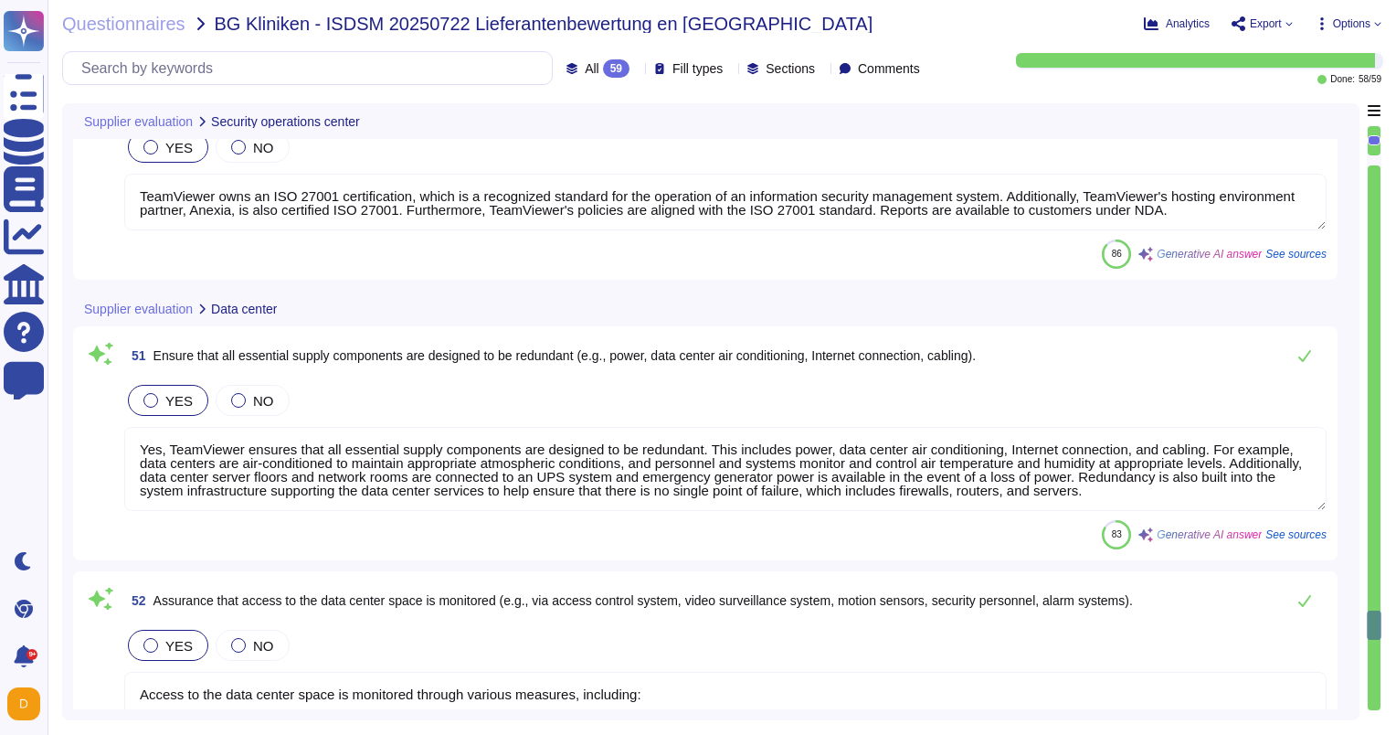
scroll to position [1, 0]
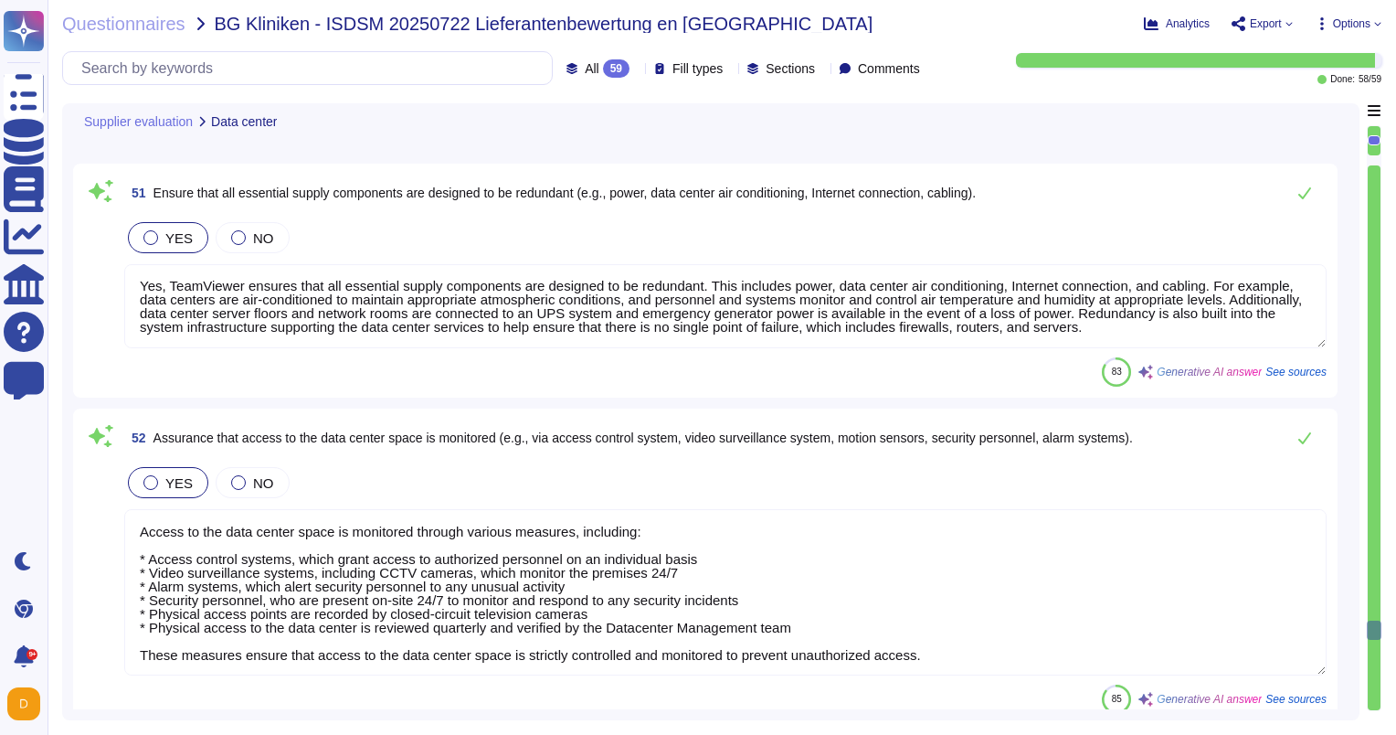
type textarea "Our infrastructure is designed to provide high resilience against potential dis…"
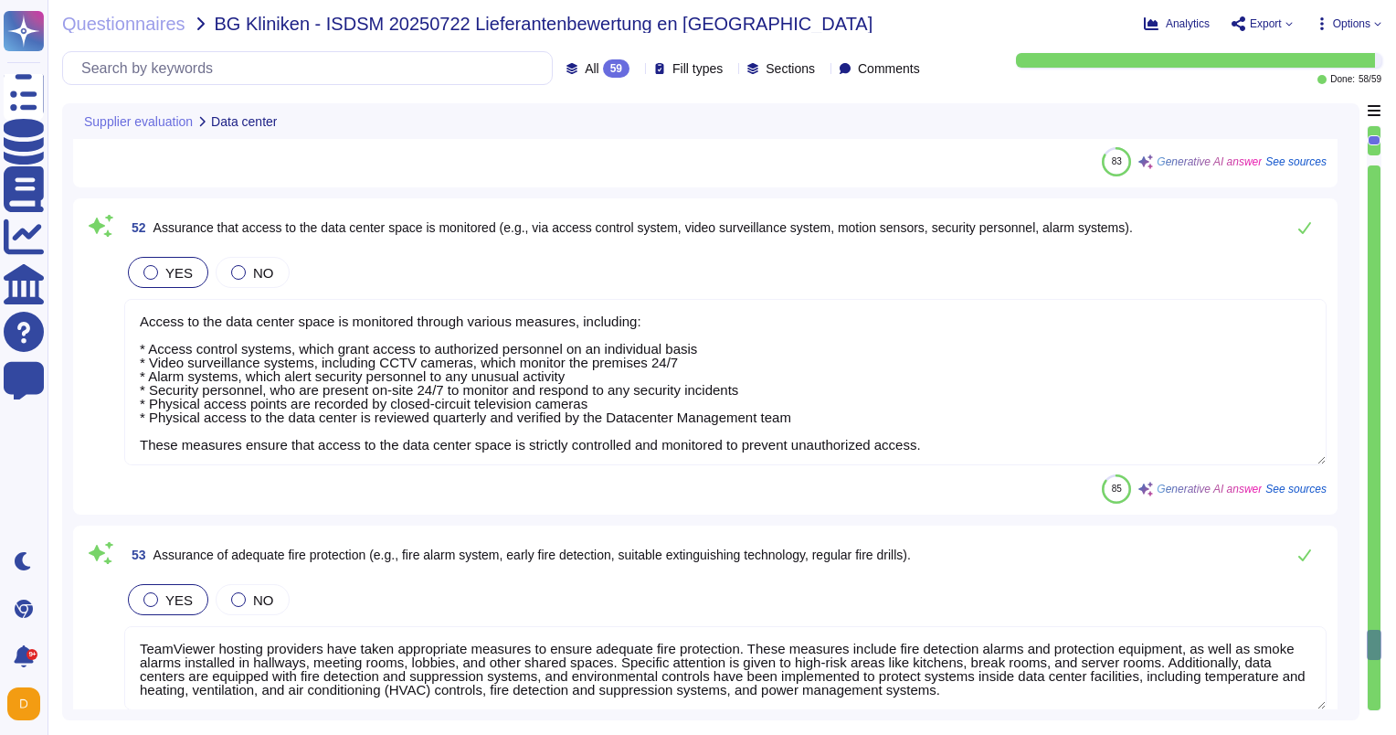
type textarea "Physical access to data centers is approved by an authorized individual. Additi…"
type textarea "TeamViewer's primary data center is located in [GEOGRAPHIC_DATA], and the Disas…"
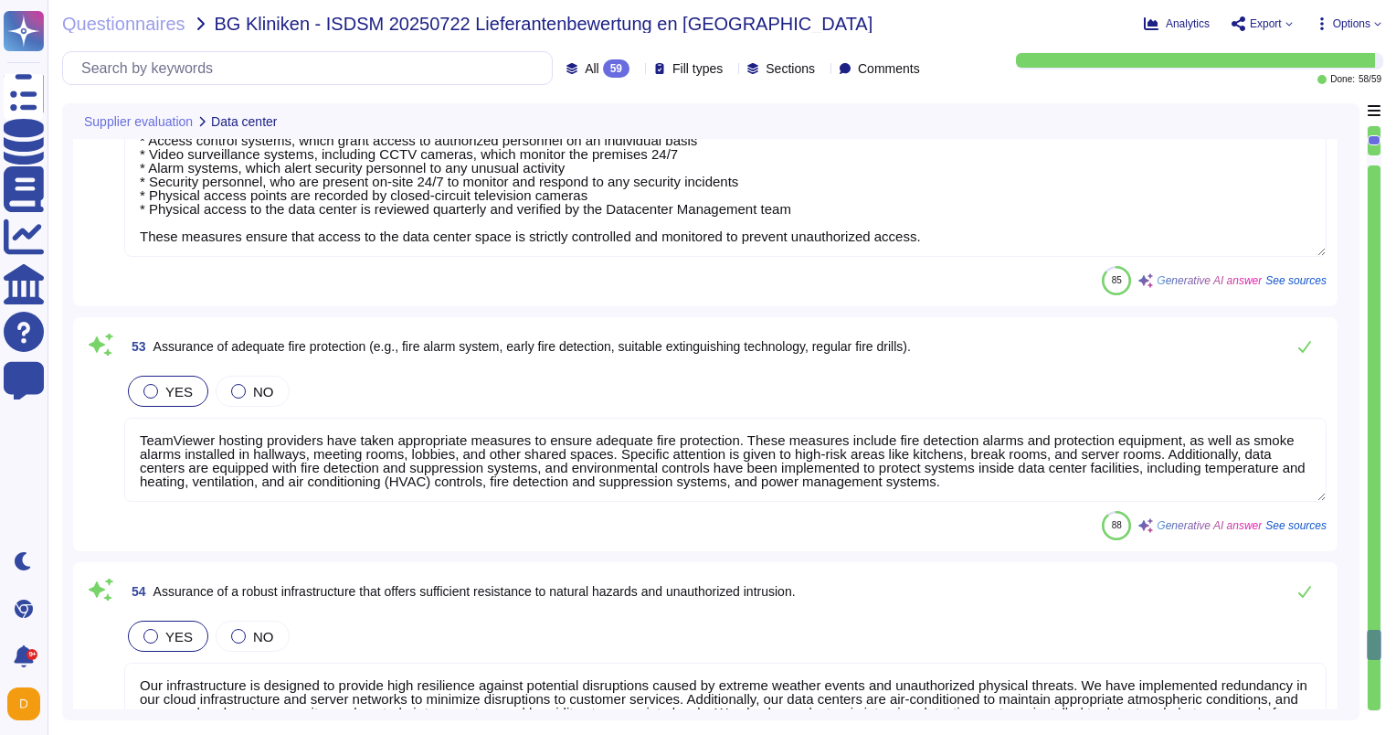
type textarea "TeamViewer has implemented redundancy in its system infrastructure, including f…"
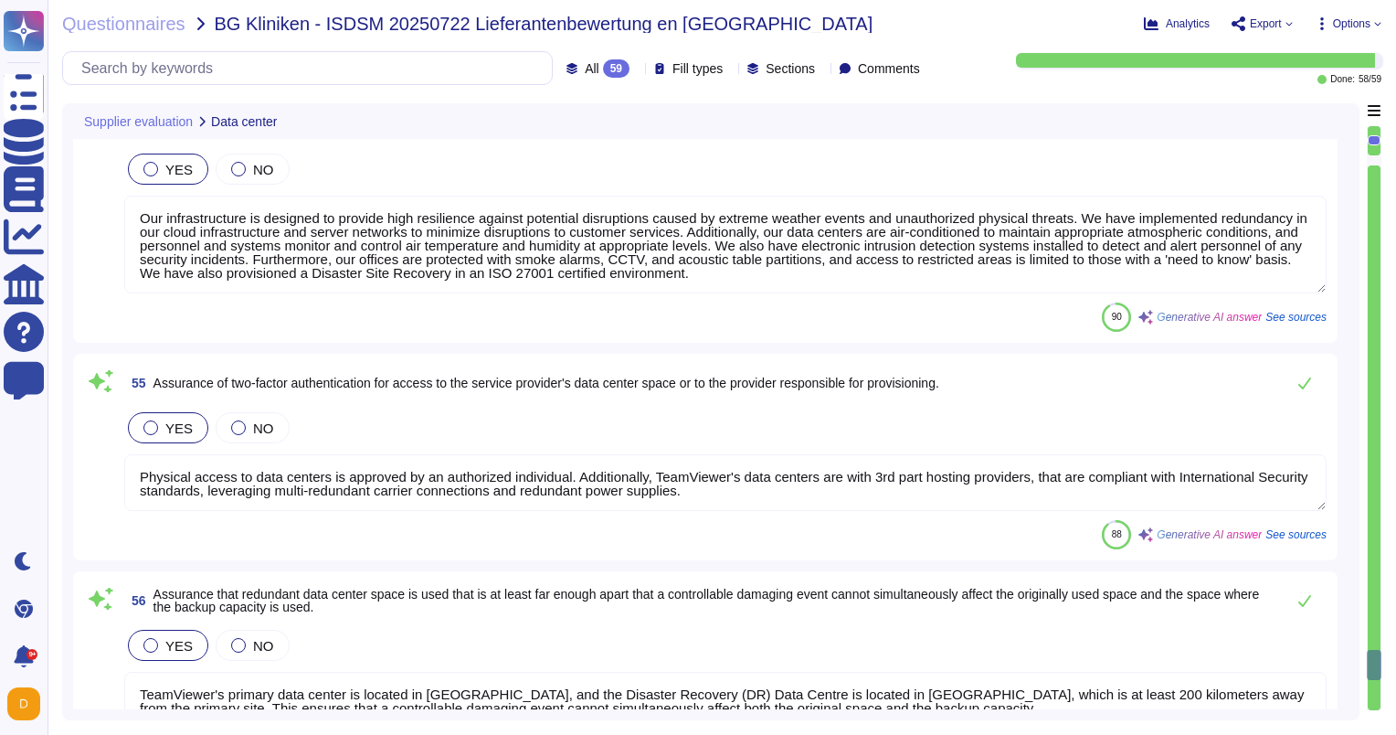
type textarea "Yes, TeamViewer has a process for assigning and inventorying access credentials…"
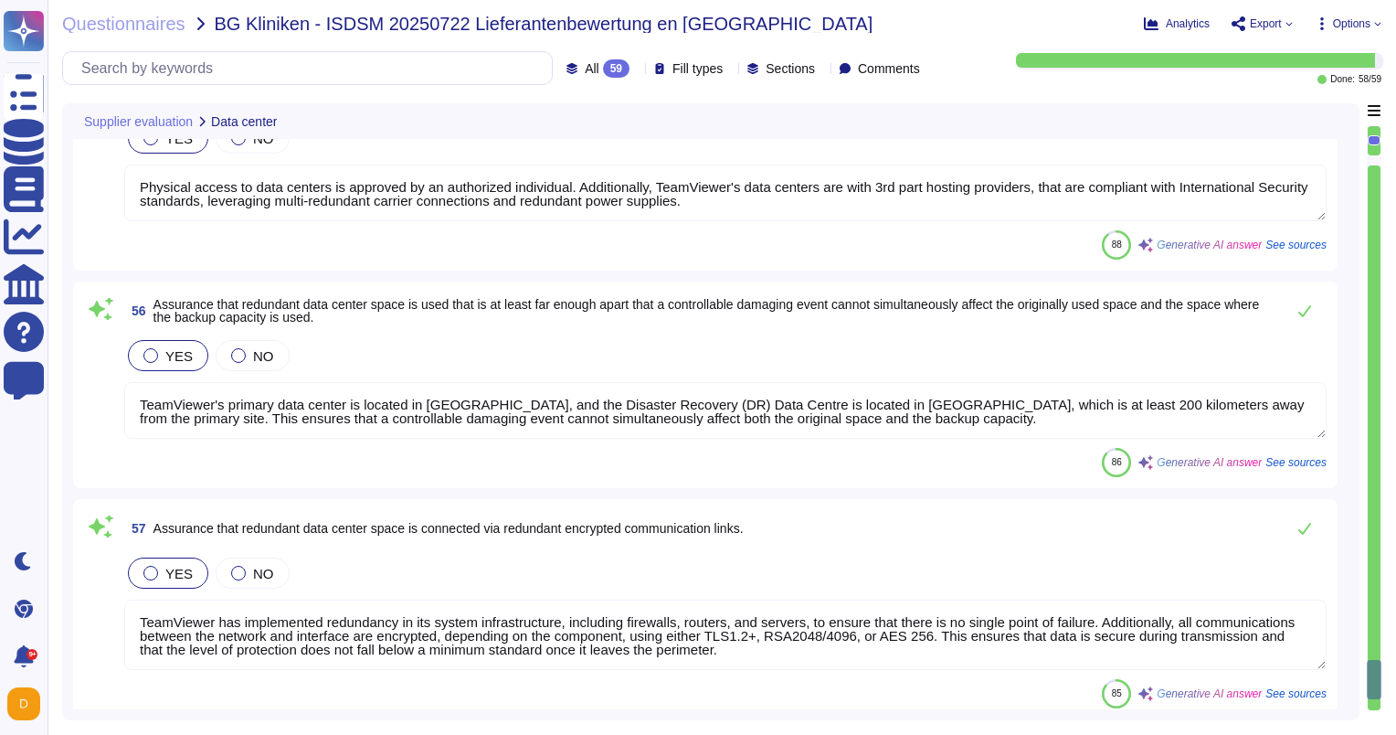
type textarea "We have controls in place to protect against distributed denial-of-service (DDo…"
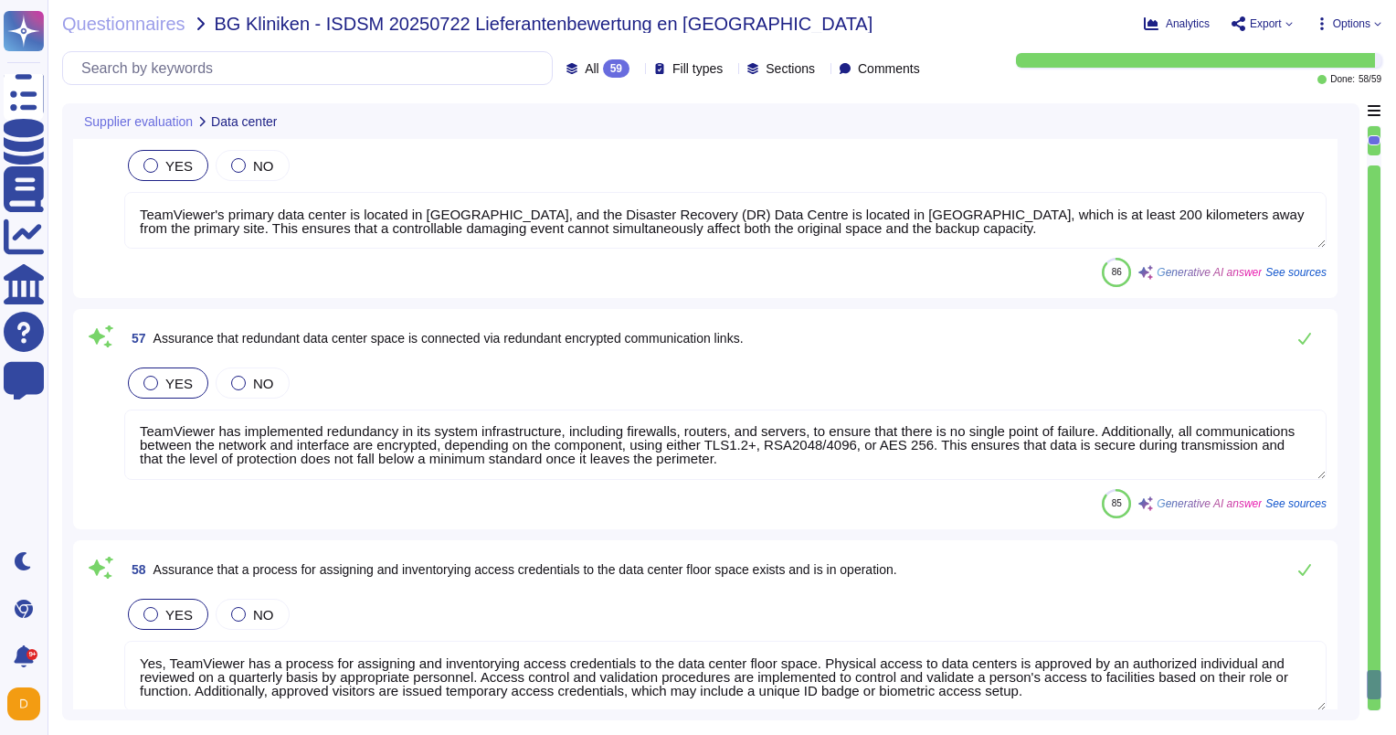
drag, startPoint x: 1374, startPoint y: 676, endPoint x: 1393, endPoint y: 229, distance: 447.2
click at [1394, 230] on div "Questionnaires BG Kliniken - ISDSM 20250722 Lieferantenbewertung en US Analytic…" at bounding box center [722, 367] width 1349 height 735
click at [1370, 201] on div at bounding box center [1374, 437] width 13 height 545
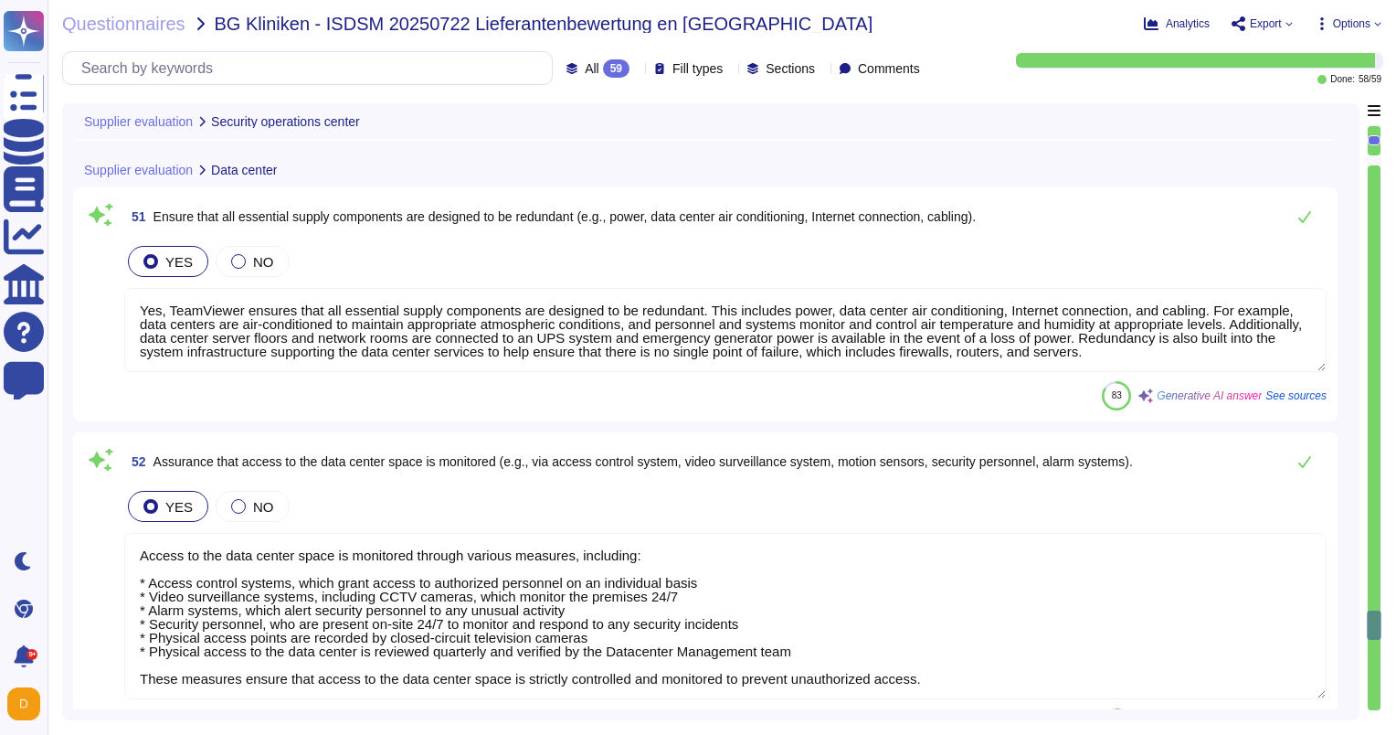
click at [1370, 185] on div at bounding box center [1374, 437] width 13 height 545
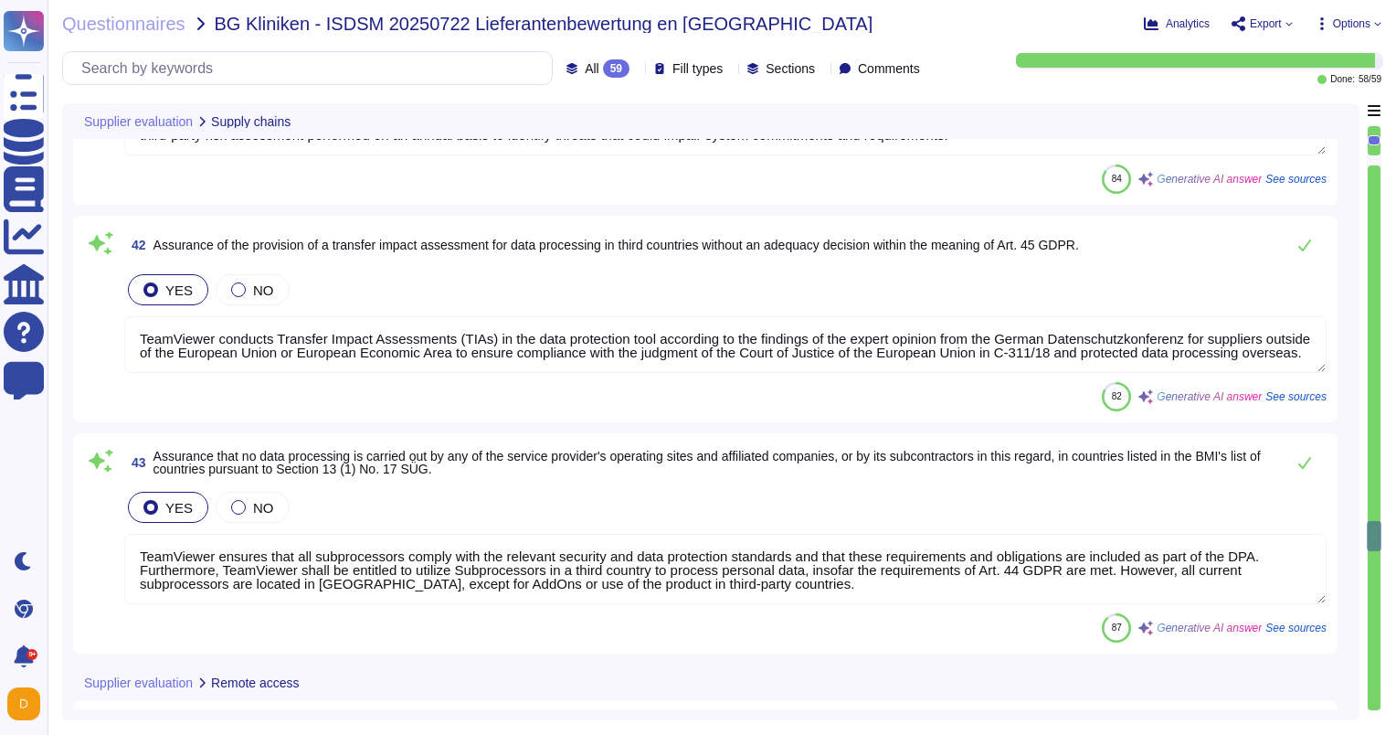
click at [1370, 183] on div at bounding box center [1374, 437] width 13 height 545
type textarea "TeamViewer ensures that all subprocessors comply with the relevant security and…"
type textarea "TeamViewer ensures the disclosure of all business premises and affiliated compa…"
type textarea "TeamViewer conducts Transfer Impact Assessments (TIAs) in the data protection t…"
type textarea "TeamViewer ensures that all subprocessors comply with the relevant security and…"
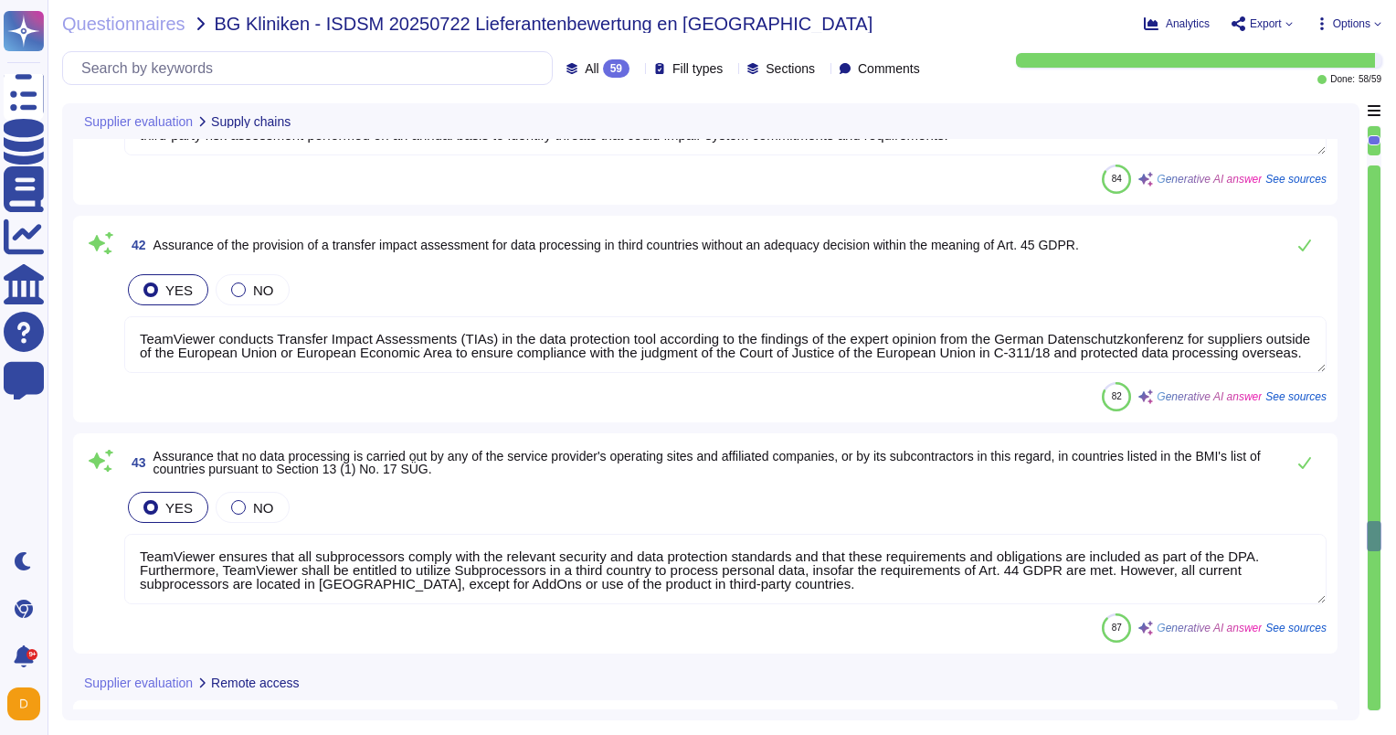
type textarea "TeamViewer's remote access policy requires authorized employees to access the s…"
type textarea "TeamViewer restricts remote access by subcontractors to its systems through the…"
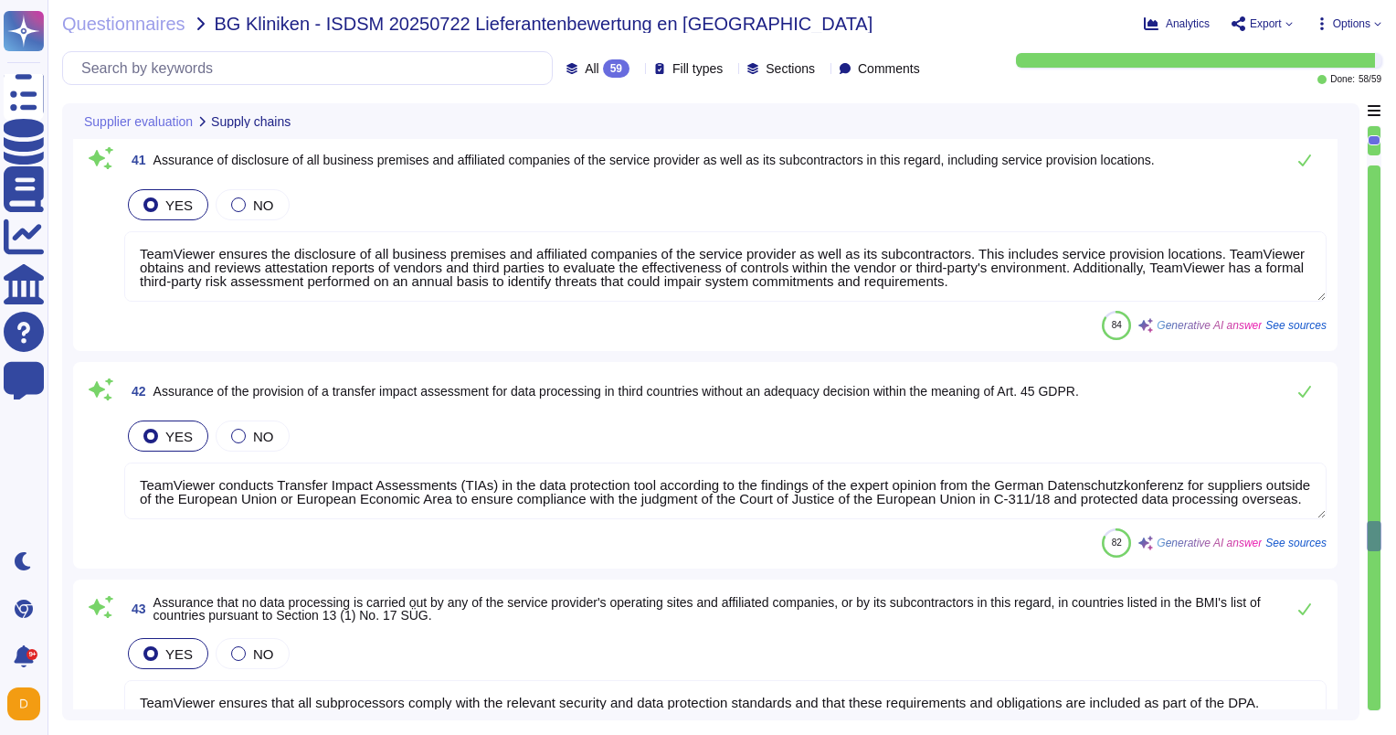
click at [1370, 183] on div at bounding box center [1374, 437] width 13 height 545
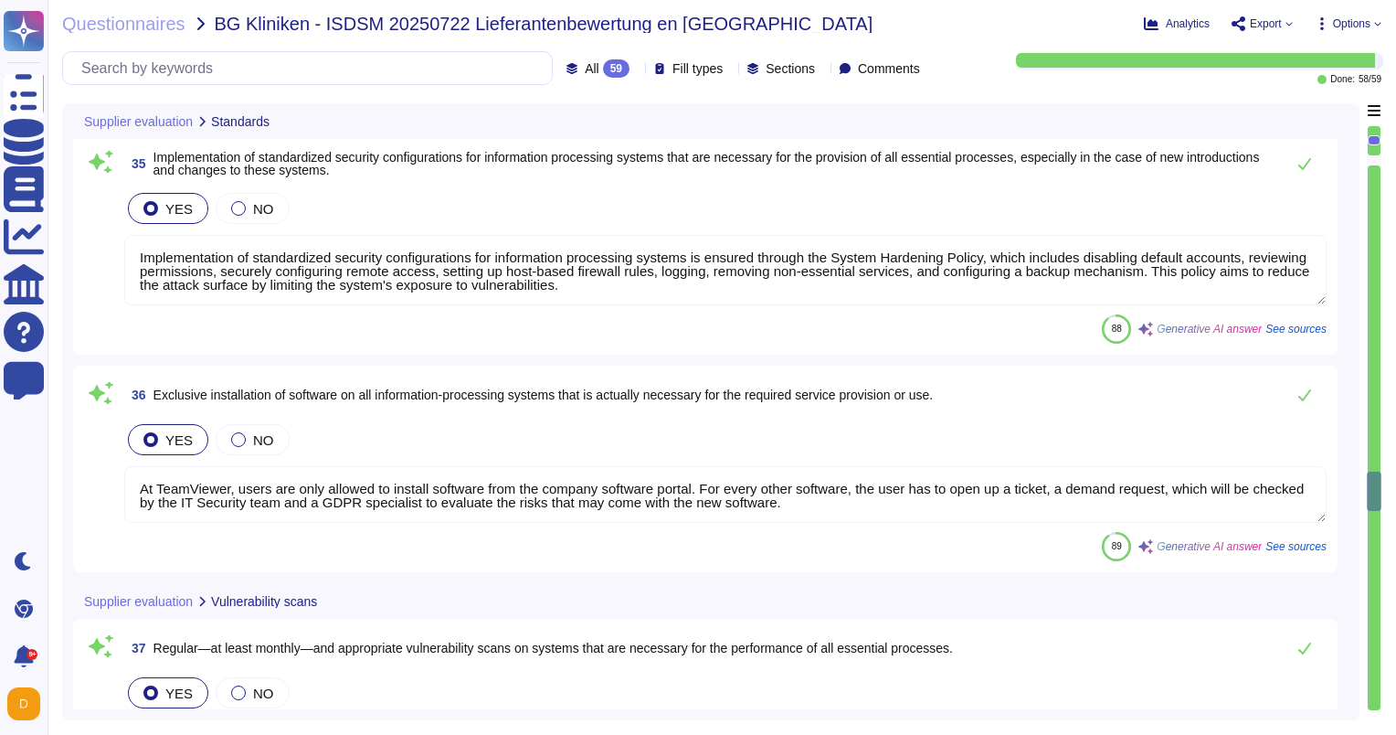
type textarea "Implementation of standardized security configurations for information processi…"
type textarea "At TeamViewer, users are only allowed to install software from the company soft…"
type textarea "Vulnerability scans are performed daily by TeamViewer in accordance with its in…"
type textarea "Vulnerability scans are also performed by a Third-Party Vendor upon request on …"
type textarea "Yes, TeamViewer ensures that all systems required for the performance of all es…"
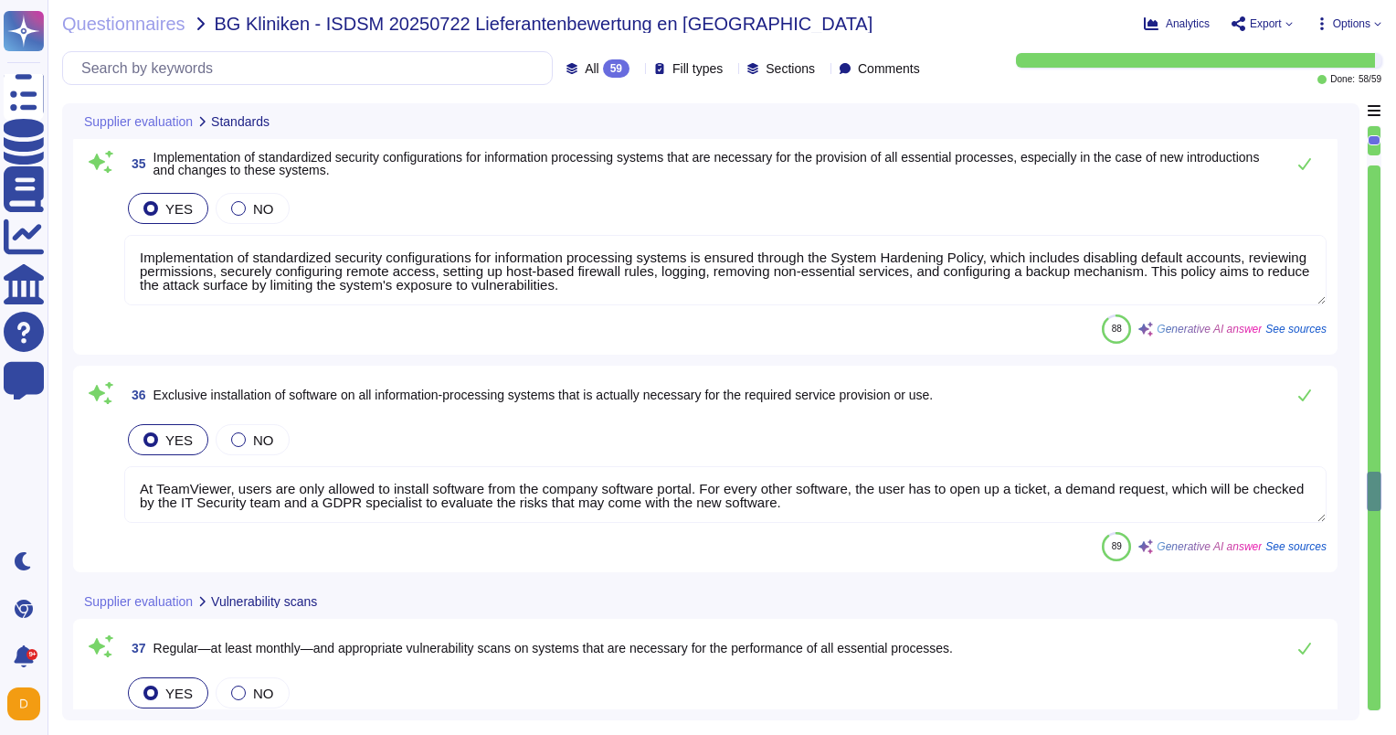
click at [1370, 183] on div at bounding box center [1374, 437] width 13 height 545
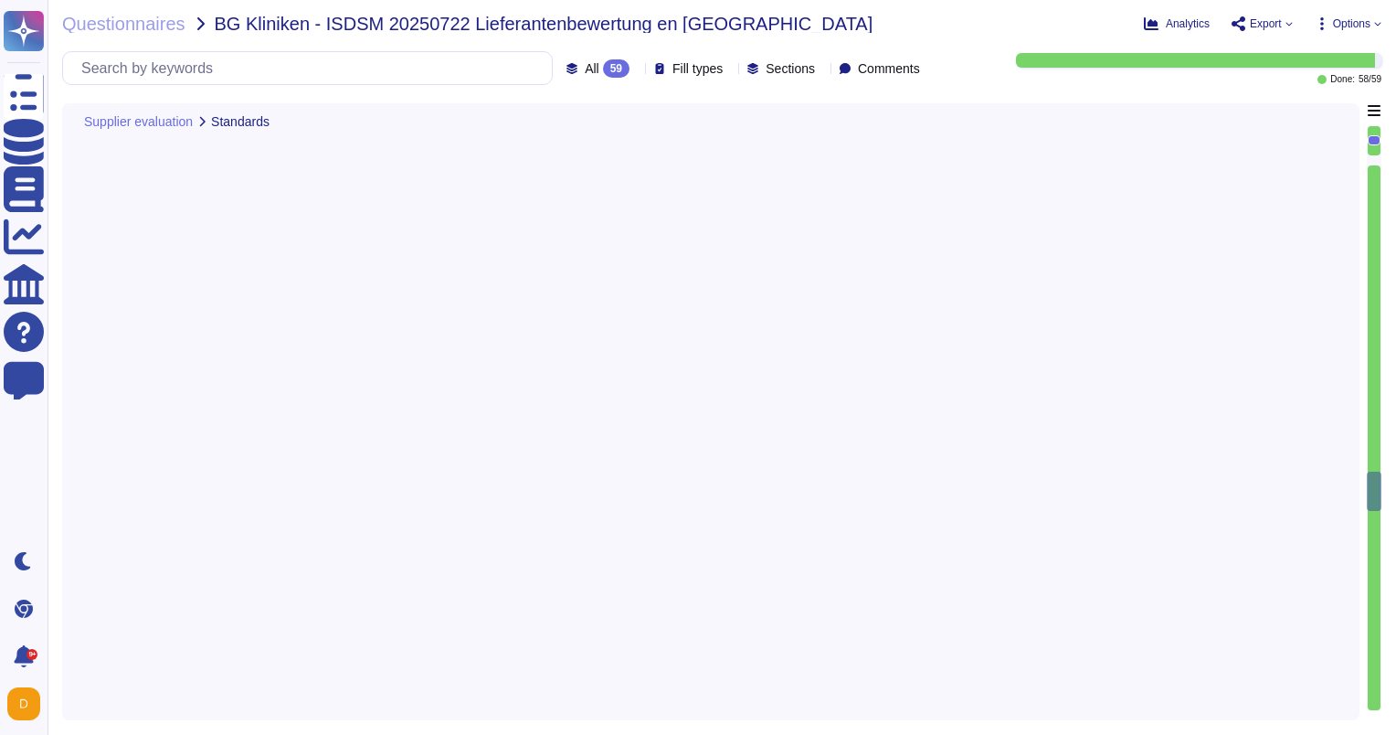
click at [1370, 183] on div at bounding box center [1374, 437] width 13 height 545
type textarea "TeamViewer grants access rights to users of the service provider in accordance …"
type textarea "The majority of product functionality does not meet the criterion."
click at [1370, 183] on div at bounding box center [1374, 437] width 13 height 545
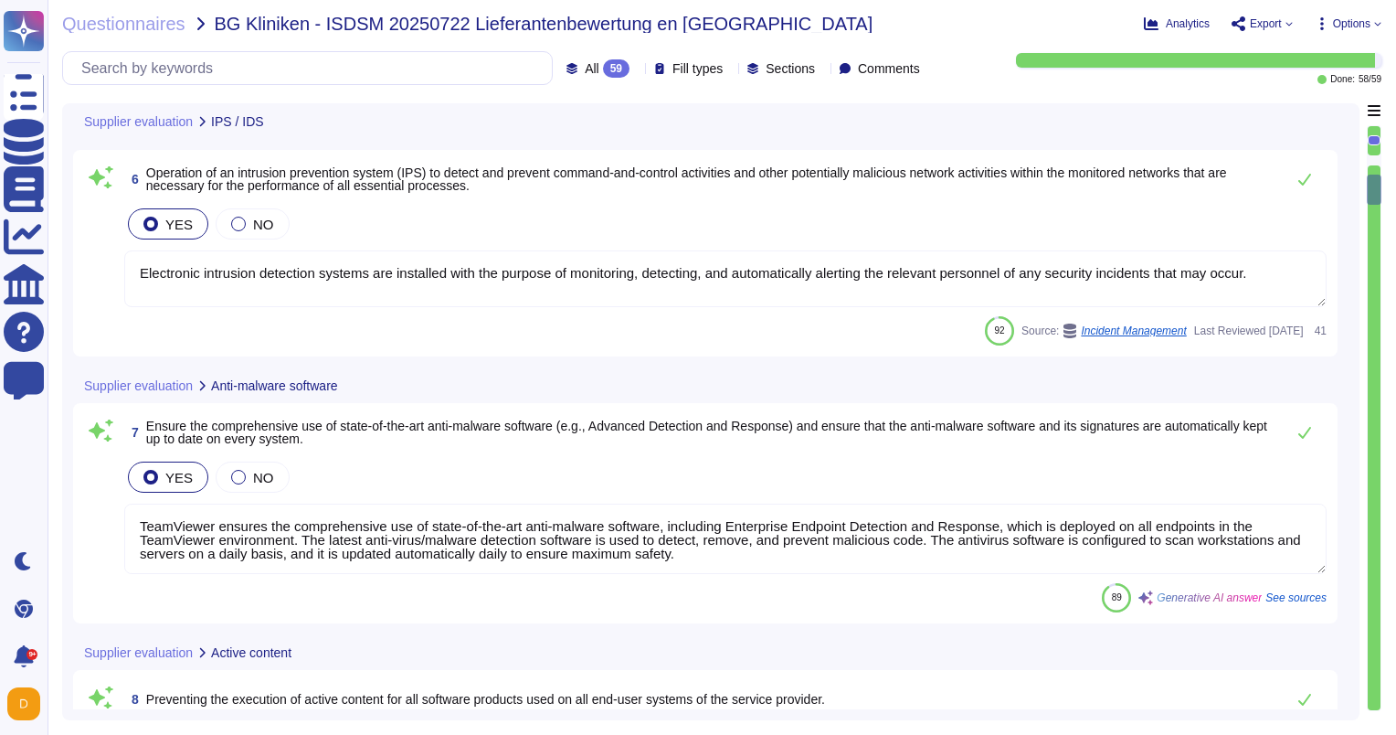
type textarea "TeamViewer utilizes an intrusion detection system (IDS) to analyze network even…"
type textarea "Electronic intrusion detection systems are installed with the purpose of monito…"
type textarea "TeamViewer ensures the comprehensive use of state-of-the-art anti-malware softw…"
type textarea "TeamViewer uses CSP to restrict resource sources, which adds an extra layer of …"
type textarea "Most of the TeamViewer screens functionalities can be operated using keyboard o…"
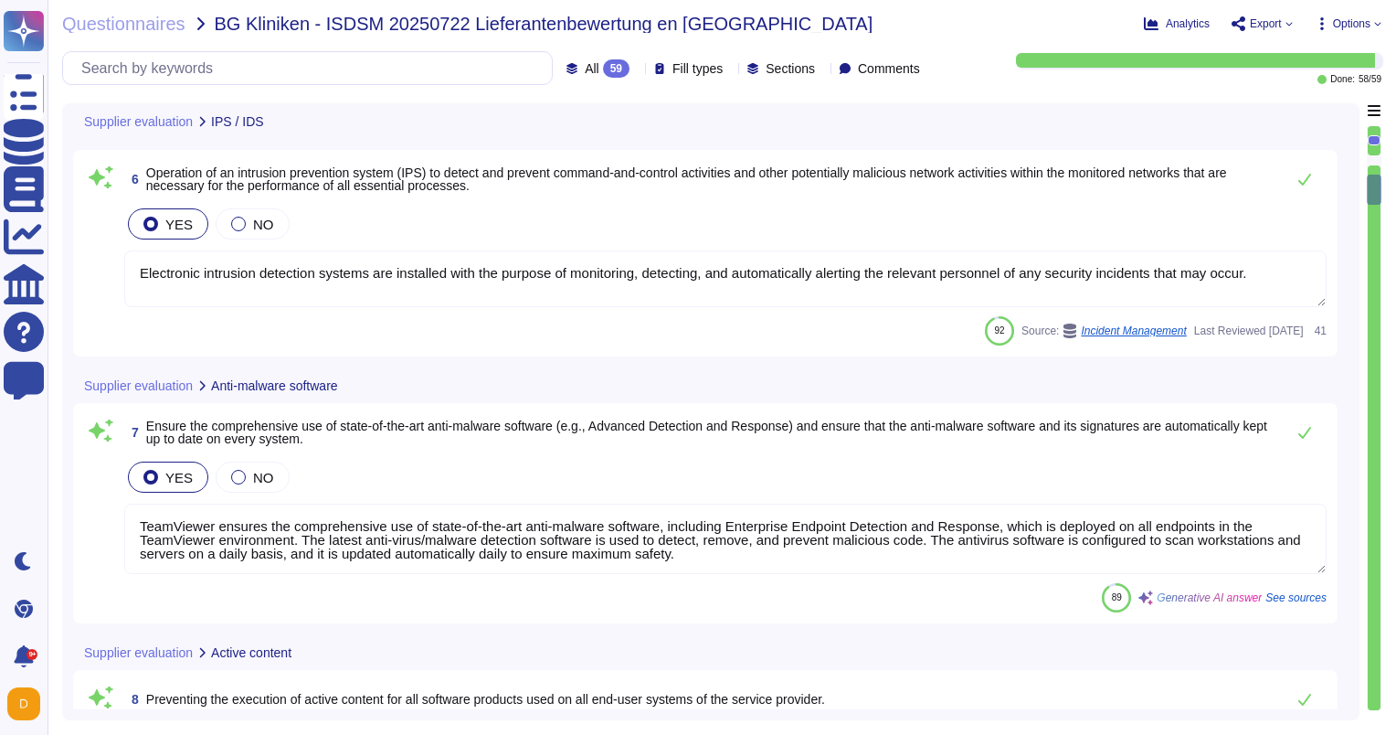
type textarea "TeamViewer bases its software development activities on the industry best pract…"
click at [1370, 183] on div at bounding box center [1374, 418] width 15 height 586
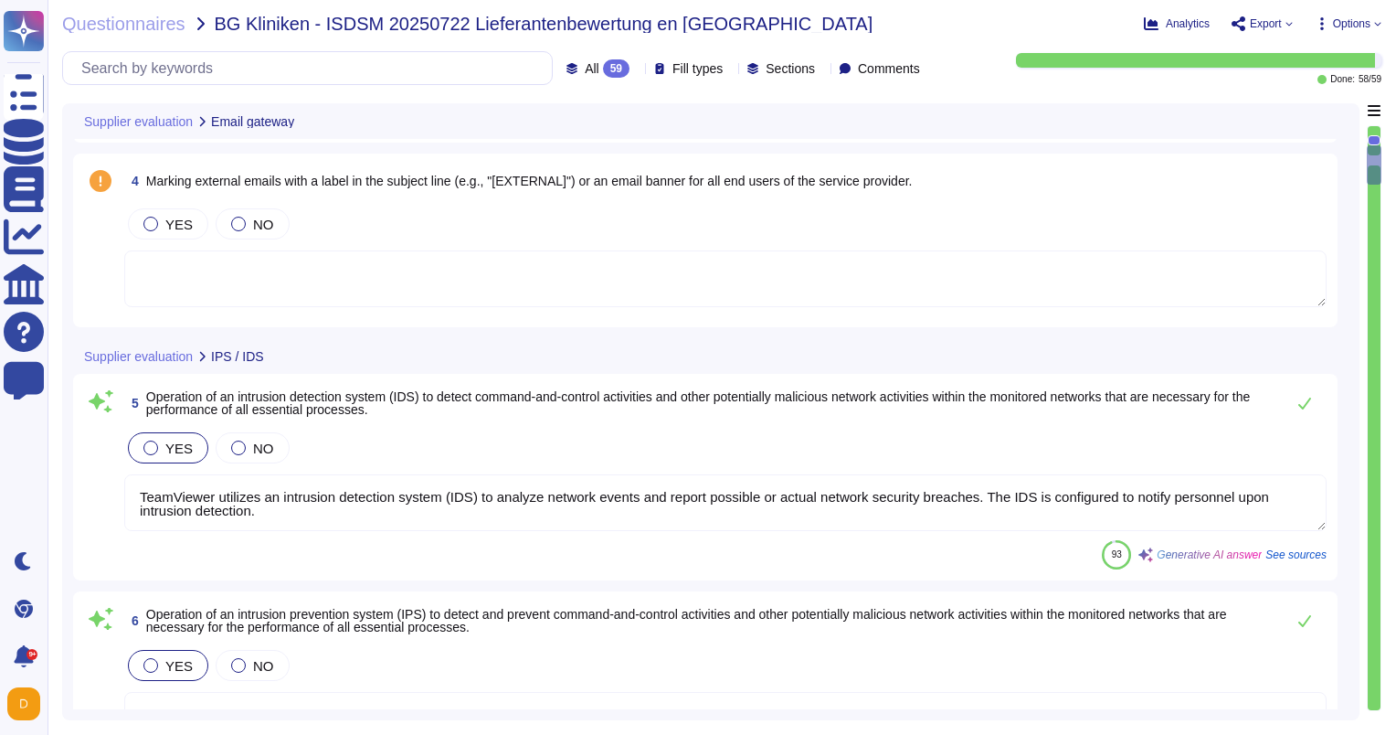
type textarea "Bitsight currently evaluates SPF, DKIM, TLS/SSL, Open Port and DNSSEC informati…"
type textarea "Bitsight verifies that a company uses DKIM and has configured it in a way that …"
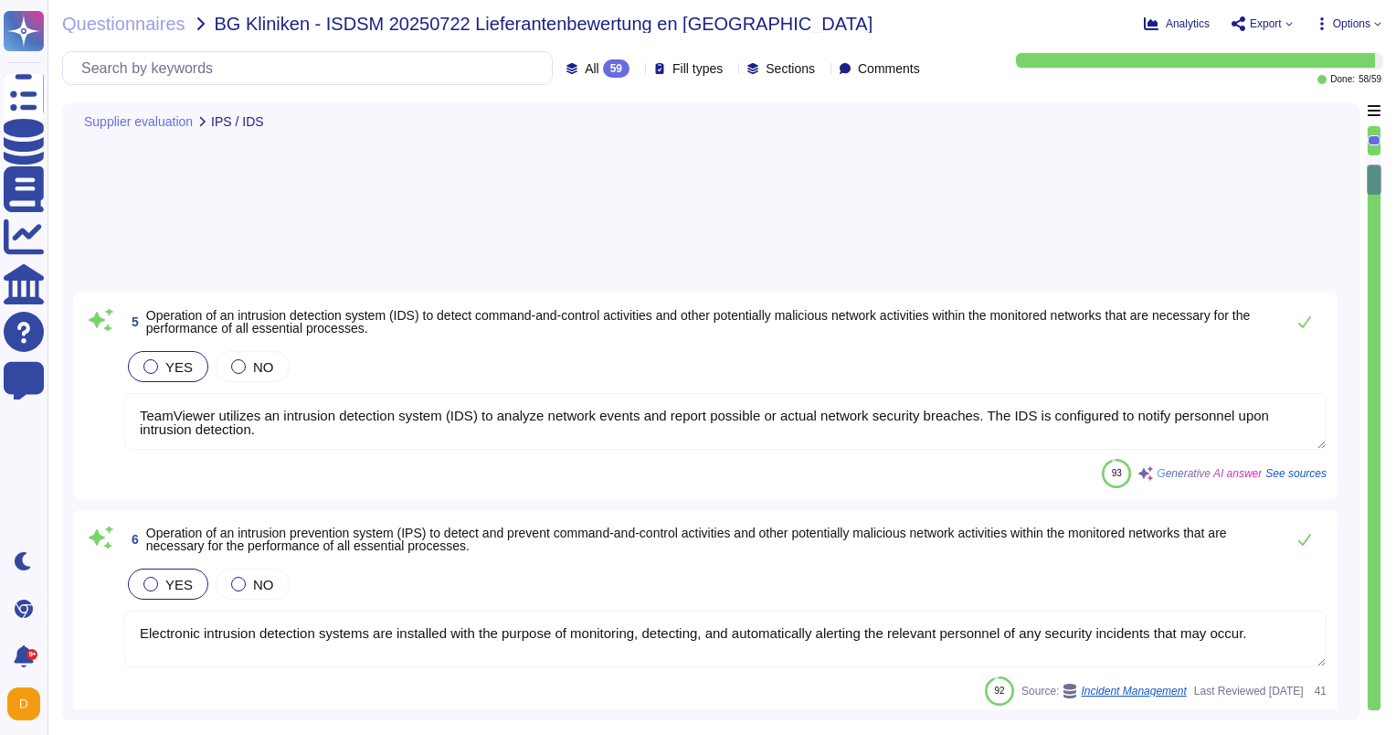
type textarea "Most of the TeamViewer screens functionalities can be operated using keyboard o…"
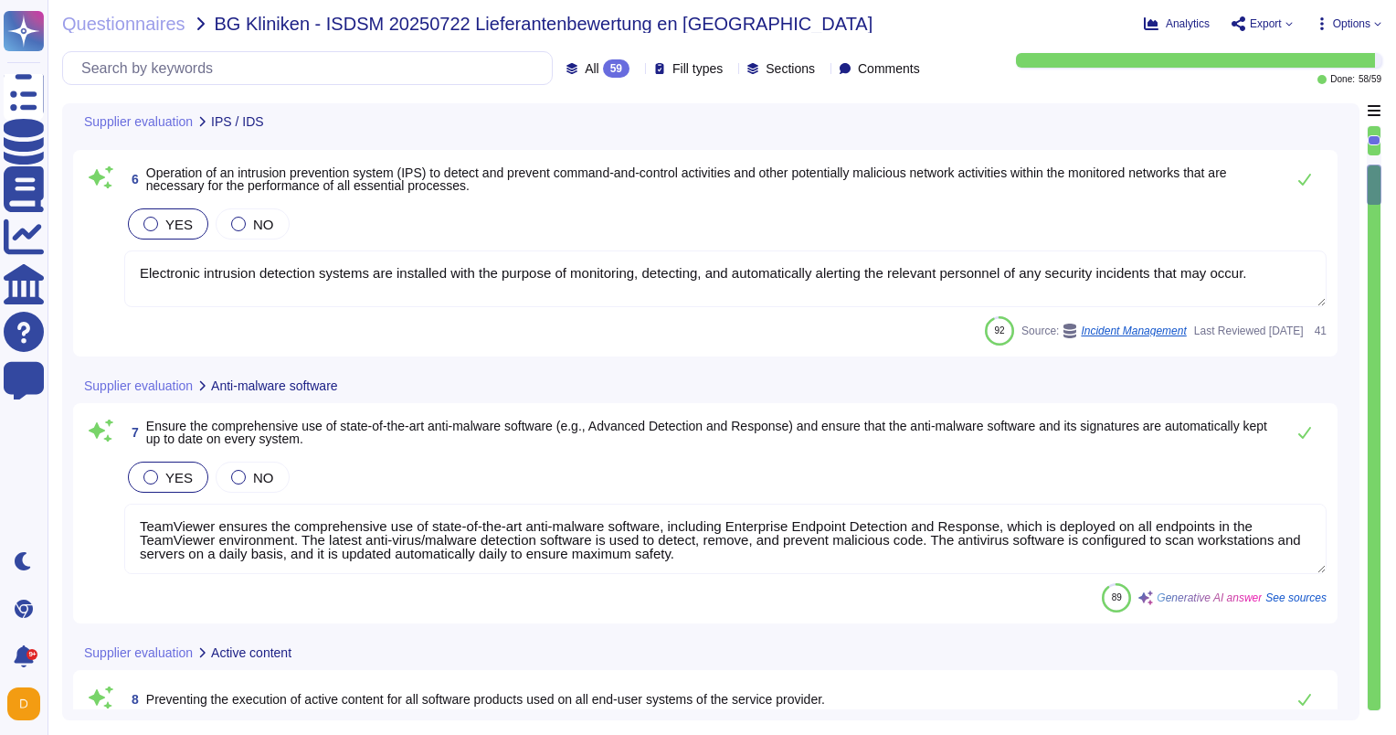
type textarea "TeamViewer bases its software development activities on the industry best pract…"
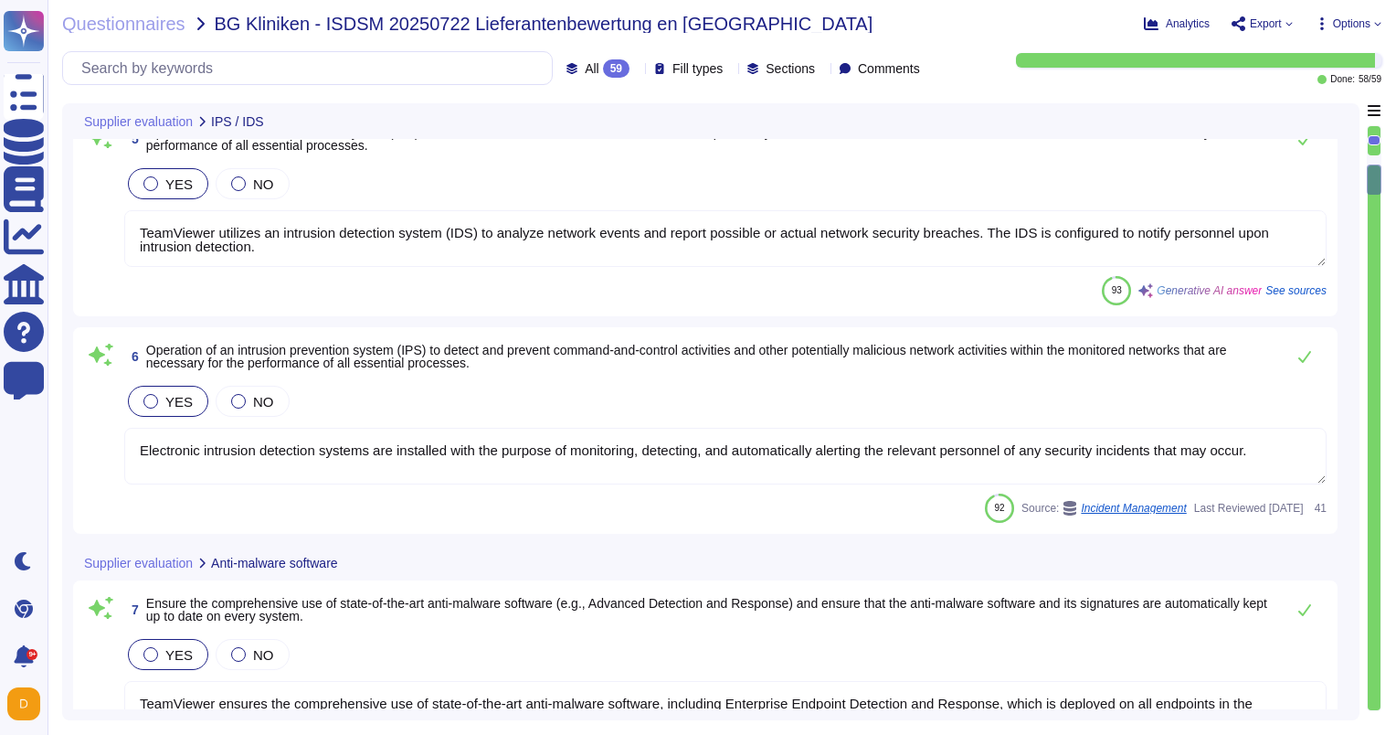
type textarea "Most of the TeamViewer screens functionalities can be operated using keyboard o…"
type textarea "TeamViewer bases its software development activities on the industry best pract…"
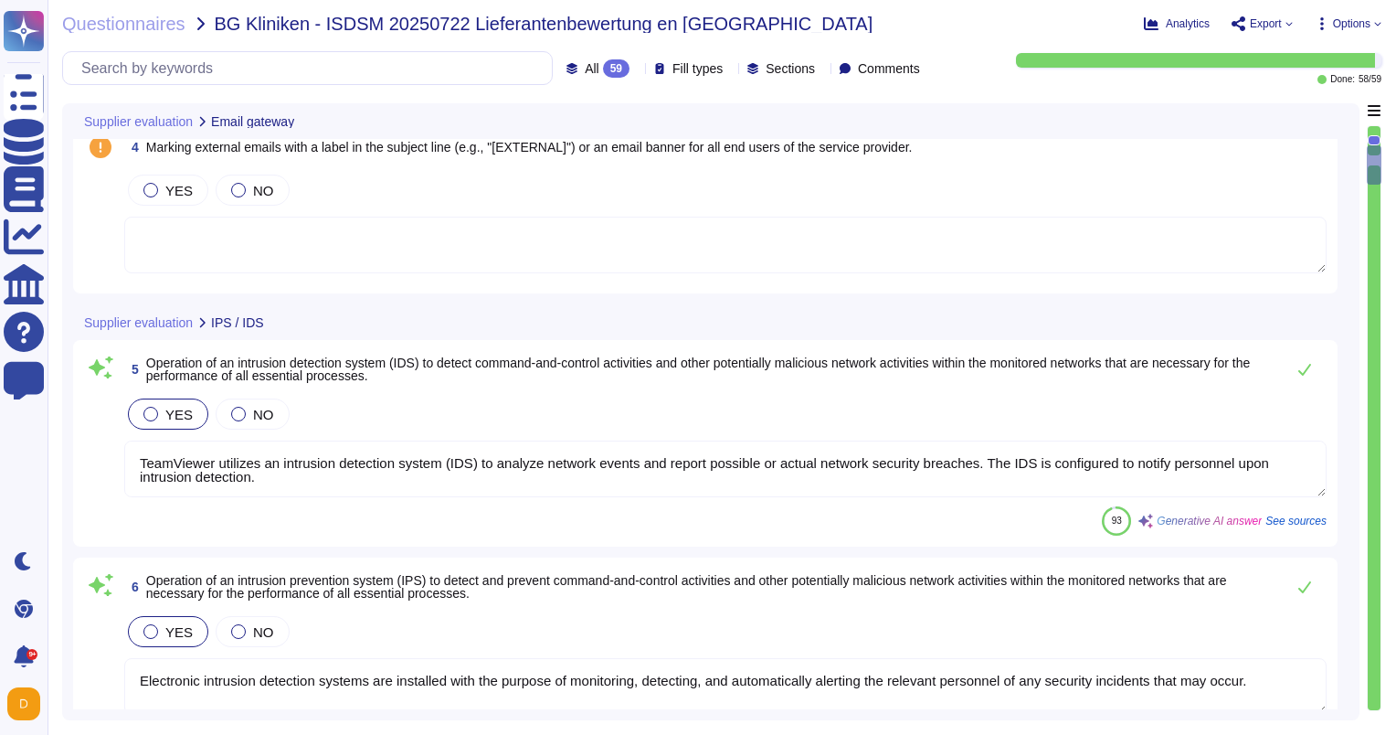
type textarea "Bitsight currently evaluates SPF, DKIM, TLS/SSL, Open Port and DNSSEC informati…"
type textarea "Bitsight verifies that a company uses DKIM and has configured it in a way that …"
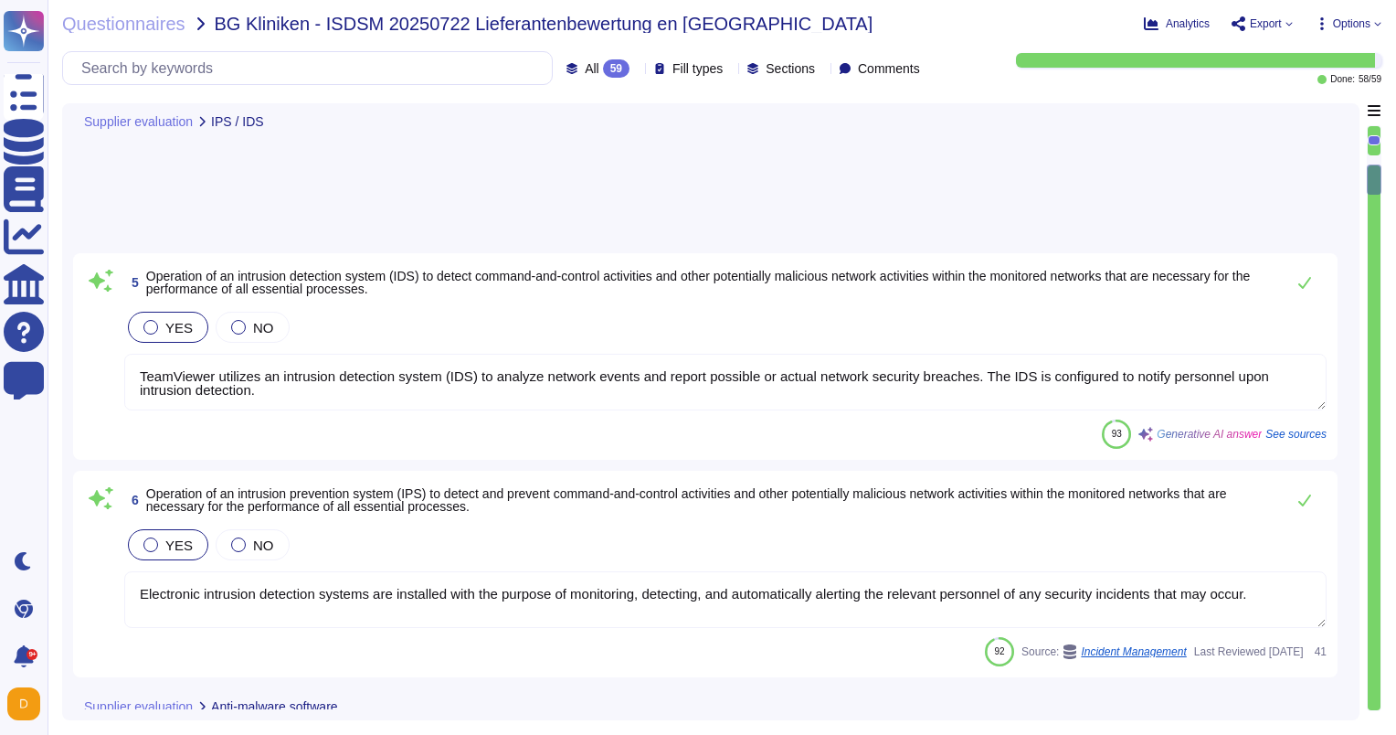
type textarea "Most of the TeamViewer screens functionalities can be operated using keyboard o…"
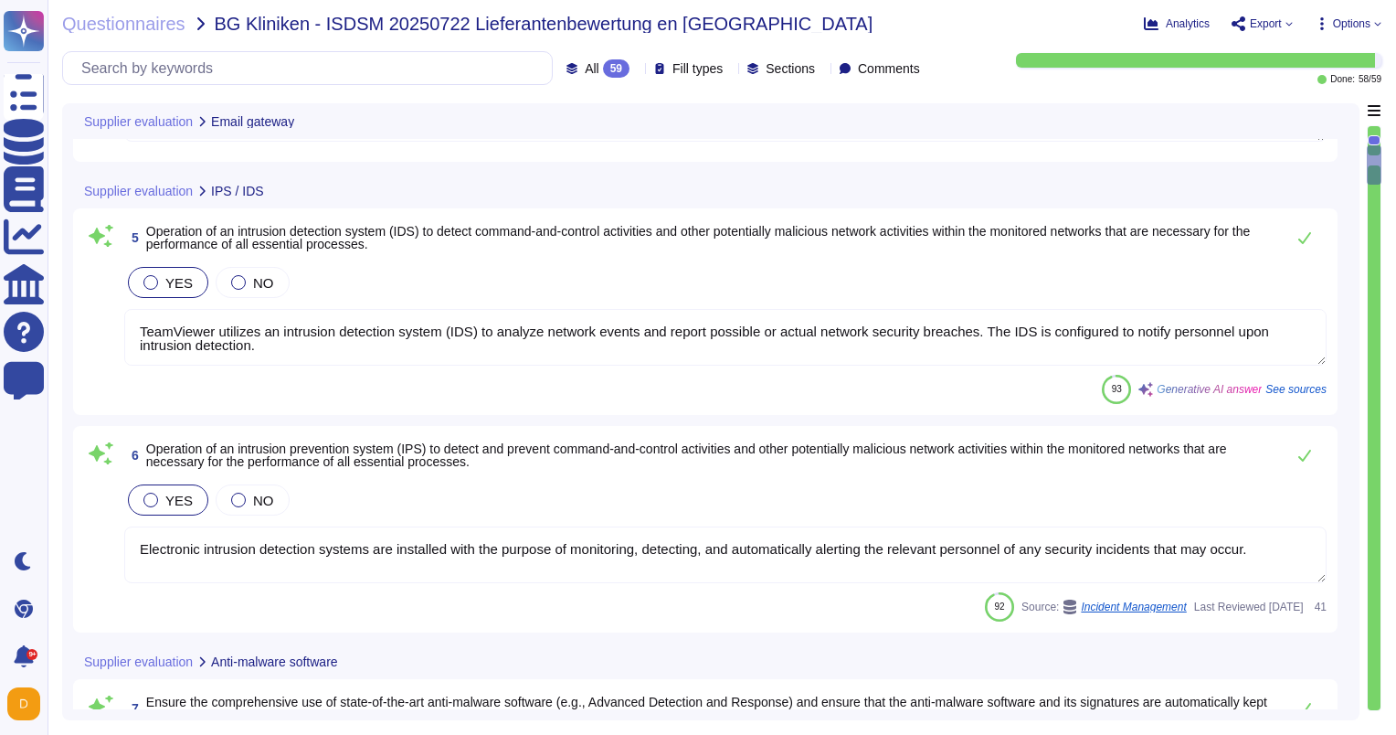
type textarea "Bitsight currently evaluates SPF, DKIM, TLS/SSL, Open Port and DNSSEC informati…"
type textarea "Bitsight verifies that a company uses DKIM and has configured it in a way that …"
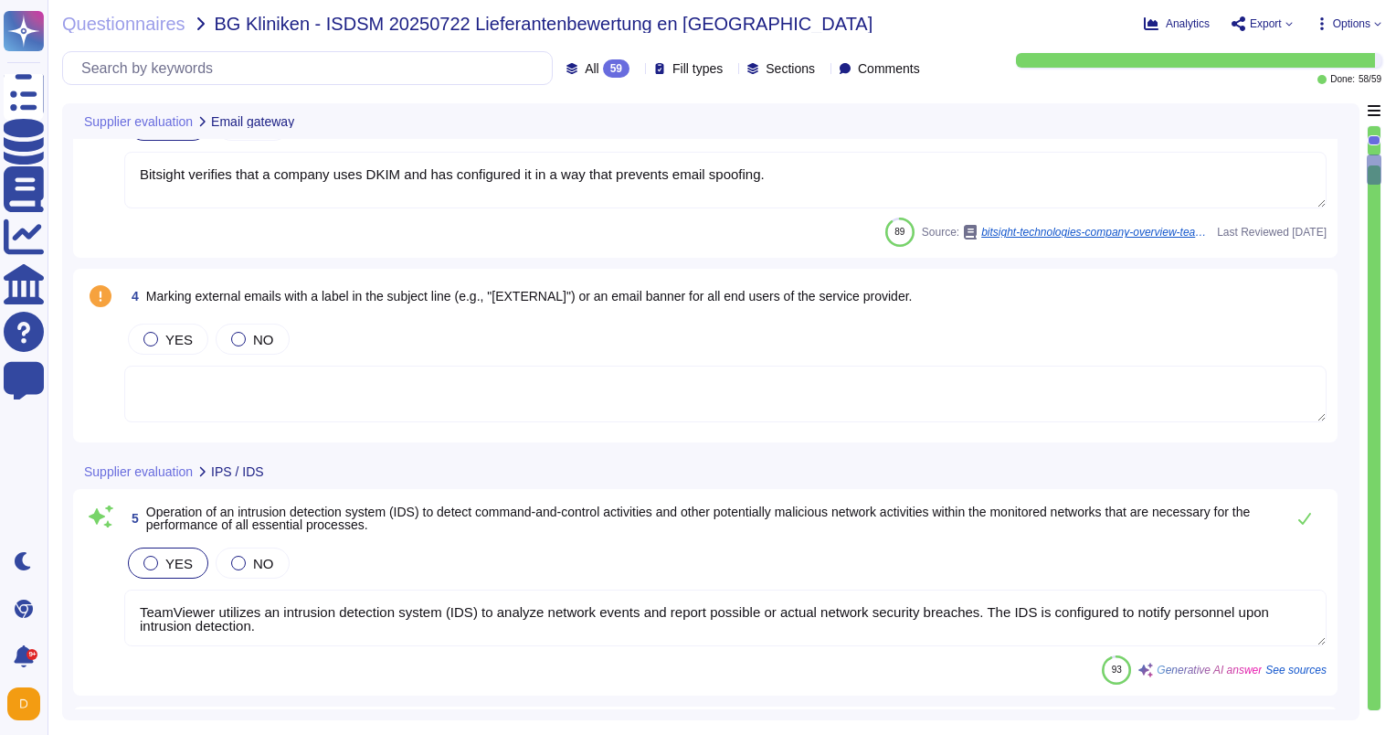
type textarea "TeamViewer uses CSP to restrict resource sources, which adds an extra layer of …"
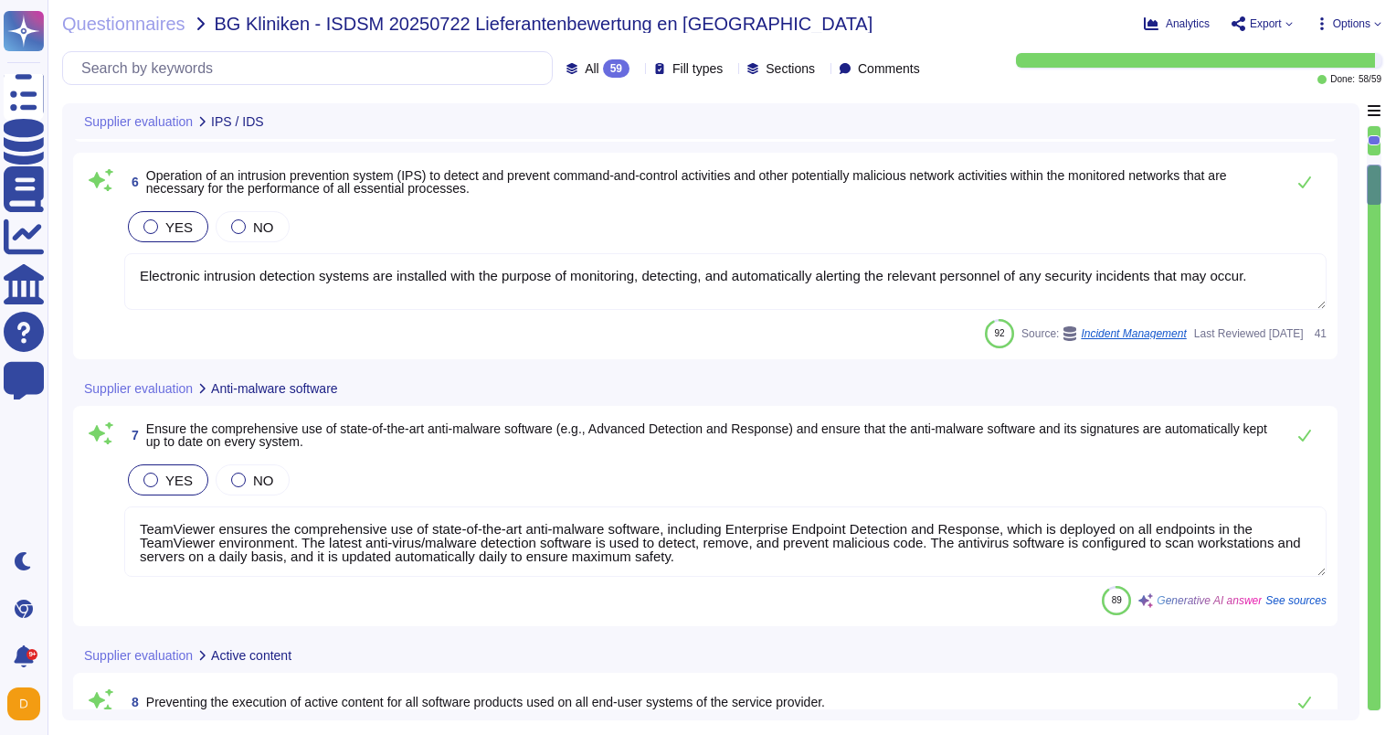
type textarea "Most of the TeamViewer screens functionalities can be operated using keyboard o…"
type textarea "TeamViewer bases its software development activities on the industry best pract…"
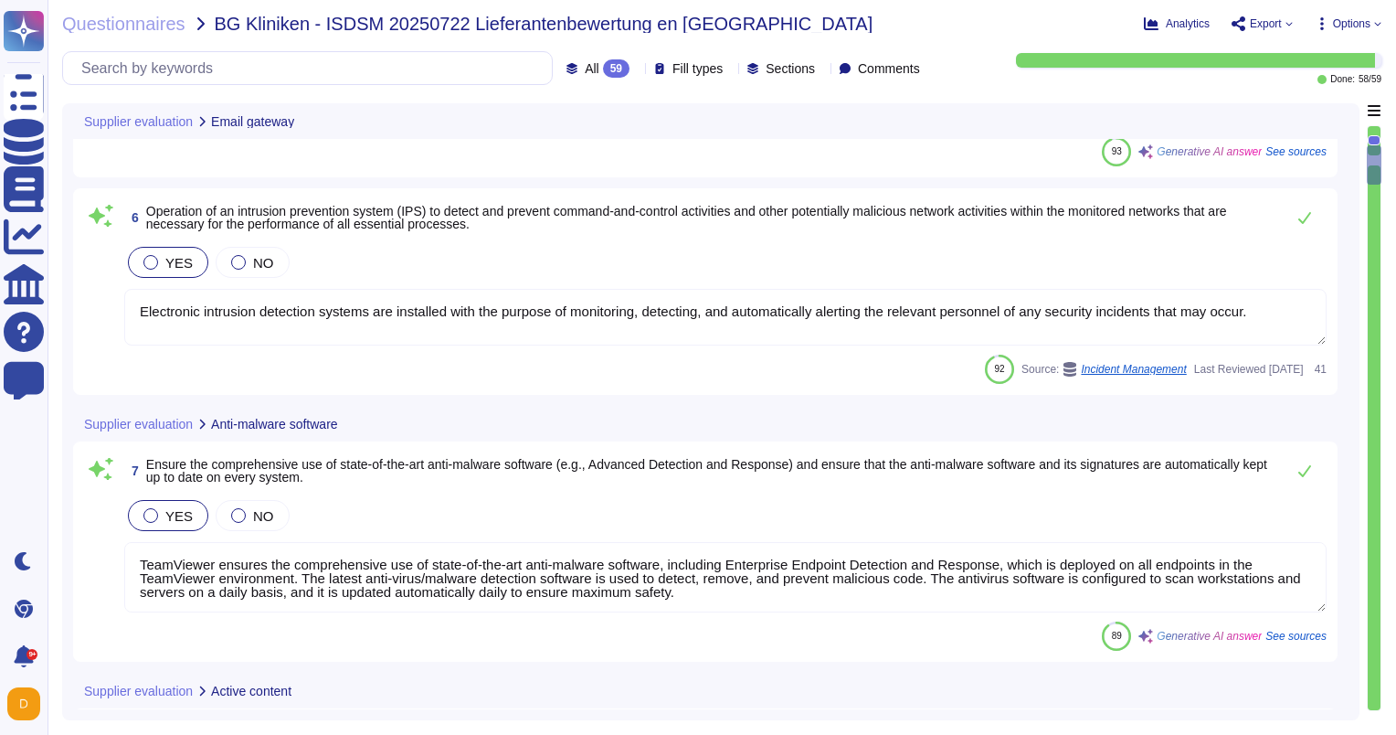
type textarea "Bitsight currently evaluates SPF, DKIM, TLS/SSL, Open Port and DNSSEC informati…"
type textarea "Bitsight verifies that a company uses DKIM and has configured it in a way that …"
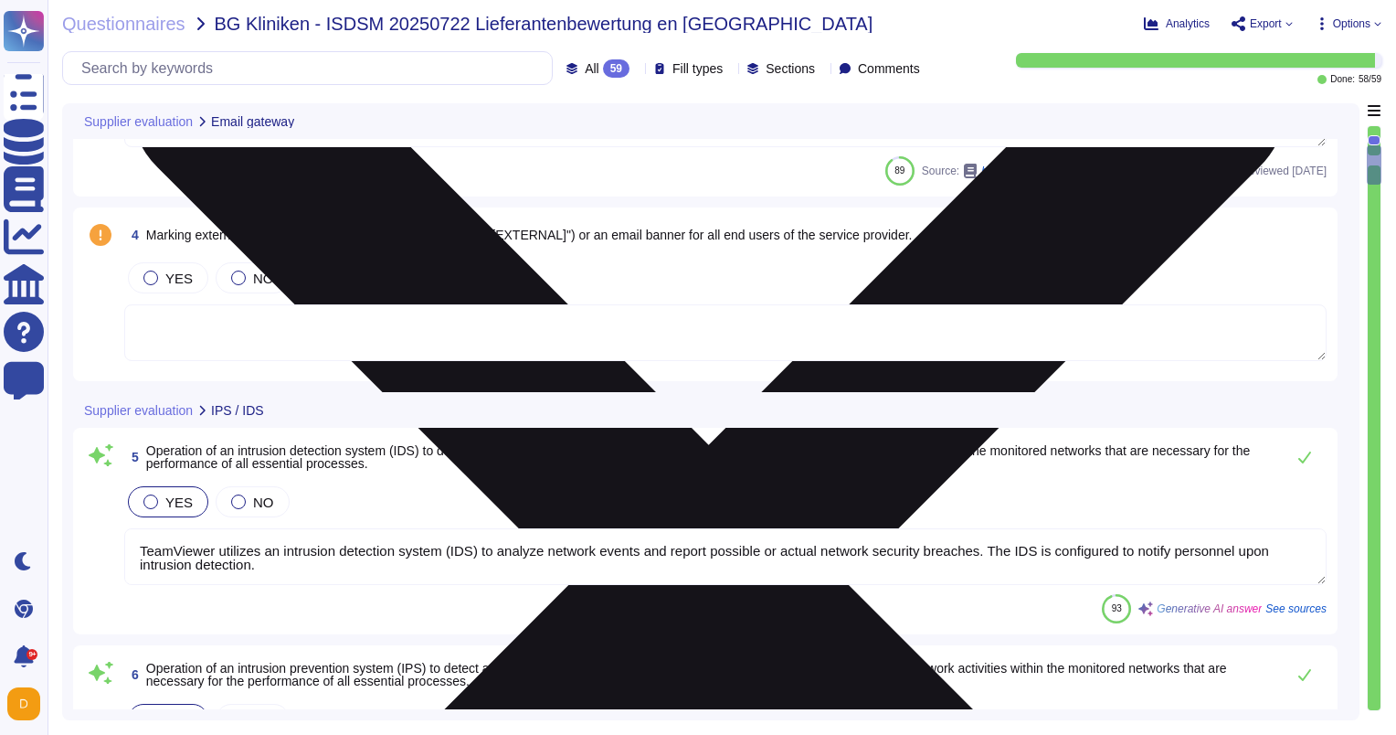
scroll to position [0, 0]
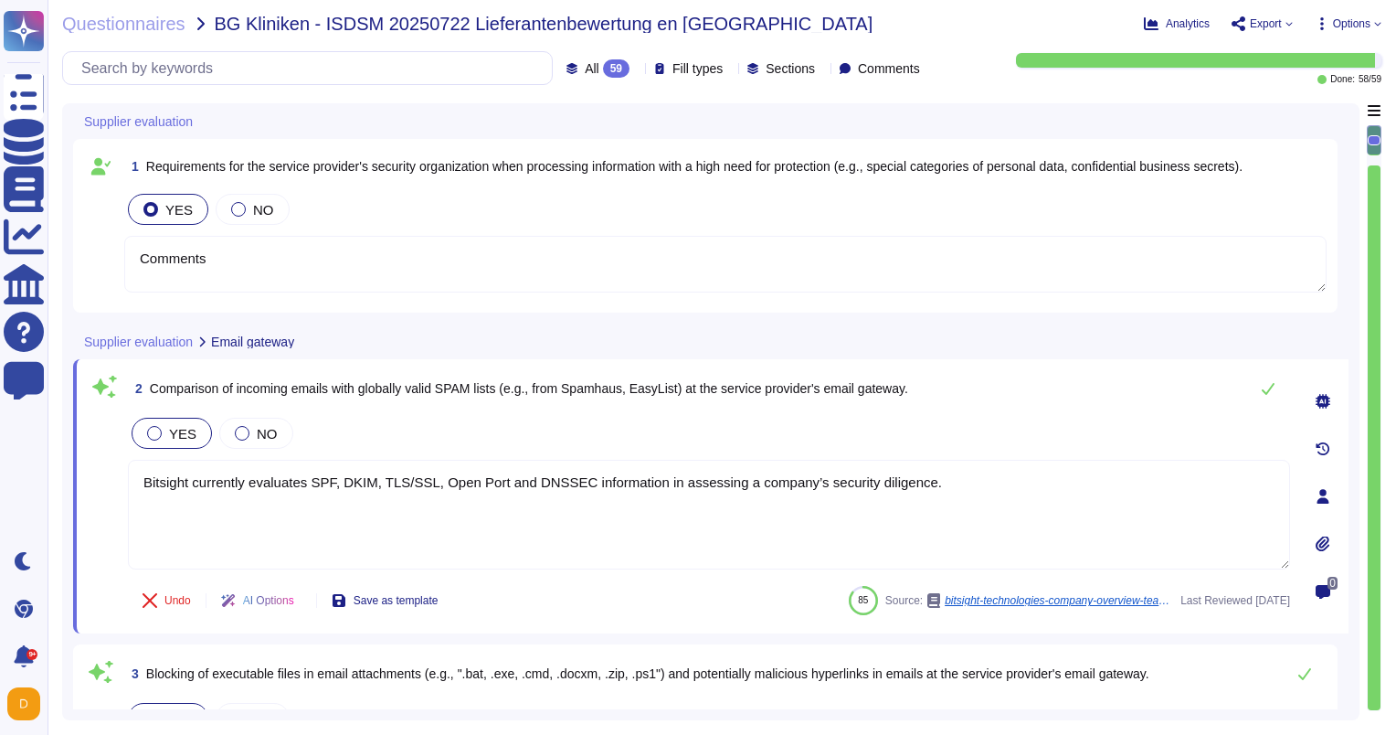
type textarea "Comments"
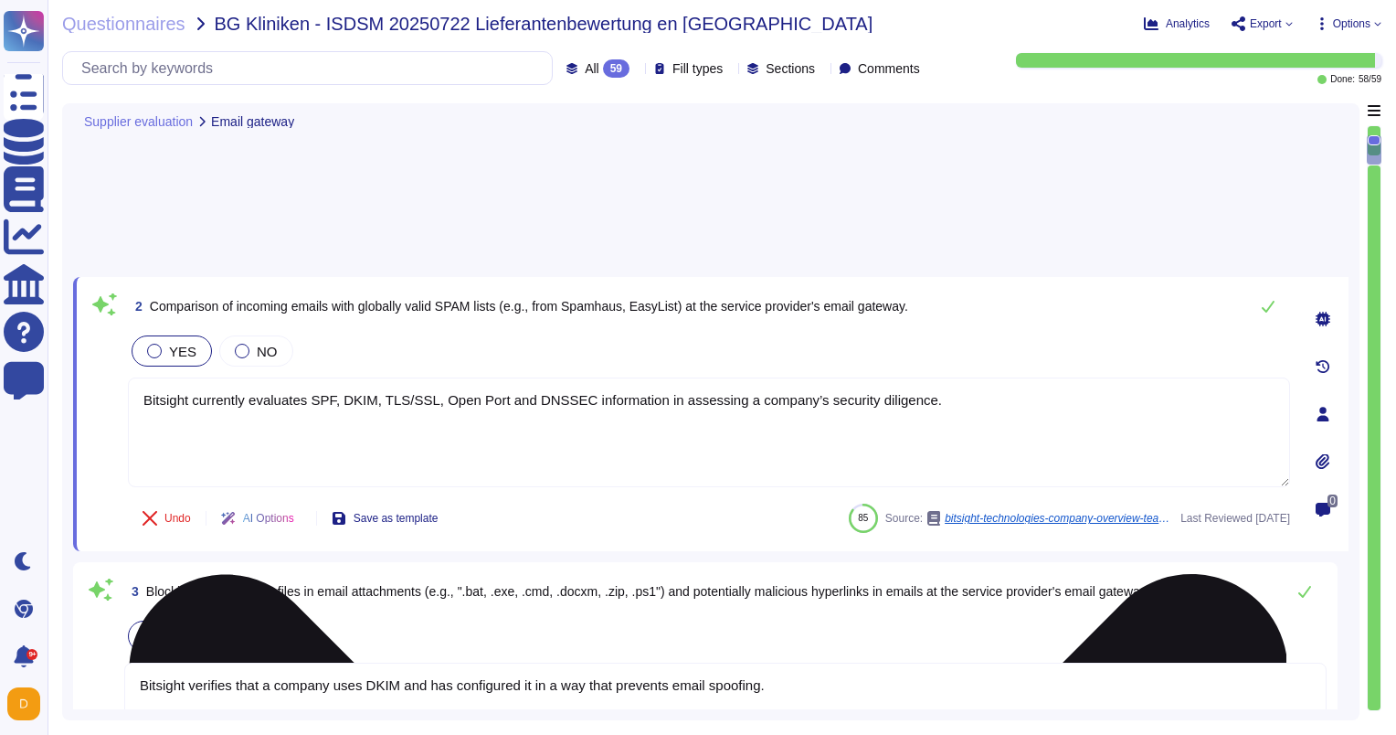
type textarea "Electronic intrusion detection systems are installed with the purpose of monito…"
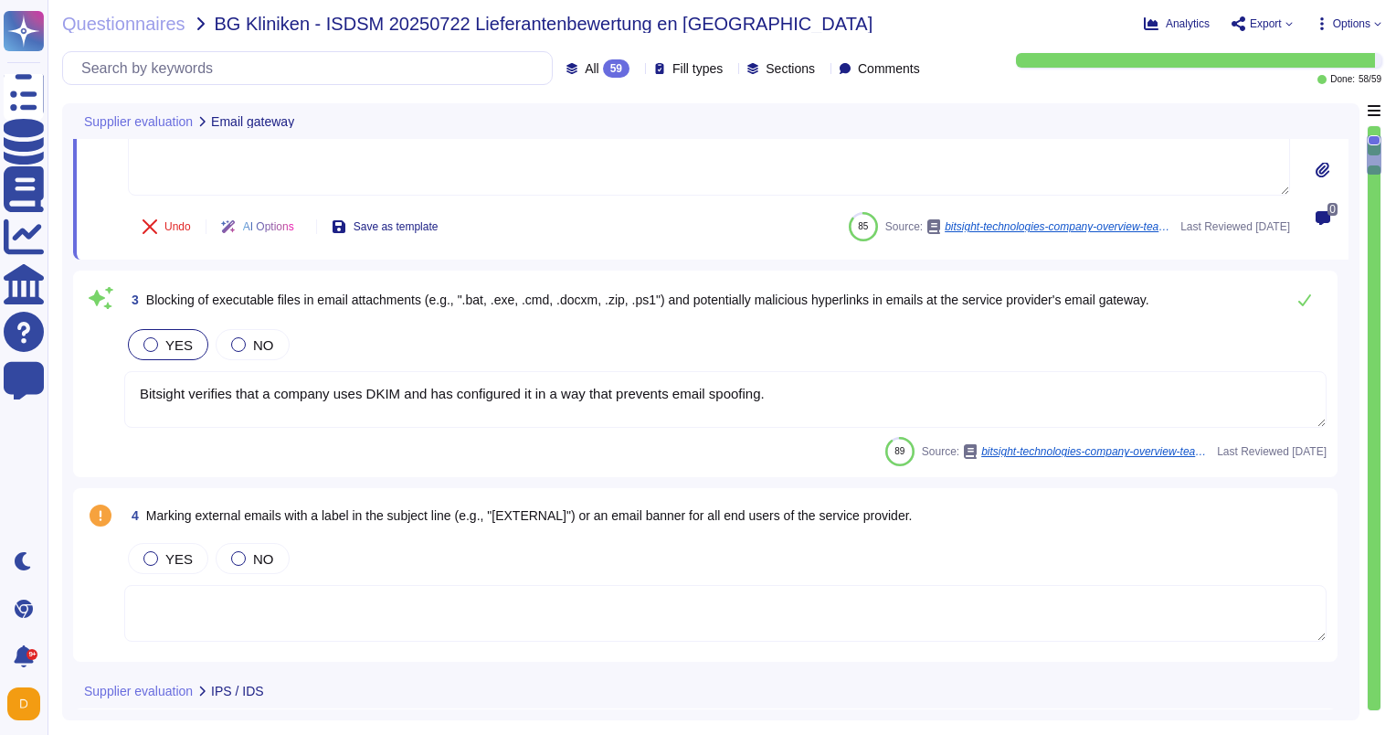
scroll to position [365, 0]
click at [152, 551] on div at bounding box center [150, 555] width 15 height 15
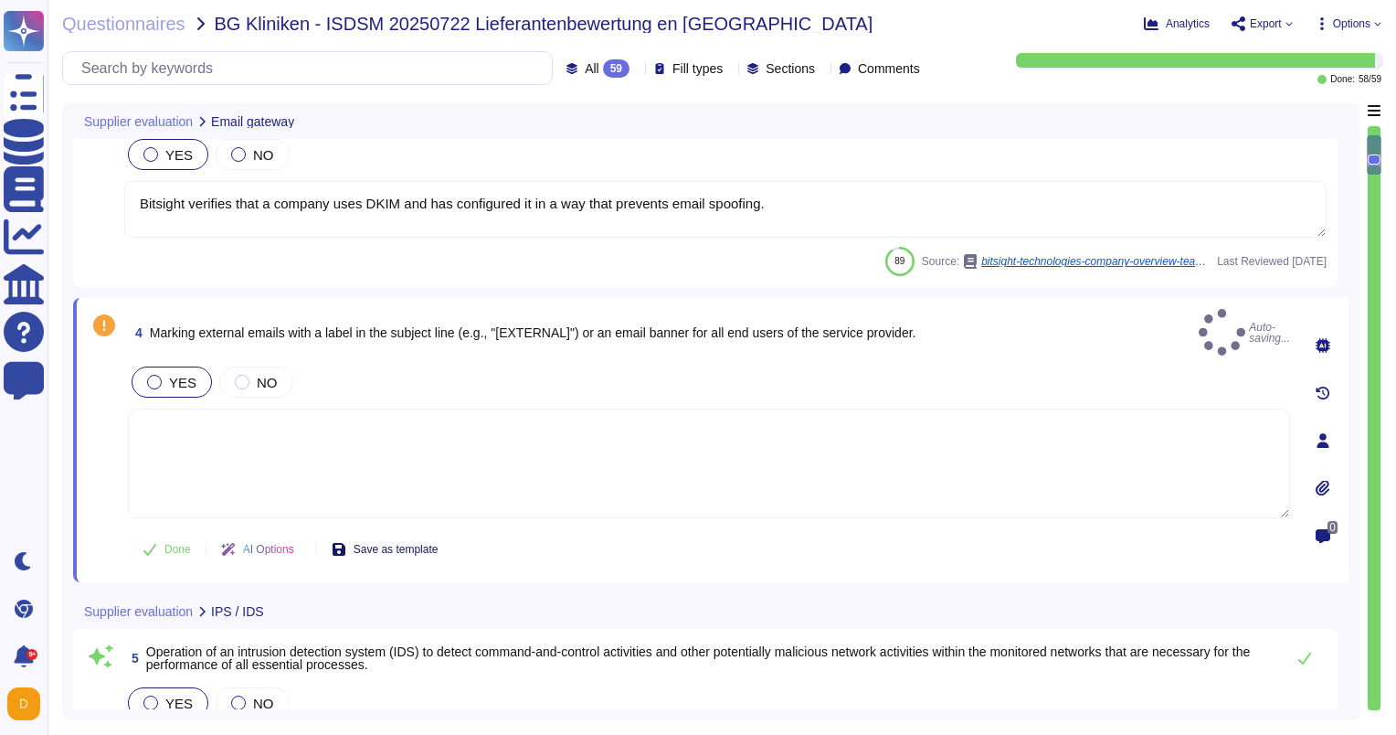
scroll to position [548, 0]
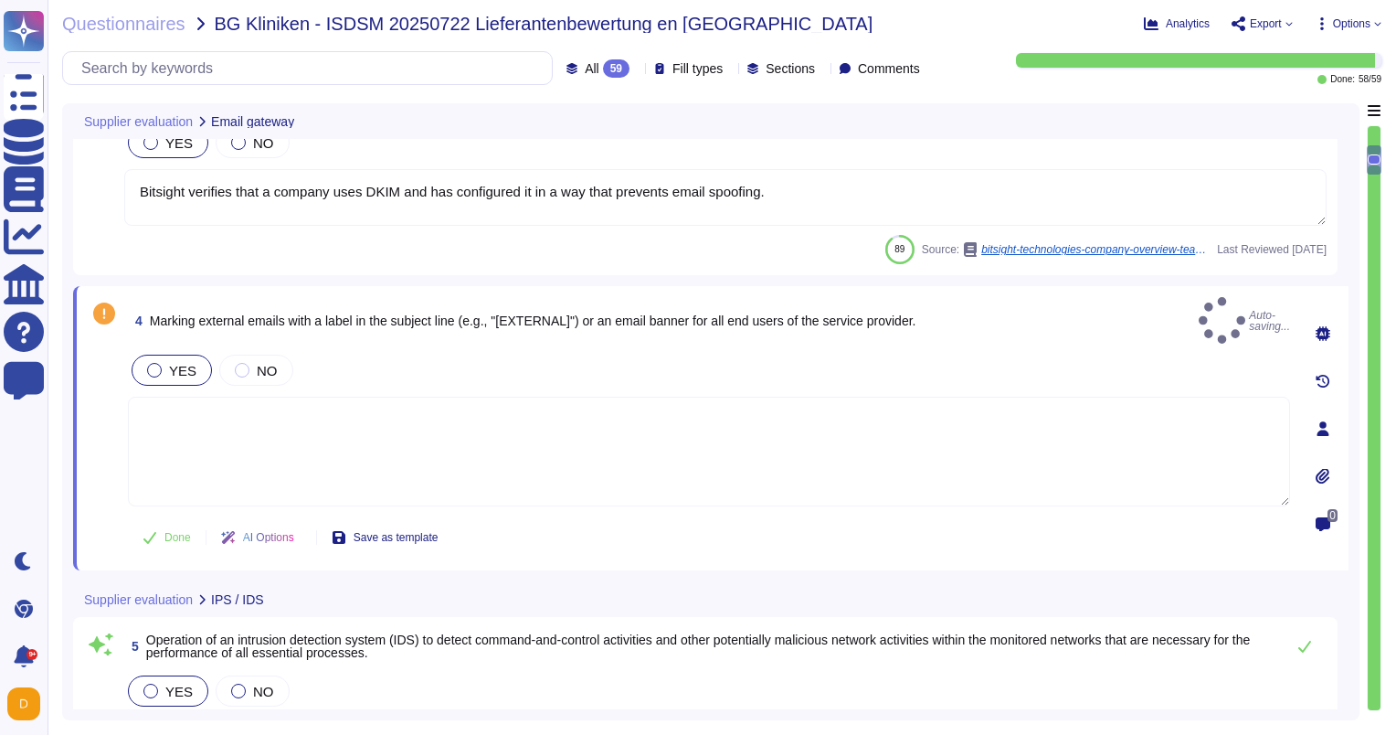
type textarea "TeamViewer ensures the comprehensive use of state-of-the-art anti-malware softw…"
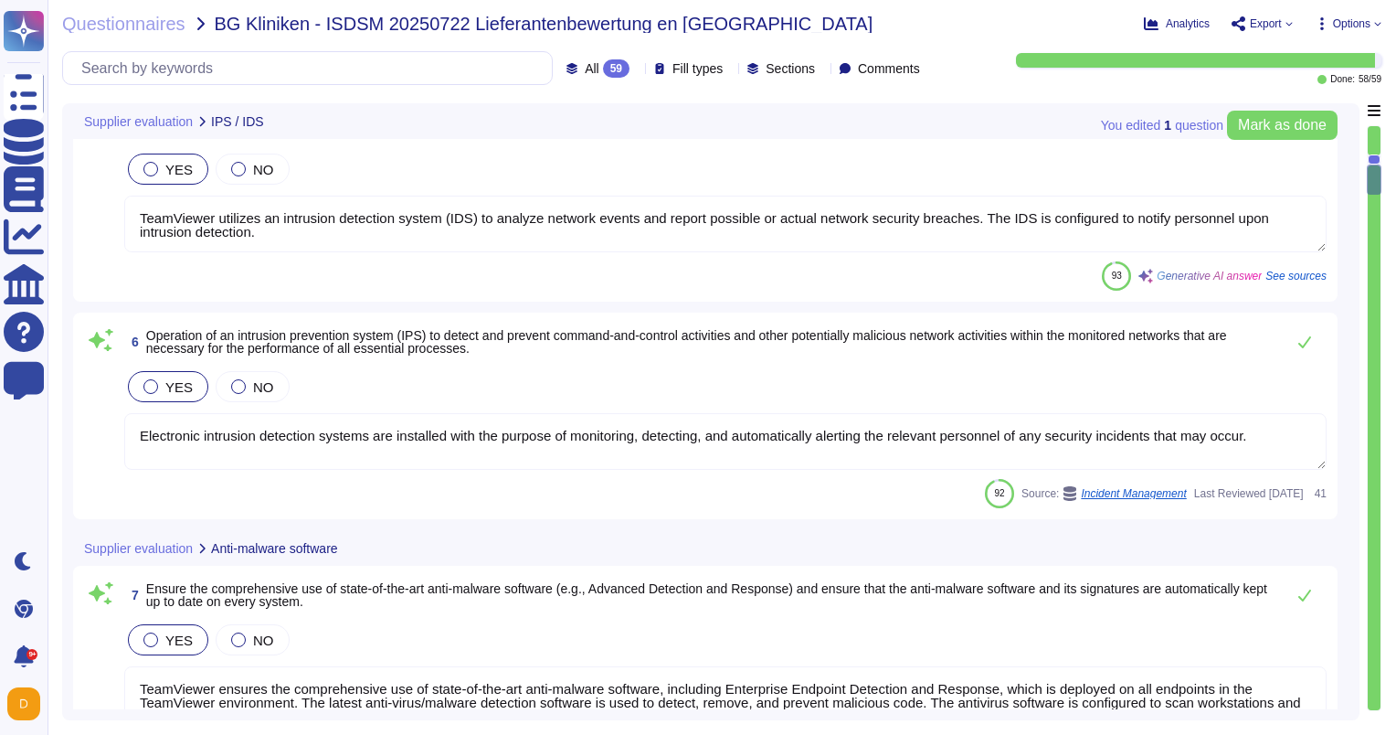
type textarea "TeamViewer uses CSP to restrict resource sources, which adds an extra layer of …"
type textarea "Most of the TeamViewer screens functionalities can be operated using keyboard o…"
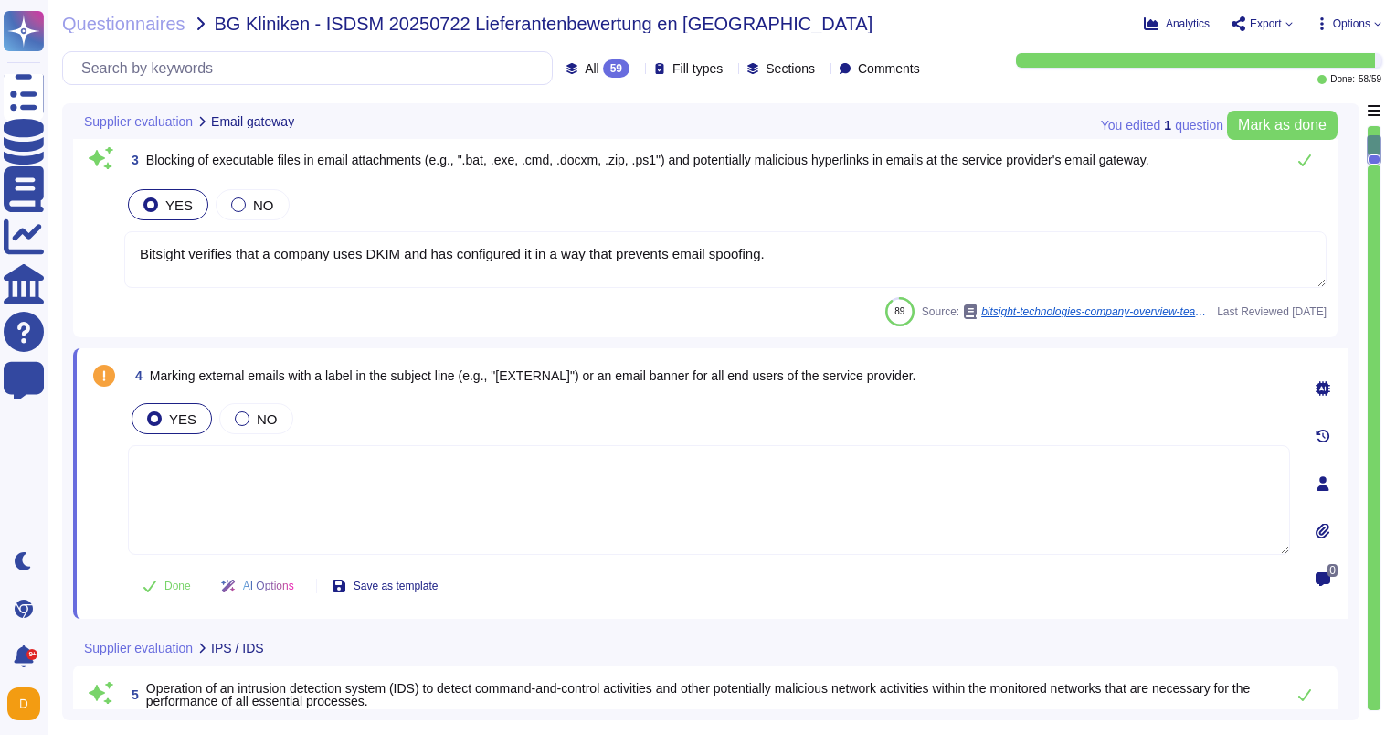
type textarea "Bitsight currently evaluates SPF, DKIM, TLS/SSL, Open Port and DNSSEC informati…"
type textarea "Bitsight verifies that a company uses DKIM and has configured it in a way that …"
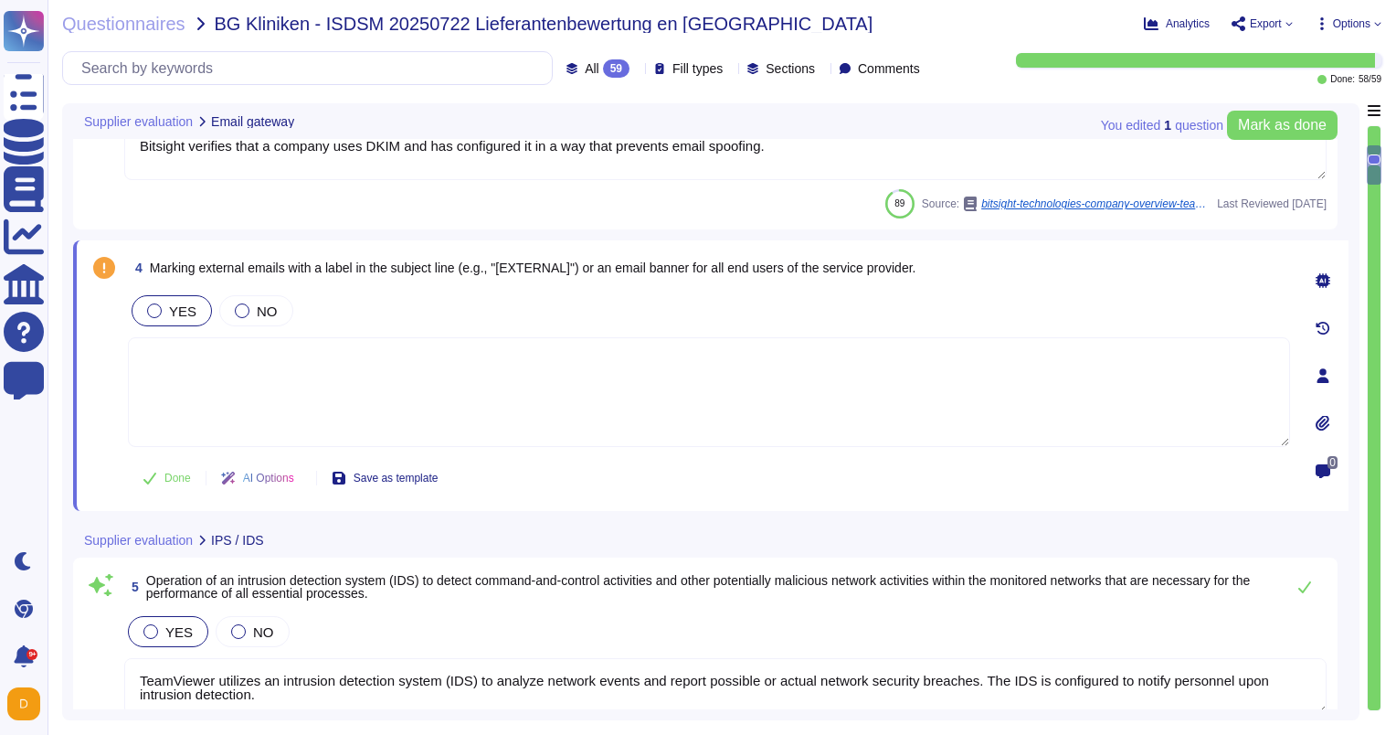
type textarea "TeamViewer ensures the comprehensive use of state-of-the-art anti-malware softw…"
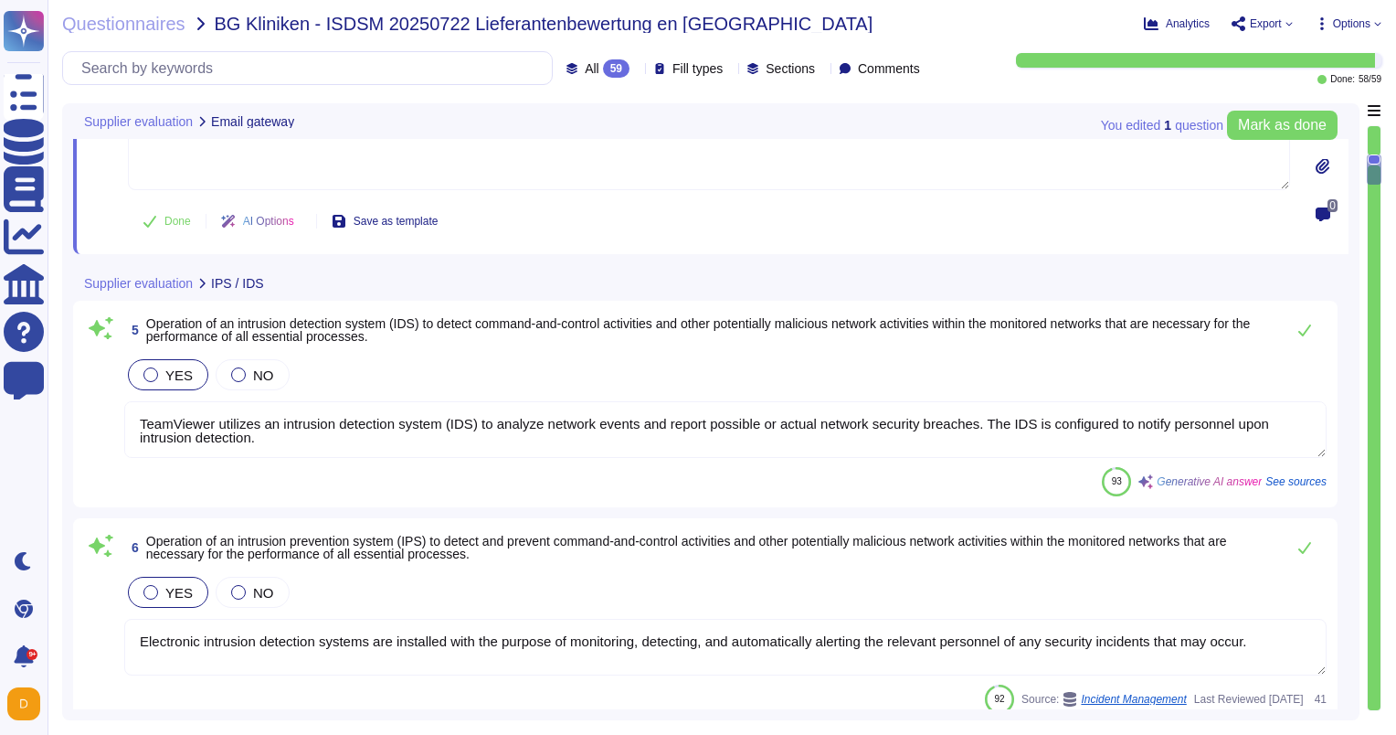
type textarea "TeamViewer uses CSP to restrict resource sources, which adds an extra layer of …"
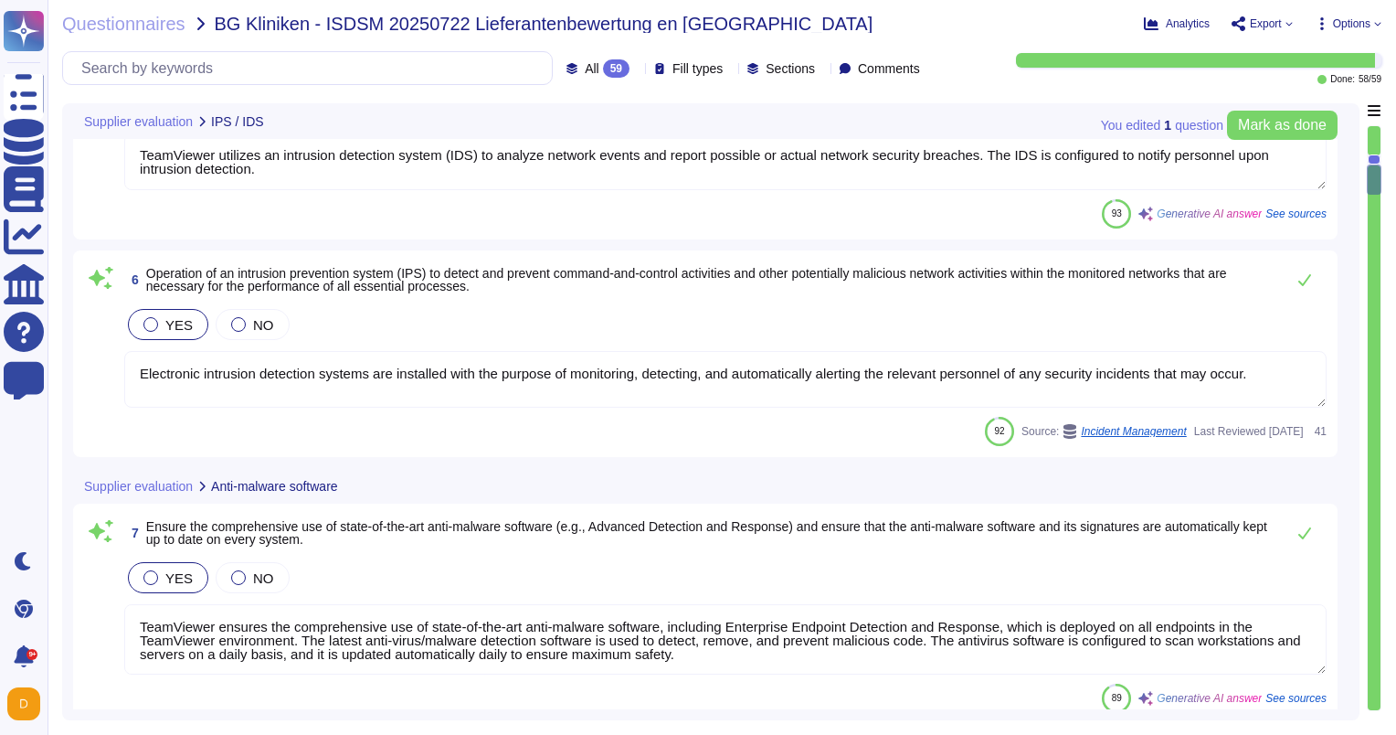
type textarea "Most of the TeamViewer screens functionalities can be operated using keyboard o…"
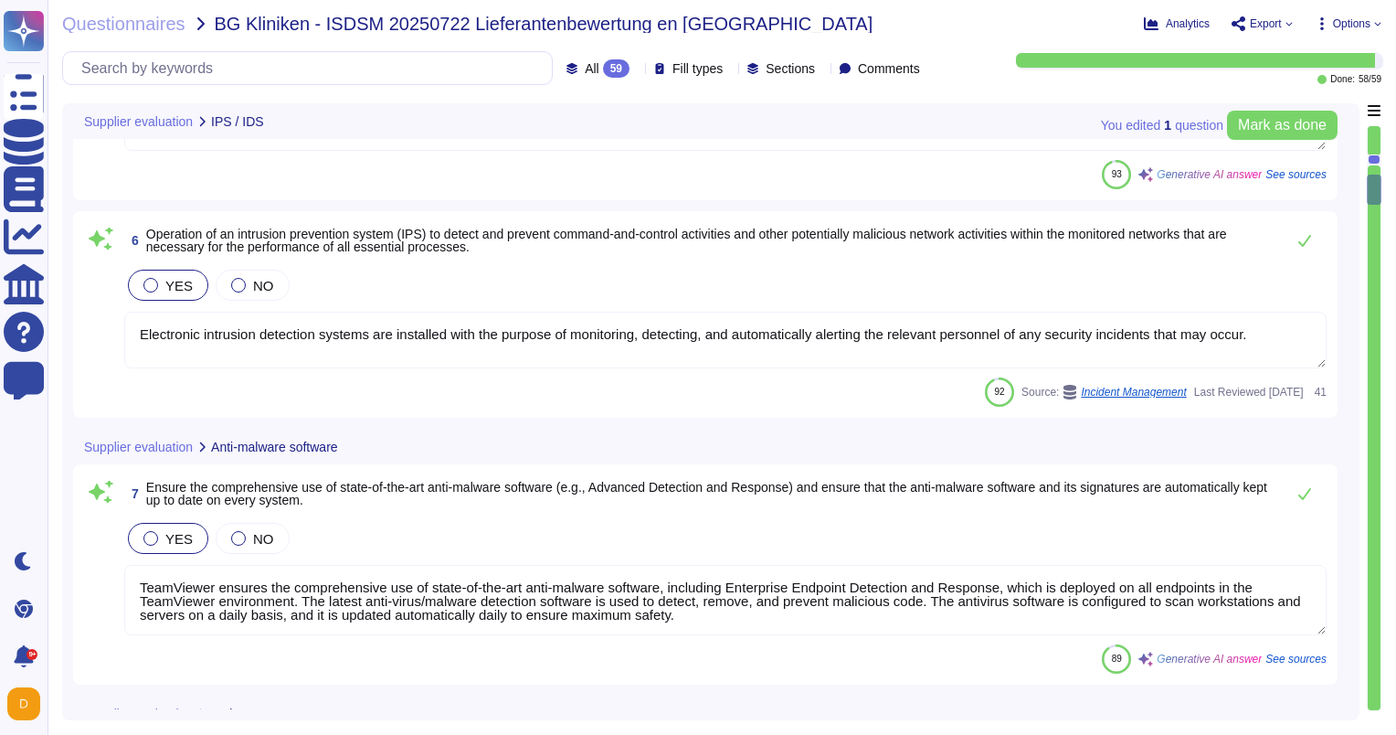
type textarea "TeamViewer bases its software development activities on the industry best pract…"
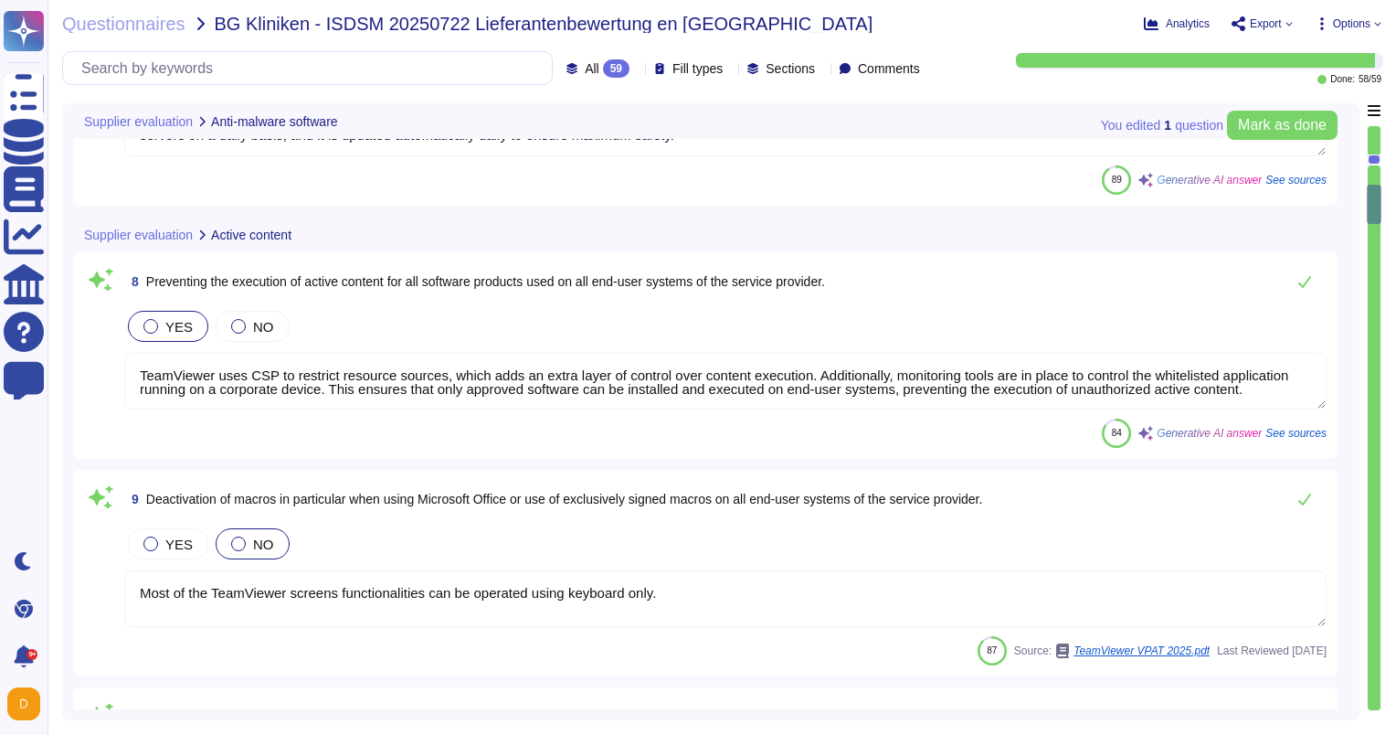
type textarea "TeamViewer's access control policies adhere to industry best practices, includi…"
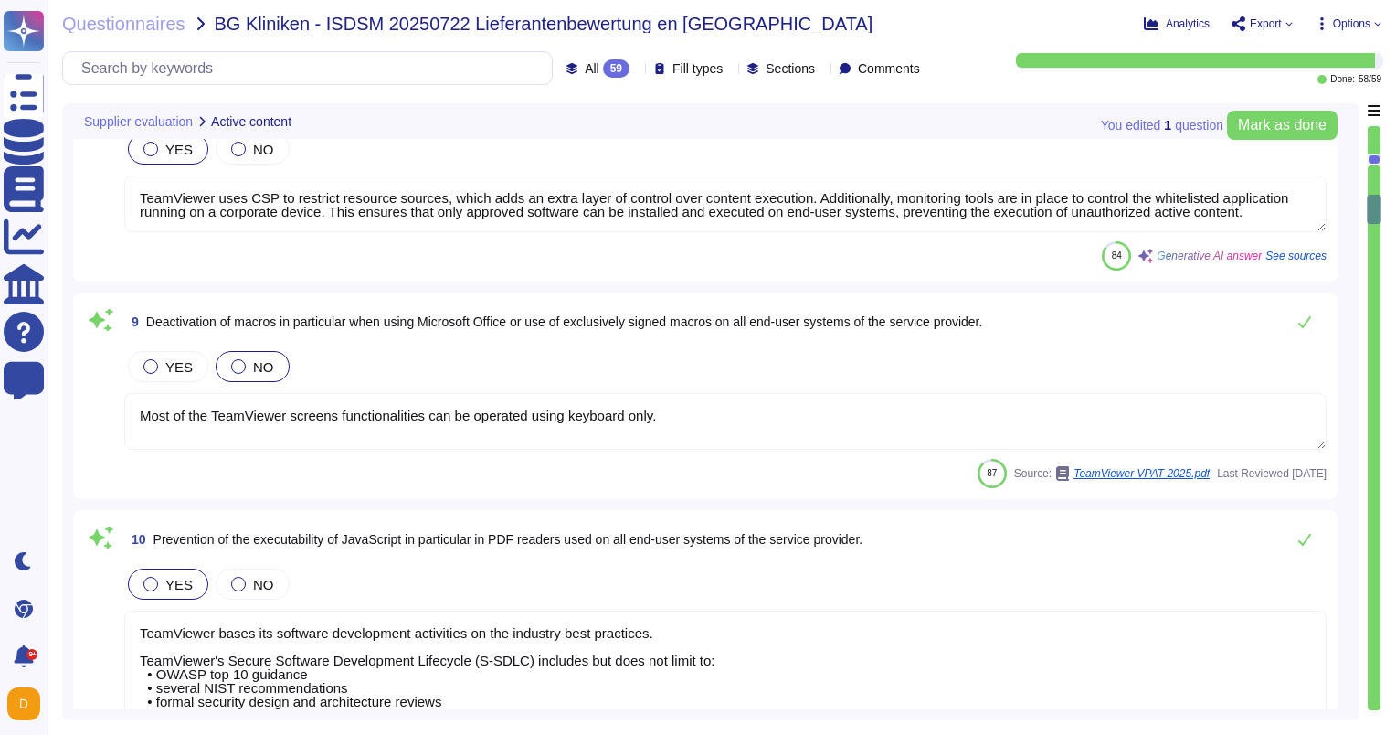
scroll to position [1713, 0]
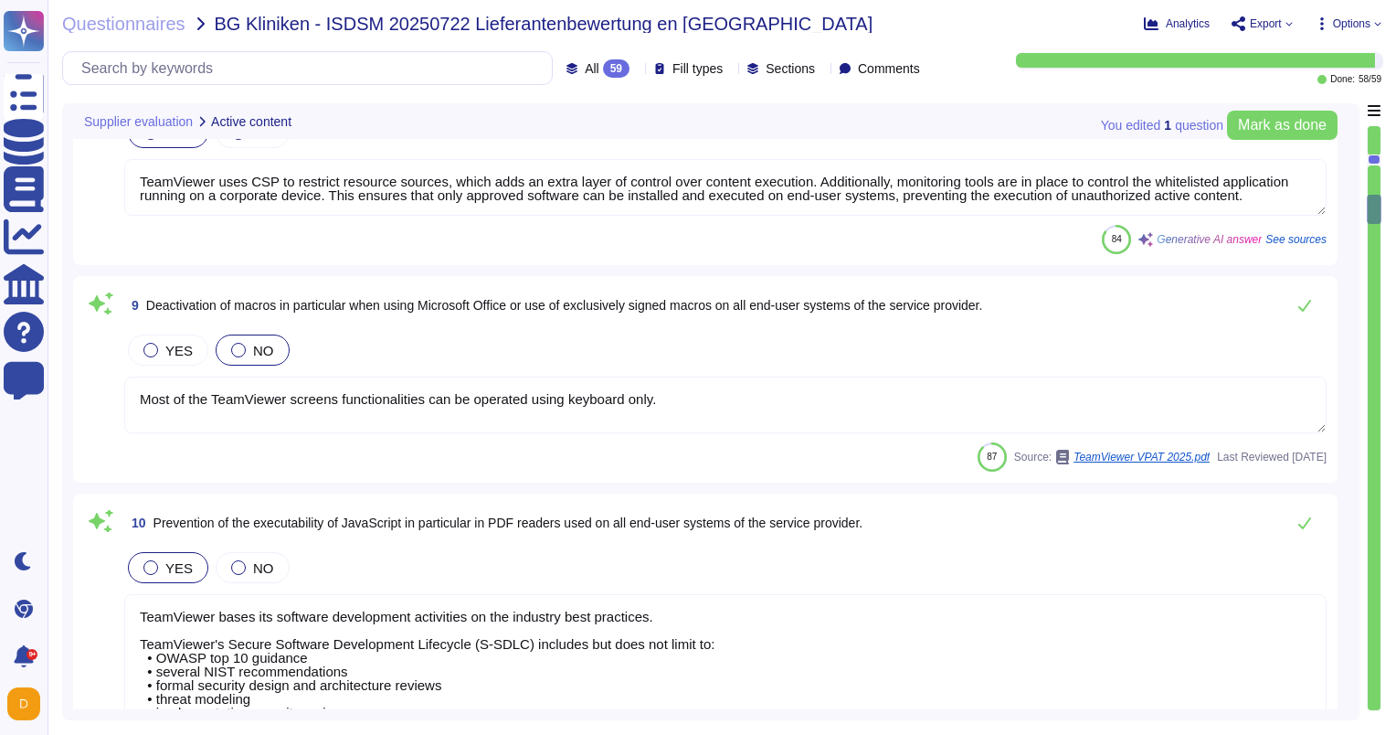
drag, startPoint x: 678, startPoint y: 397, endPoint x: 129, endPoint y: 381, distance: 549.4
click at [129, 381] on textarea "Most of the TeamViewer screens functionalities can be operated using keyboard o…" at bounding box center [725, 404] width 1202 height 57
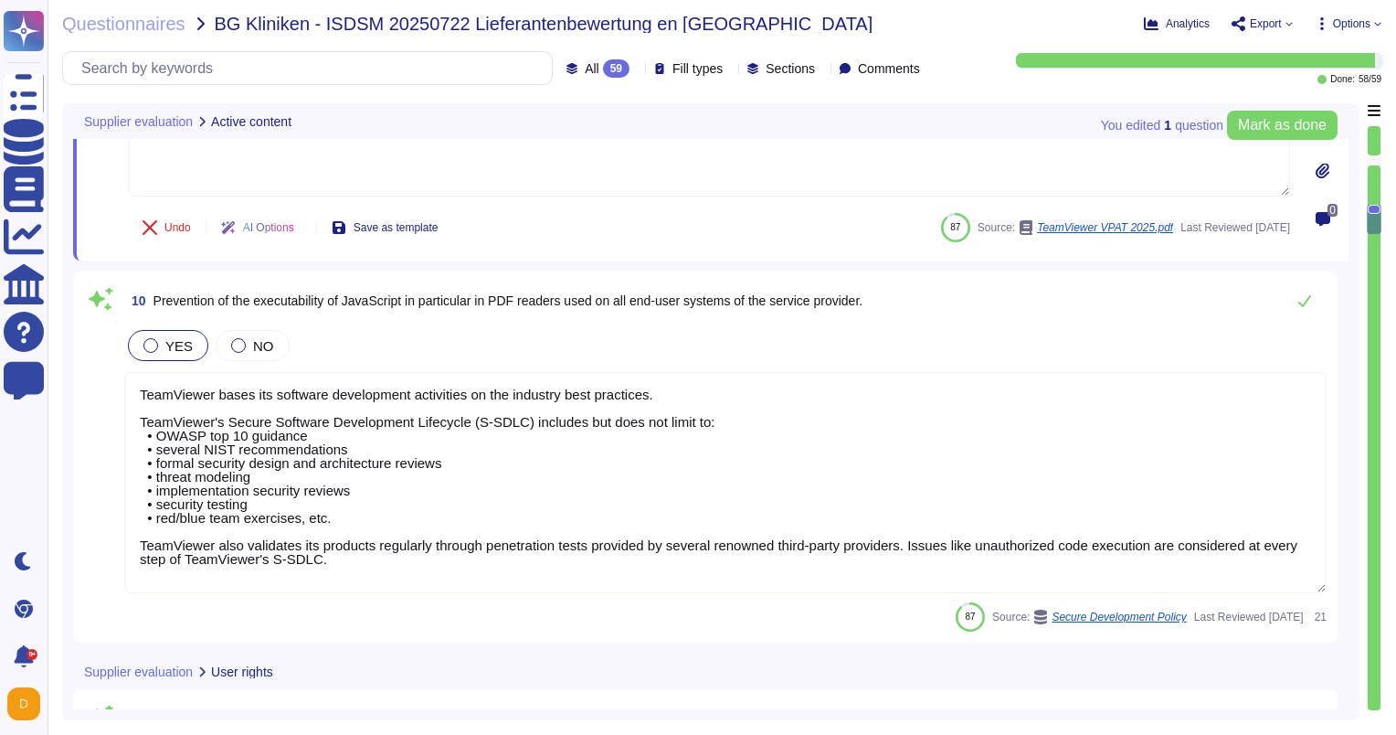
scroll to position [2079, 0]
type textarea "TeamViewer's policy ensures that only authorized personnel have the ability to …"
type textarea "Employees and approved vendor personnel sign on to the TeamViewer network using…"
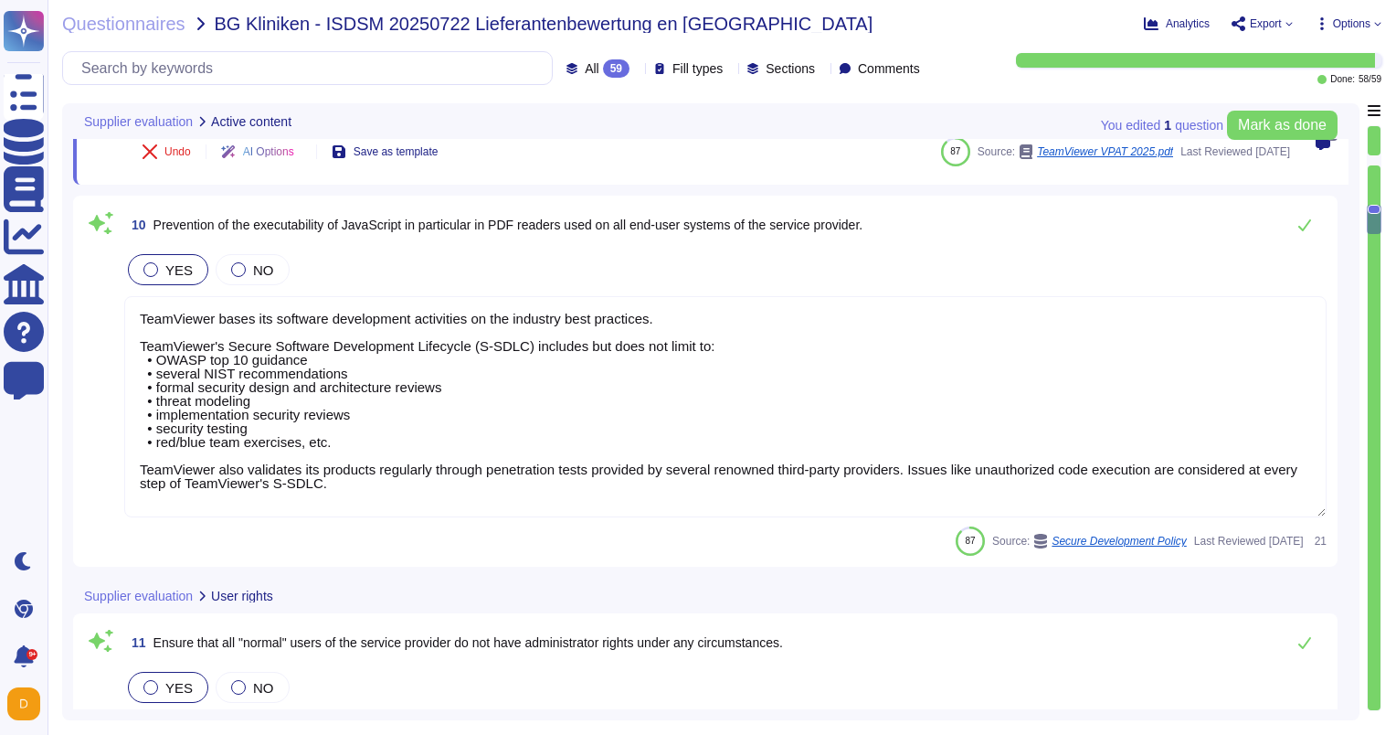
scroll to position [1, 0]
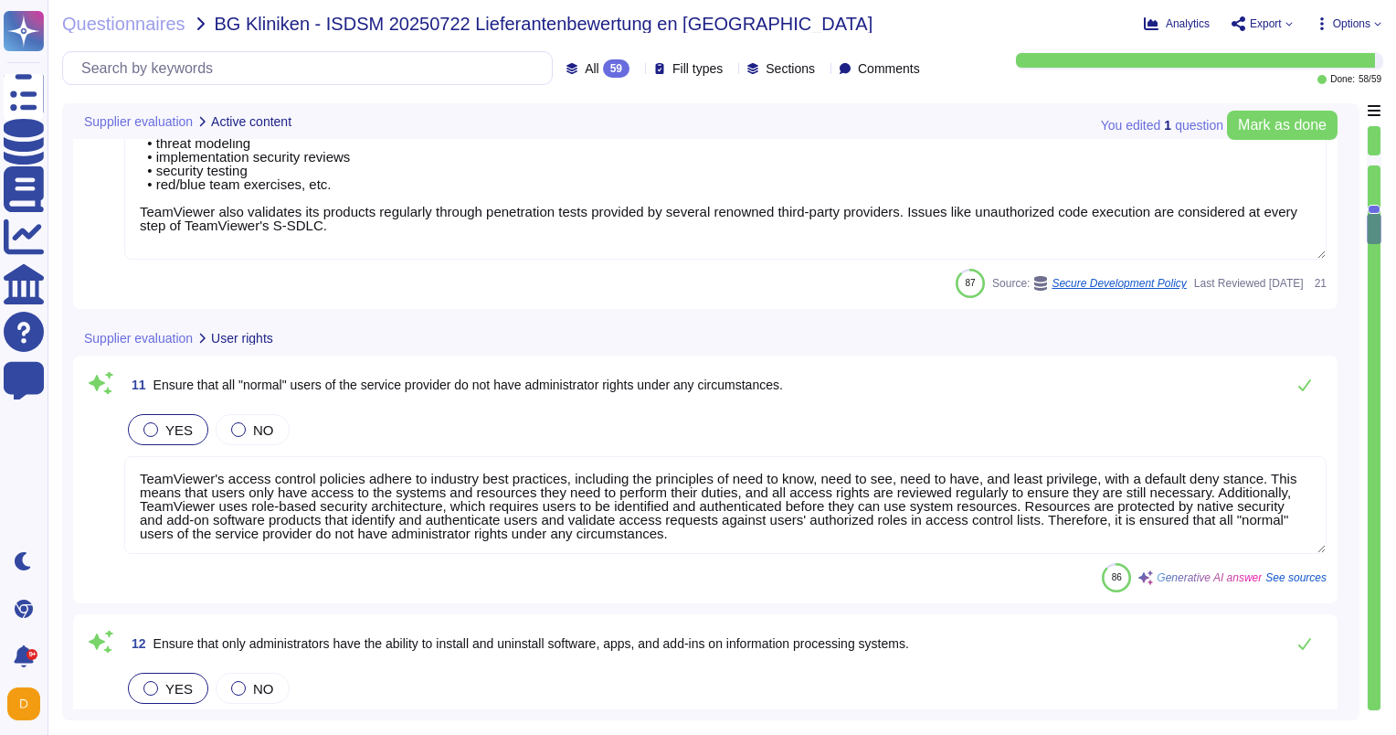
type textarea "TeamViewer grants access rights to users of the service provider in accordance …"
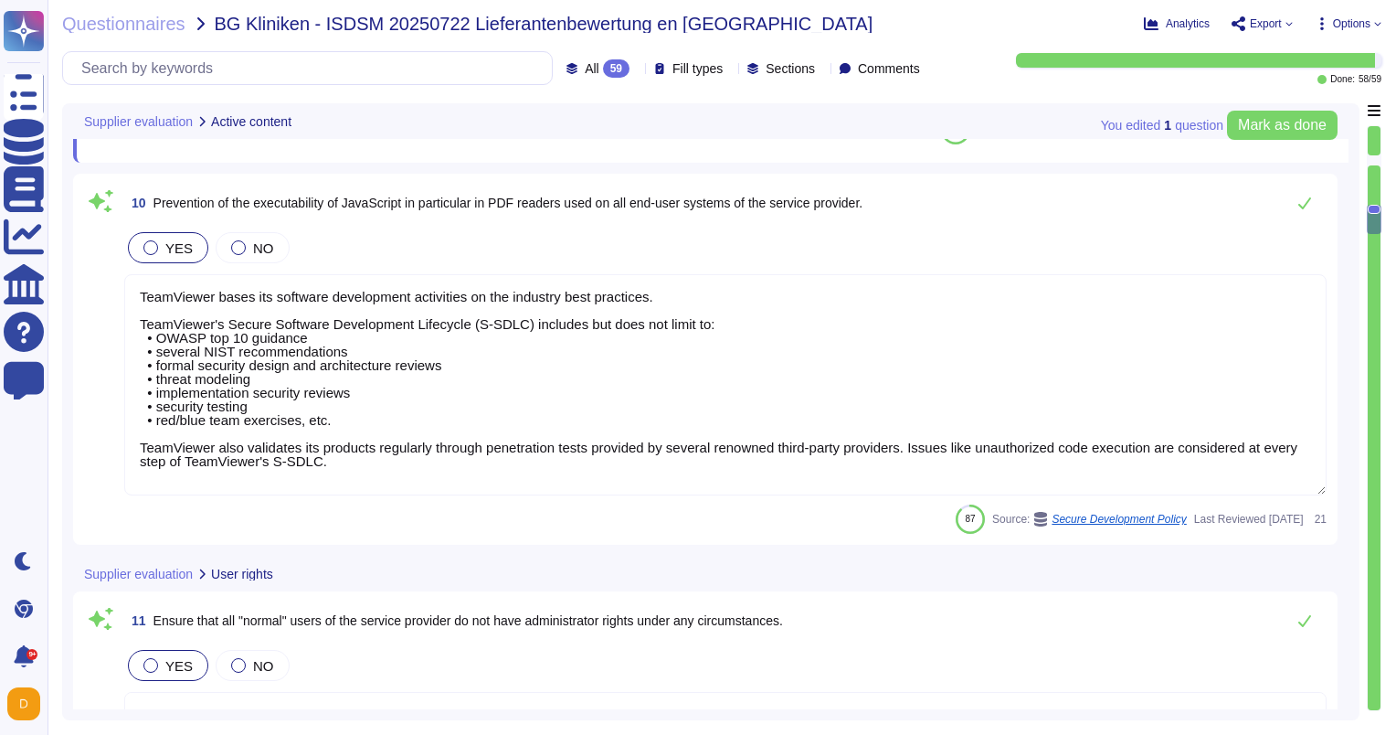
type textarea "TeamViewer uses CSP to restrict resource sources, which adds an extra layer of …"
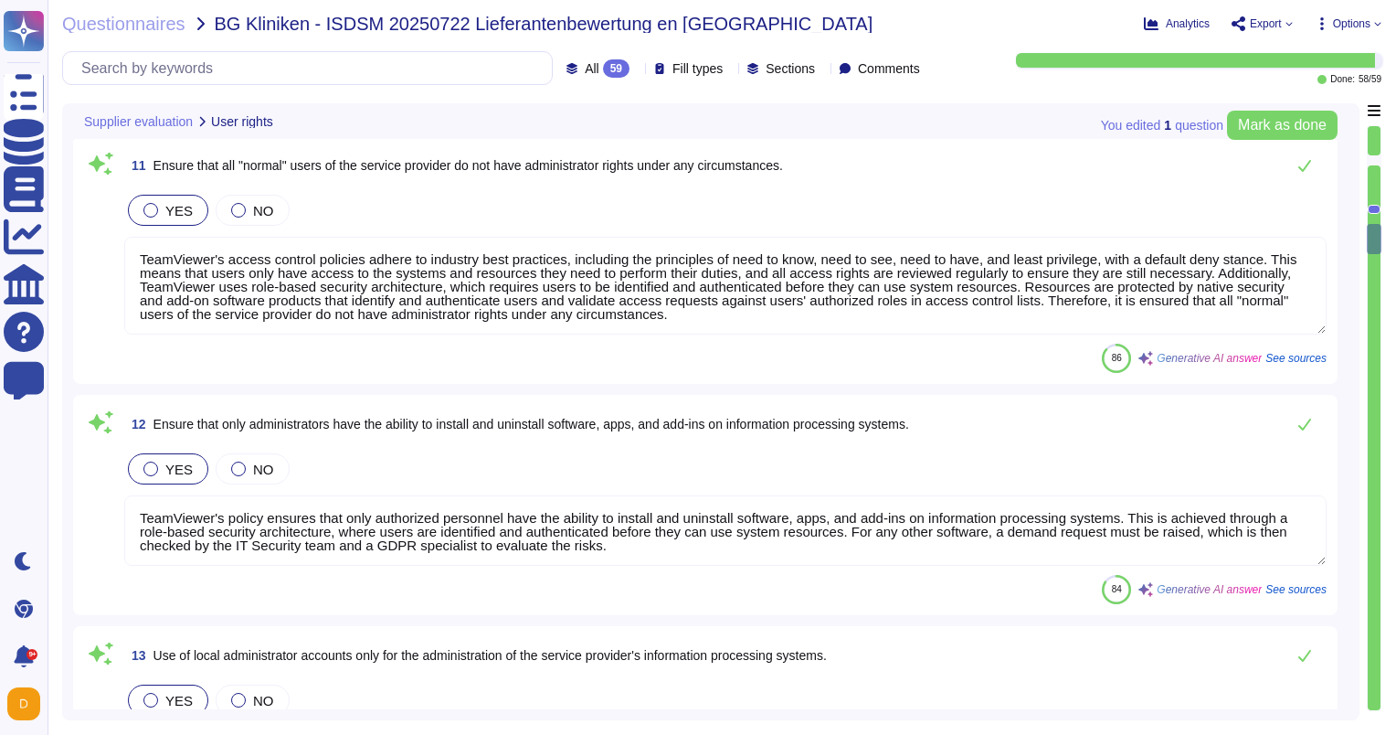
scroll to position [2536, 0]
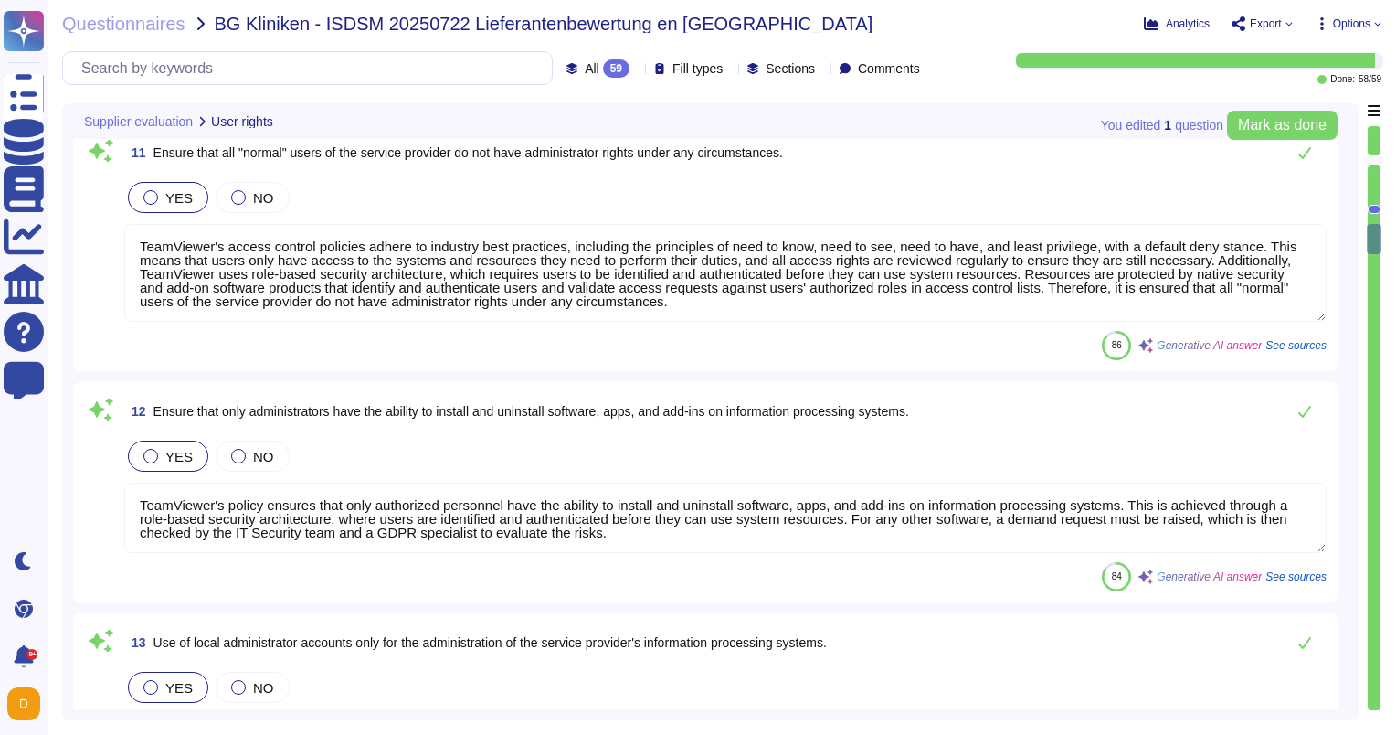
type textarea "TeamViewer grants access rights to users of the service provider in accordance …"
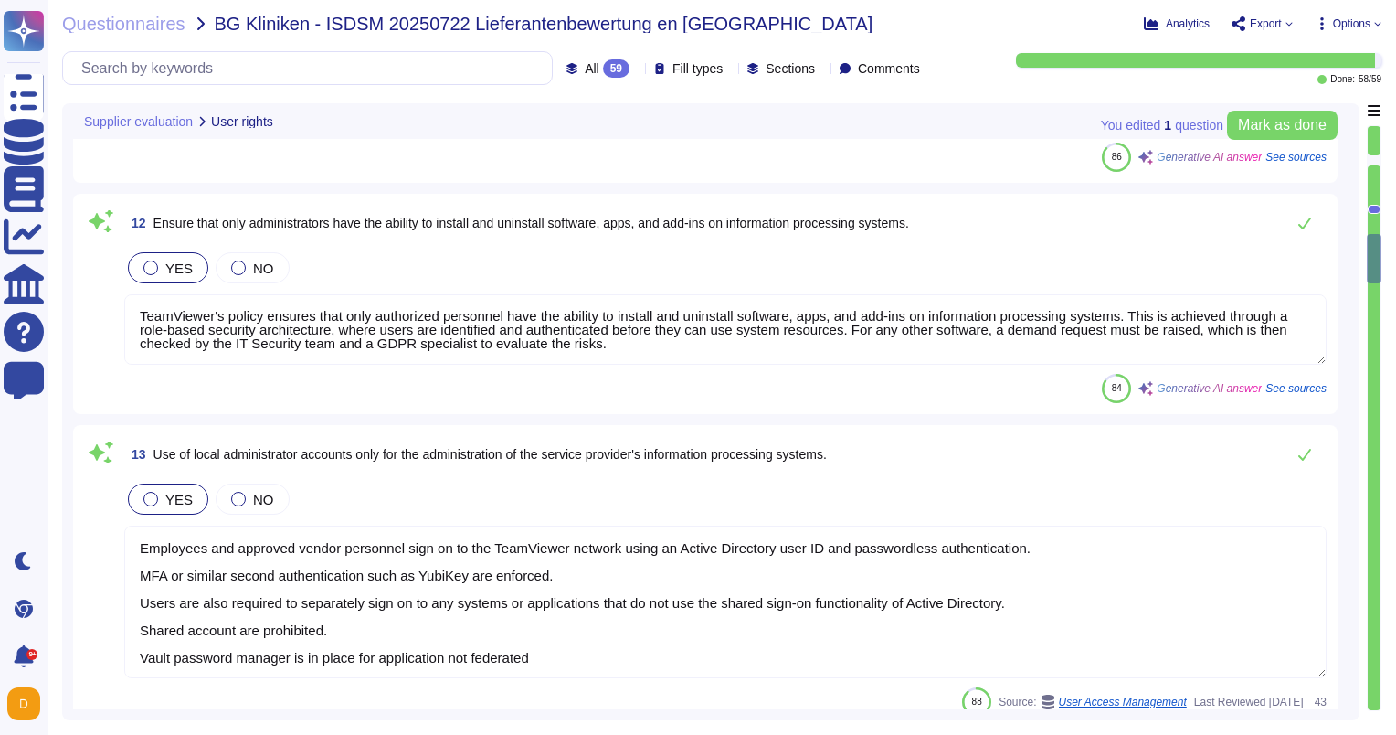
type textarea "The majority of product functionality does not meet the criterion."
type textarea "TeamViewer ensures comprehensive compliance with authentication standards throu…"
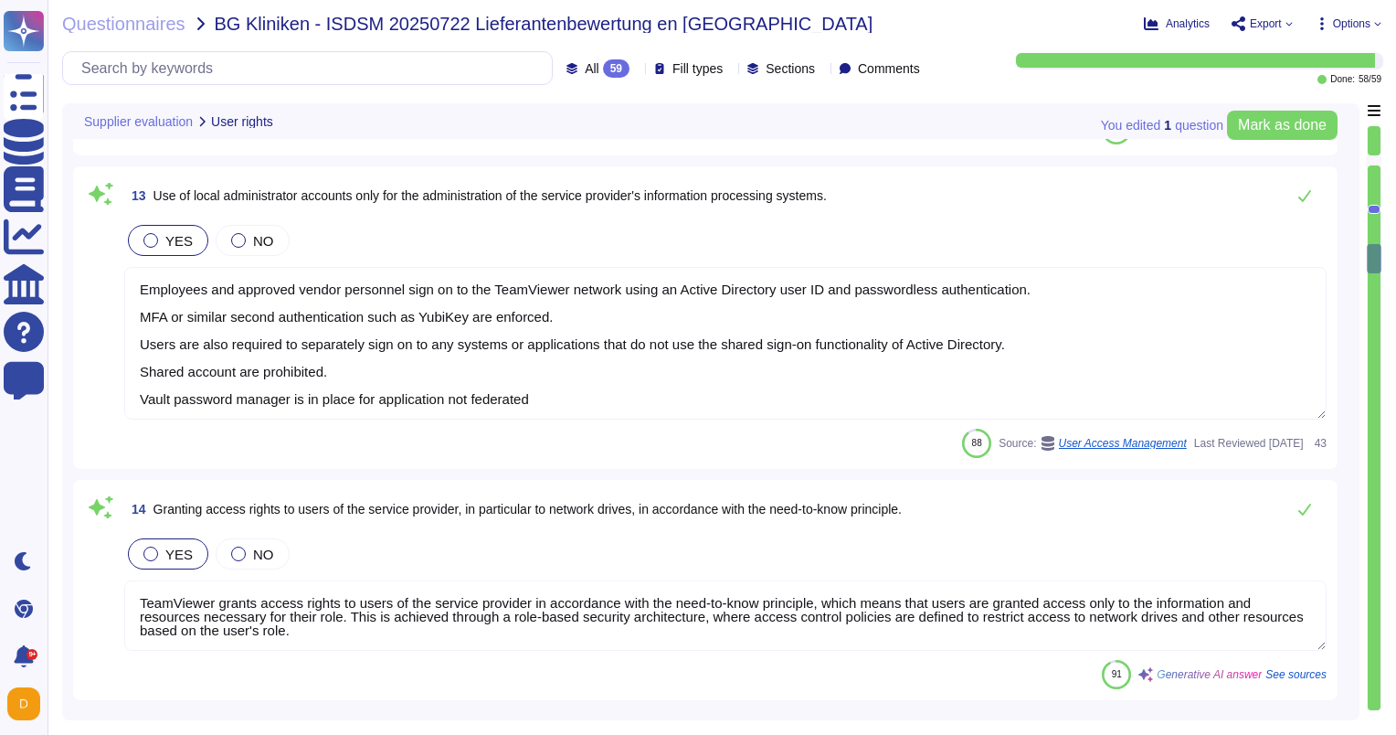
type textarea "The requirement for administrator passwords is already set to at least 16 chara…"
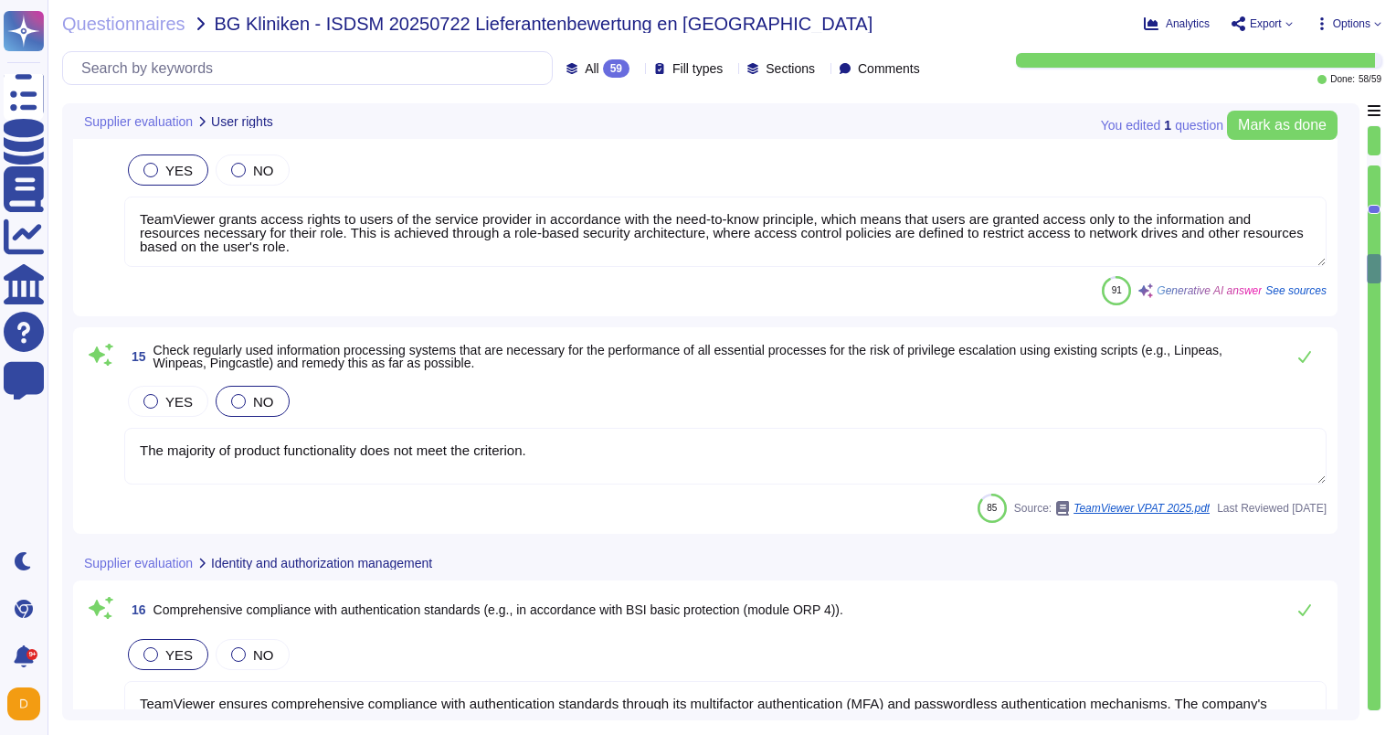
type textarea "TeamViewer offers MFA authentication (TOTP) as an additional security option to…"
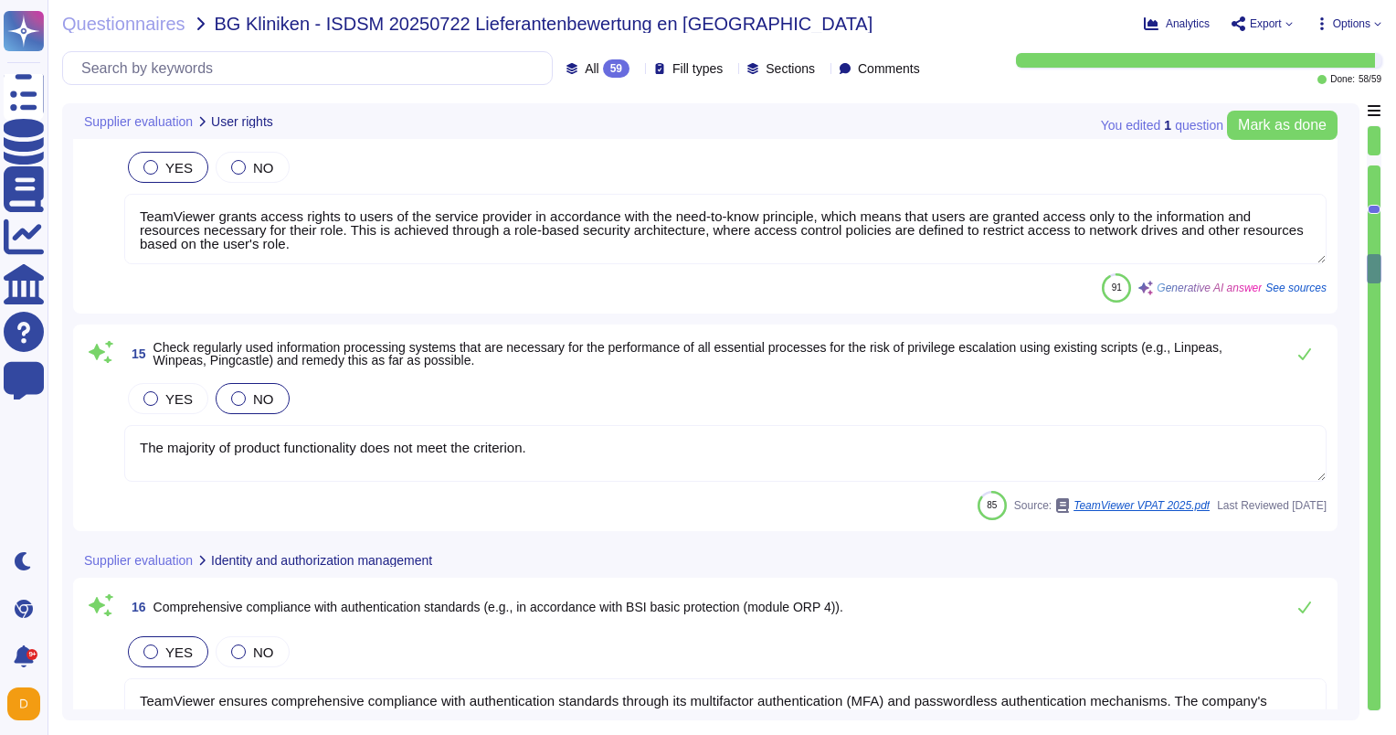
drag, startPoint x: 568, startPoint y: 460, endPoint x: 91, endPoint y: 448, distance: 477.1
click at [91, 448] on div "15 Check regularly used information processing systems that are necessary for t…" at bounding box center [705, 427] width 1243 height 185
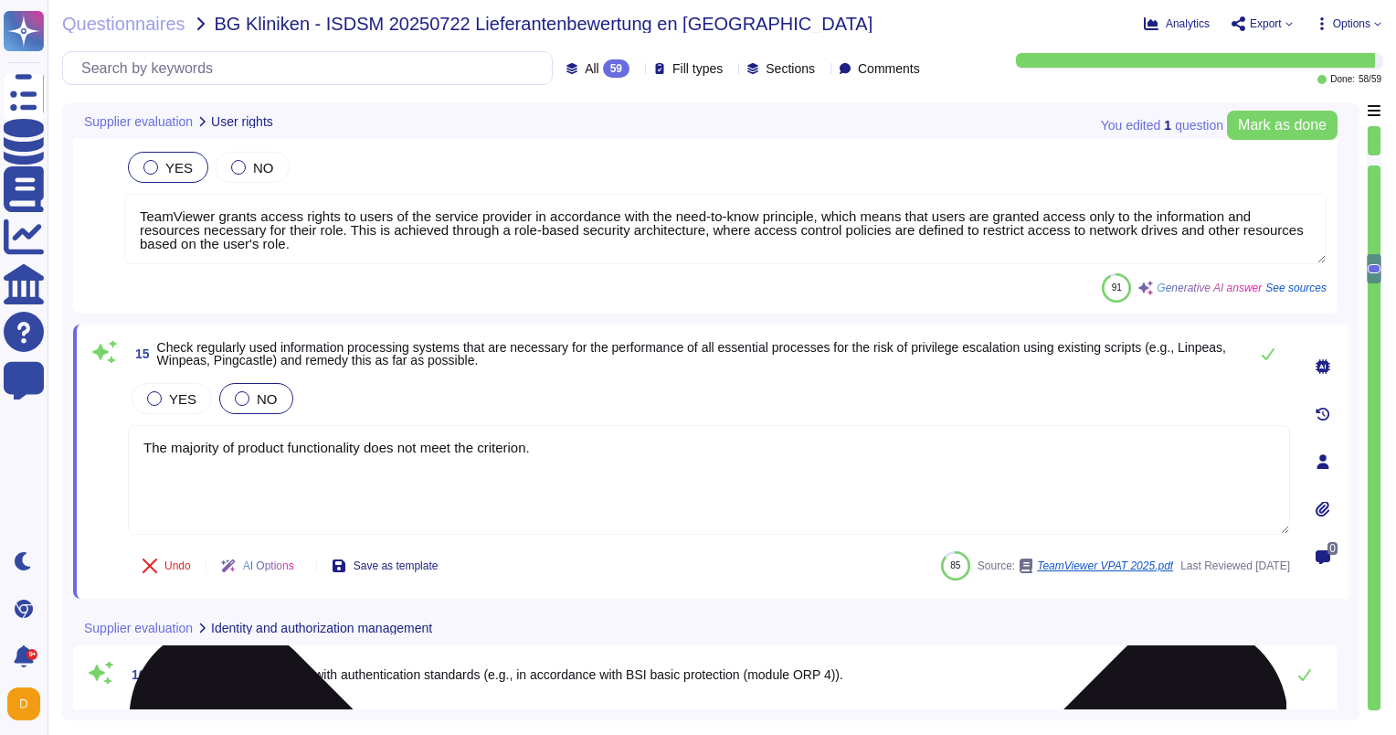
type textarea "TeamViewer offers MFA authentication (TOTP) as an additional security option to…"
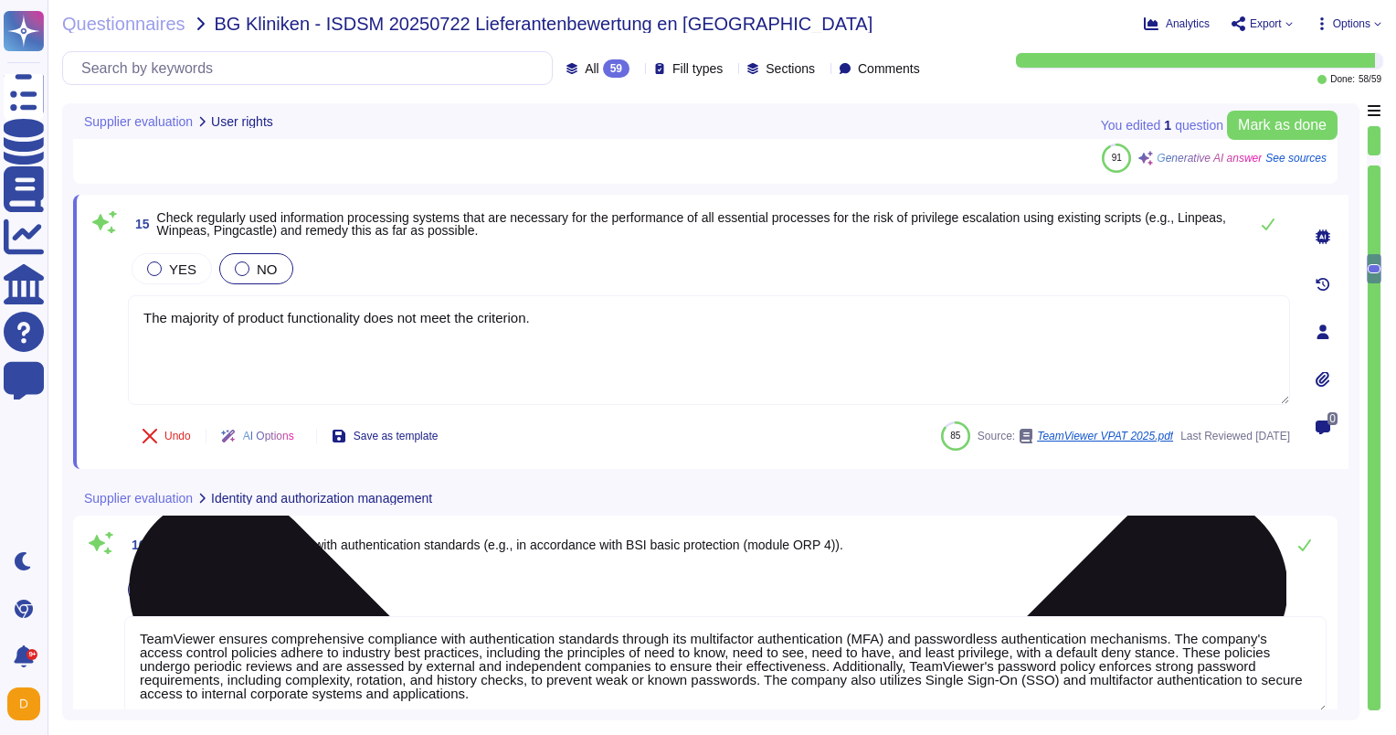
type textarea "Yes, TeamViewer uses secured password management solutions as a password vault,…"
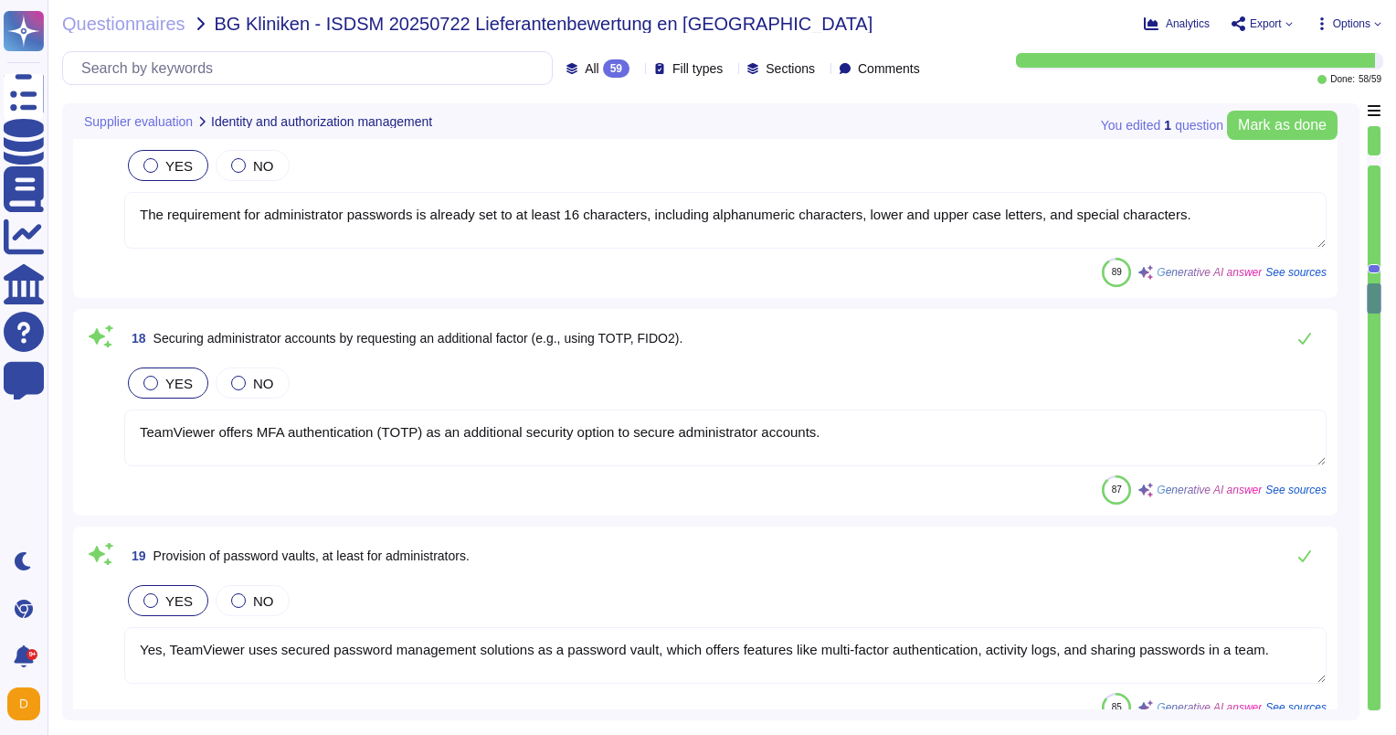
type textarea "TeamViewer creates backups of critical data in accordance with common practice …"
type textarea "Yes, TeamViewer regularly performs backups and tests their functionality on all…"
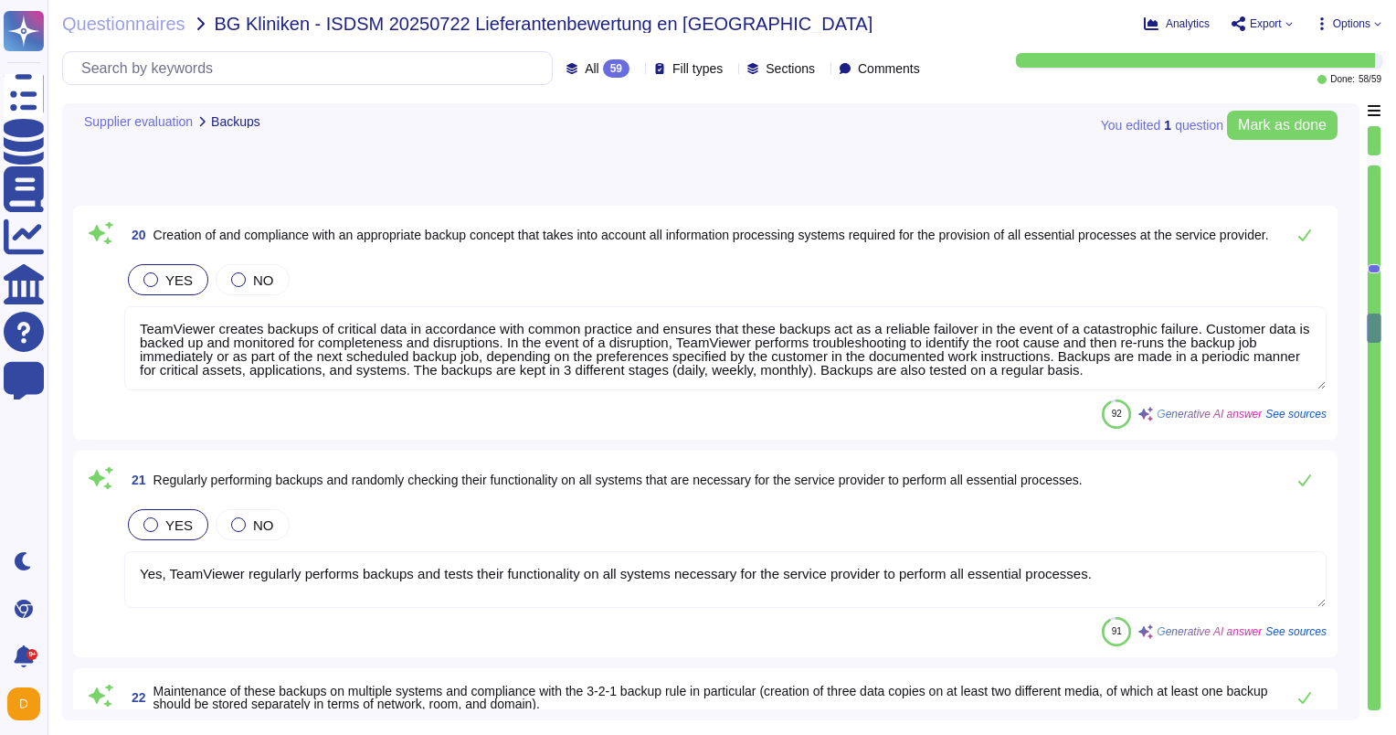
type textarea "TeamViewer maintains backups of critical data in accordance with common practic…"
type textarea "TeamViewer's network is highly segmented, and networks are segregated and separ…"
type textarea "The firewall system is configured to deny any type of network connection that i…"
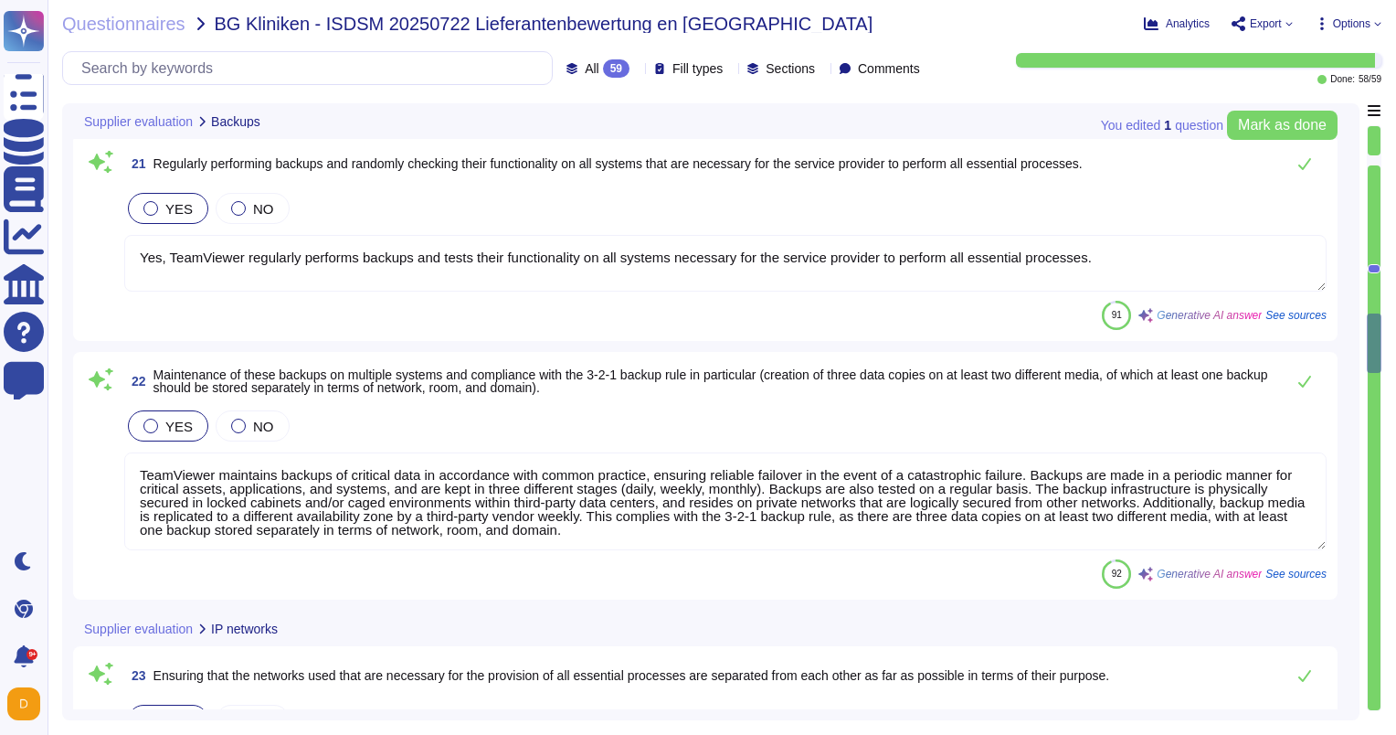
type textarea "Employees are required to attend continued training annually that relates to th…"
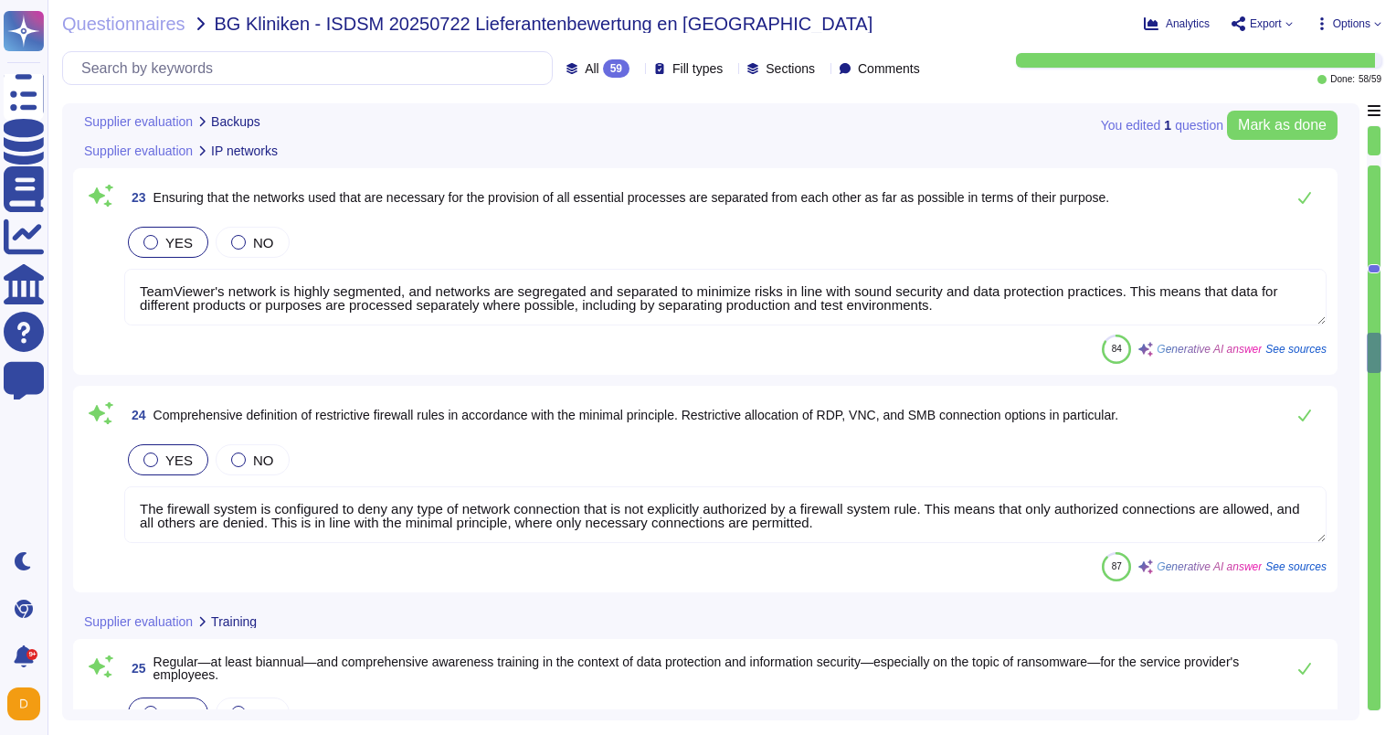
type textarea "TeamViewer provides regular data protection training to its employees, which in…"
type textarea "If an employee suspects a possible incident, they should report it to the IT Se…"
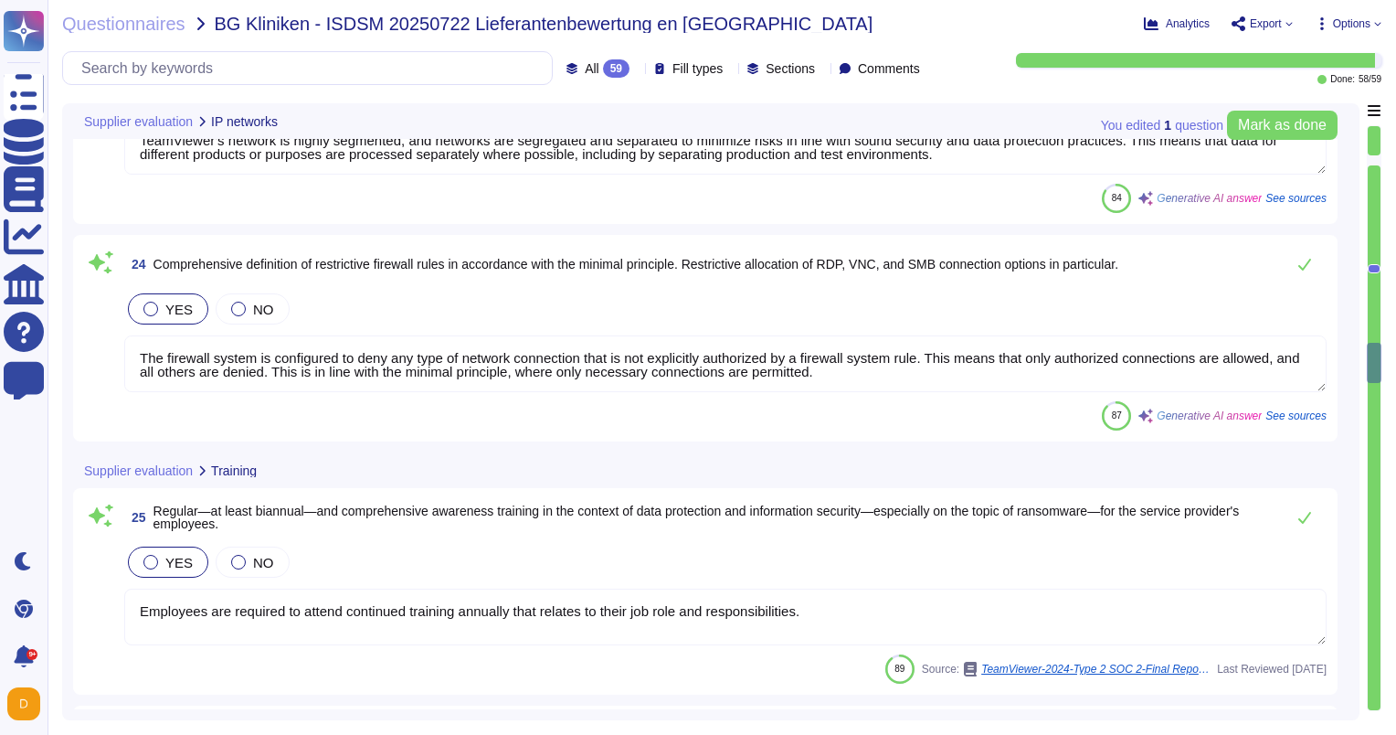
type textarea "Information about reporting channels is available to employees via TeamViewer's…"
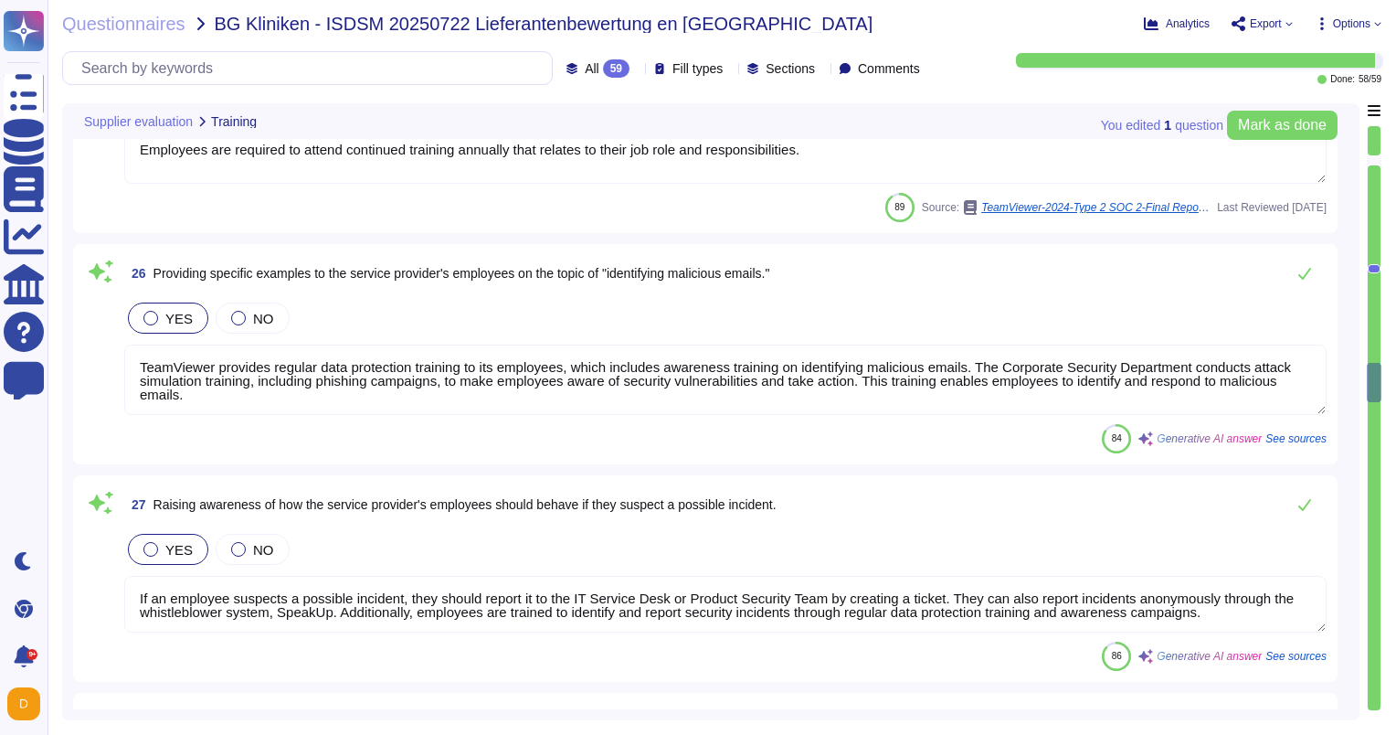
type textarea "At TeamViewer, managers' trainings ensure that employees, supervising other emp…"
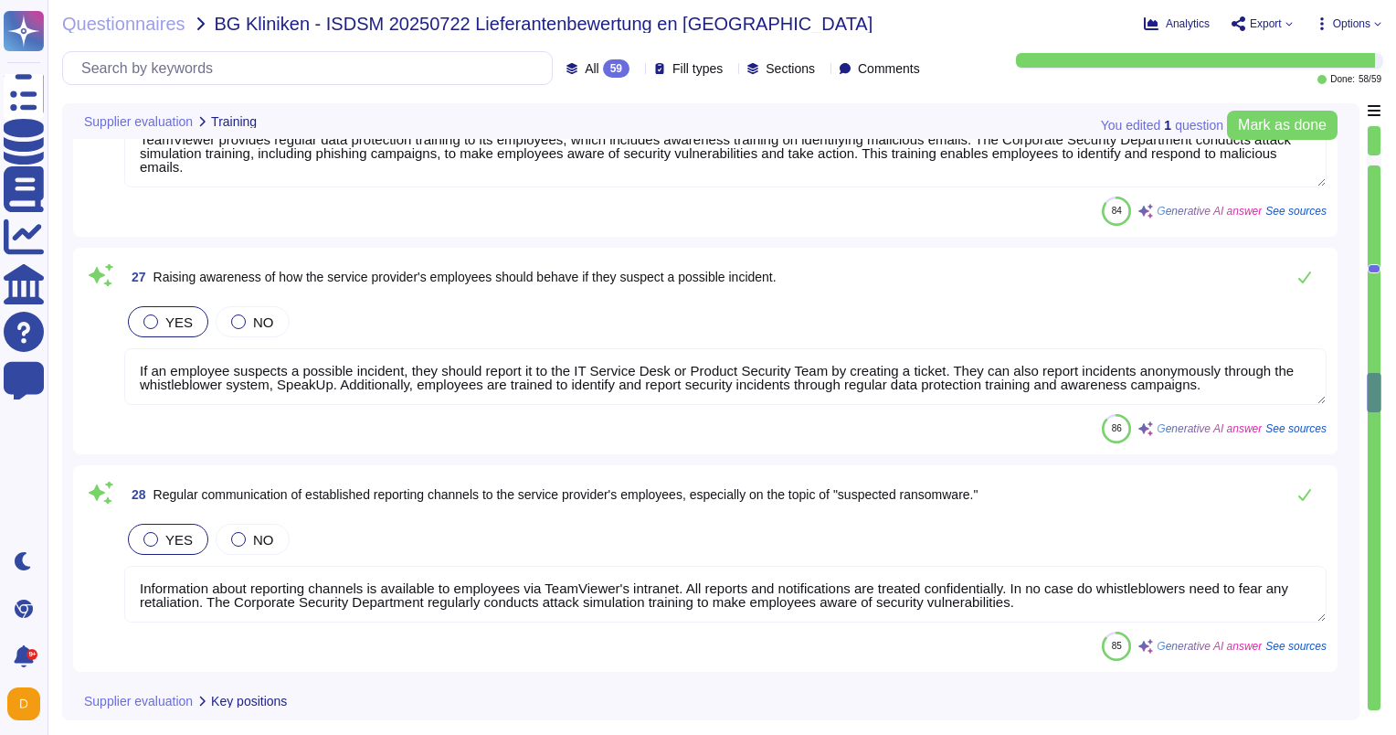
type textarea "TeamViewer recognizes the importance of employee health as a key part of corpor…"
type textarea "TeamViewer has implemented a patch management process to ensure contracted cust…"
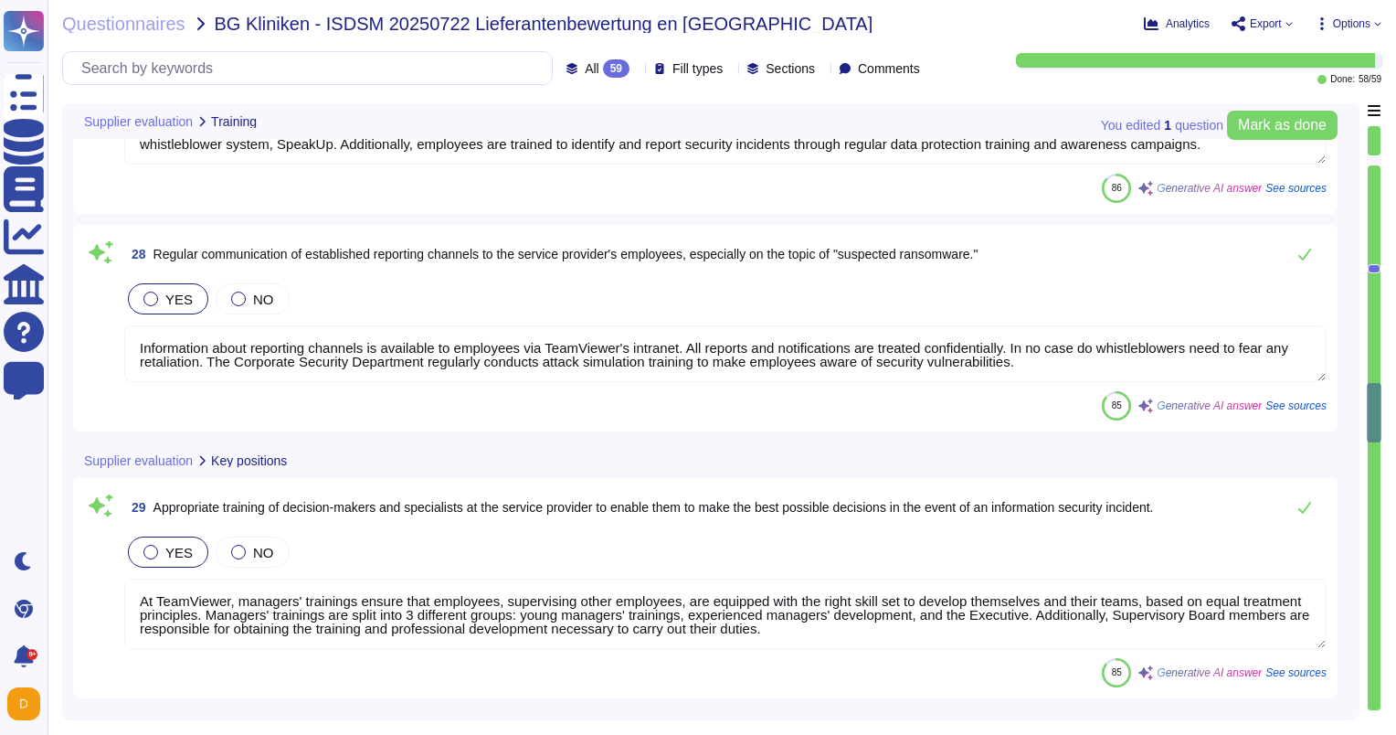
type textarea "As part of TeamViewer S-SDLC process, TeamViewer conducts threat modeling, secu…"
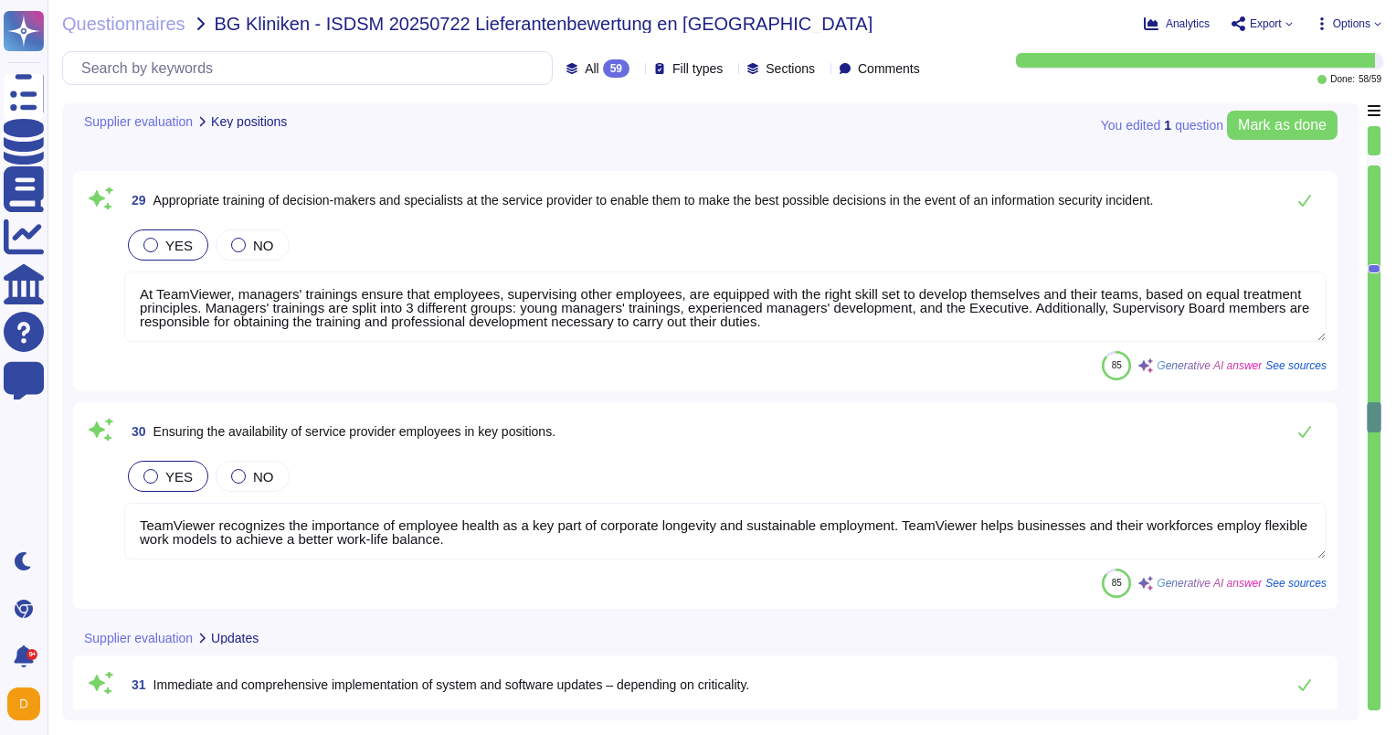
type textarea "The maintenance by TeamViewer set out herein does not include (i) any adaptatio…"
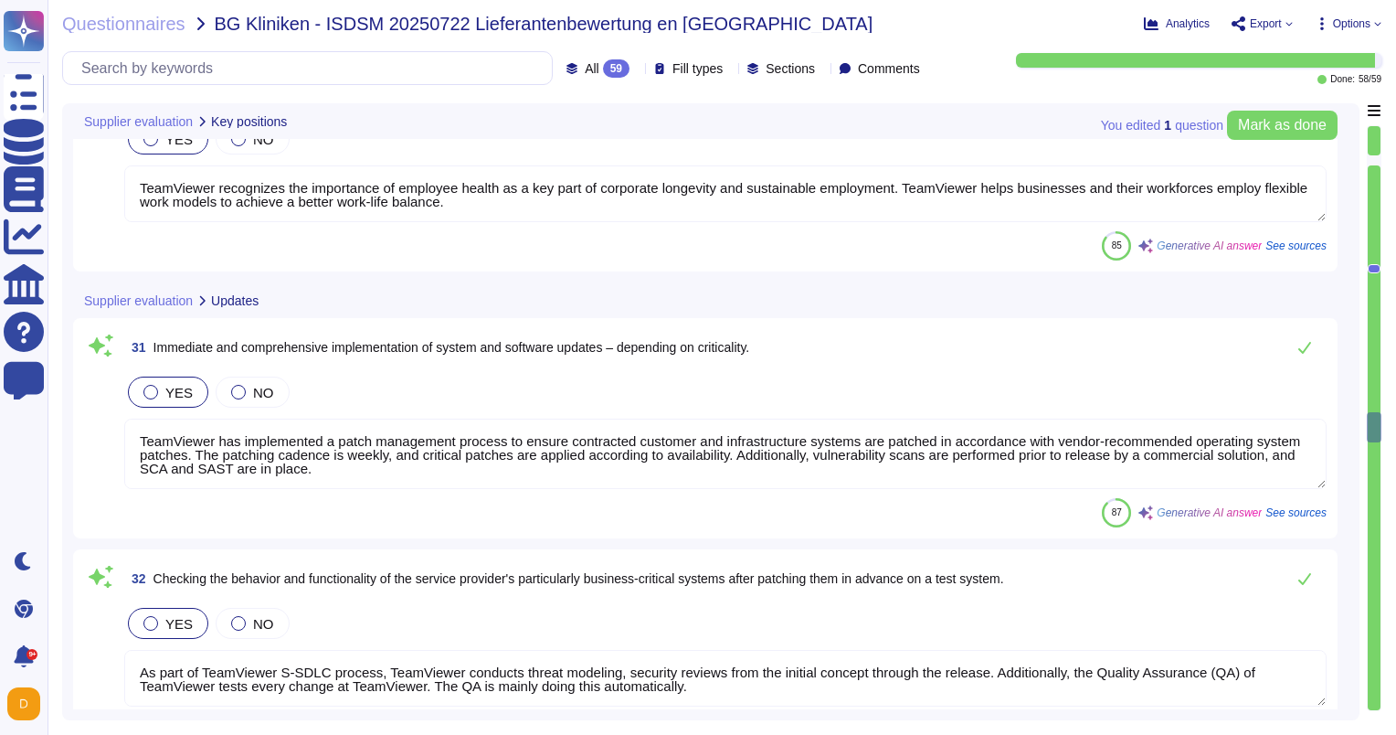
type textarea "TeamViewer has implemented a patch management process to ensure that contracted…"
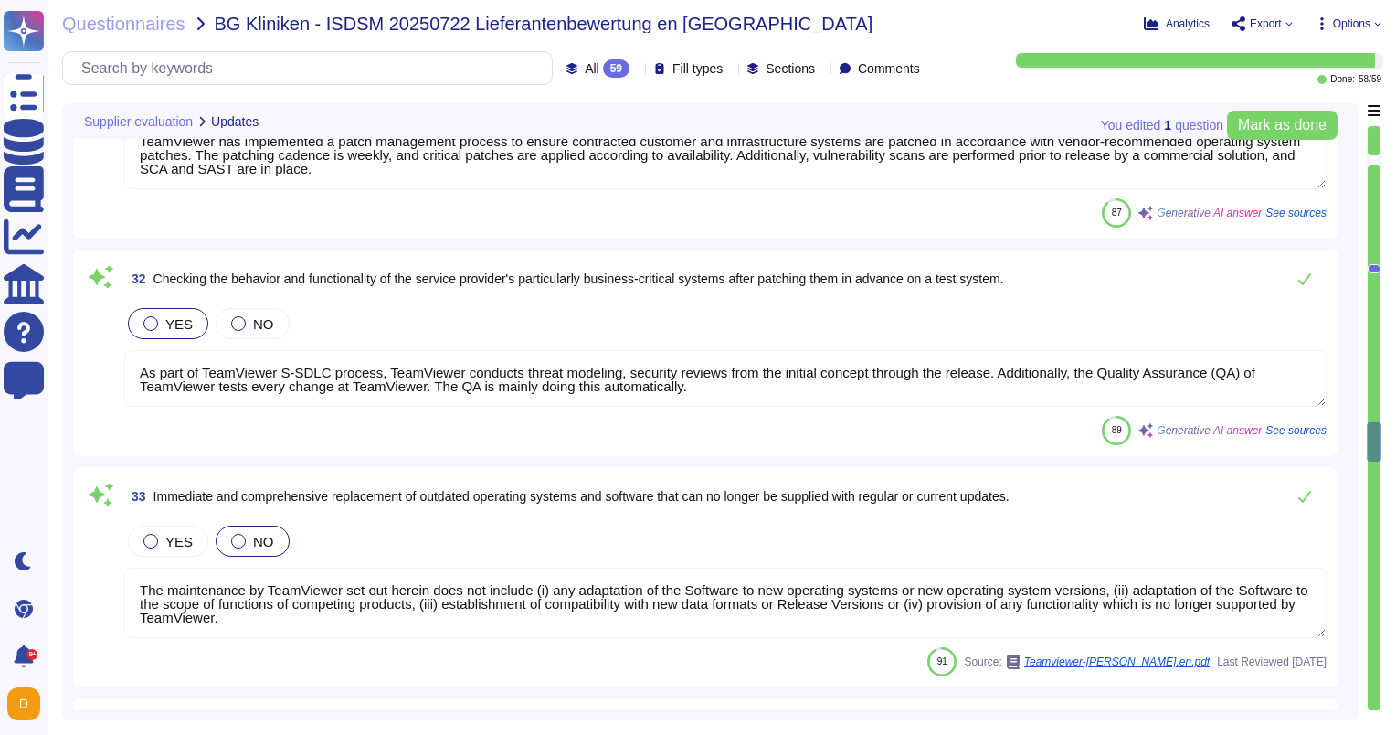
type textarea "Implementation of standardized security configurations for information processi…"
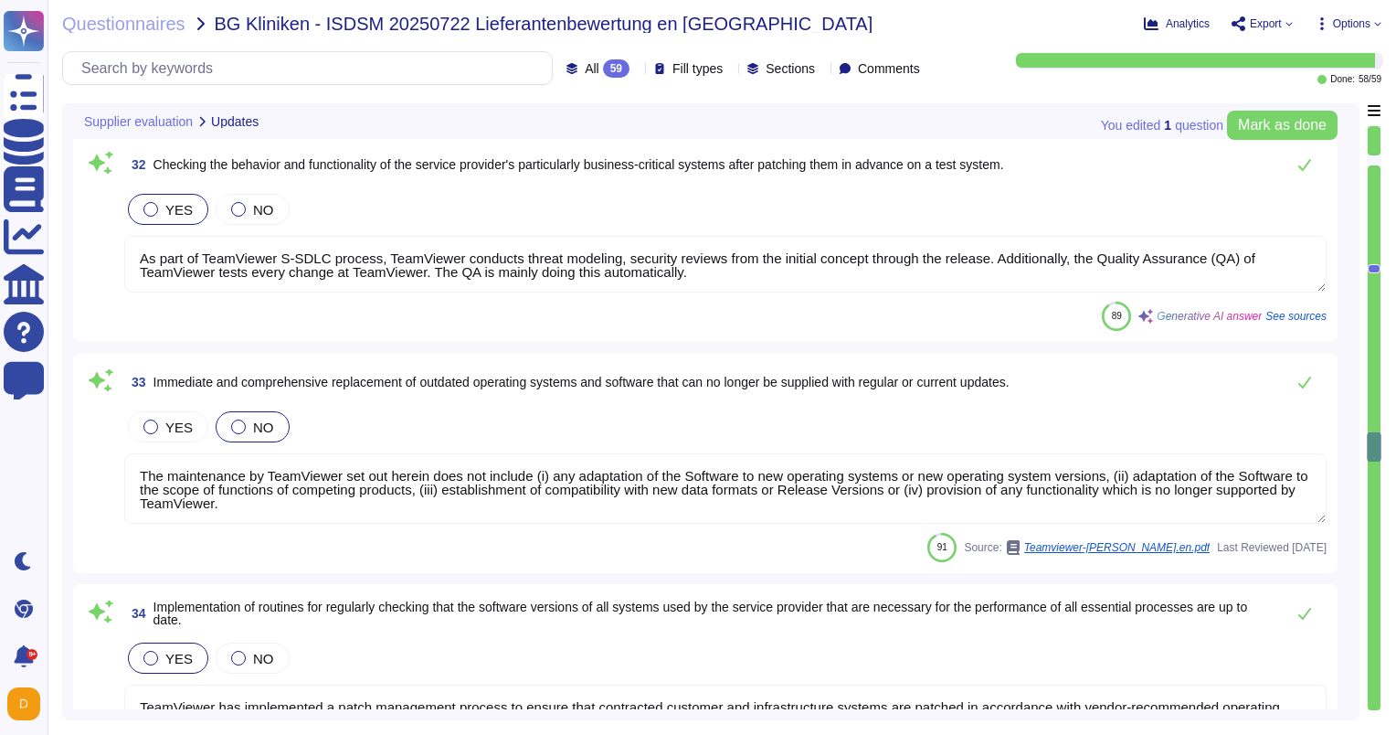
type textarea "At TeamViewer, users are only allowed to install software from the company soft…"
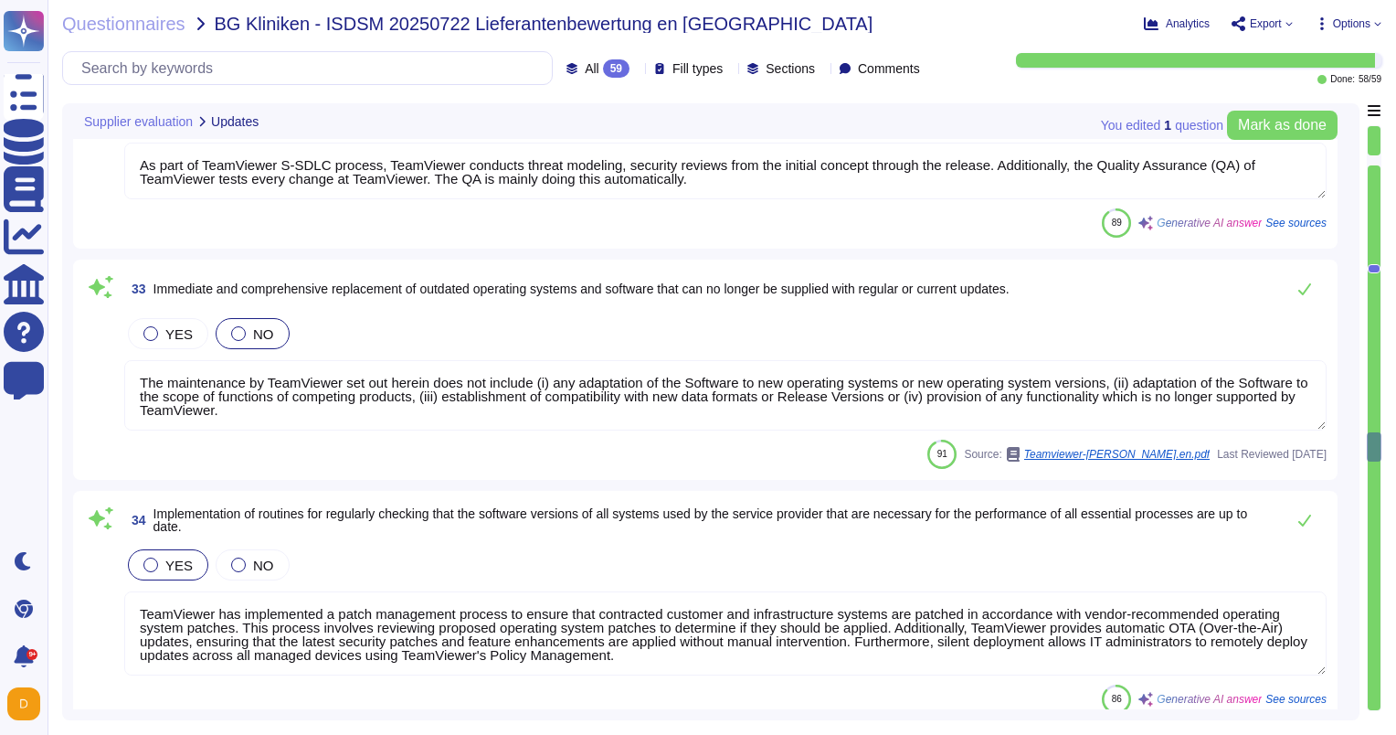
drag, startPoint x: 311, startPoint y: 417, endPoint x: 117, endPoint y: 365, distance: 200.3
click at [117, 365] on div "33 Immediate and comprehensive replacement of outdated operating systems and so…" at bounding box center [705, 369] width 1243 height 198
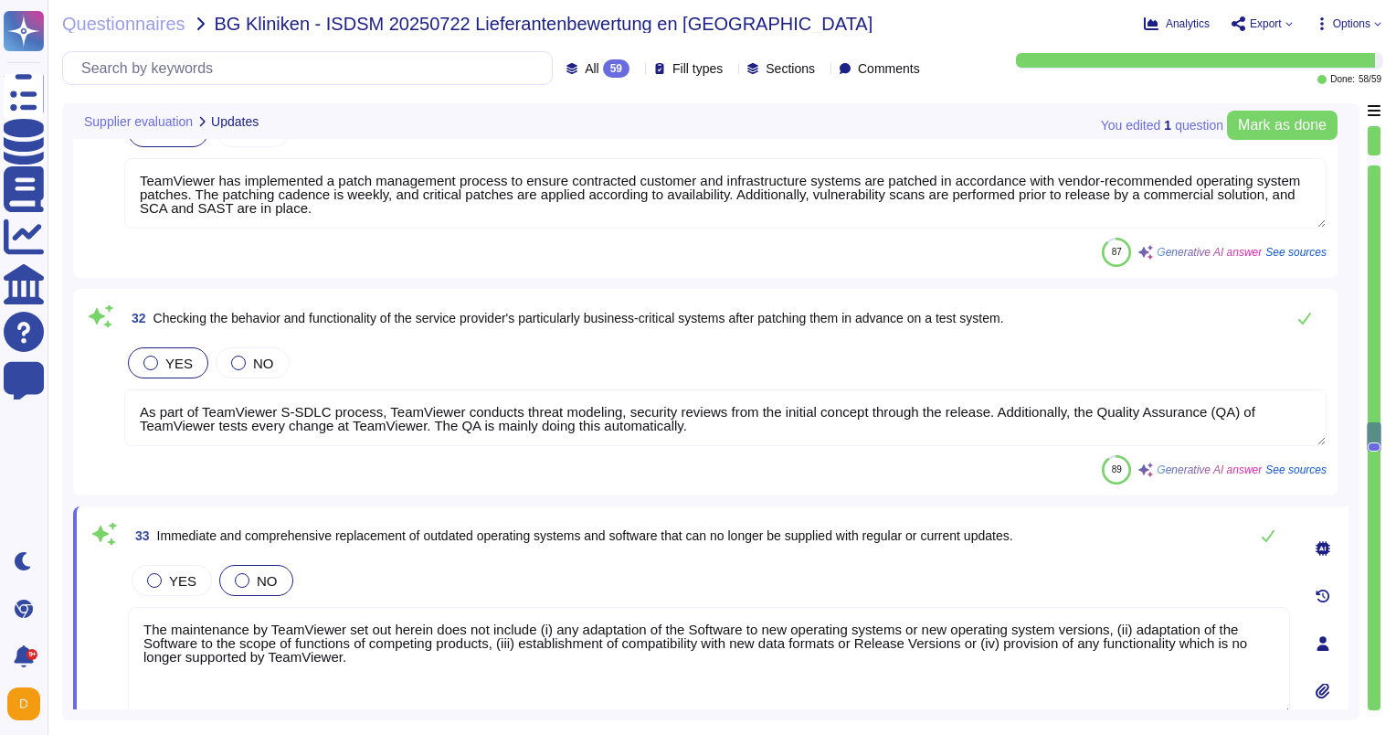
scroll to position [7287, 0]
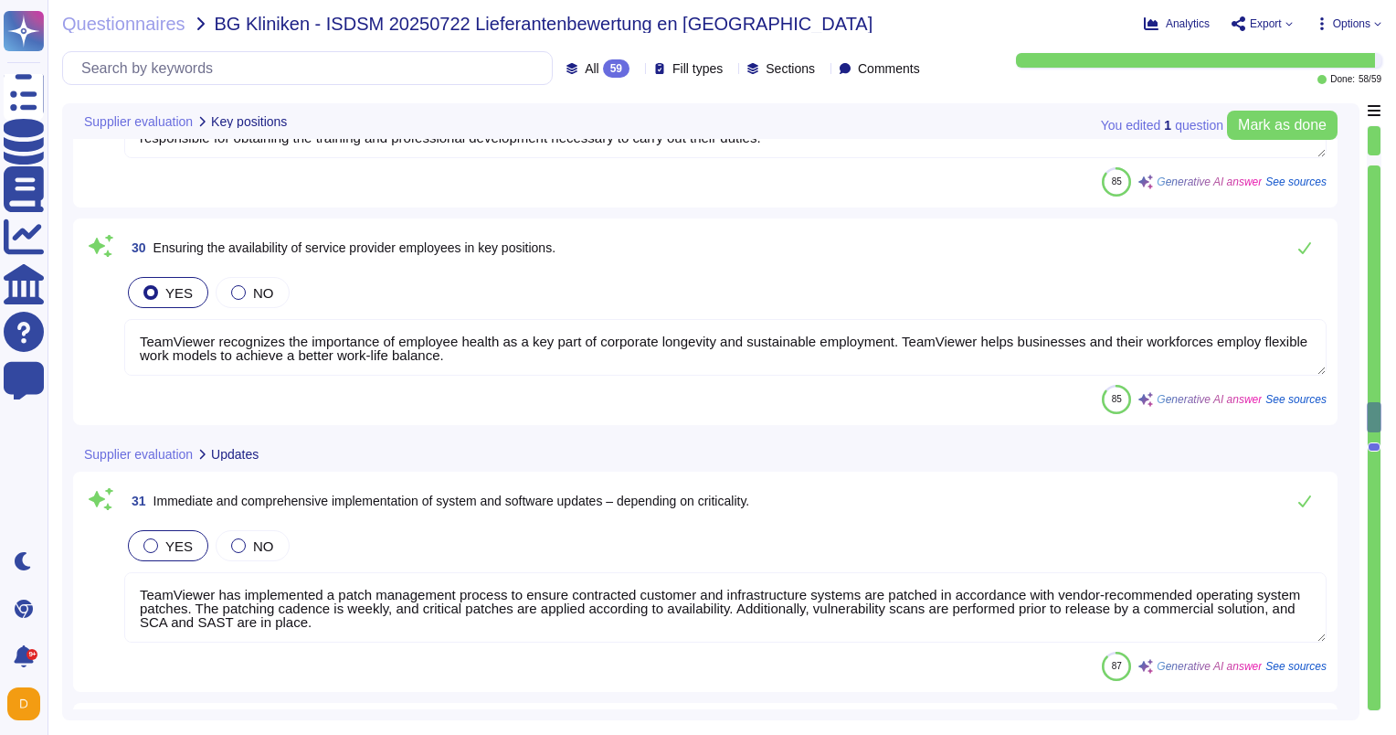
type textarea "At TeamViewer, managers' trainings ensure that employees, supervising other emp…"
type textarea "TeamViewer recognizes the importance of employee health as a key part of corpor…"
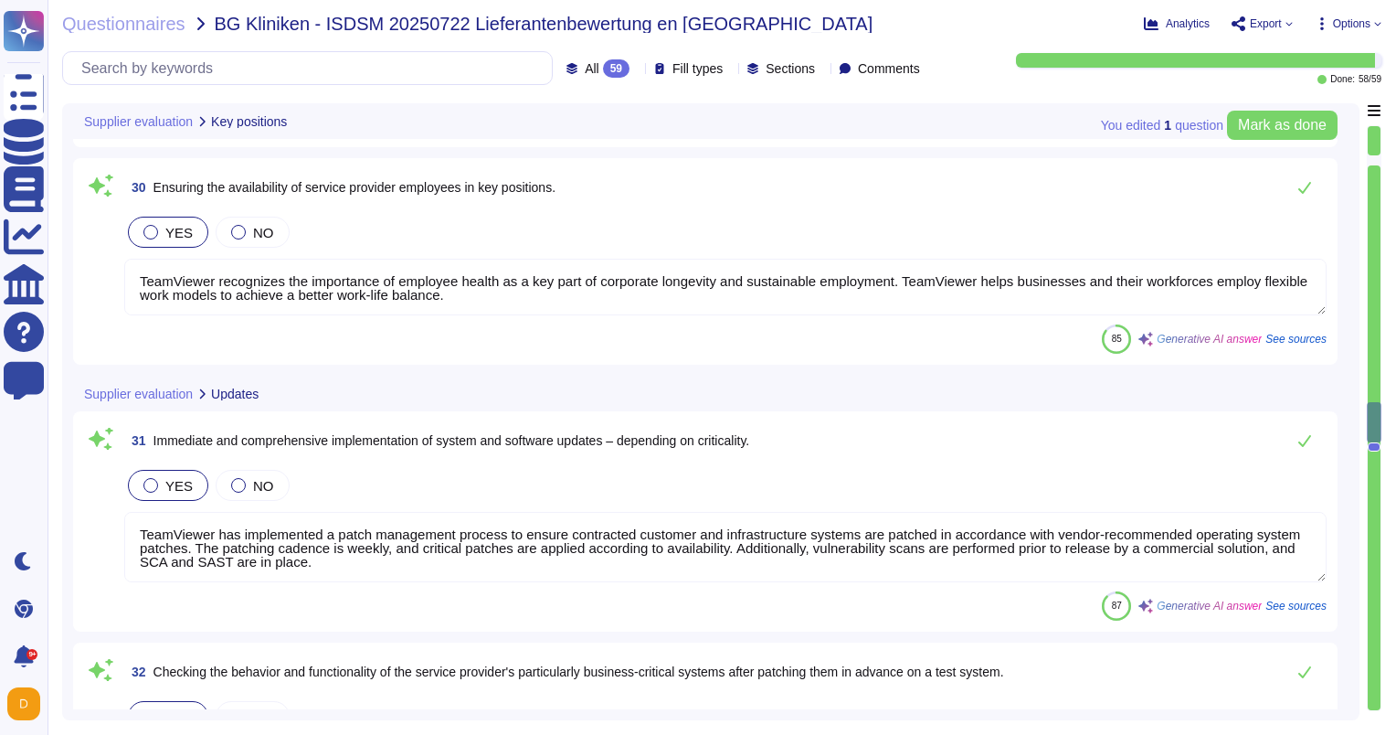
scroll to position [7013, 0]
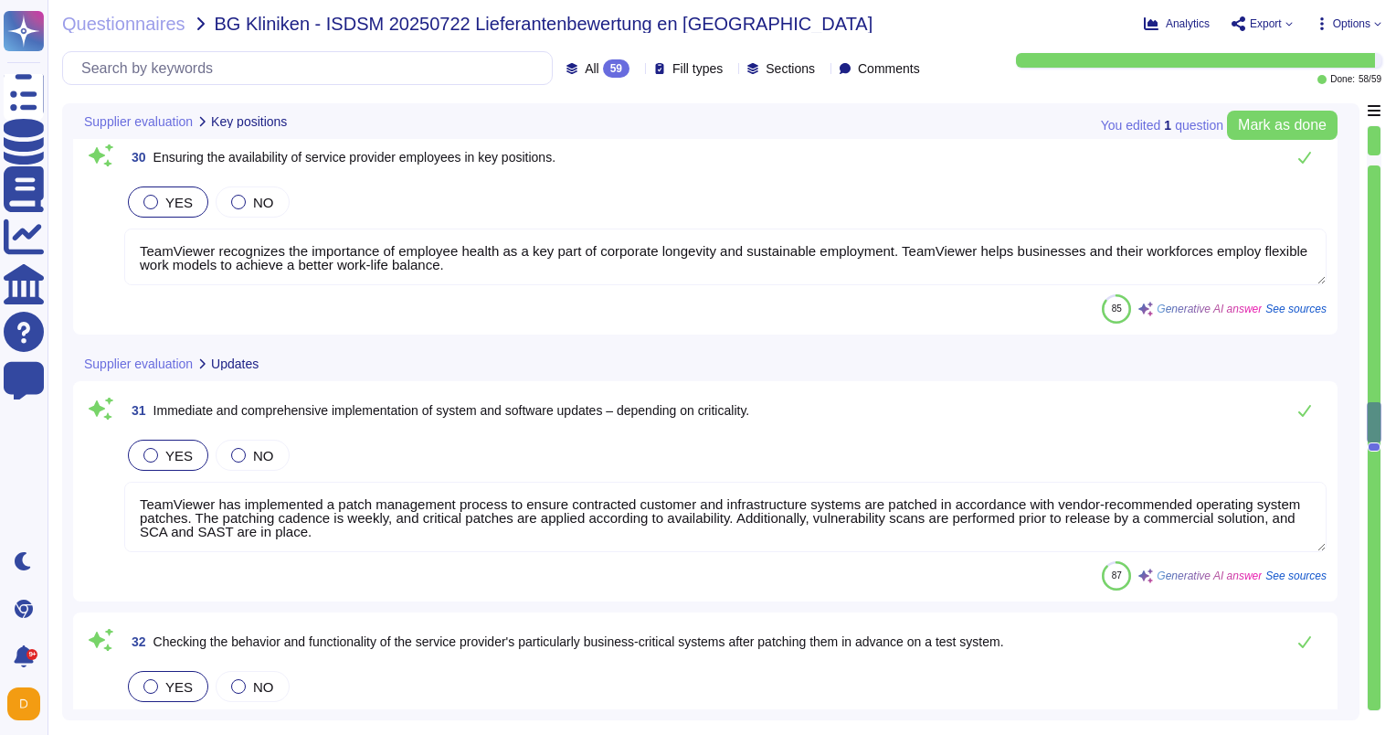
type textarea "TeamViewer has implemented a patch management process to ensure that contracted…"
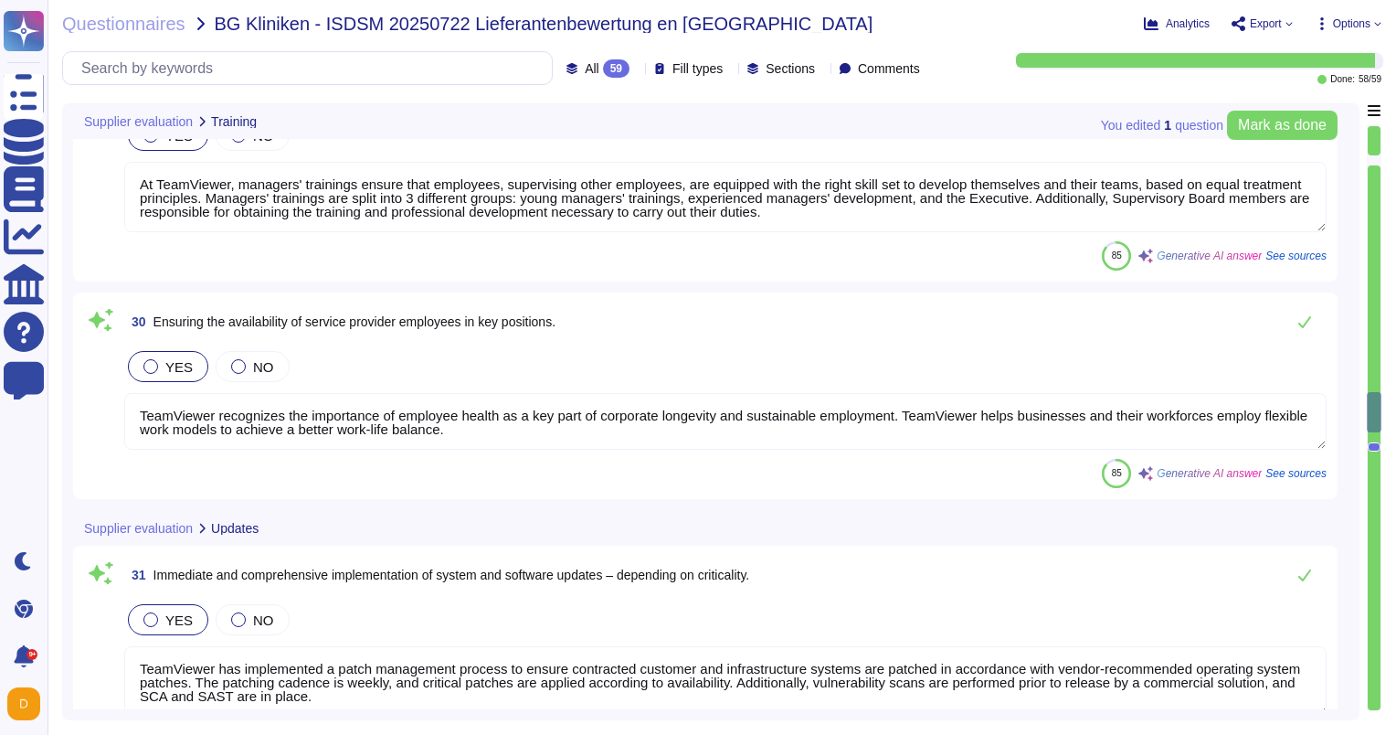
type textarea "TeamViewer provides regular data protection training to its employees, which in…"
type textarea "If an employee suspects a possible incident, they should report it to the IT Se…"
type textarea "Information about reporting channels is available to employees via TeamViewer's…"
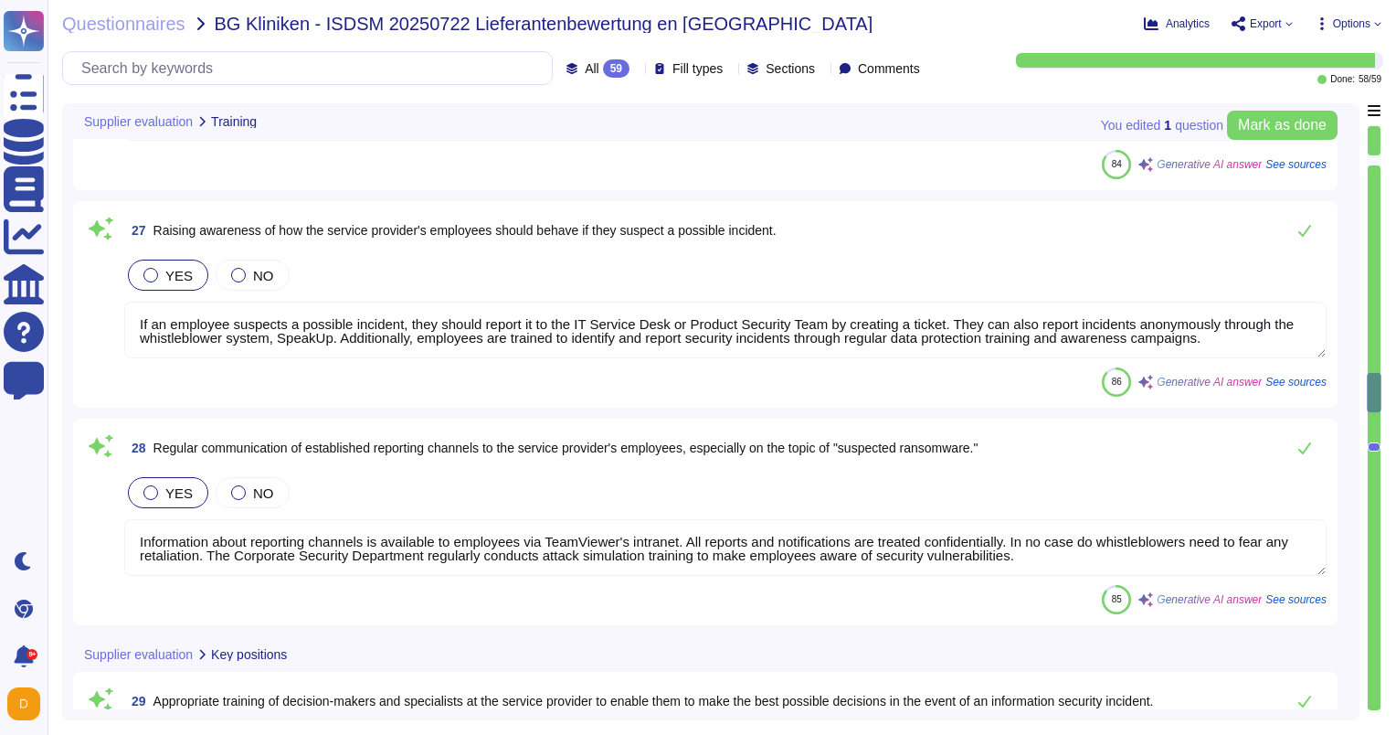
type textarea "Employees are required to attend continued training annually that relates to th…"
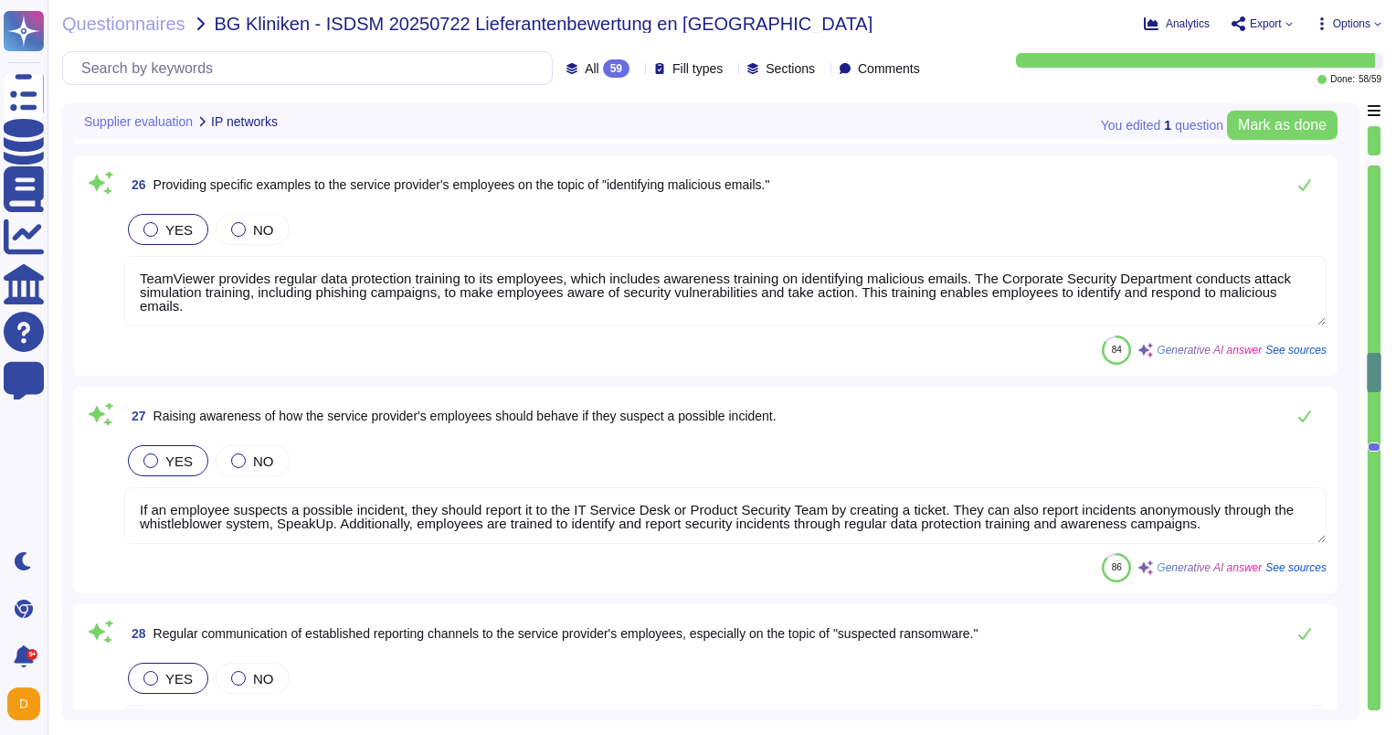
scroll to position [5825, 0]
type textarea "TeamViewer's network is highly segmented, and networks are segregated and separ…"
type textarea "The firewall system is configured to deny any type of network connection that i…"
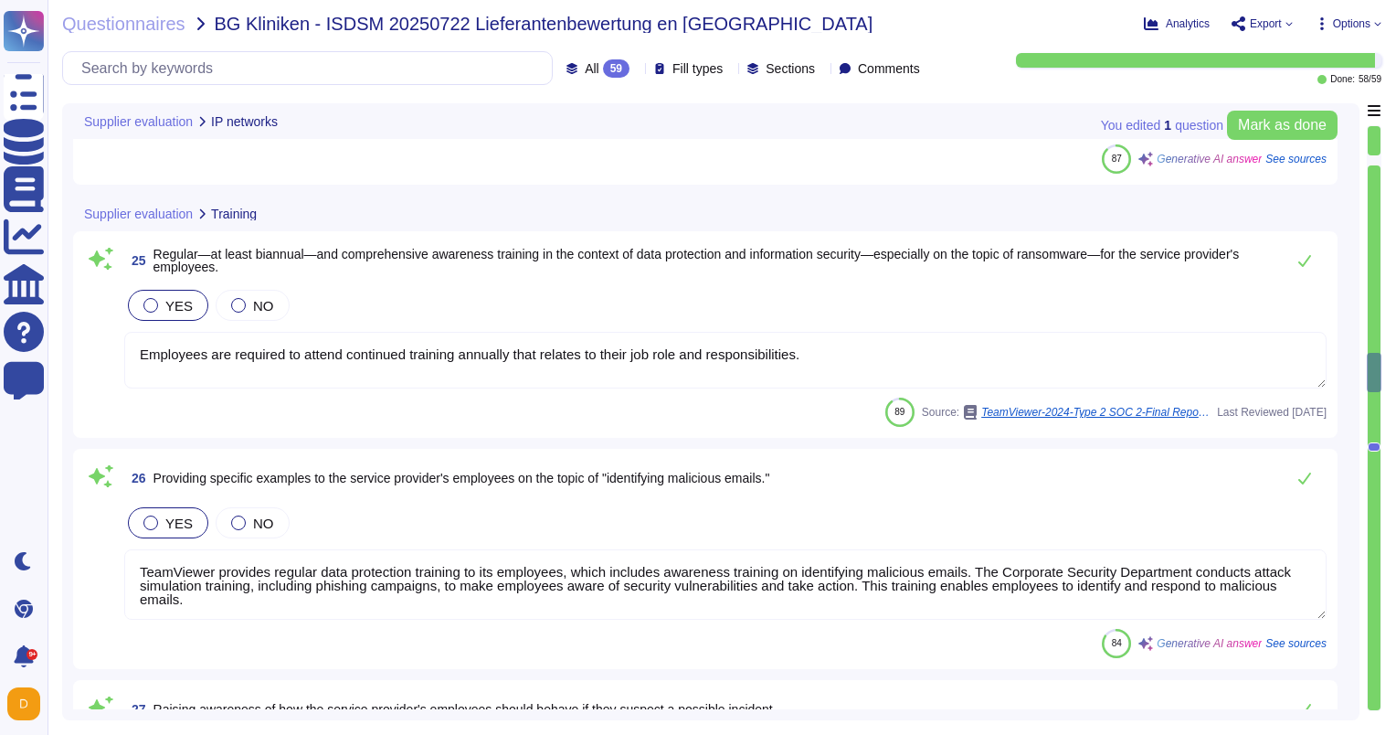
drag, startPoint x: 1378, startPoint y: 365, endPoint x: 1386, endPoint y: 192, distance: 173.8
click at [1386, 192] on div "Questionnaires BG Kliniken - ISDSM 20250722 Lieferantenbewertung en US Analytic…" at bounding box center [722, 367] width 1349 height 735
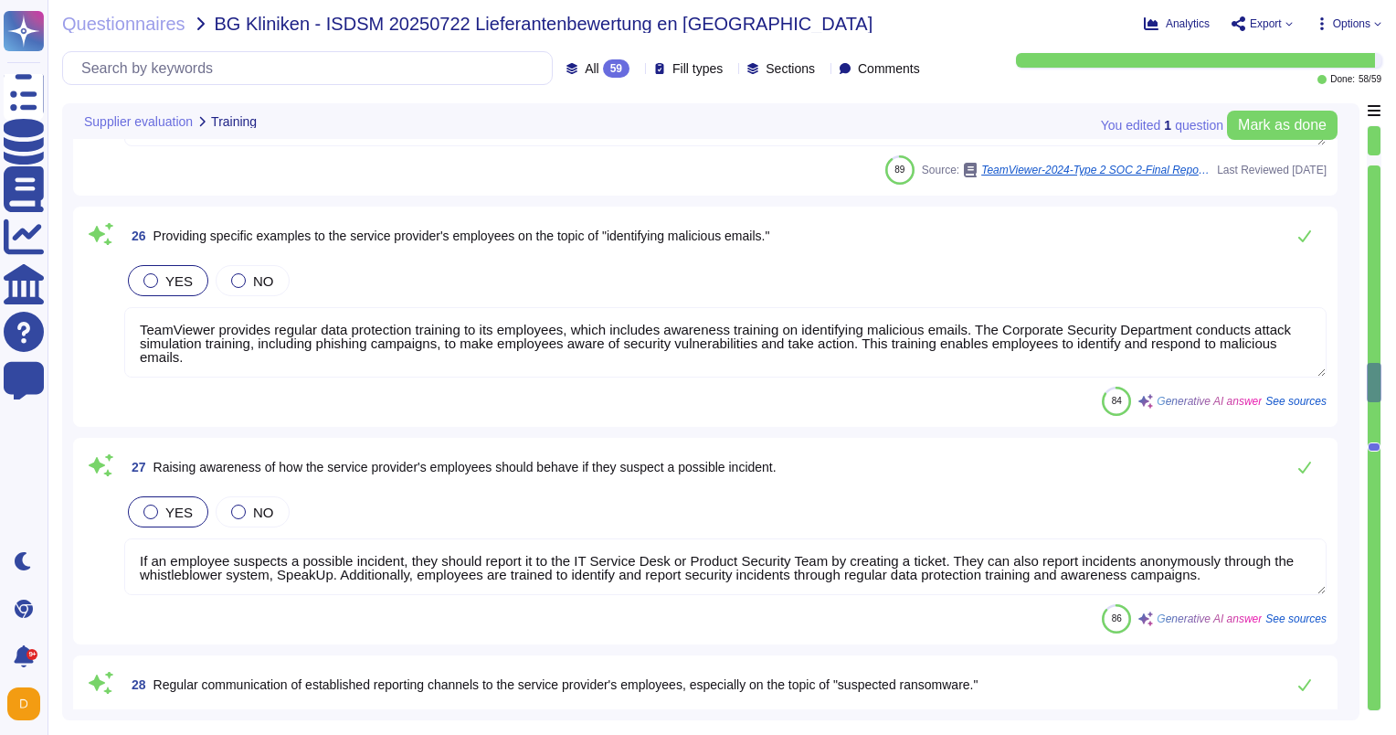
type textarea "TeamViewer recognizes the importance of employee health as a key part of corpor…"
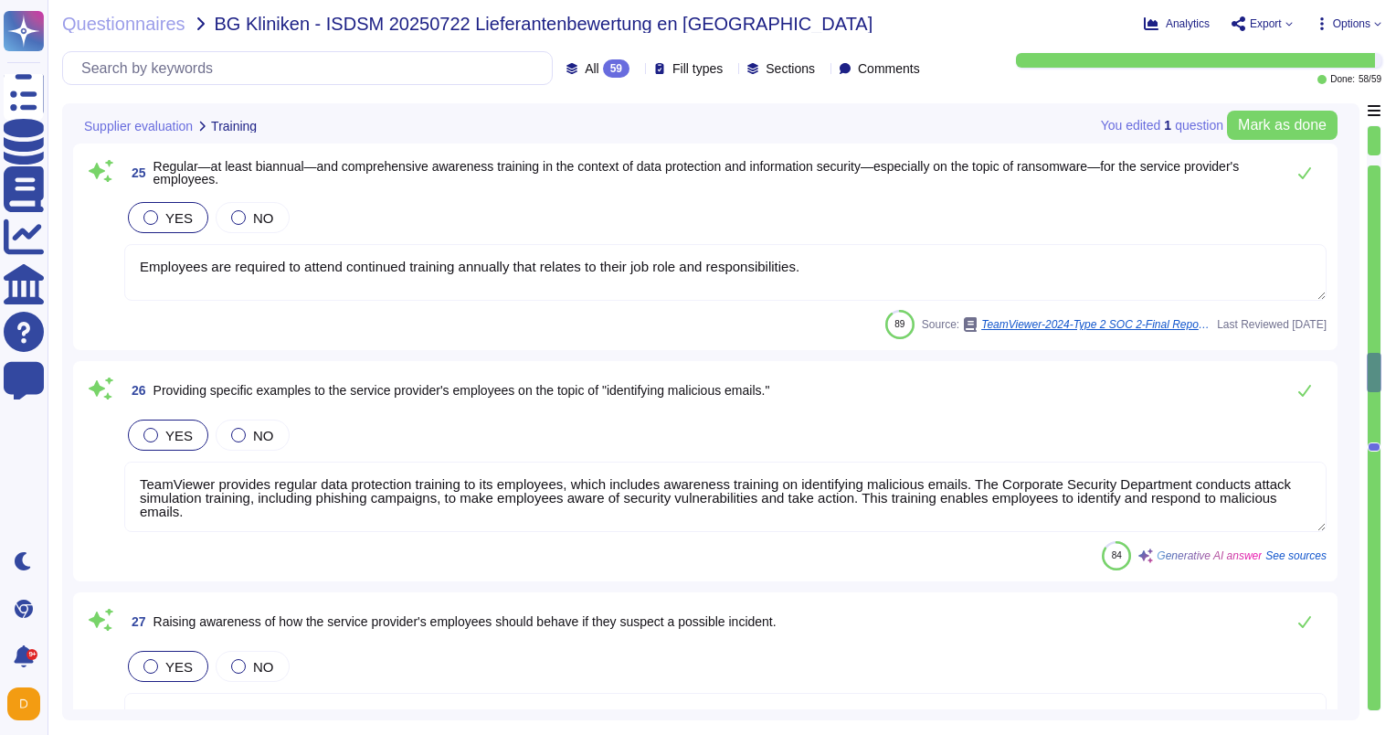
type textarea "TeamViewer's network is highly segmented, and networks are segregated and separ…"
type textarea "The firewall system is configured to deny any type of network connection that i…"
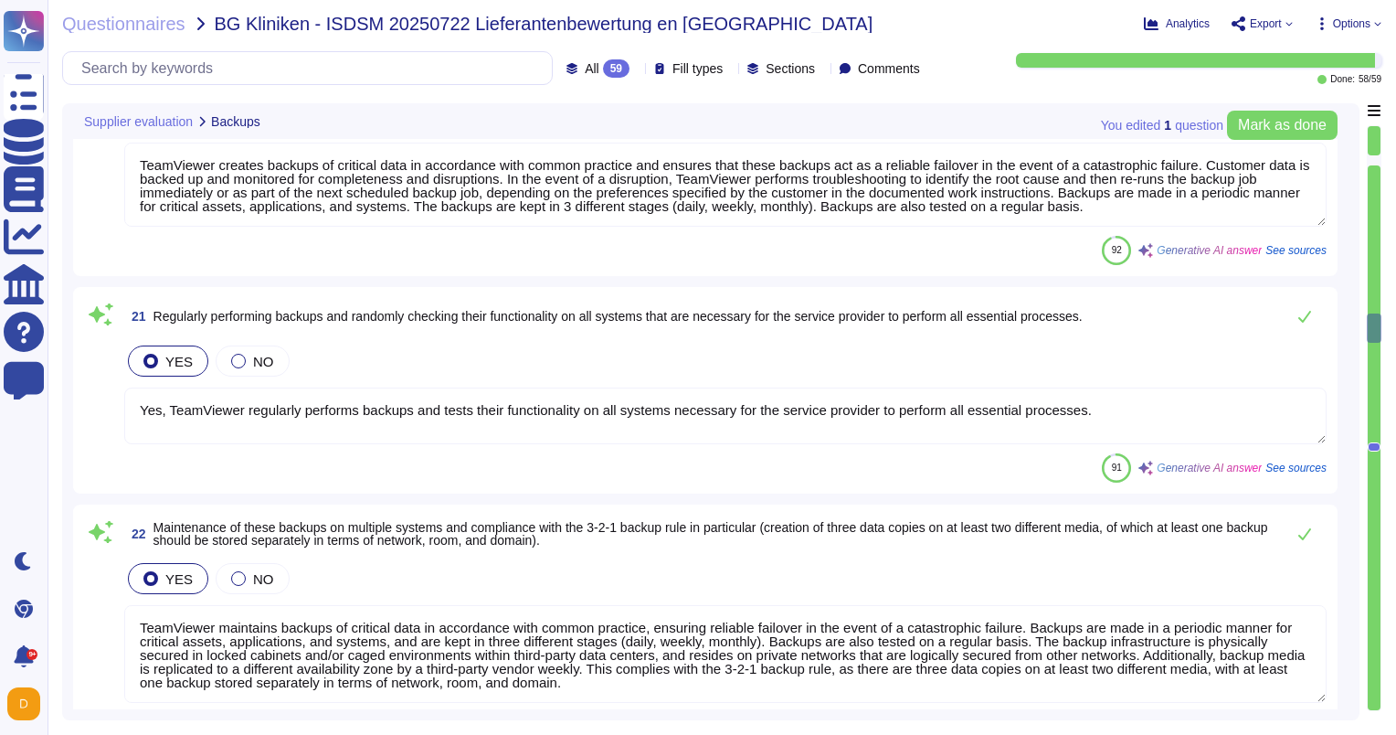
type textarea "TeamViewer creates backups of critical data in accordance with common practice …"
type textarea "Yes, TeamViewer regularly performs backups and tests their functionality on all…"
type textarea "TeamViewer maintains backups of critical data in accordance with common practic…"
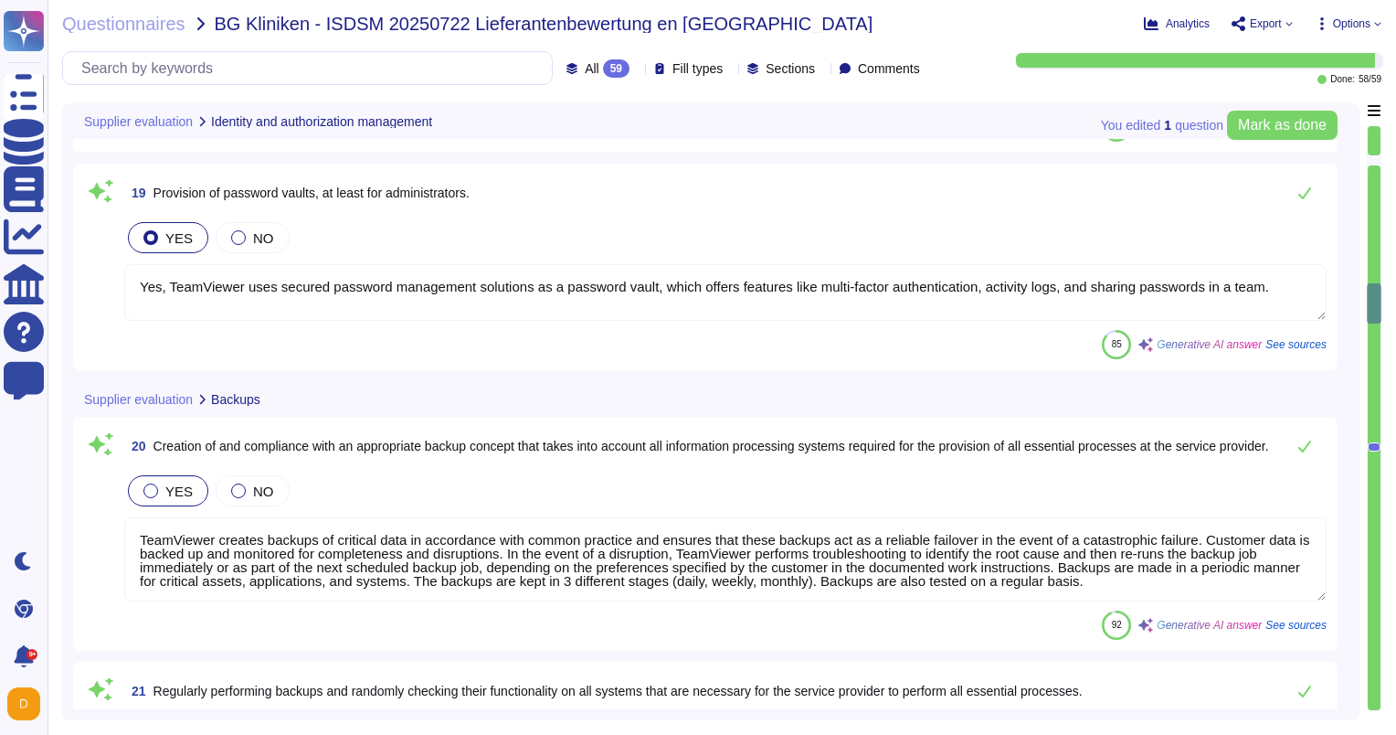
type textarea "TeamViewer ensures comprehensive compliance with authentication standards throu…"
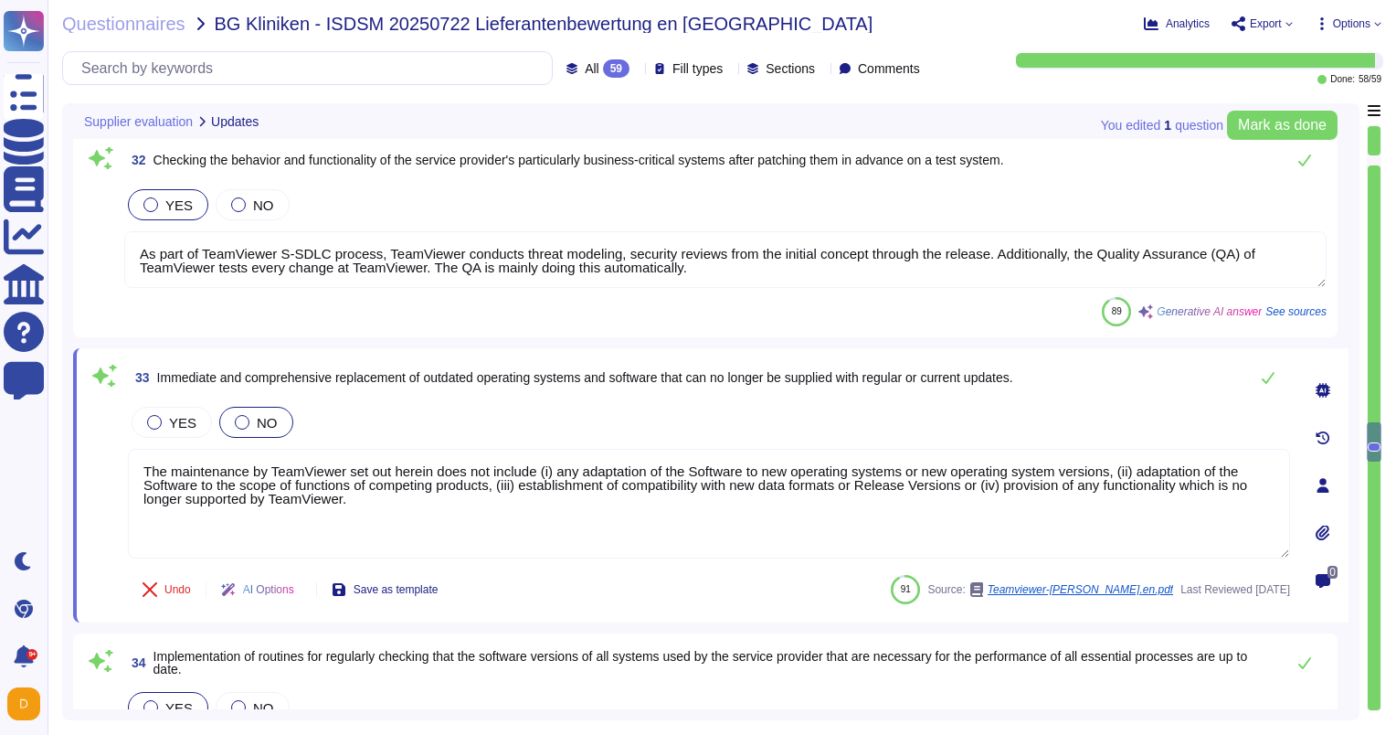
scroll to position [7277, 0]
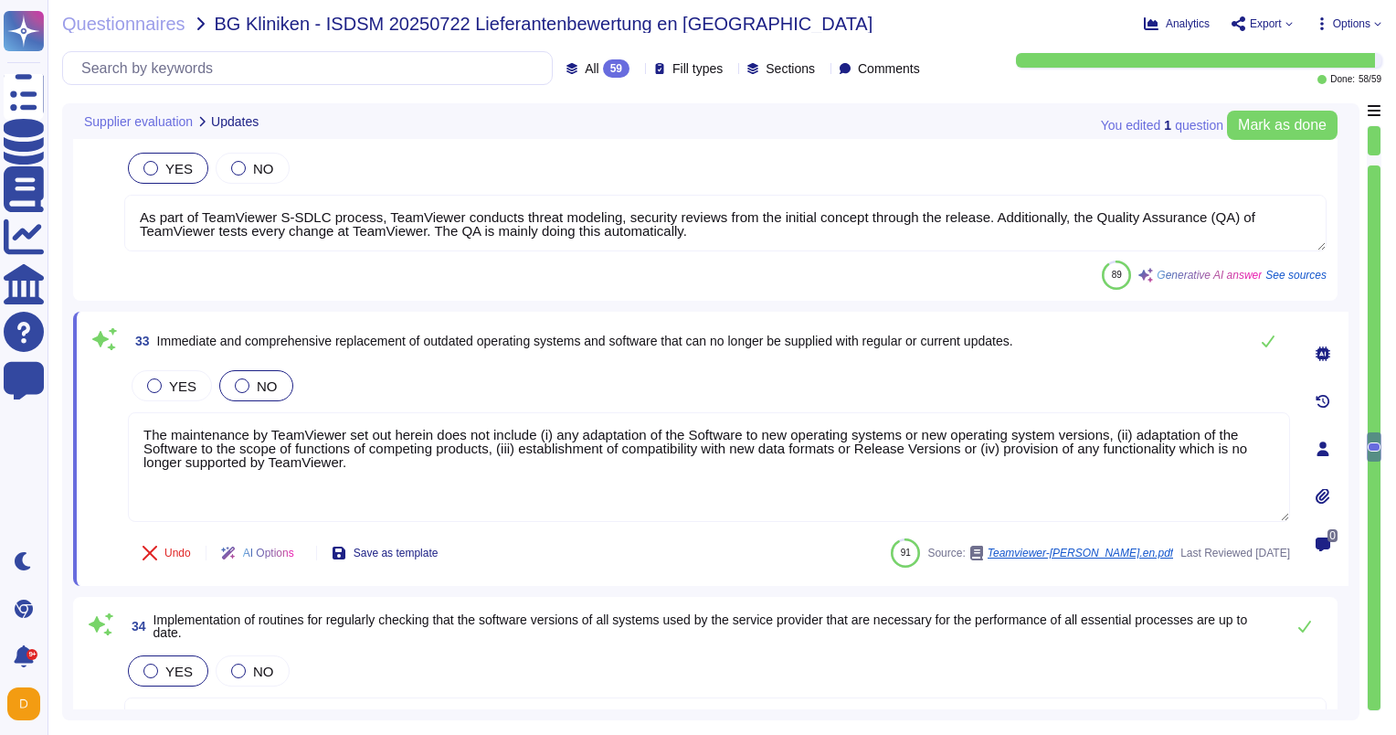
drag, startPoint x: 376, startPoint y: 464, endPoint x: 114, endPoint y: 416, distance: 266.7
click at [114, 416] on div "33 Immediate and comprehensive replacement of outdated operating systems and so…" at bounding box center [689, 449] width 1202 height 252
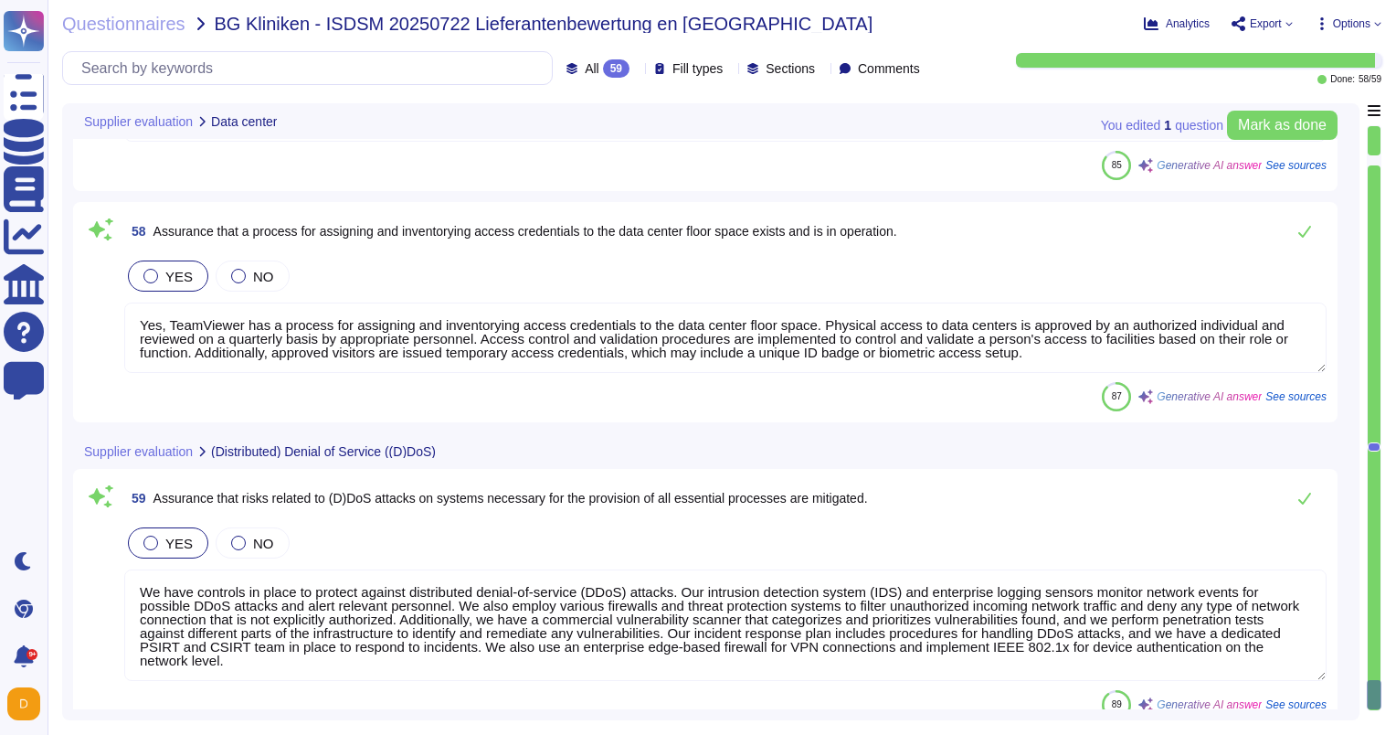
scroll to position [13283, 0]
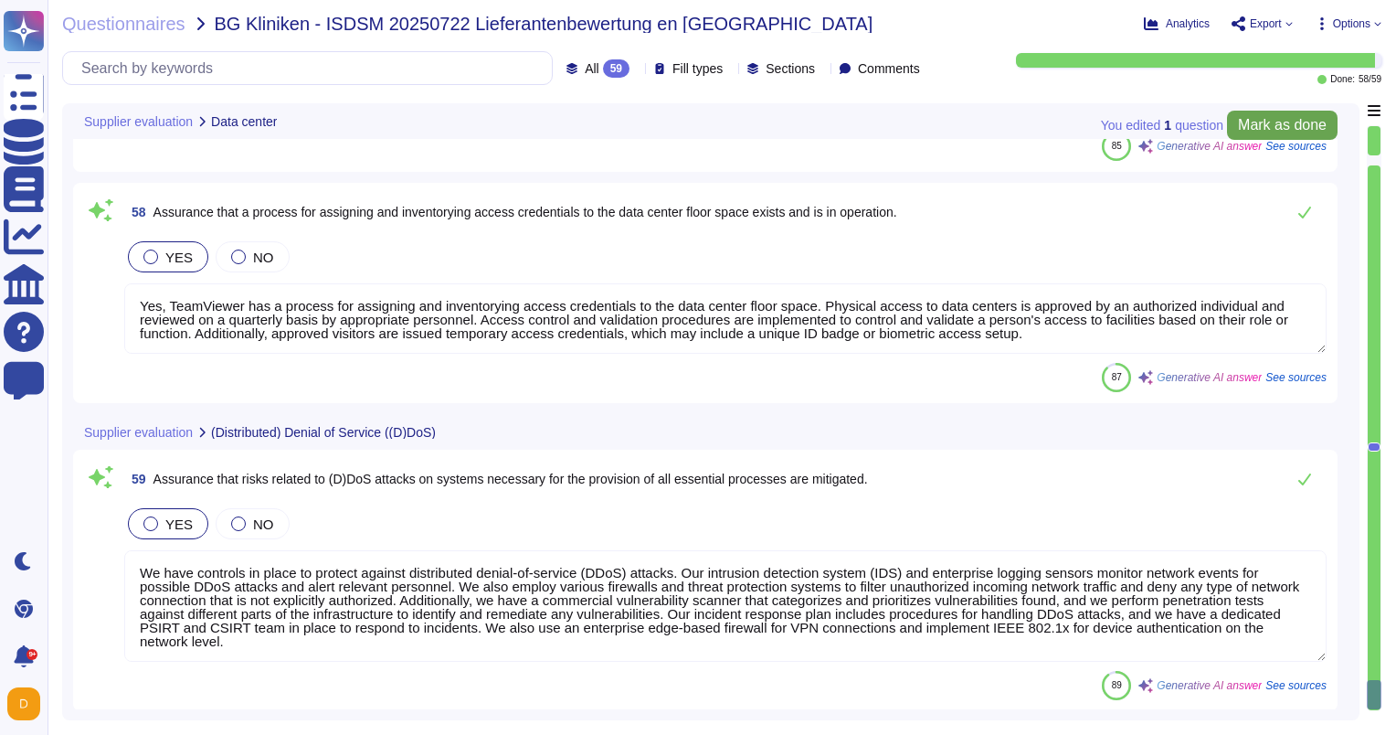
click at [1294, 131] on span "Mark as done" at bounding box center [1282, 125] width 89 height 15
